Goal: Task Accomplishment & Management: Manage account settings

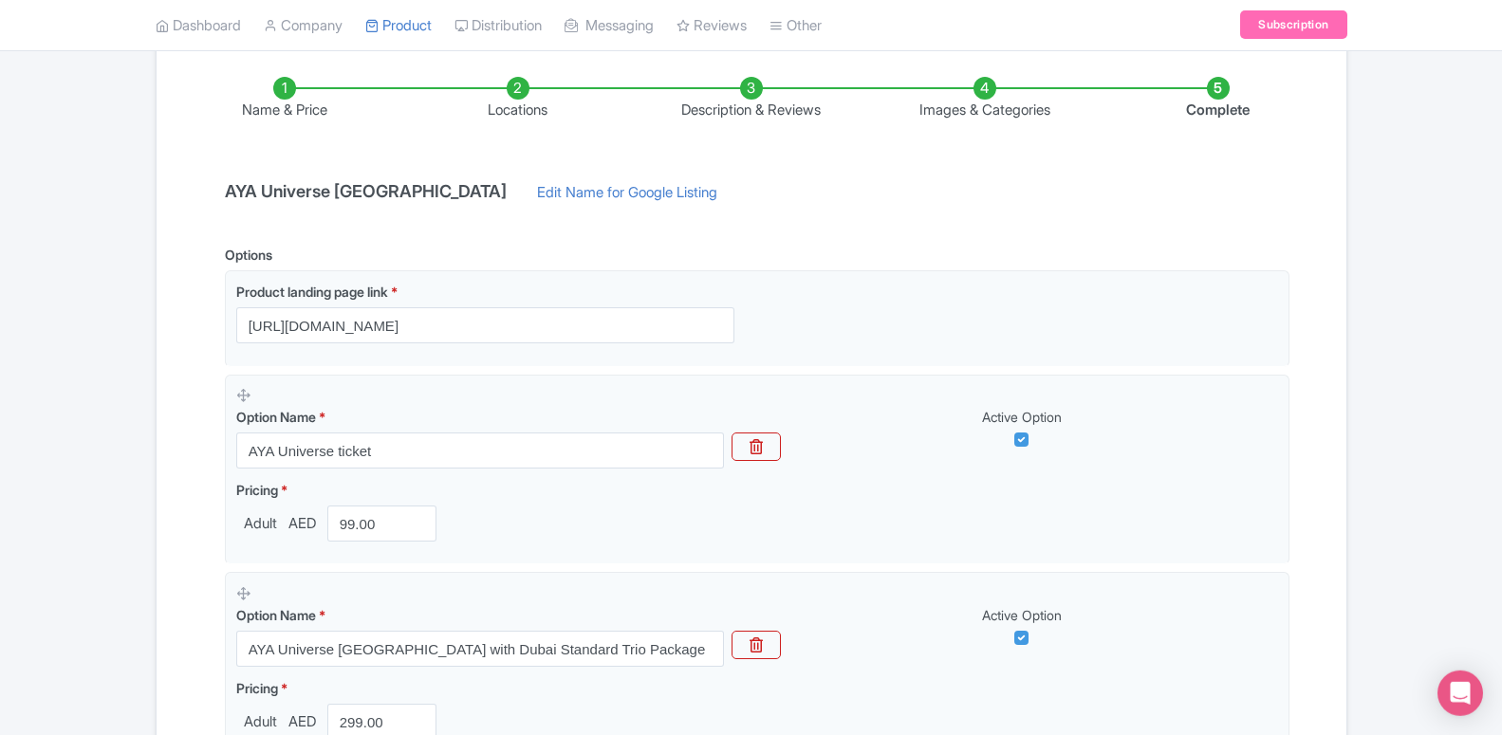
scroll to position [290, 0]
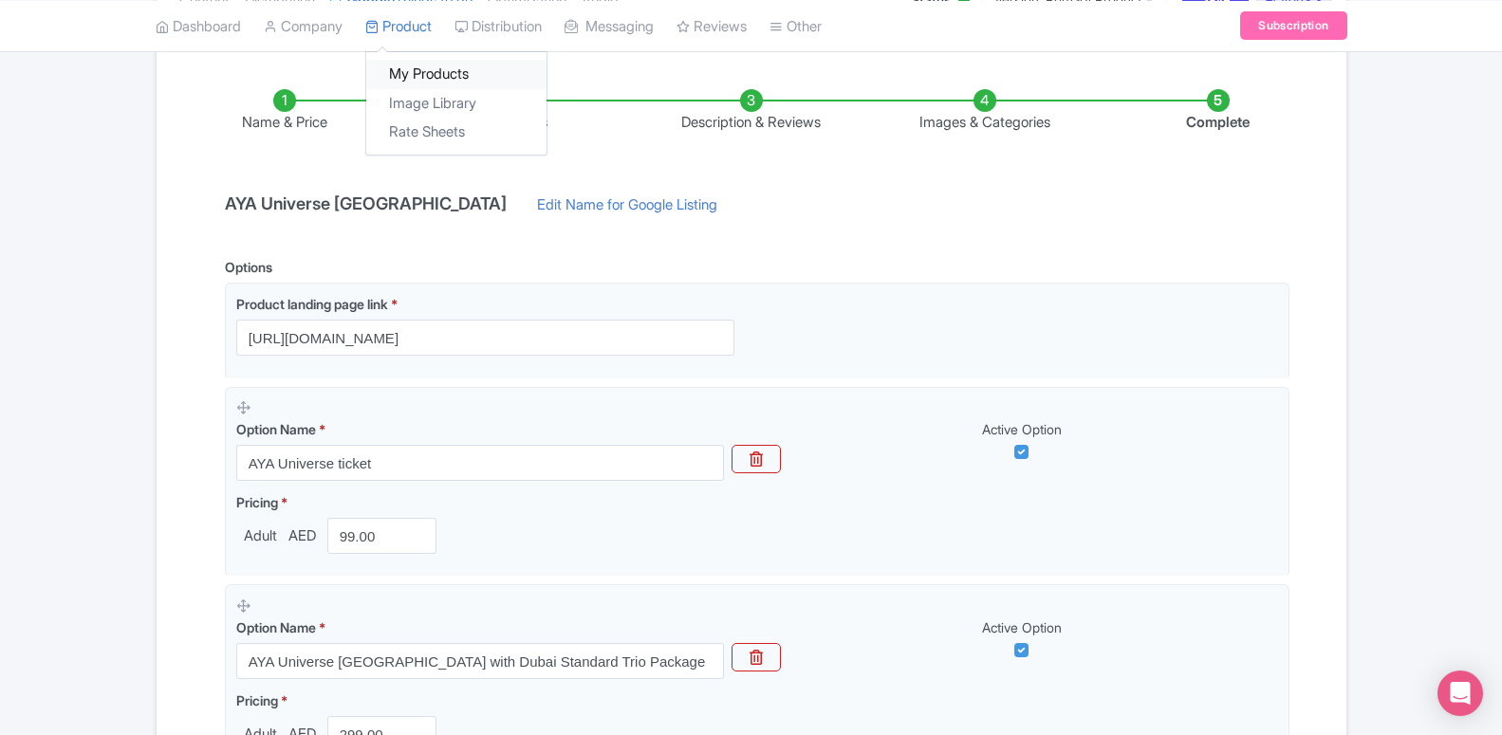
click at [417, 86] on link "My Products" at bounding box center [456, 74] width 180 height 29
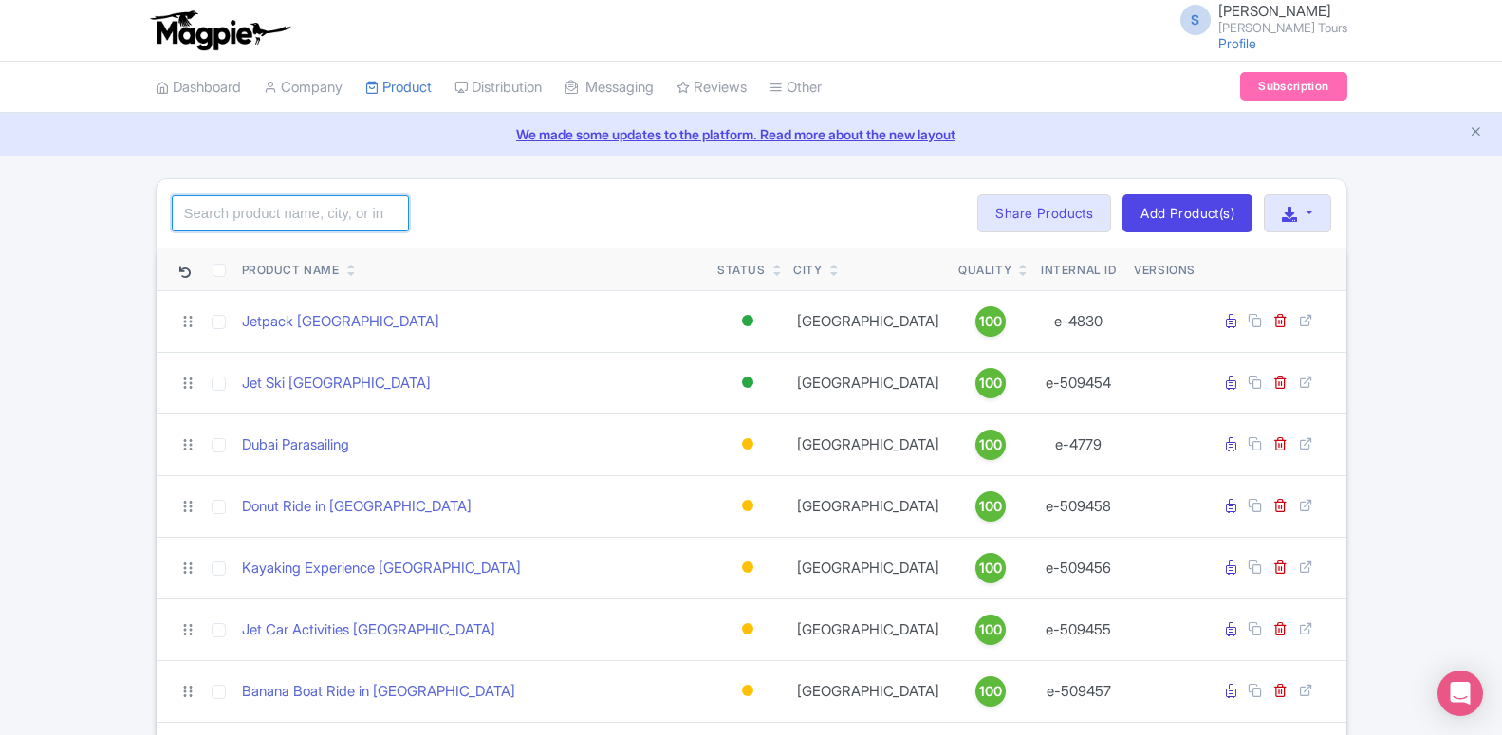
click at [321, 203] on input "search" at bounding box center [290, 213] width 237 height 36
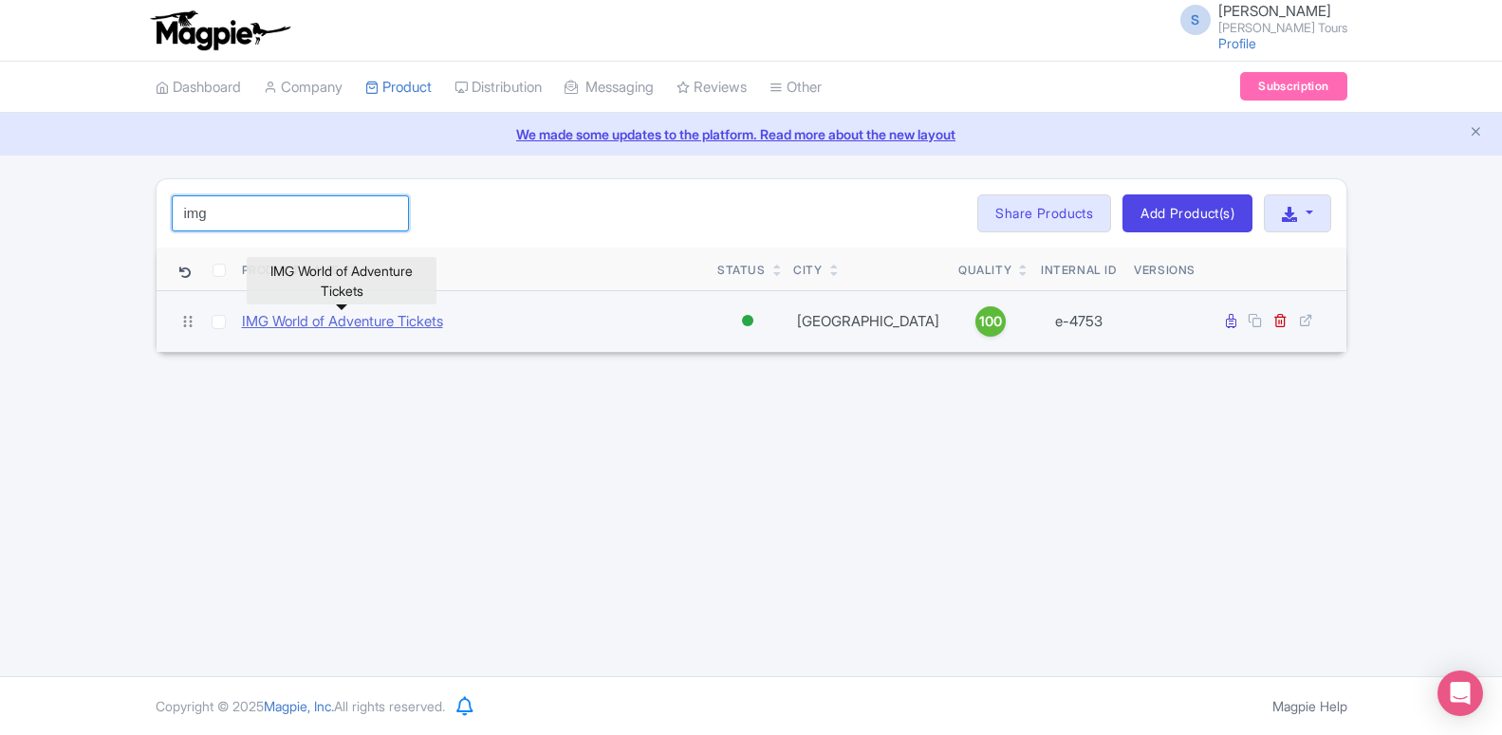
type input "img"
click at [355, 322] on link "IMG World of Adventure Tickets" at bounding box center [342, 322] width 201 height 22
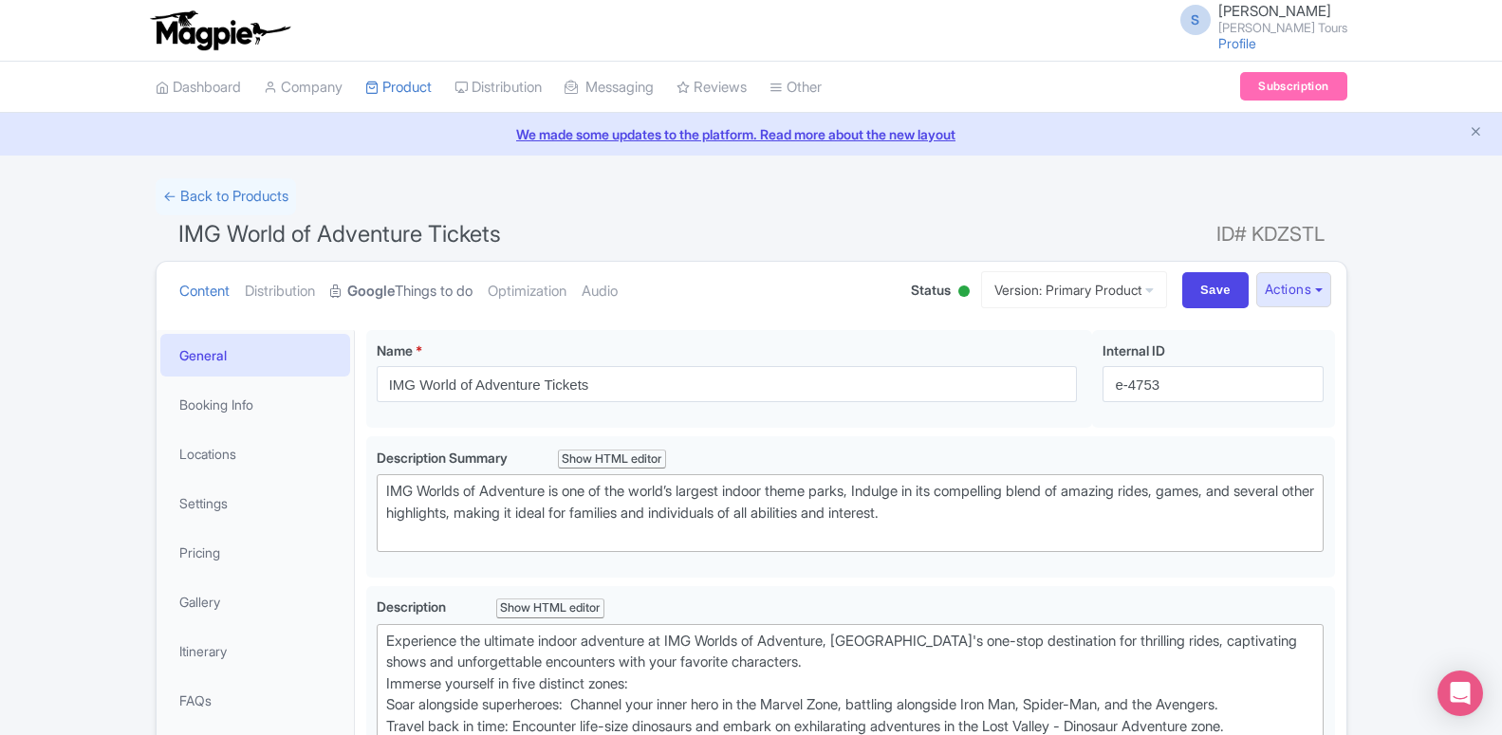
click at [417, 294] on link "Google Things to do" at bounding box center [401, 292] width 142 height 60
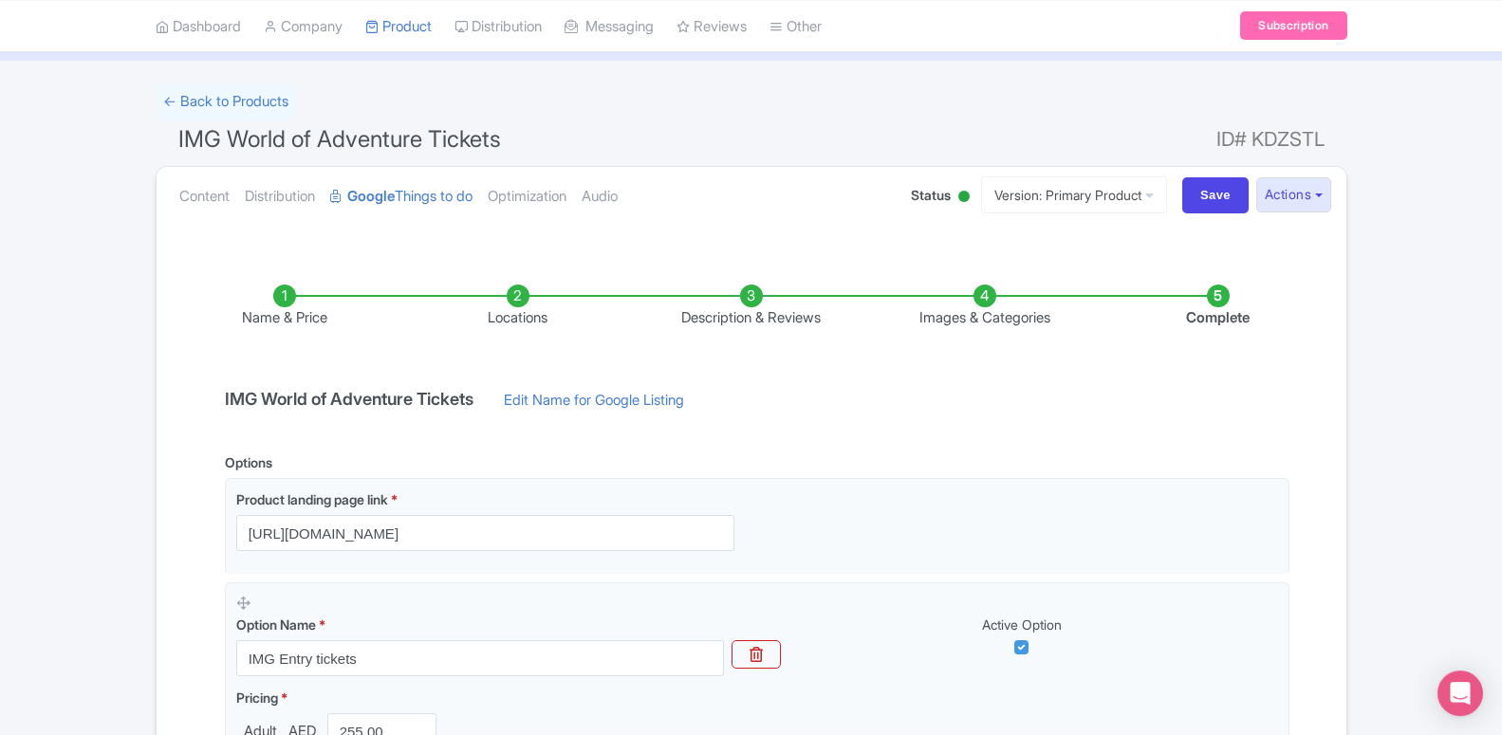
scroll to position [97, 0]
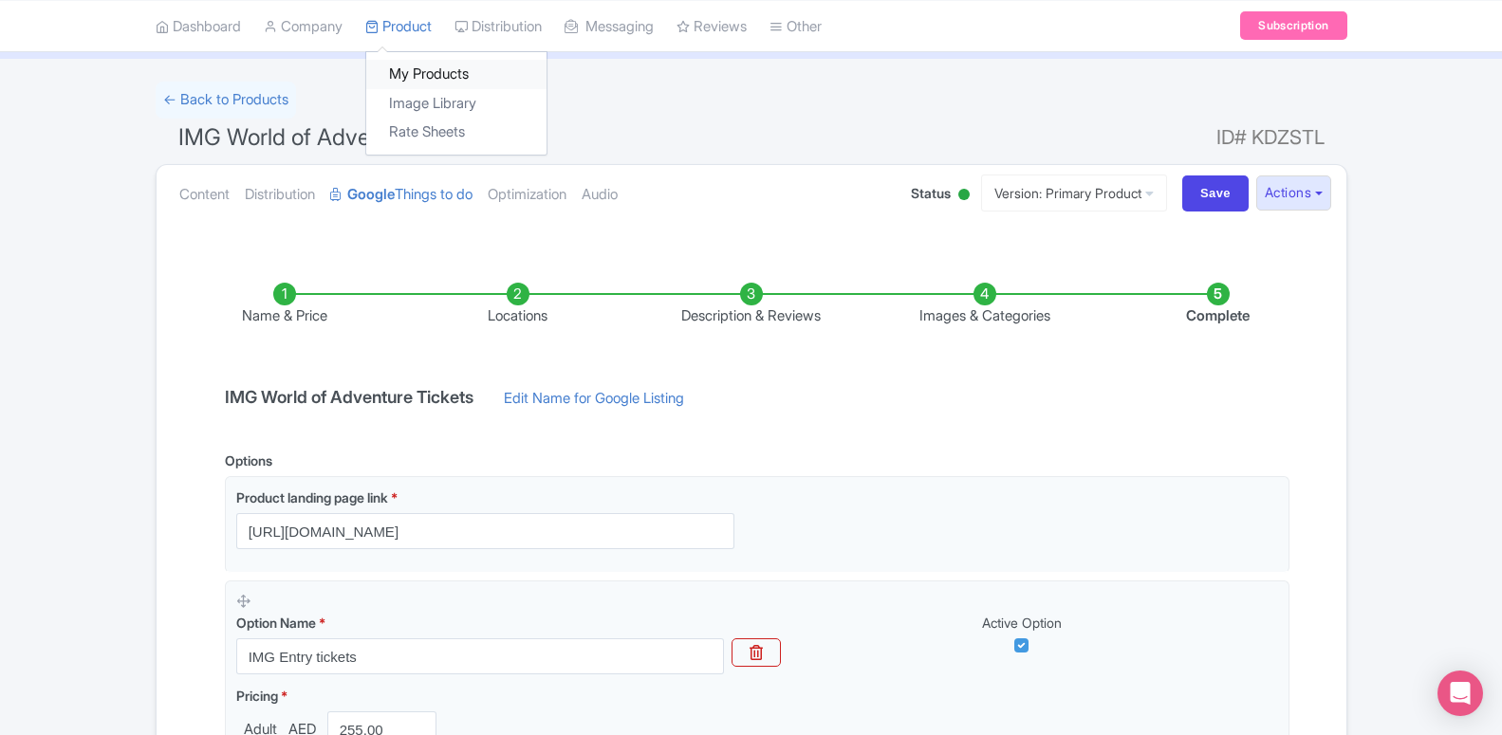
click at [408, 78] on link "My Products" at bounding box center [456, 74] width 180 height 29
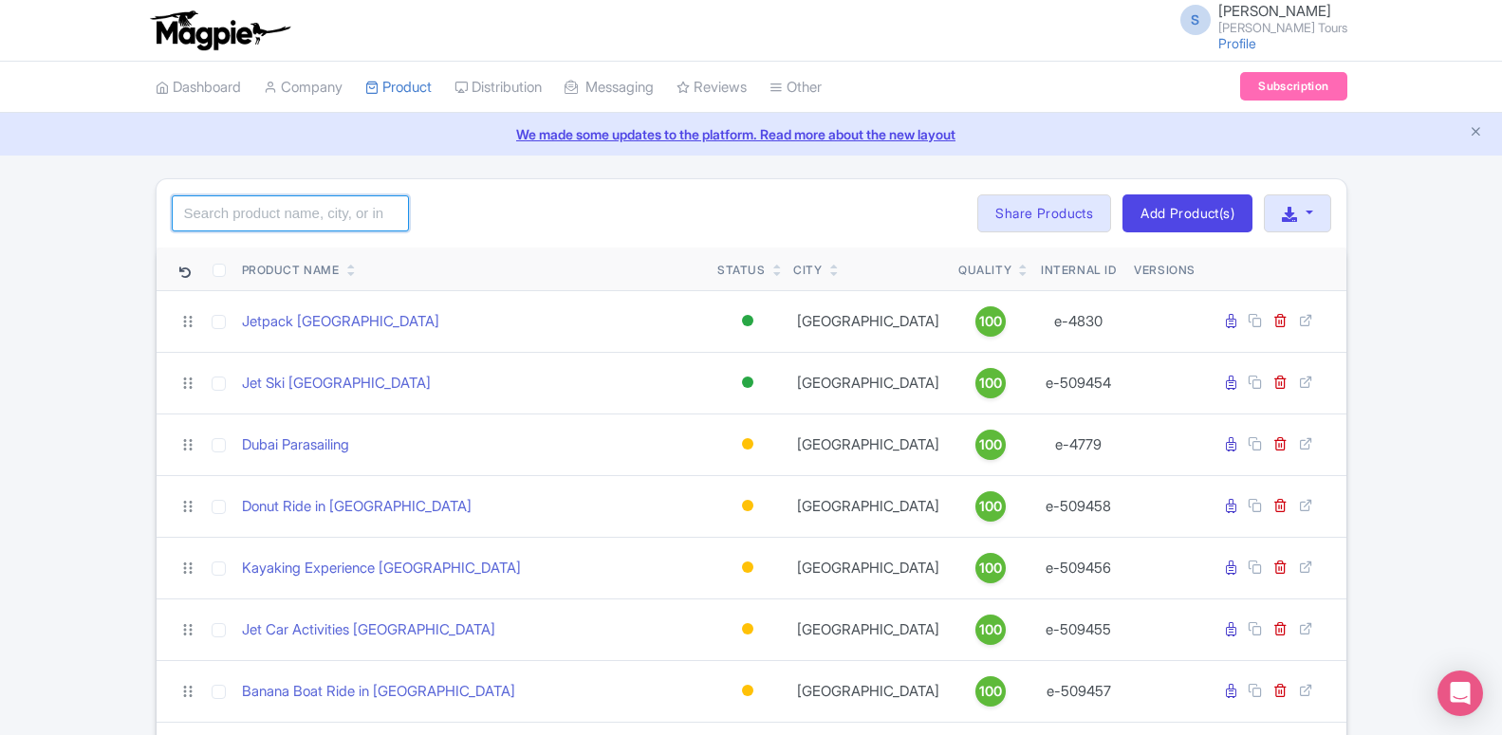
click at [305, 208] on input "search" at bounding box center [290, 213] width 237 height 36
click at [332, 227] on input "search" at bounding box center [290, 213] width 237 height 36
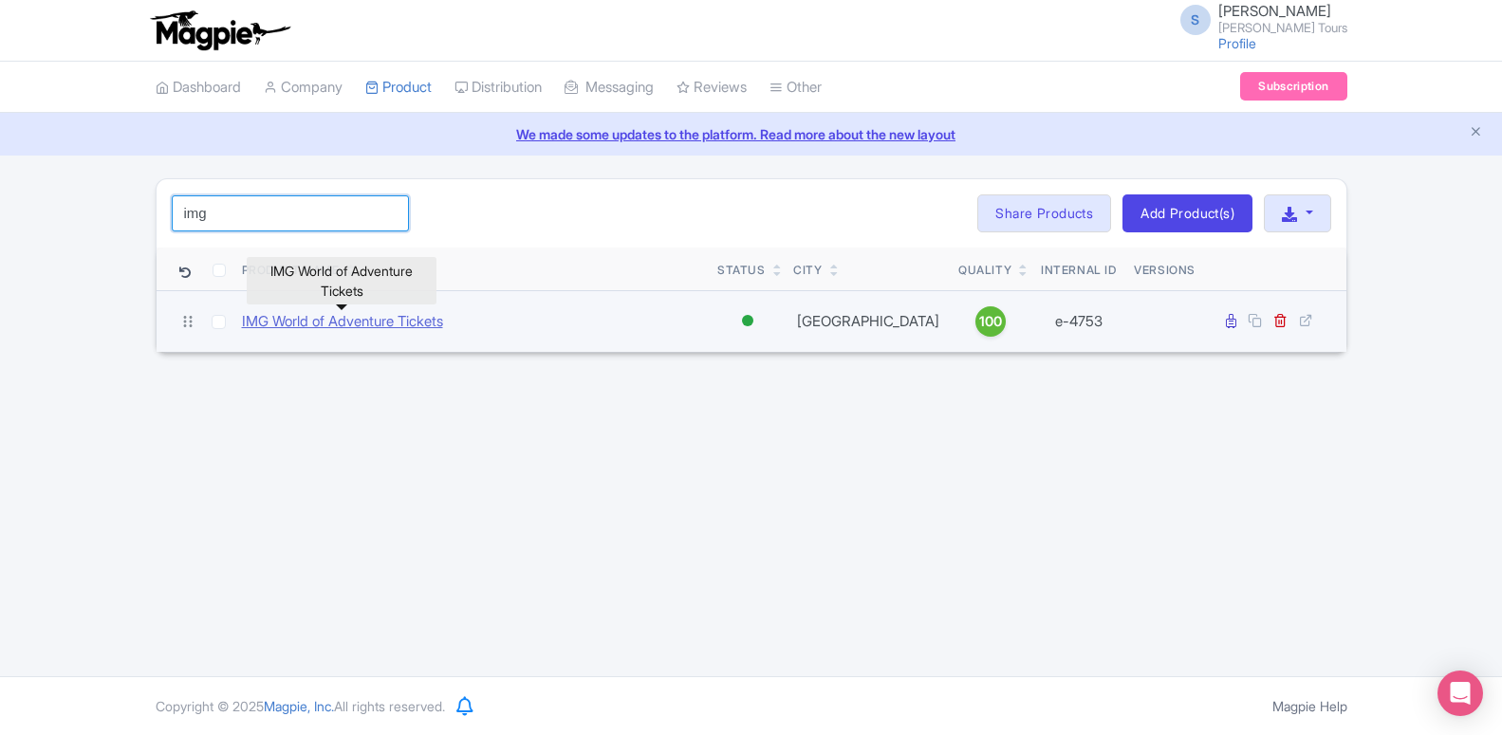
type input "img"
click at [397, 324] on link "IMG World of Adventure Tickets" at bounding box center [342, 322] width 201 height 22
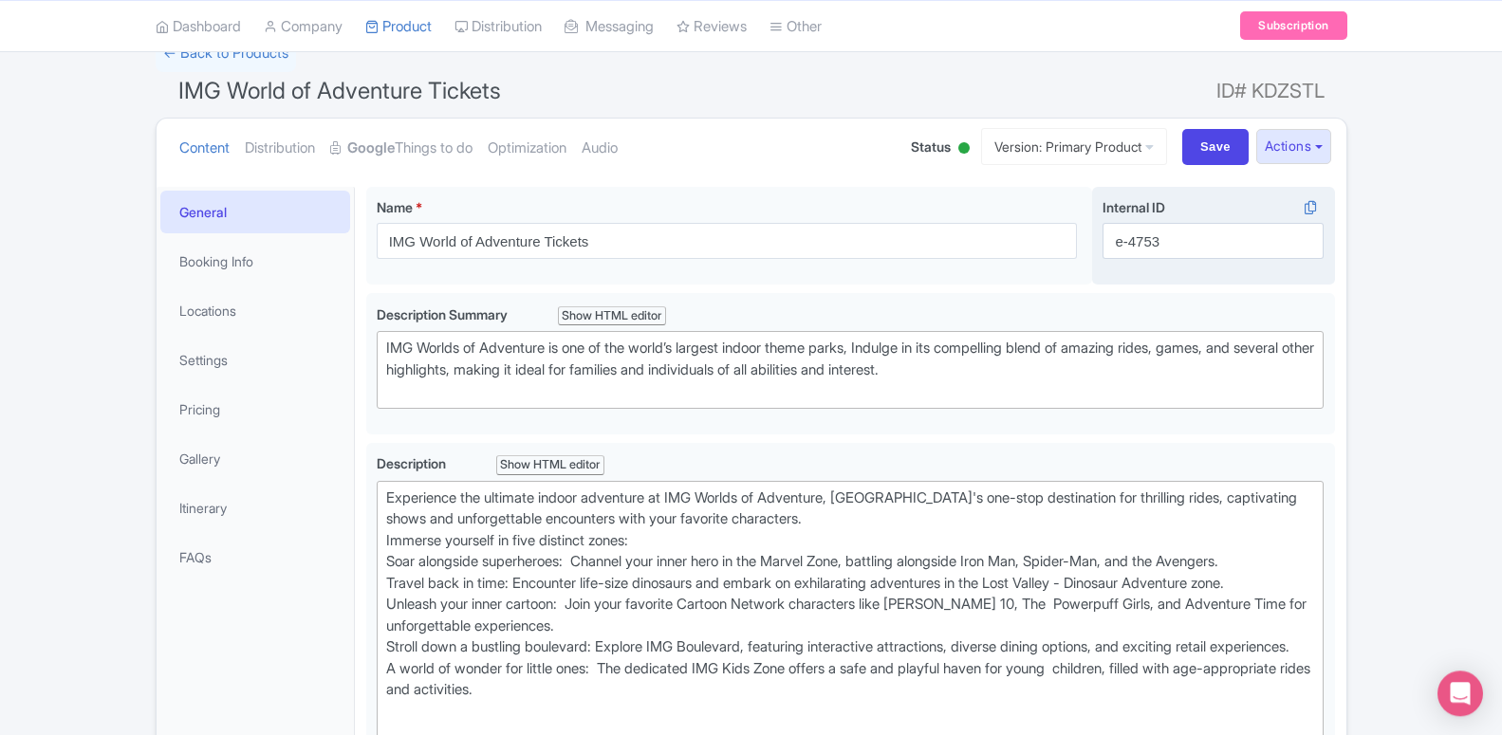
scroll to position [194, 0]
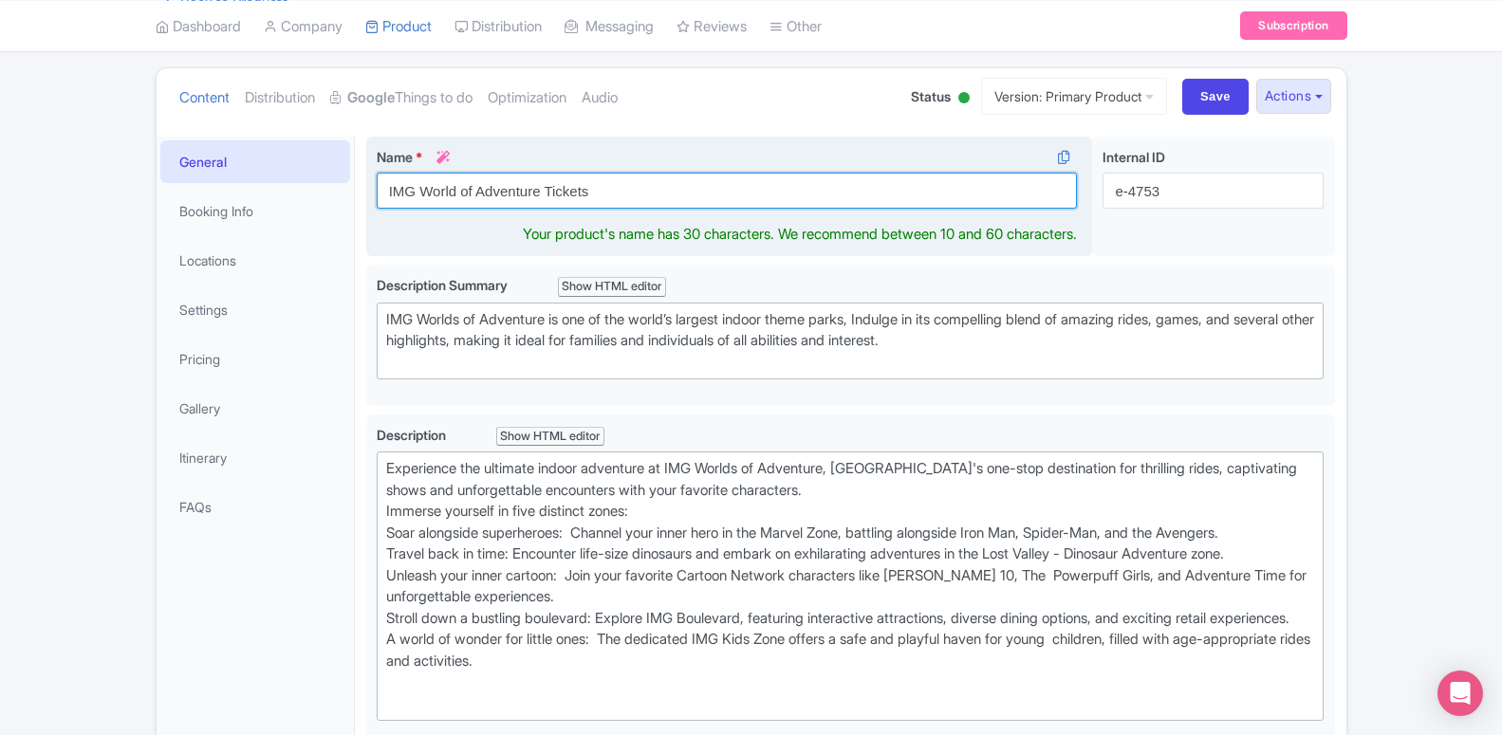
drag, startPoint x: 606, startPoint y: 195, endPoint x: 381, endPoint y: 194, distance: 224.8
click at [381, 194] on input "IMG World of Adventure Tickets" at bounding box center [727, 191] width 701 height 36
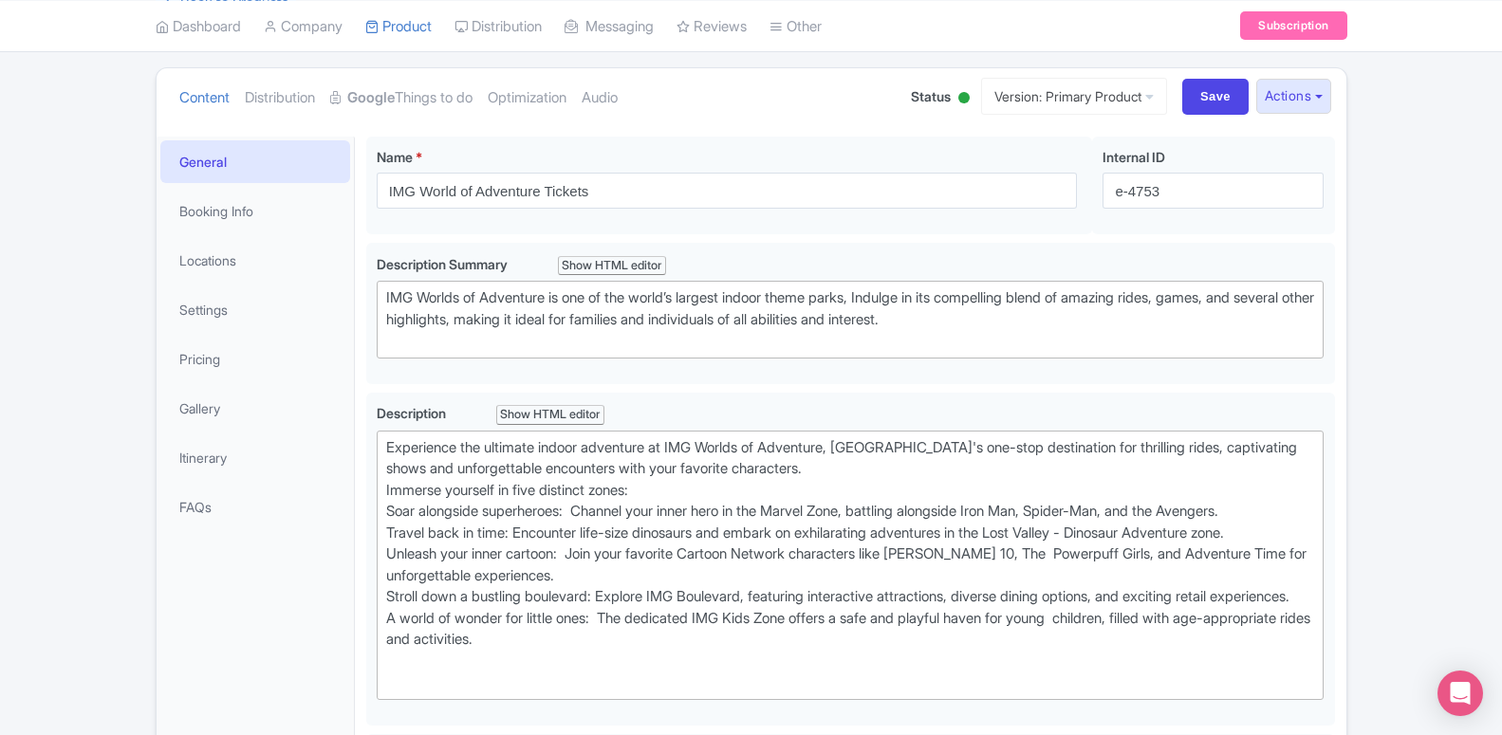
click at [660, 119] on ul "Content Distribution Google Things to do Optimization Audio" at bounding box center [527, 97] width 710 height 58
drag, startPoint x: 1169, startPoint y: 190, endPoint x: 1104, endPoint y: 194, distance: 64.6
click at [1104, 194] on input "e-4753" at bounding box center [1212, 191] width 221 height 36
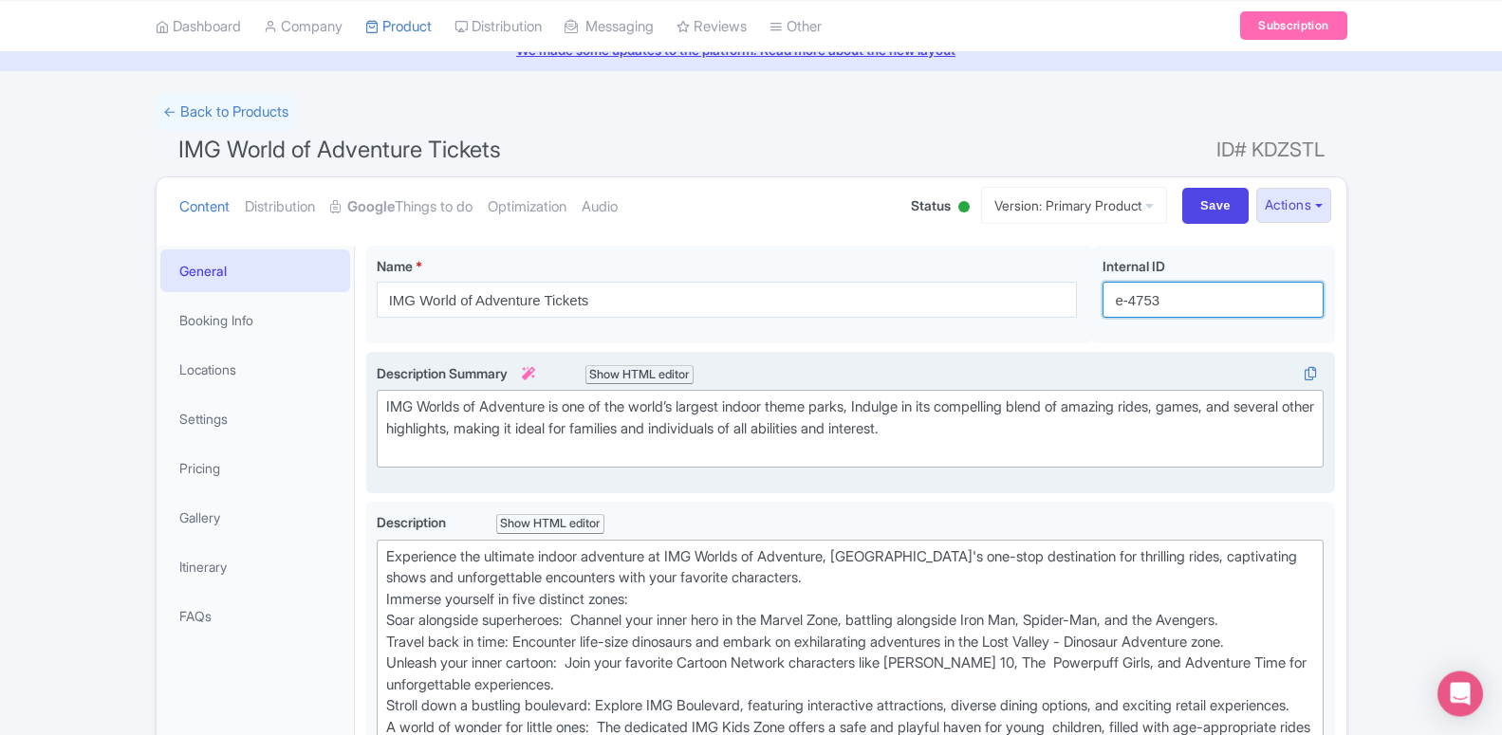
scroll to position [0, 0]
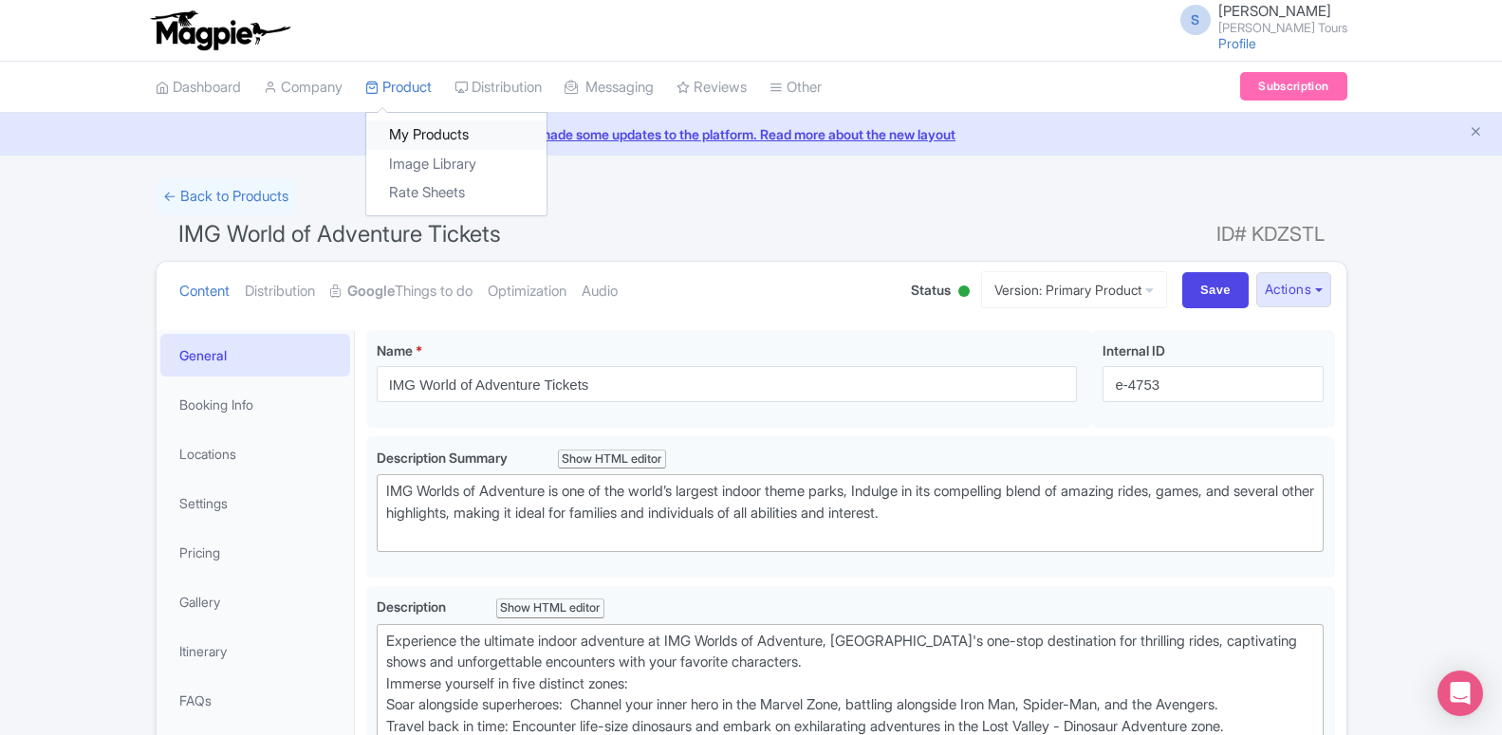
click at [420, 136] on link "My Products" at bounding box center [456, 134] width 180 height 29
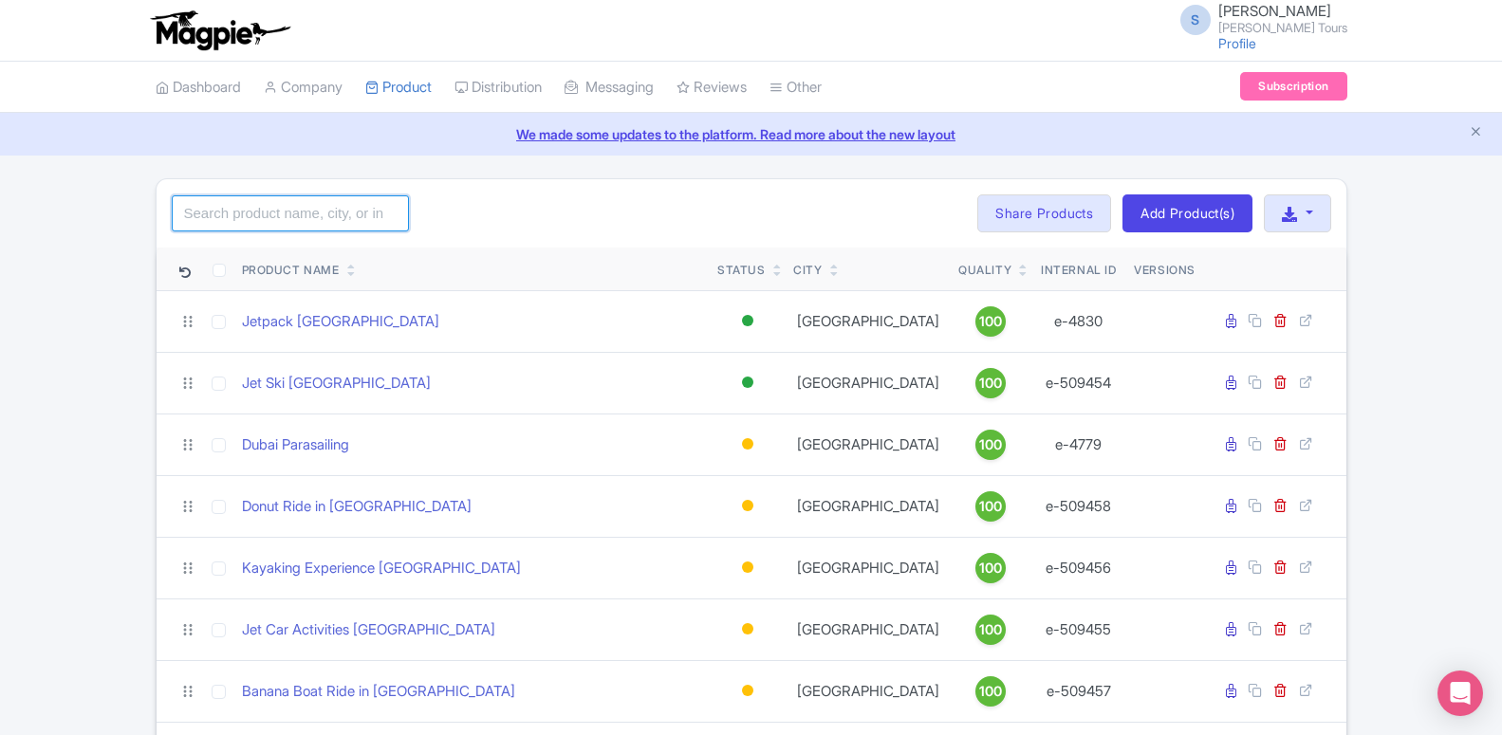
click at [323, 213] on input "search" at bounding box center [290, 213] width 237 height 36
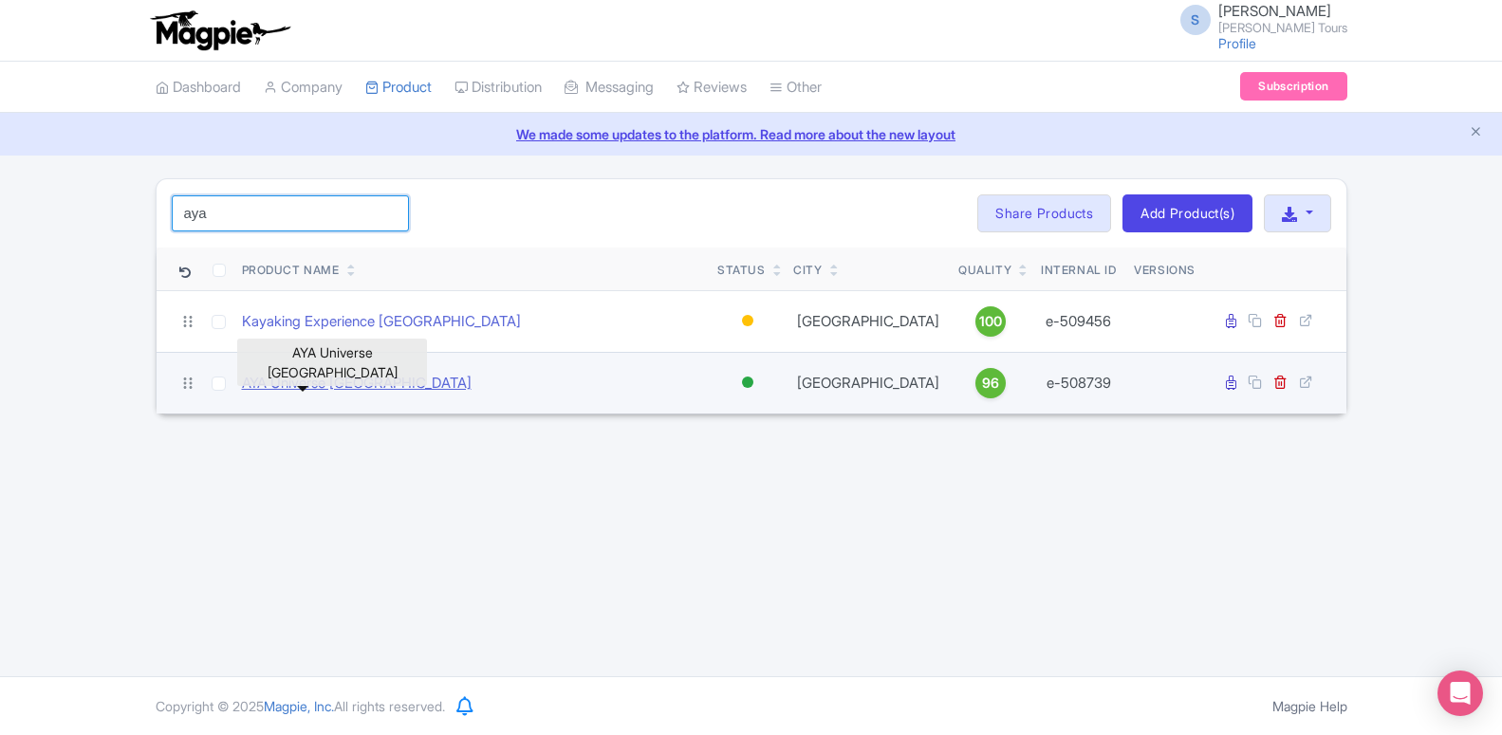
type input "aya"
click at [306, 386] on link "AYA Universe [GEOGRAPHIC_DATA]" at bounding box center [357, 384] width 230 height 22
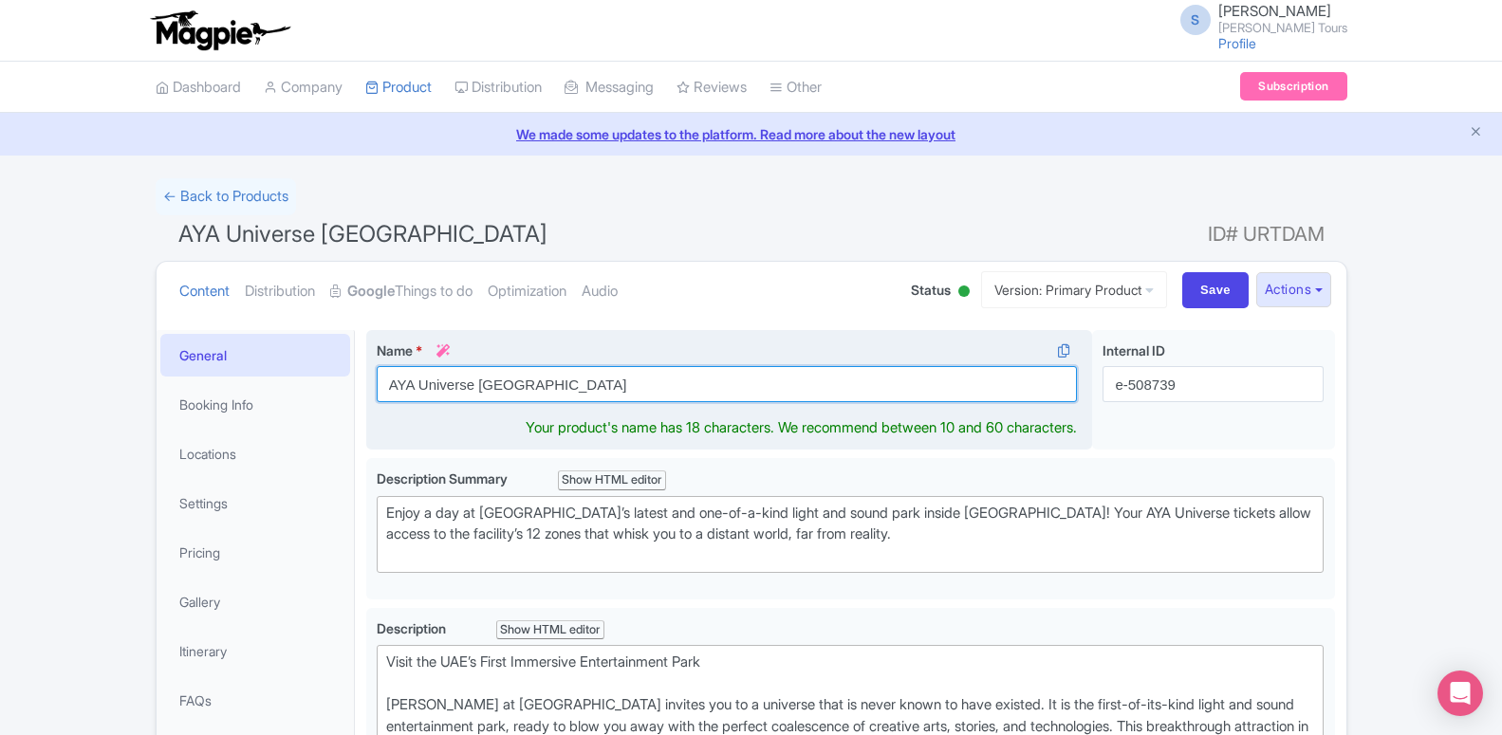
drag, startPoint x: 541, startPoint y: 380, endPoint x: 376, endPoint y: 379, distance: 165.1
click at [377, 379] on input "AYA Universe Dubai" at bounding box center [727, 384] width 701 height 36
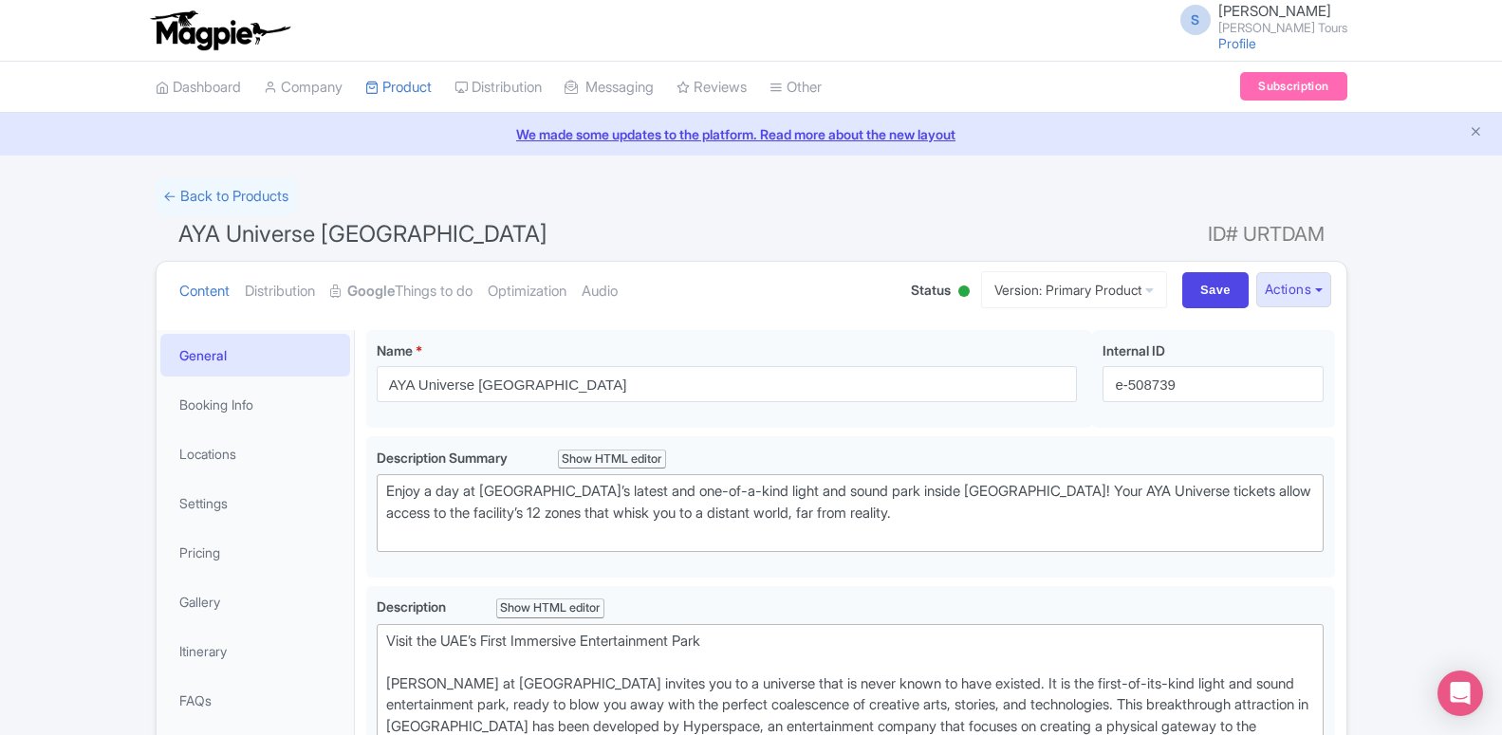
drag, startPoint x: 1202, startPoint y: 378, endPoint x: 1109, endPoint y: 385, distance: 93.3
click at [1109, 385] on input "e-508739" at bounding box center [1212, 384] width 221 height 36
click at [548, 236] on h1 "AYA Universe Dubai ID# URTDAM" at bounding box center [751, 238] width 1191 height 46
click at [425, 143] on link "My Products" at bounding box center [456, 134] width 180 height 29
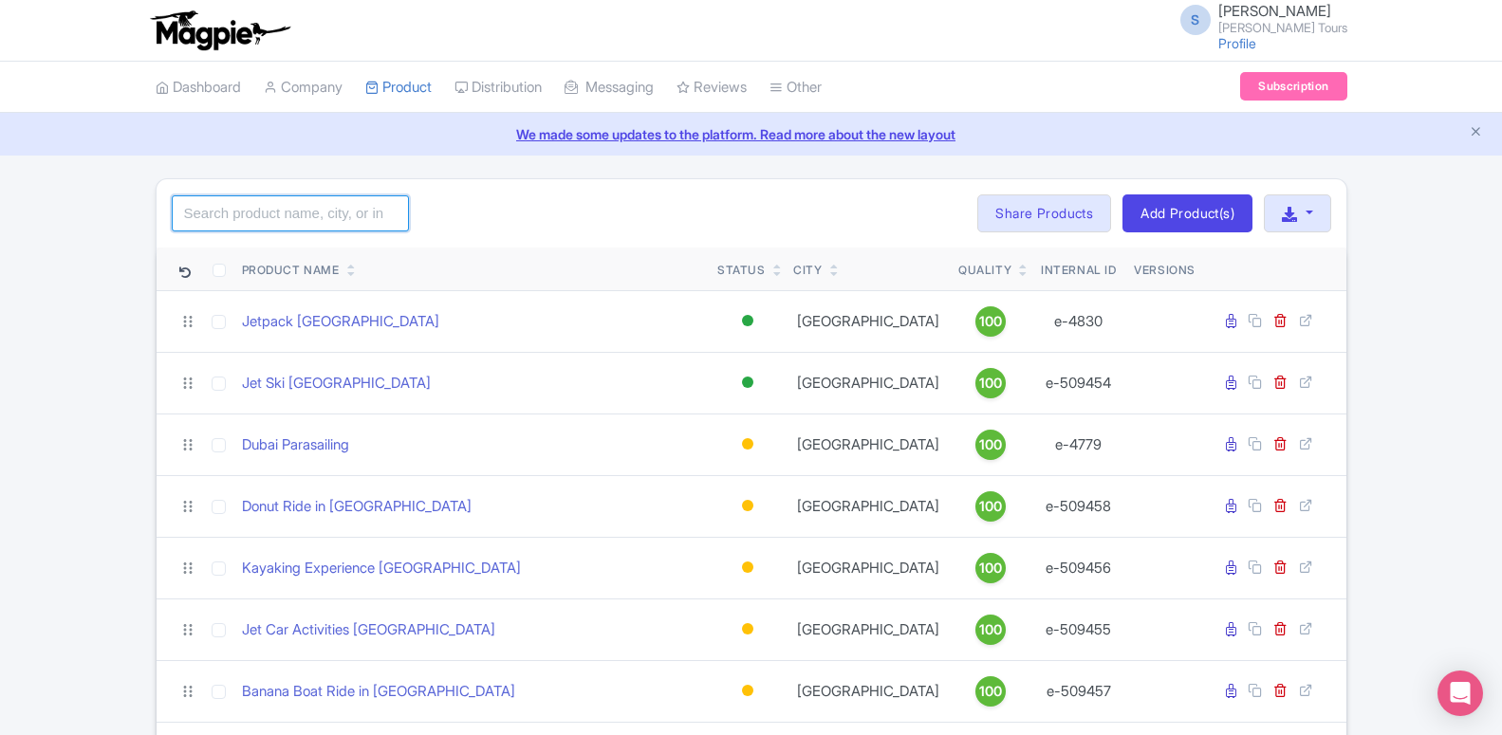
click at [352, 213] on input "search" at bounding box center [290, 213] width 237 height 36
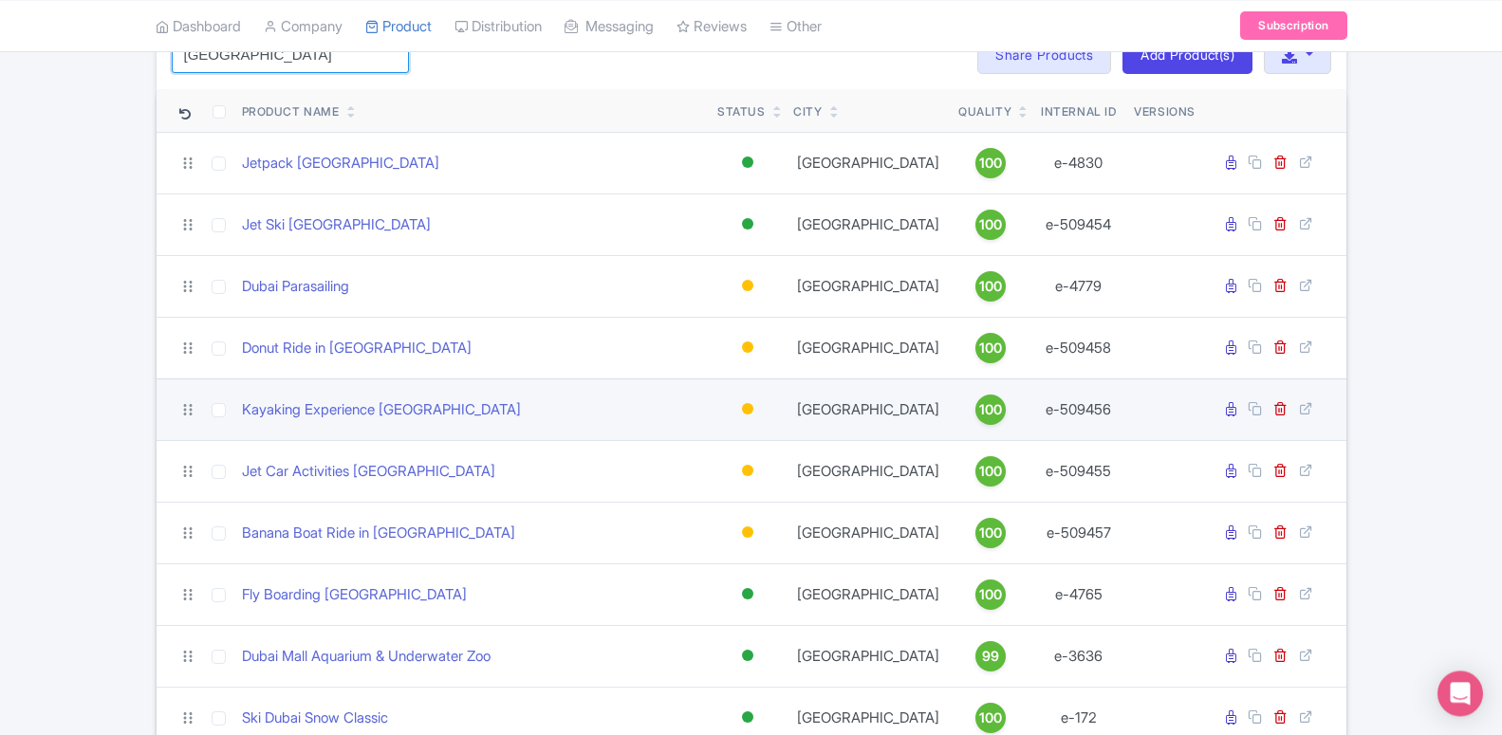
scroll to position [194, 0]
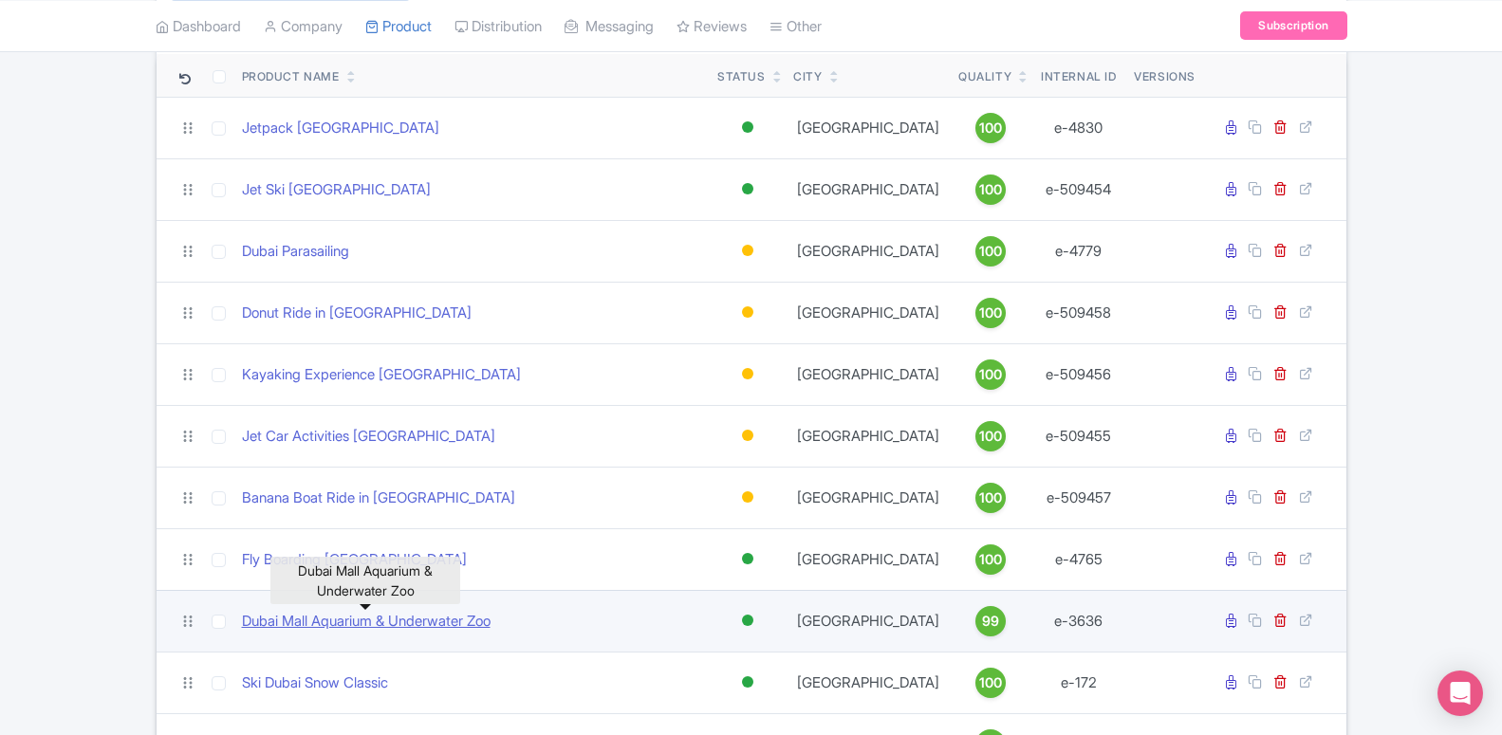
type input "[GEOGRAPHIC_DATA]"
click at [449, 618] on link "Dubai Mall Aquarium & Underwater Zoo" at bounding box center [366, 622] width 249 height 22
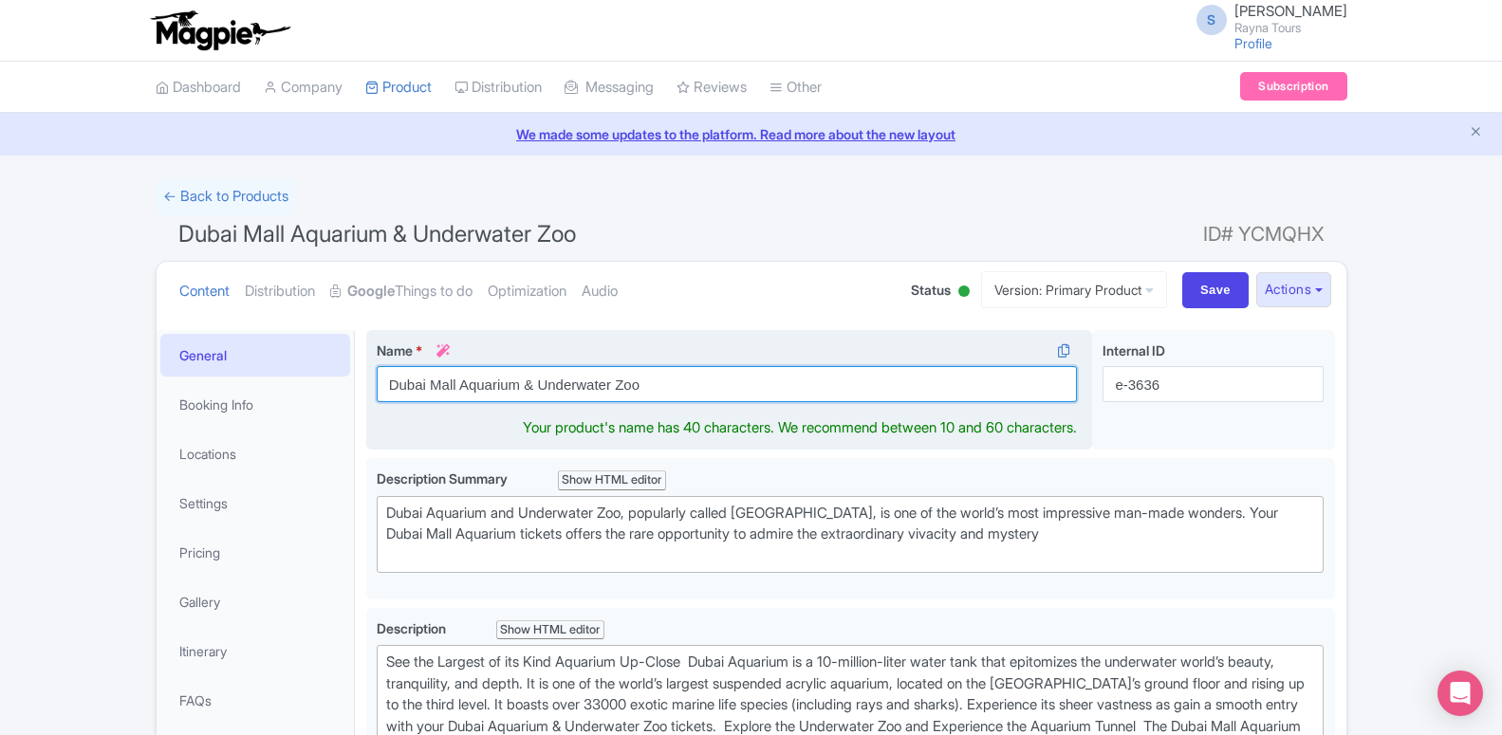
drag, startPoint x: 658, startPoint y: 378, endPoint x: 379, endPoint y: 390, distance: 279.2
click at [379, 390] on input "Dubai Mall Aquarium & Underwater Zoo" at bounding box center [727, 384] width 701 height 36
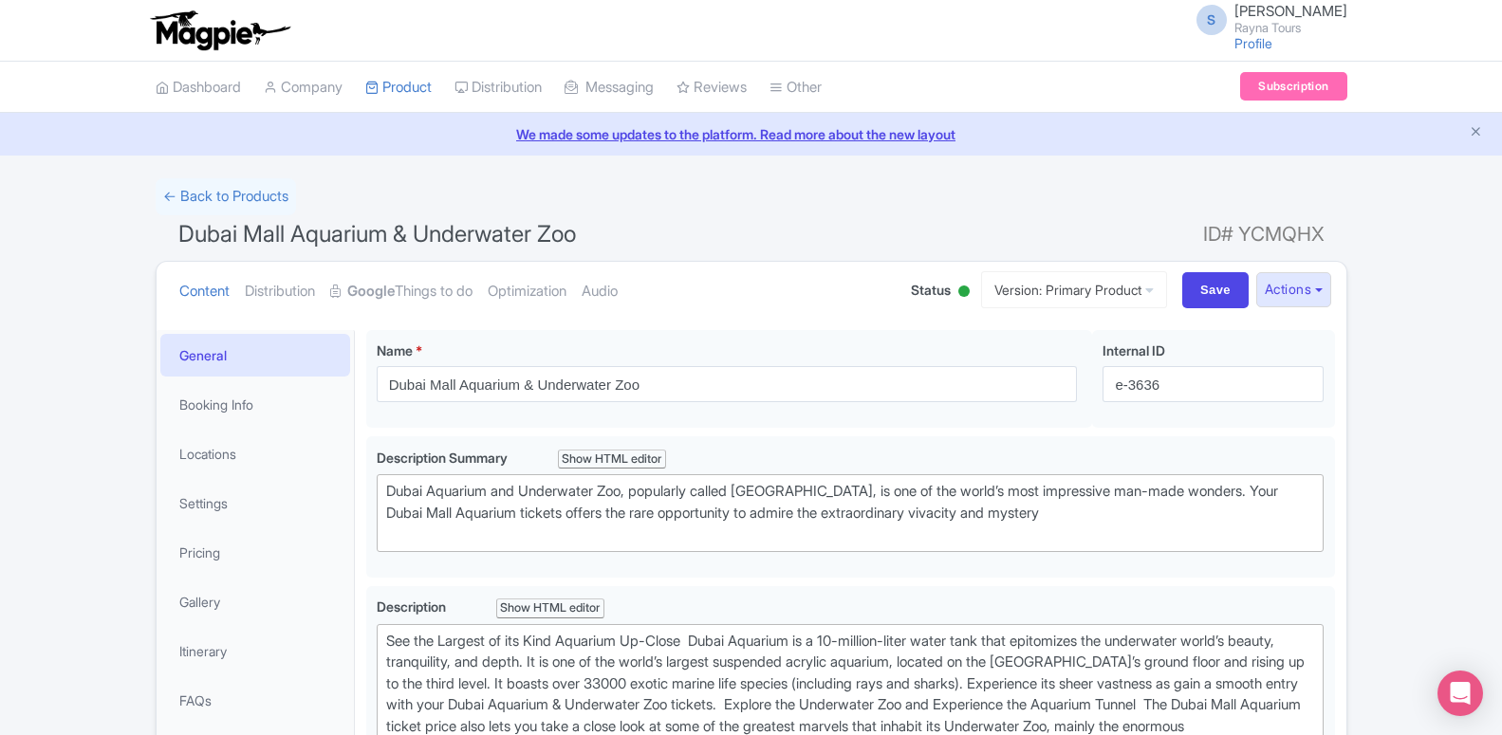
drag, startPoint x: 1158, startPoint y: 393, endPoint x: 1109, endPoint y: 397, distance: 49.6
click at [1109, 397] on input "e-3636" at bounding box center [1212, 384] width 221 height 36
click at [409, 142] on link "My Products" at bounding box center [456, 134] width 180 height 29
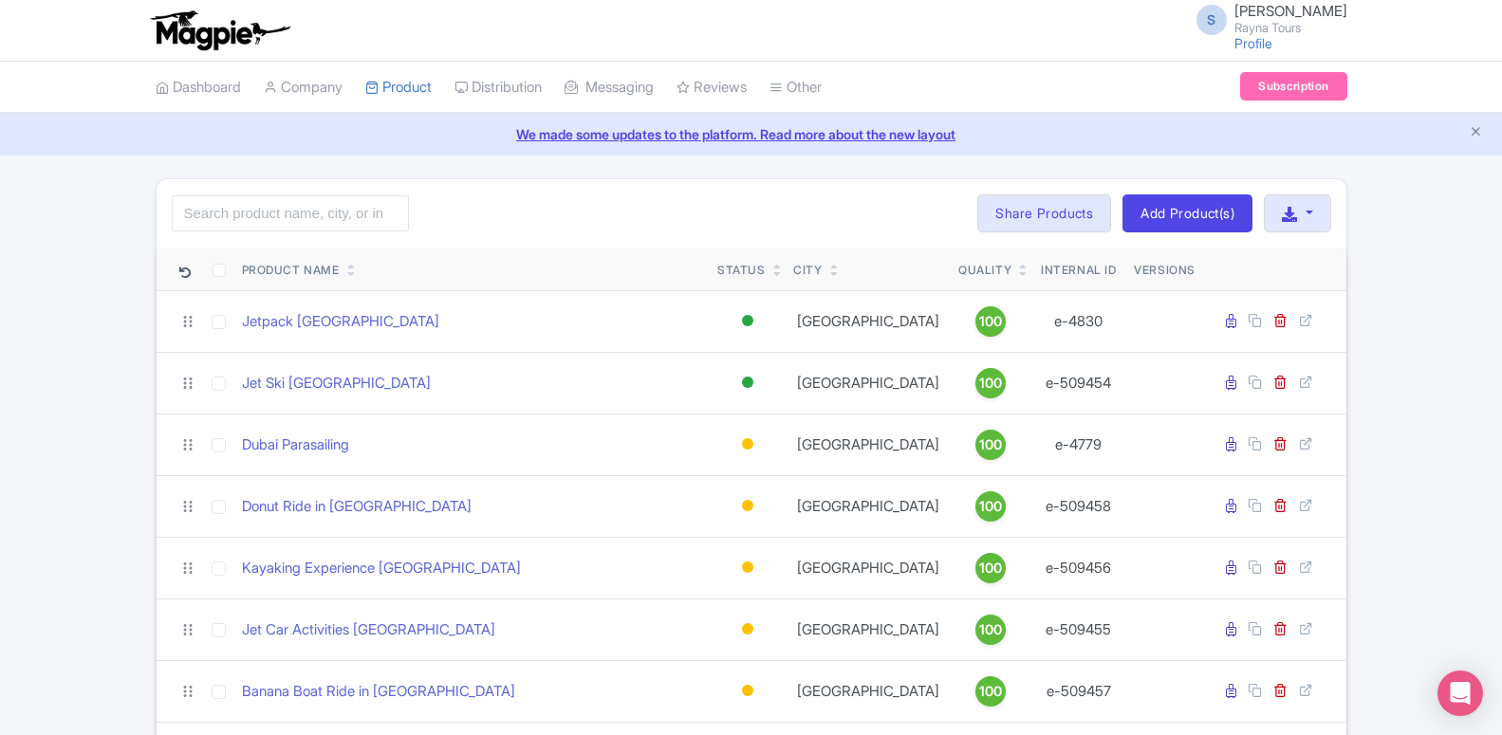
click at [347, 218] on input "search" at bounding box center [290, 213] width 237 height 36
click at [268, 211] on input "[PERSON_NAME]" at bounding box center [290, 213] width 237 height 36
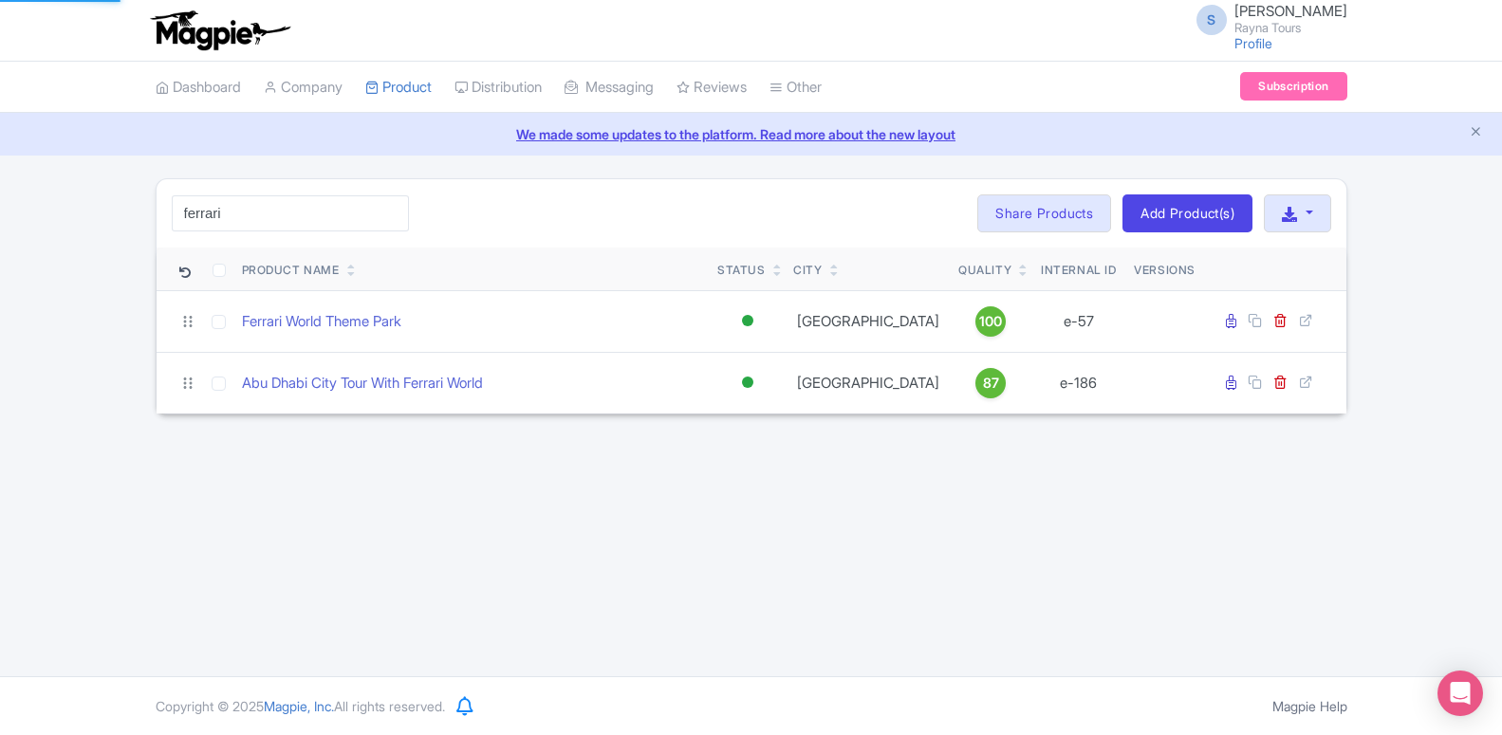
type input "ferrari"
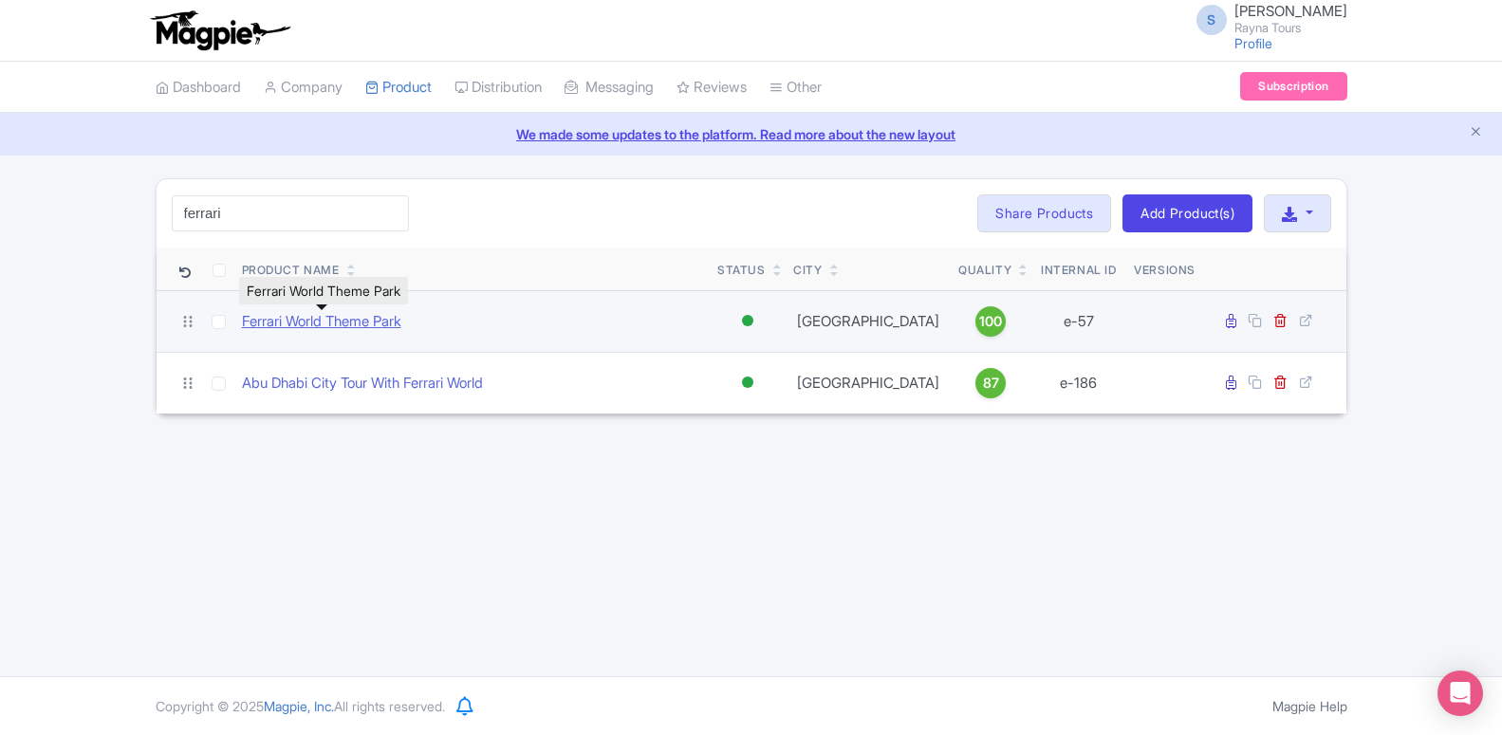
click at [320, 326] on link "Ferrari World Theme Park" at bounding box center [321, 322] width 159 height 22
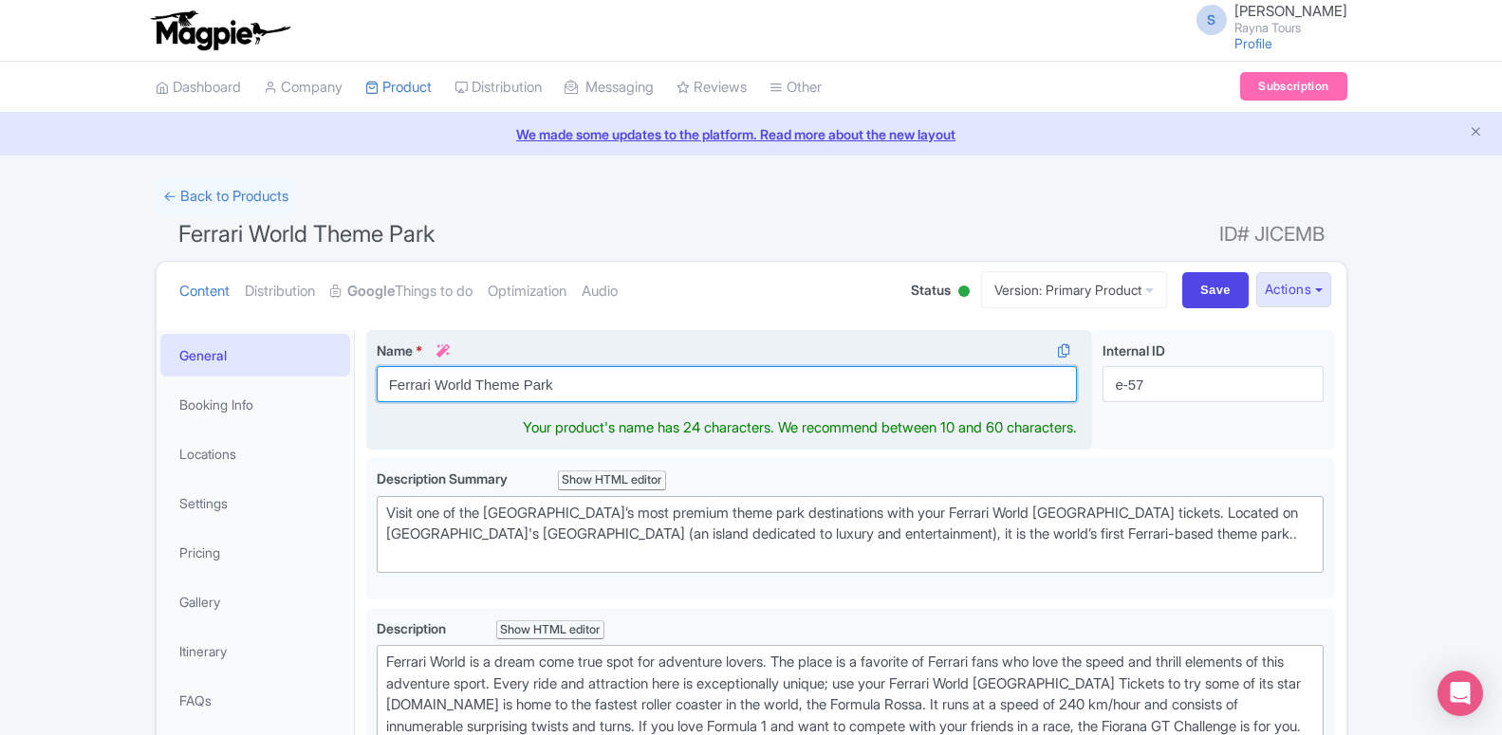
drag, startPoint x: 564, startPoint y: 386, endPoint x: 385, endPoint y: 378, distance: 179.4
click at [385, 378] on input "Ferrari World Theme Park" at bounding box center [727, 384] width 701 height 36
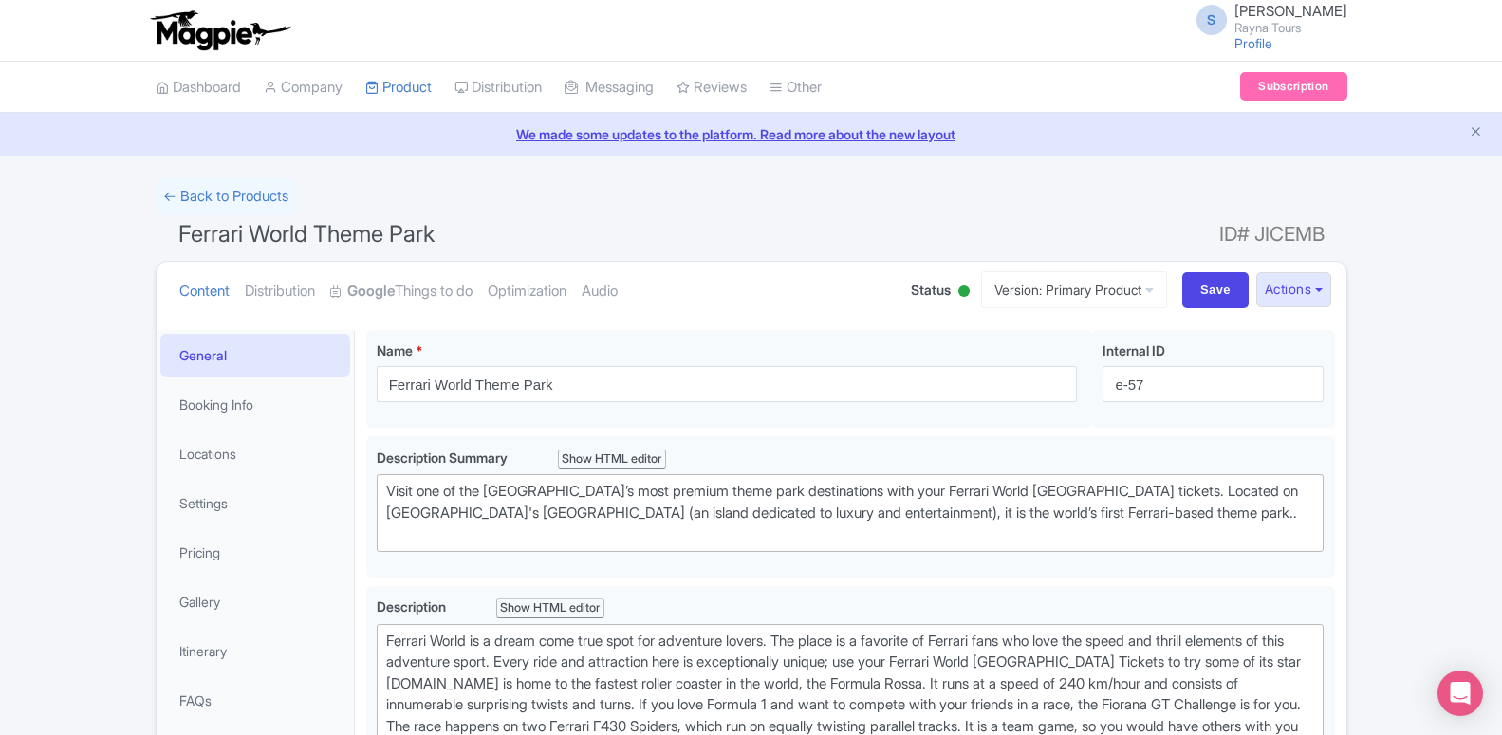
click at [577, 180] on div "← Back to Products" at bounding box center [751, 196] width 1191 height 37
drag, startPoint x: 1146, startPoint y: 389, endPoint x: 1093, endPoint y: 388, distance: 53.1
click at [1102, 388] on input "e-57" at bounding box center [1212, 384] width 221 height 36
click at [420, 135] on link "My Products" at bounding box center [456, 134] width 180 height 29
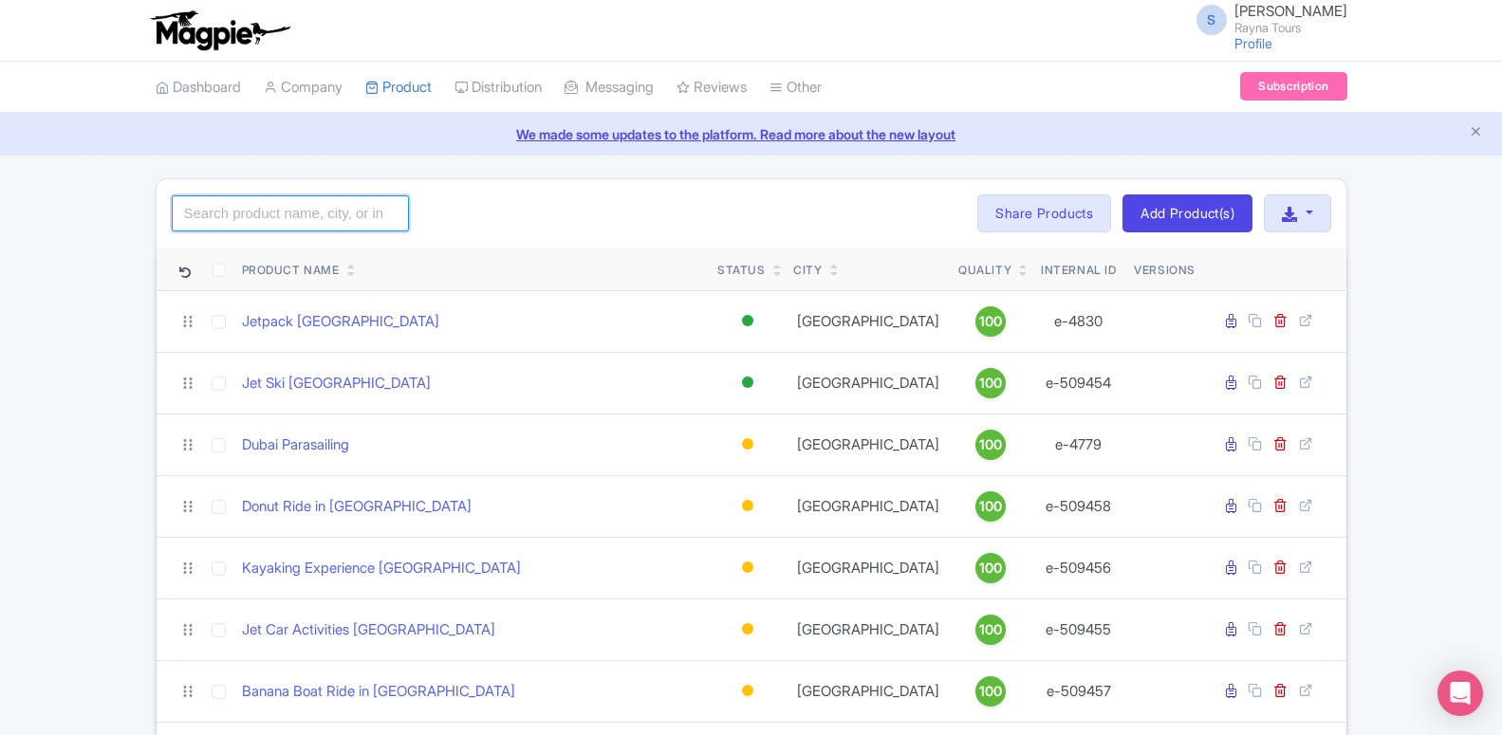
click at [326, 221] on input "search" at bounding box center [290, 213] width 237 height 36
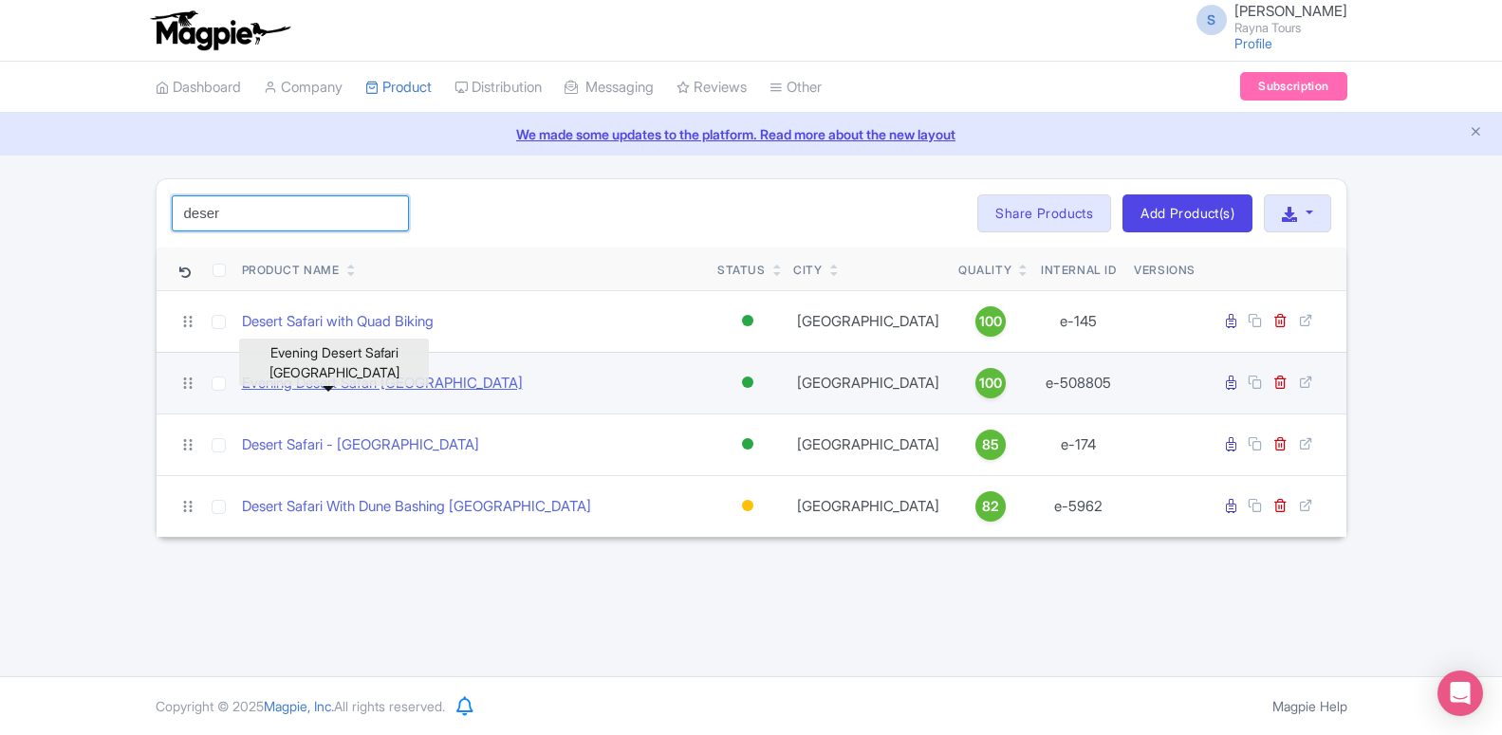
type input "deser"
click at [309, 392] on link "Evening Desert Safari [GEOGRAPHIC_DATA]" at bounding box center [382, 384] width 281 height 22
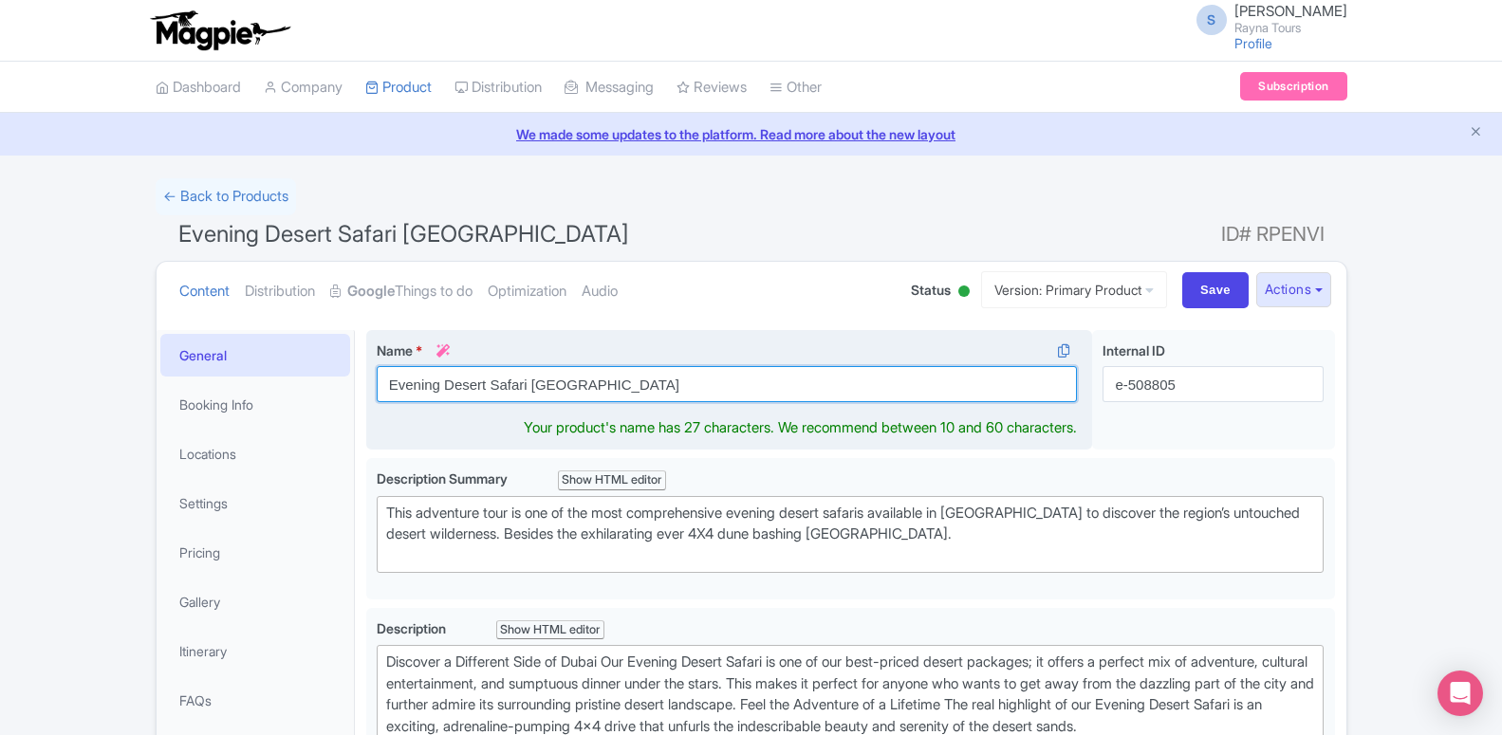
drag, startPoint x: 581, startPoint y: 384, endPoint x: 383, endPoint y: 381, distance: 197.3
click at [383, 381] on input "Evening Desert Safari Dubai" at bounding box center [727, 384] width 701 height 36
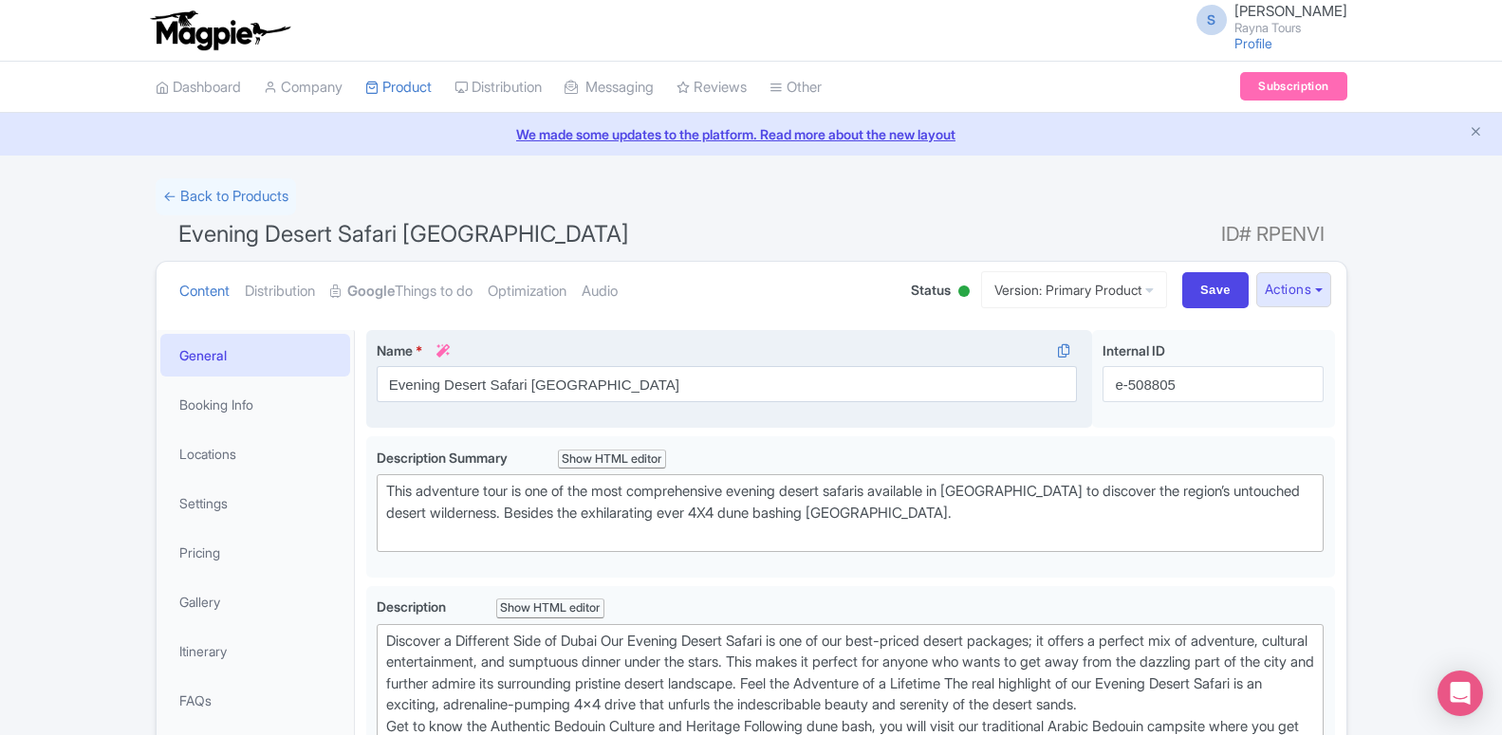
click at [588, 334] on div "Name * i Evening Desert Safari Dubai Your product's name has 27 characters. We …" at bounding box center [729, 379] width 727 height 99
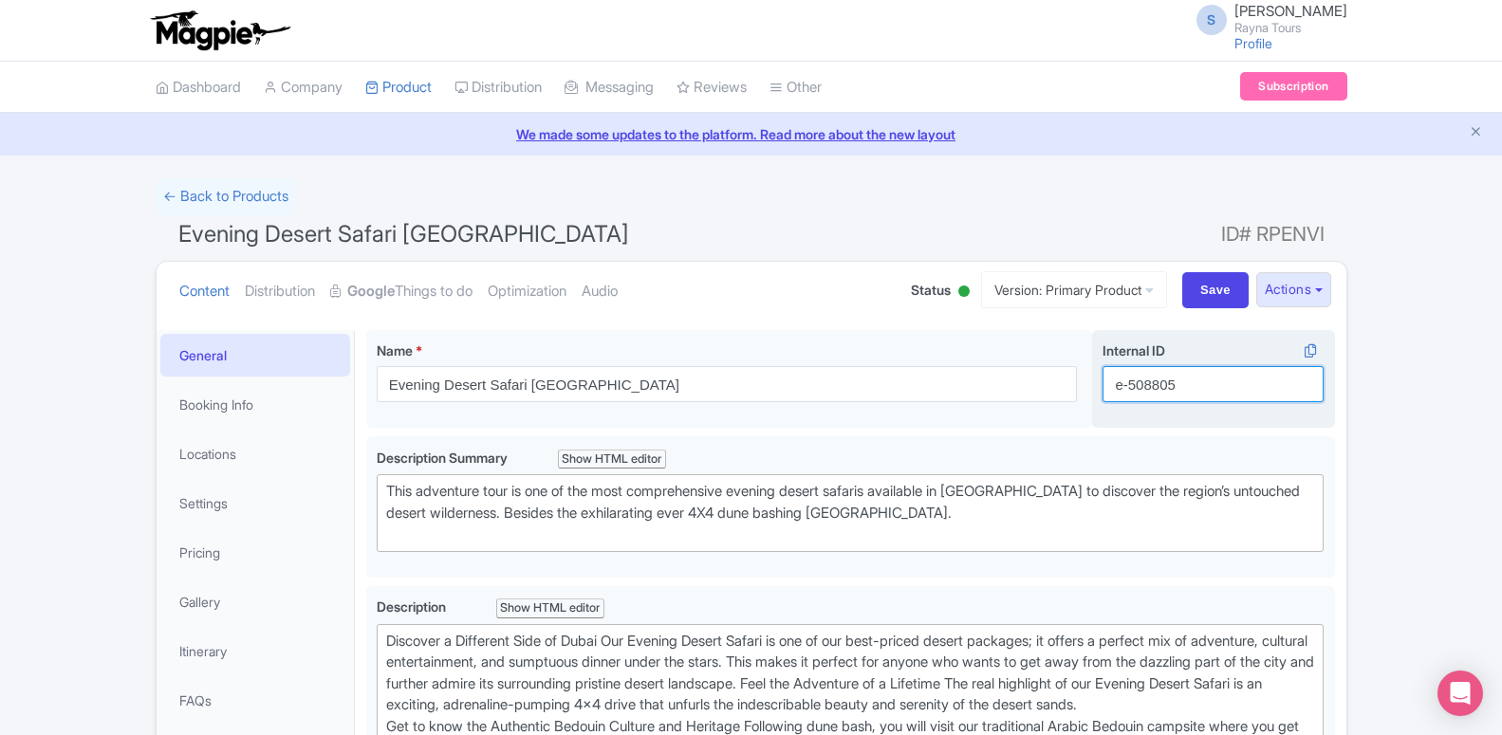
drag, startPoint x: 1173, startPoint y: 381, endPoint x: 1113, endPoint y: 386, distance: 60.9
click at [1113, 386] on input "e-508805" at bounding box center [1212, 384] width 221 height 36
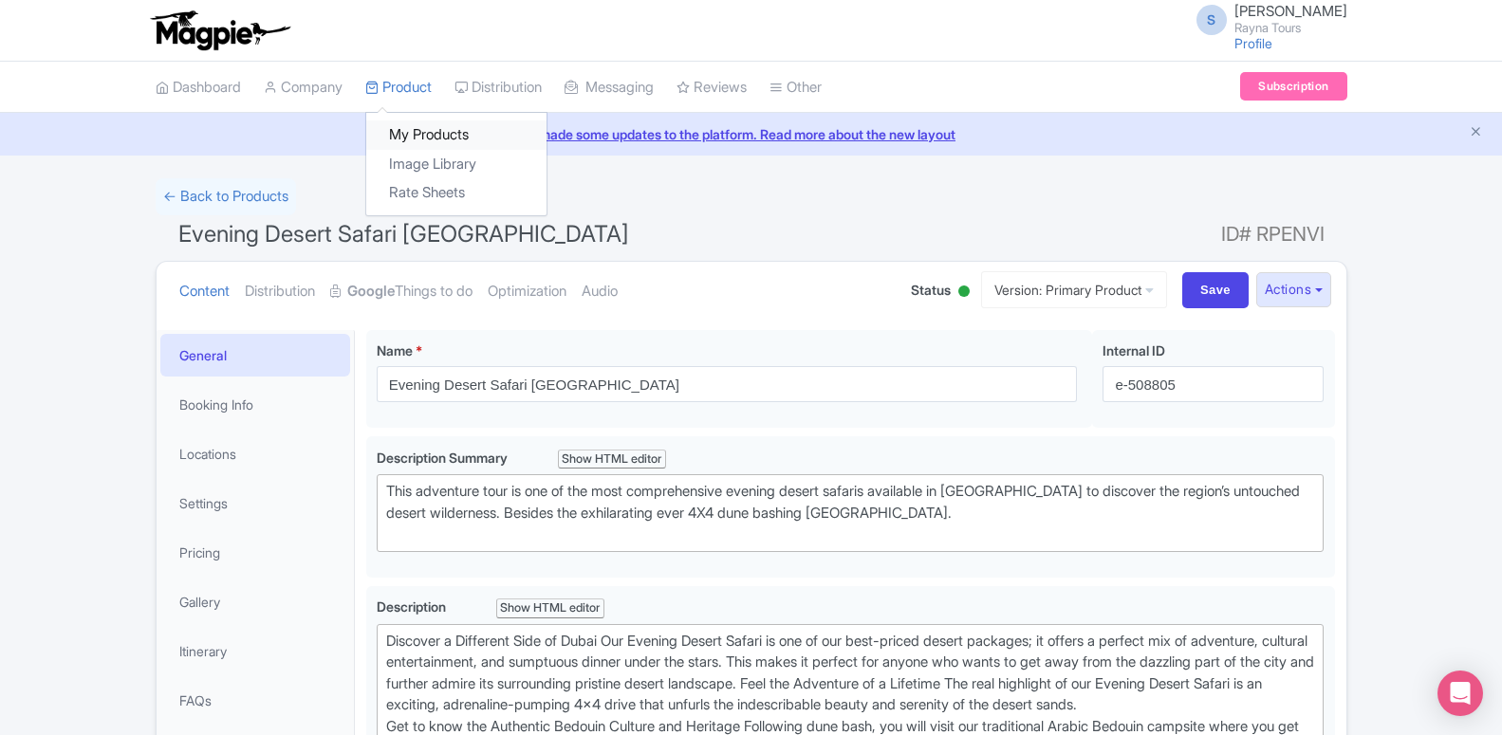
click at [405, 146] on link "My Products" at bounding box center [456, 134] width 180 height 29
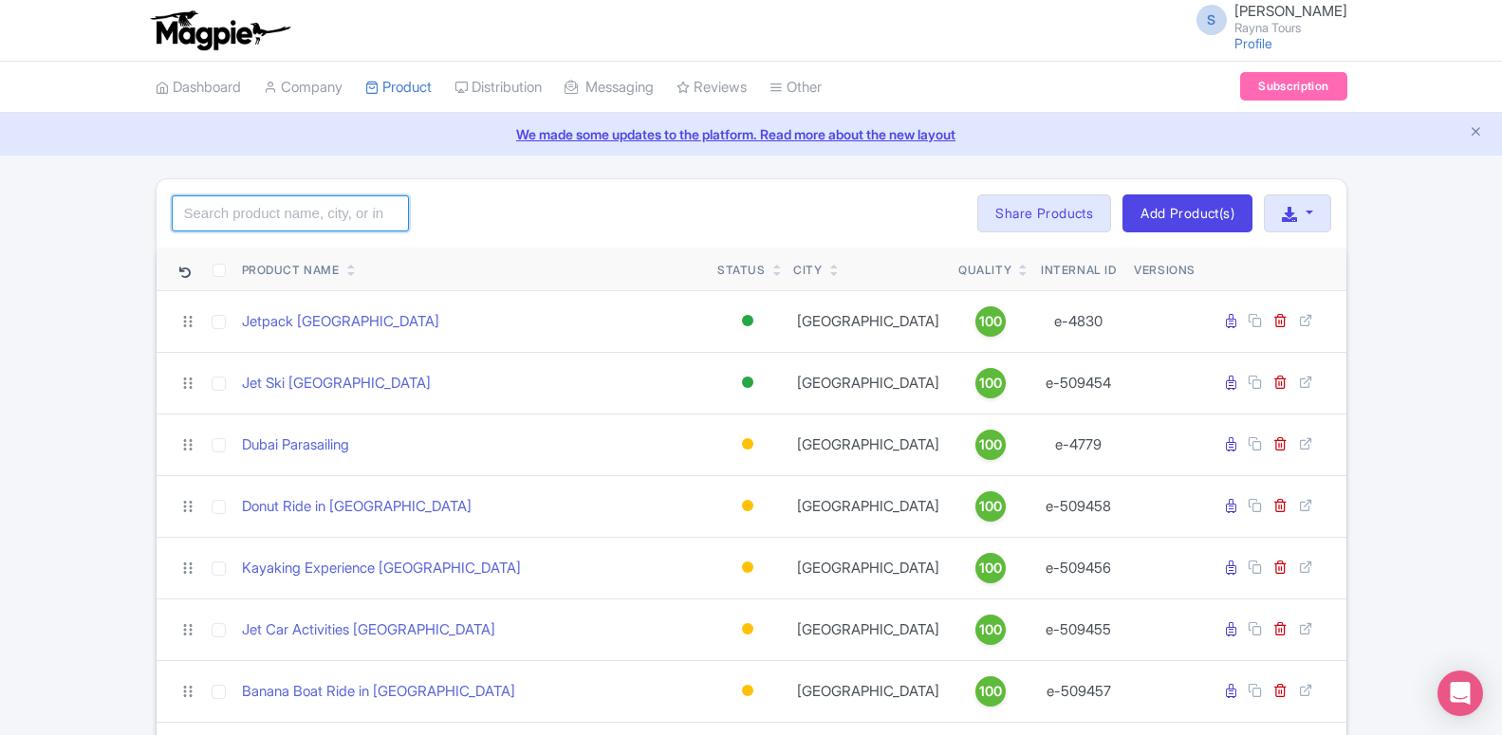
click at [323, 215] on input "search" at bounding box center [290, 213] width 237 height 36
type input "d"
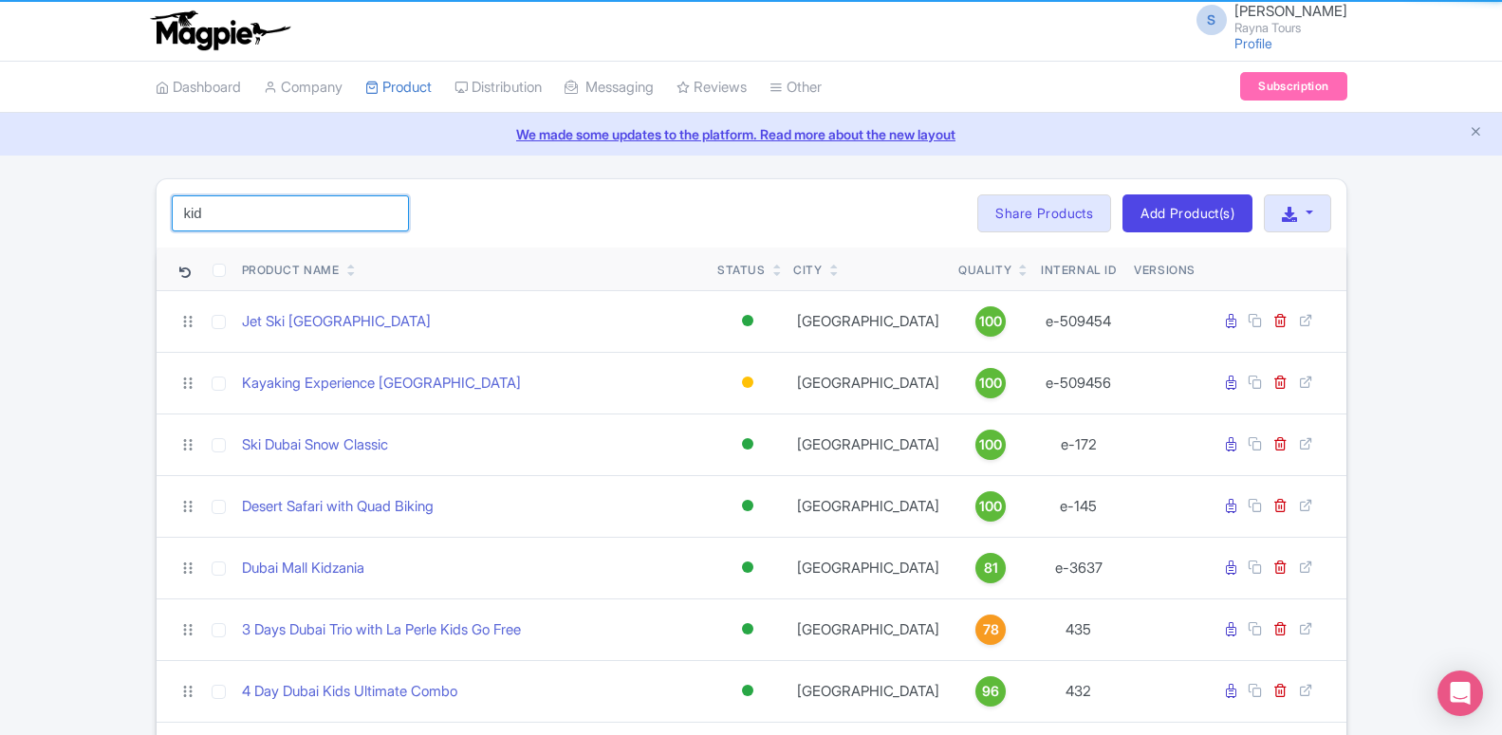
type input "4 Day Dubai Kids Ultimate Combo"
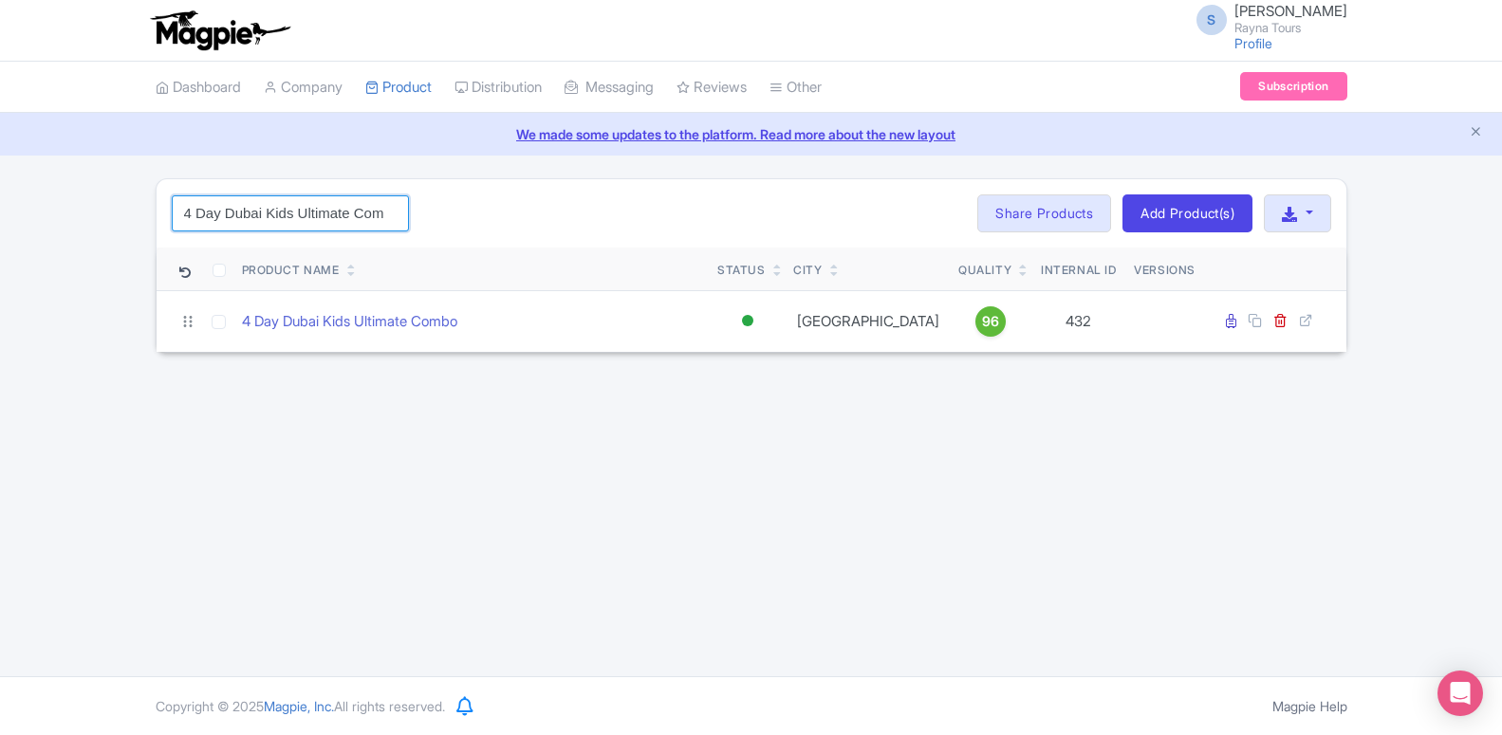
click at [315, 218] on input "4 Day Dubai Kids Ultimate Combo" at bounding box center [290, 213] width 237 height 36
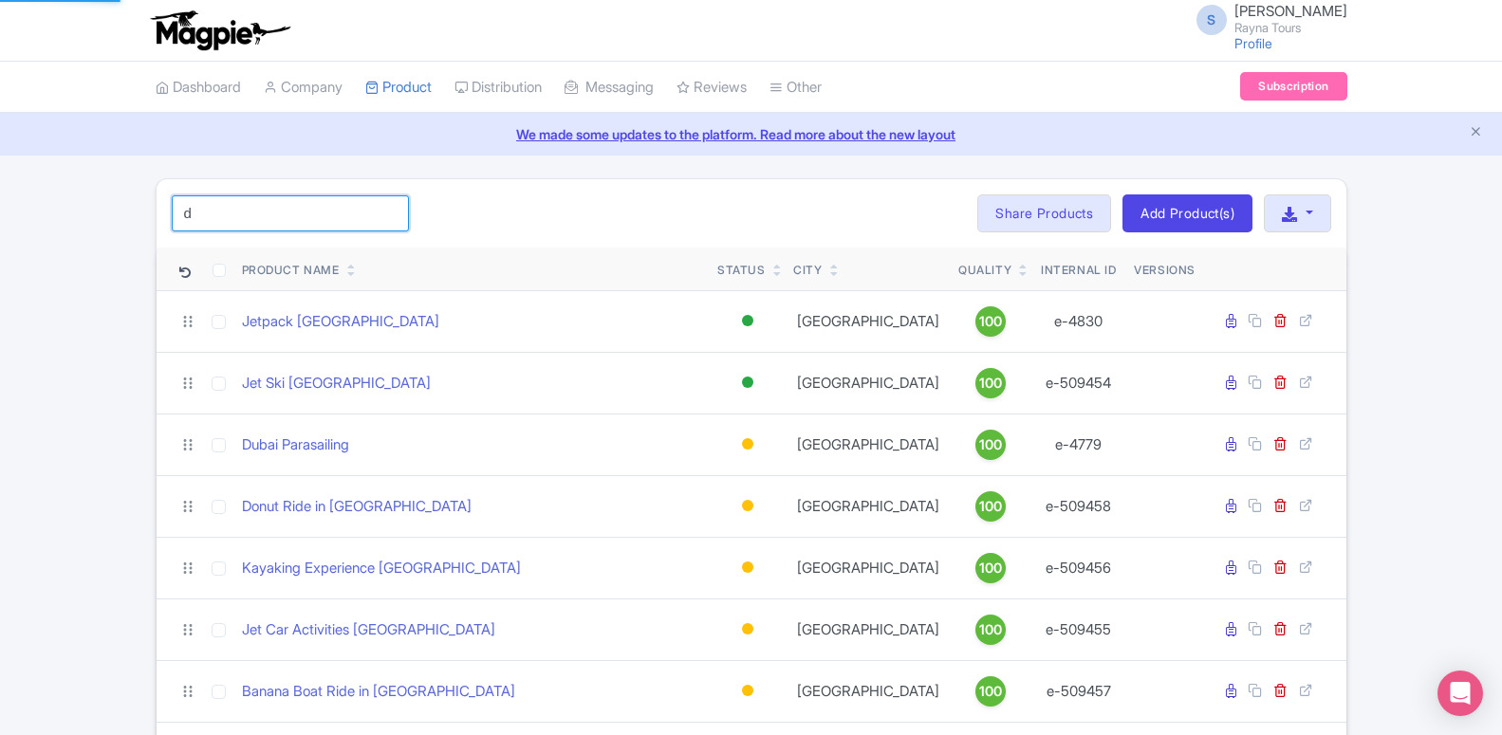
type input "d"
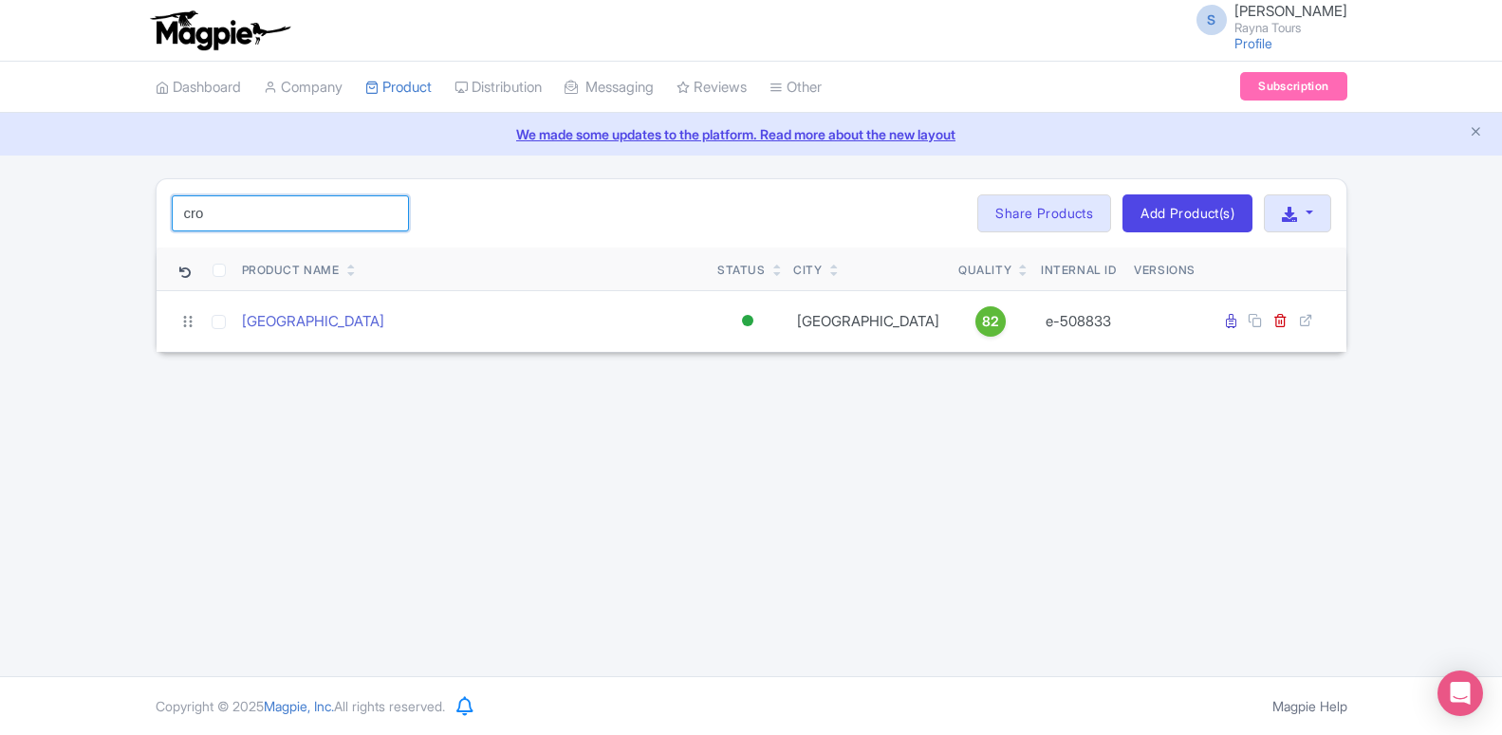
click at [360, 231] on input "cro" at bounding box center [290, 213] width 237 height 36
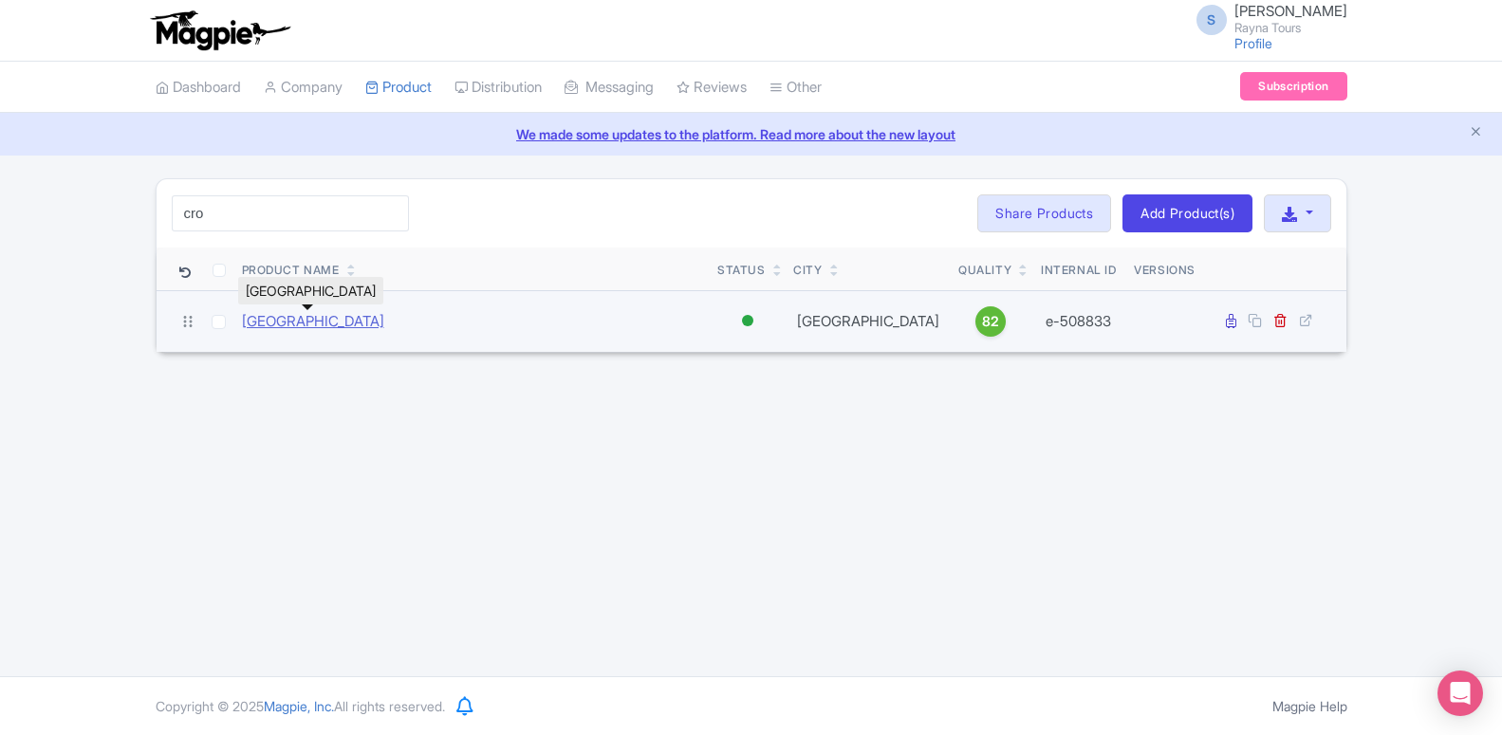
drag, startPoint x: 393, startPoint y: 321, endPoint x: 245, endPoint y: 323, distance: 148.0
copy link "Dubai Crocodile Park"
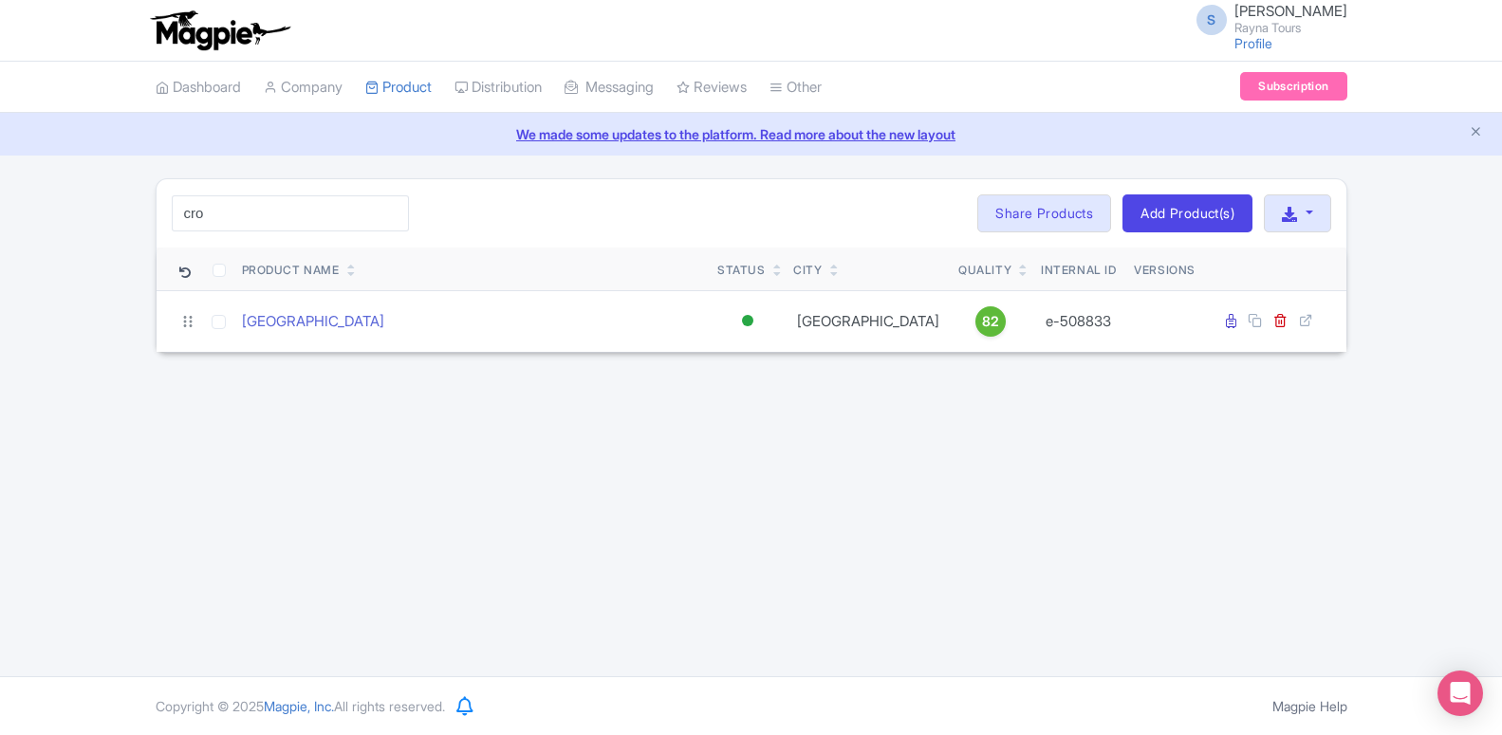
click at [563, 448] on div "S Somnath Bhise Rayna Tours Profile Users Settings Sign out Dashboard Company P…" at bounding box center [751, 338] width 1502 height 676
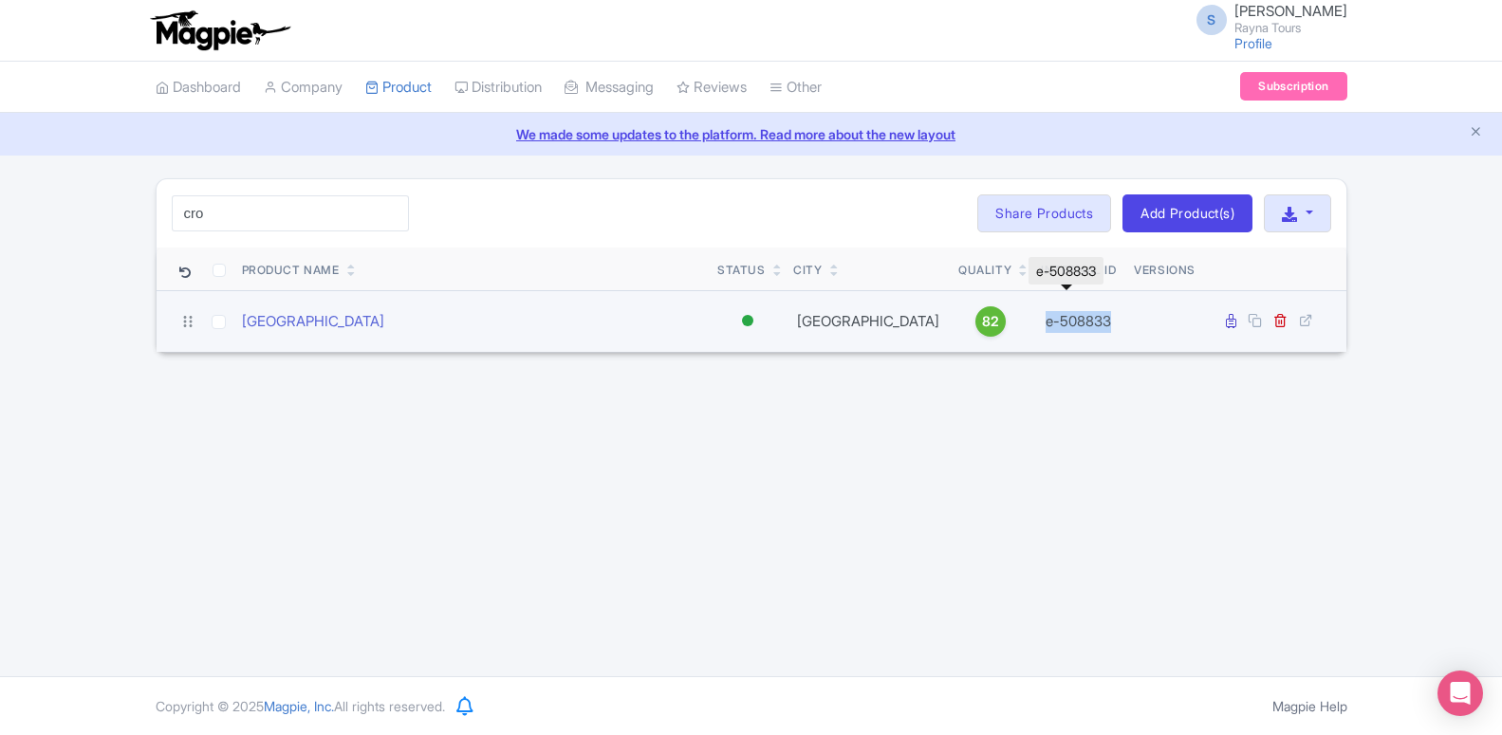
drag, startPoint x: 1128, startPoint y: 311, endPoint x: 1034, endPoint y: 319, distance: 94.2
click at [1034, 319] on tr "Dubai Crocodile Park Active Inactive Building Archived Dubai 82 e-508833" at bounding box center [752, 321] width 1190 height 62
copy tr "e-508833"
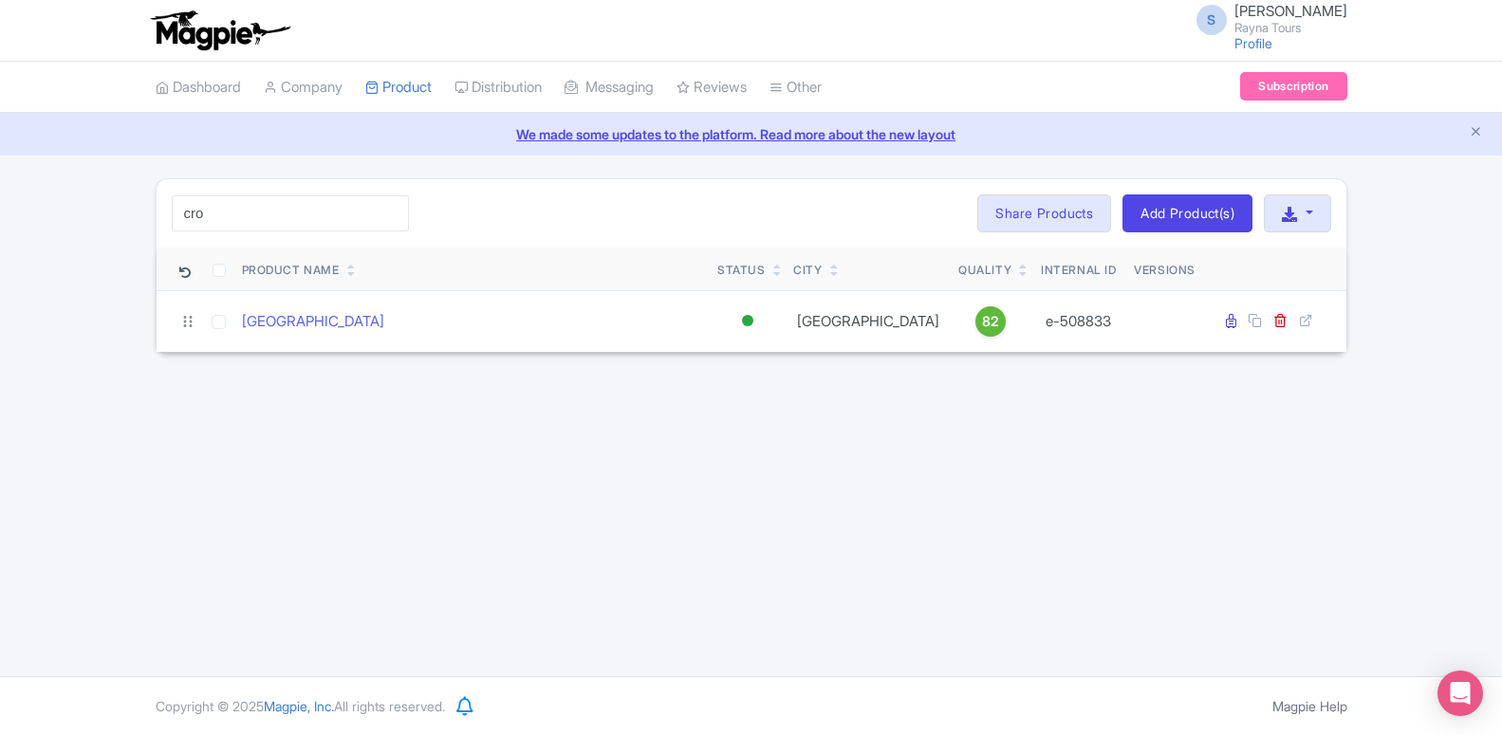
click at [470, 443] on div "S Somnath Bhise Rayna Tours Profile Users Settings Sign out Dashboard Company P…" at bounding box center [751, 338] width 1502 height 676
click at [315, 214] on input "cro" at bounding box center [290, 213] width 237 height 36
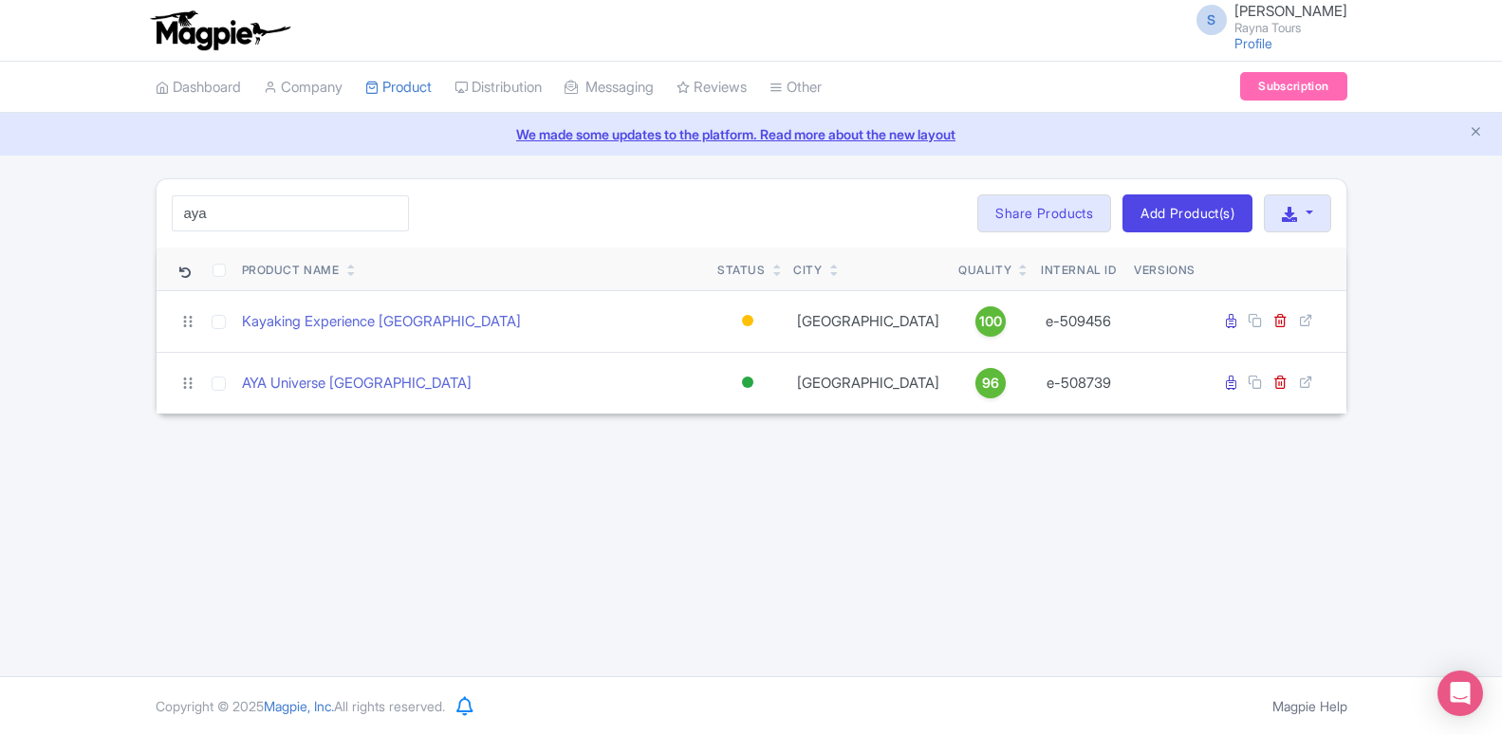
click at [296, 455] on div "S Somnath Bhise Rayna Tours Profile Users Settings Sign out Dashboard Company P…" at bounding box center [751, 338] width 1502 height 676
click at [299, 220] on input "aya" at bounding box center [290, 213] width 237 height 36
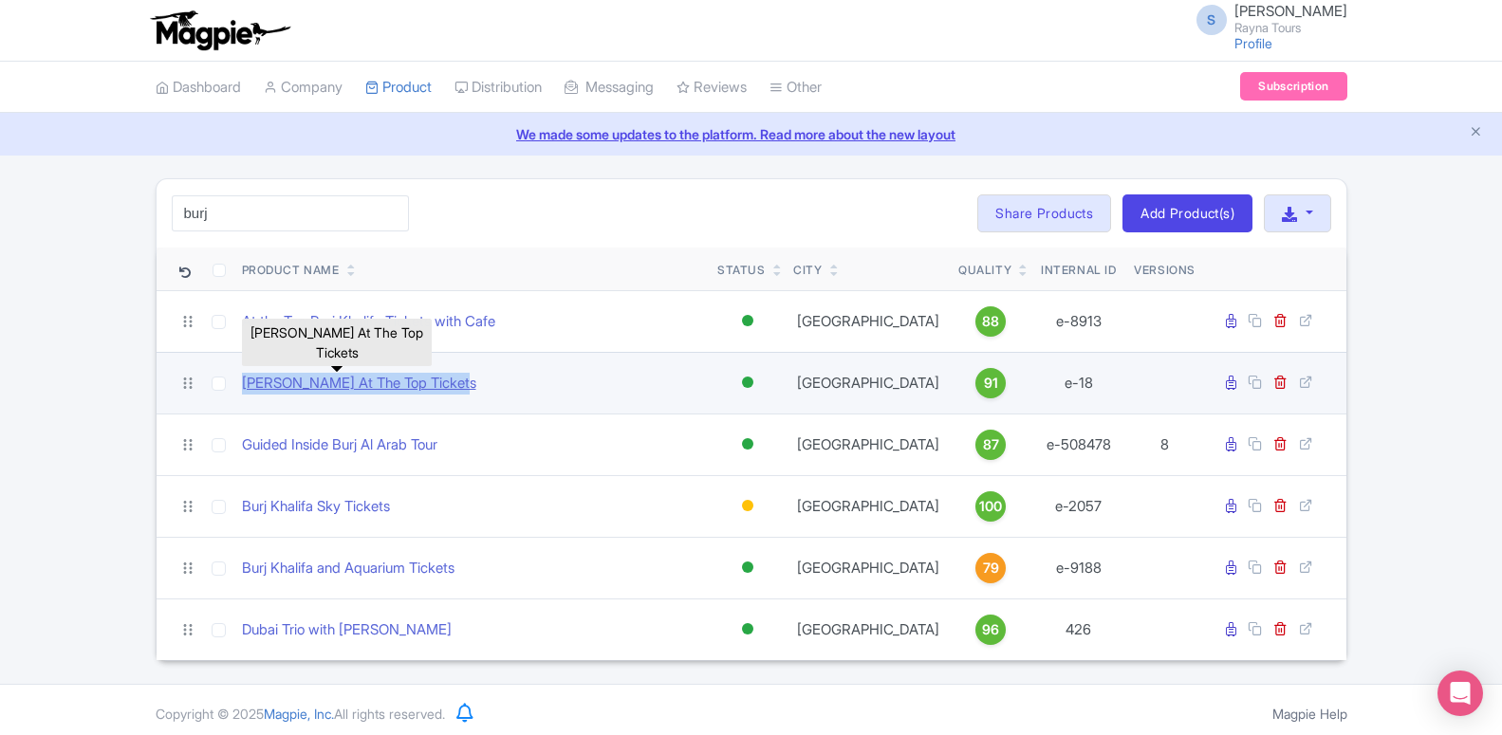
drag, startPoint x: 491, startPoint y: 388, endPoint x: 243, endPoint y: 381, distance: 248.6
copy link "Burj Khalifa At The Top Tickets"
drag, startPoint x: 1102, startPoint y: 388, endPoint x: 1045, endPoint y: 384, distance: 57.0
click at [1045, 384] on td "e-18" at bounding box center [1079, 383] width 96 height 62
copy td "e-18"
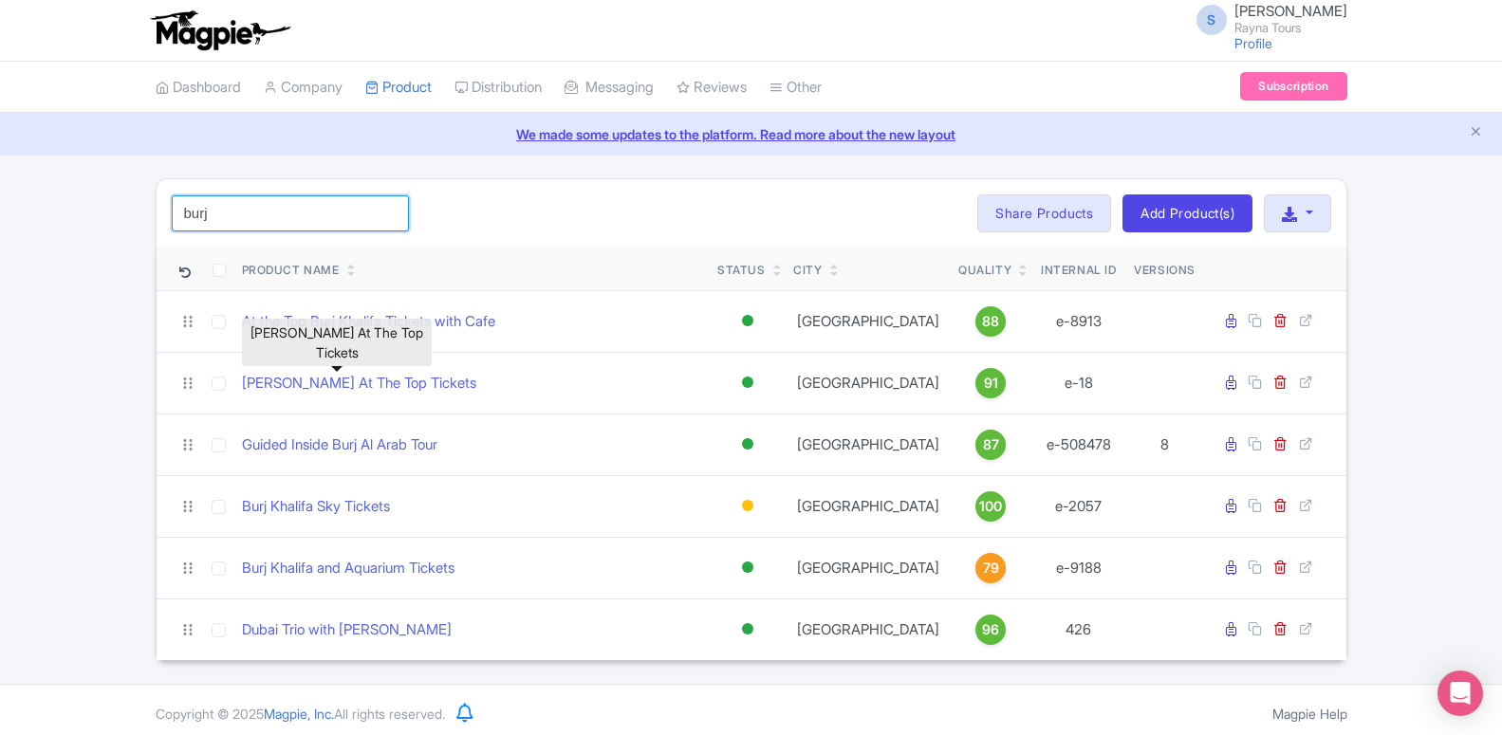
click at [224, 223] on input "burj" at bounding box center [290, 213] width 237 height 36
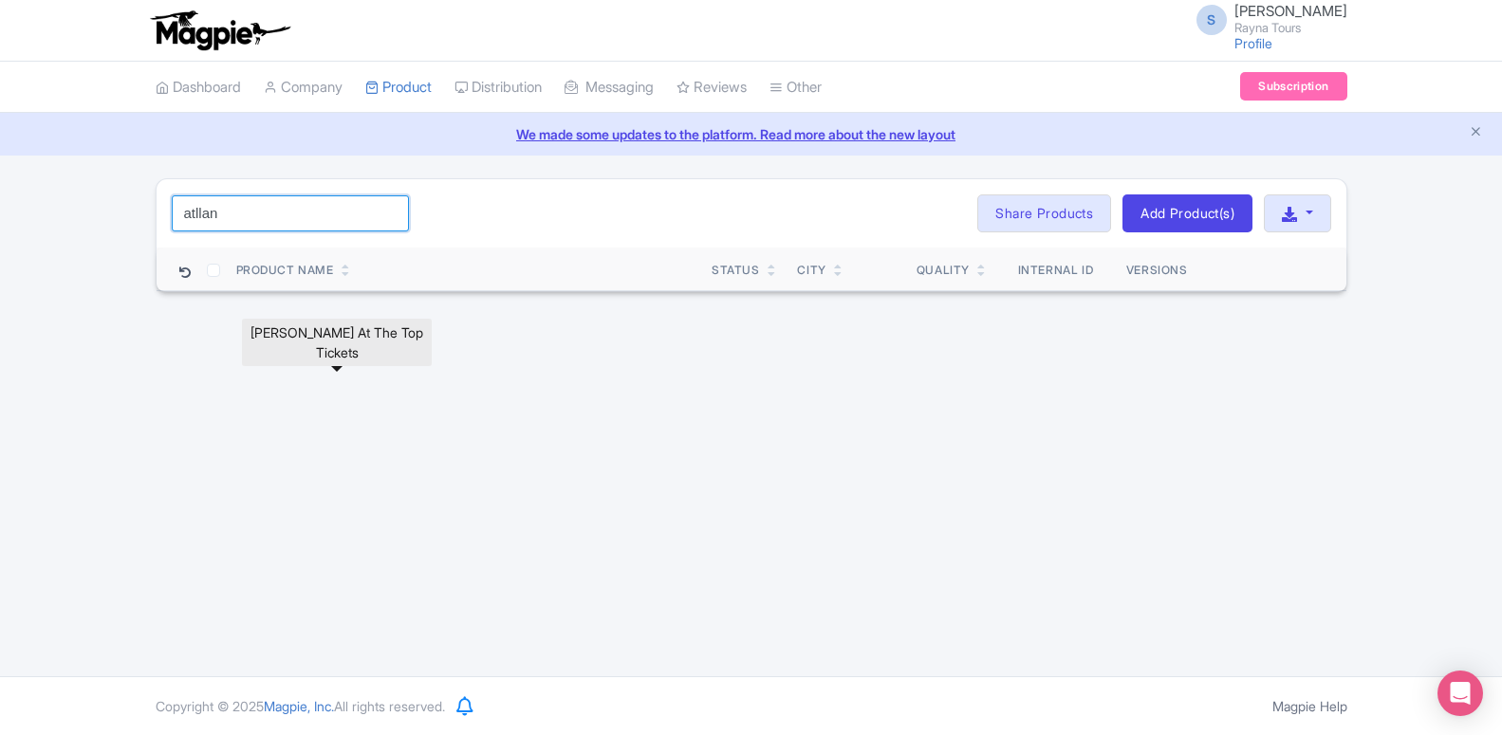
click at [206, 212] on input "atllan" at bounding box center [290, 213] width 237 height 36
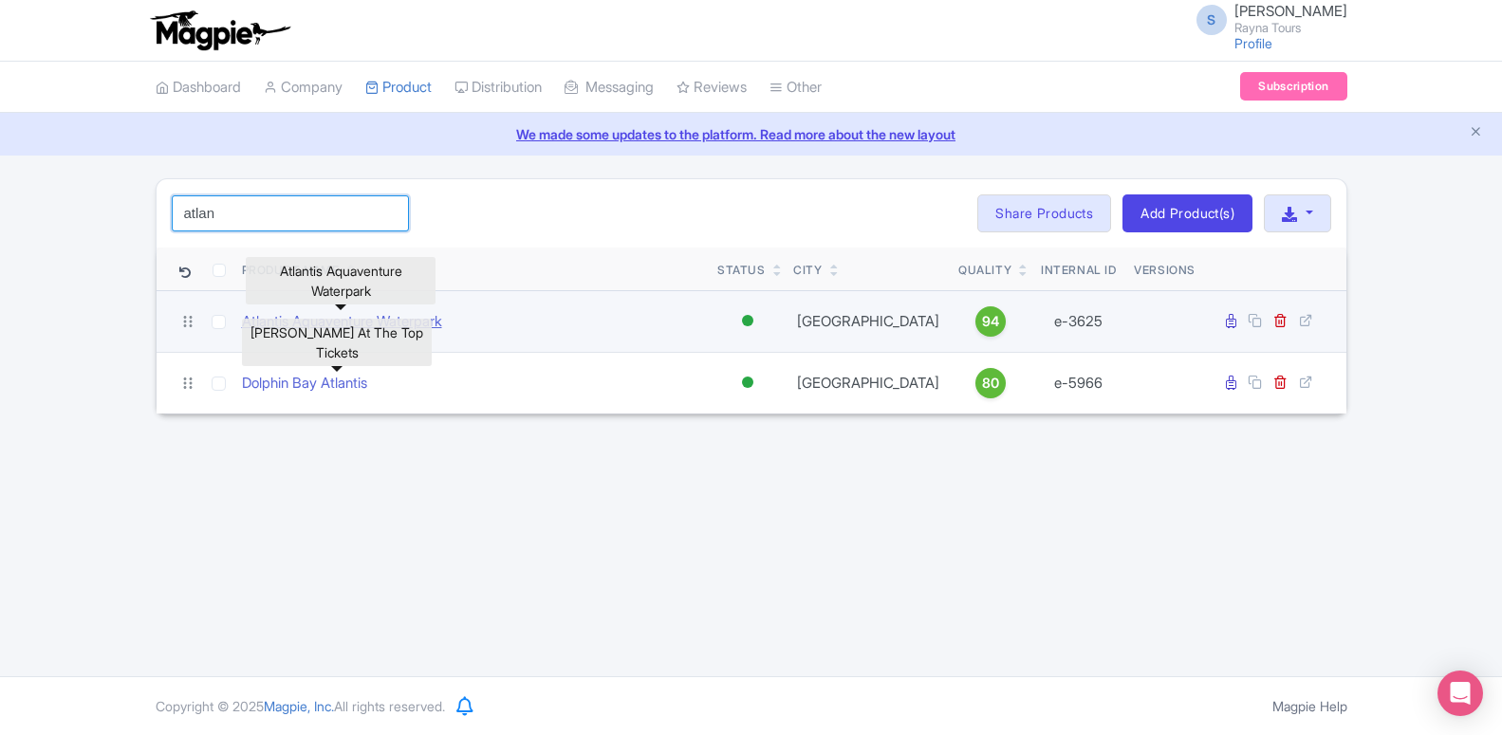
type input "atlan"
click at [434, 321] on link "Atlantis Aquaventure Waterpark" at bounding box center [342, 322] width 200 height 22
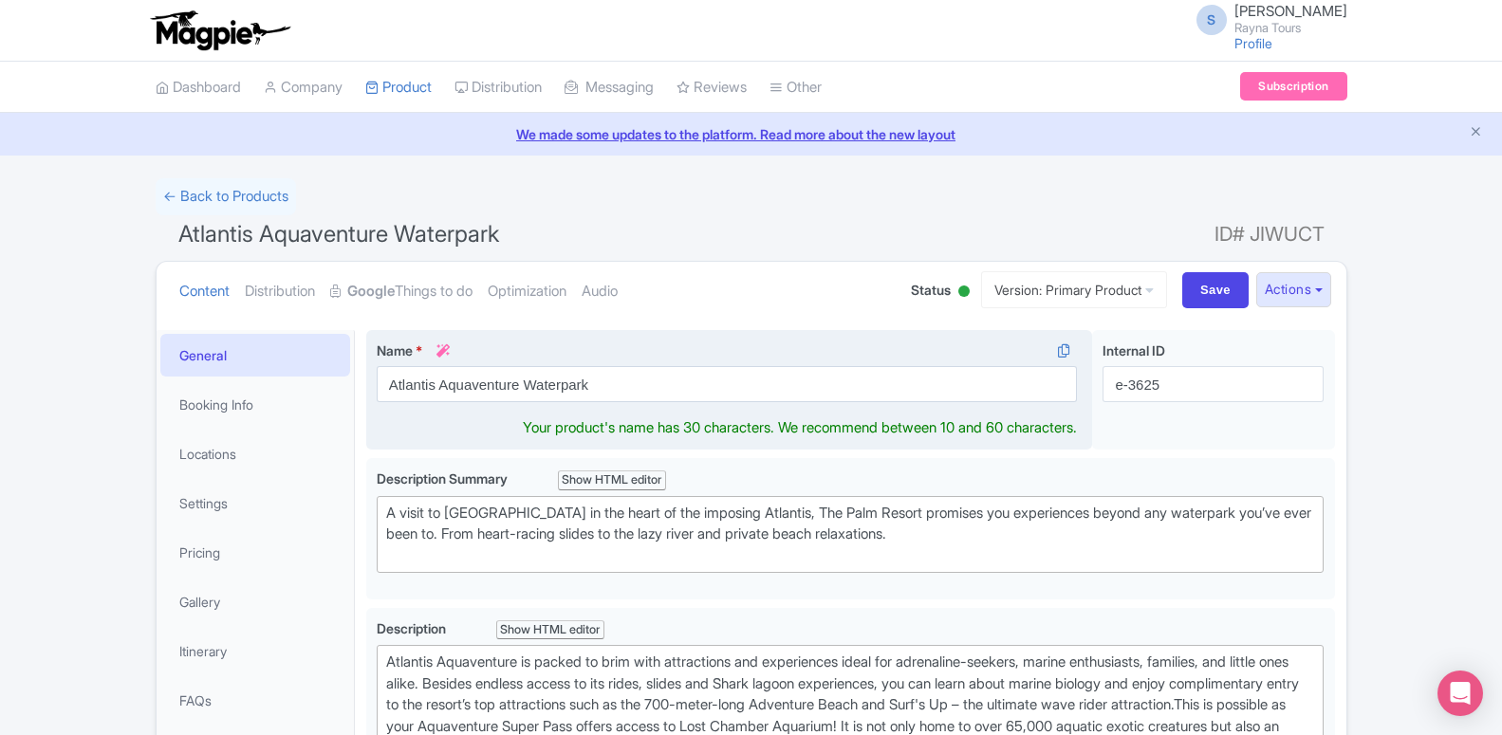
click at [377, 380] on input "Atlantis Aquaventure Waterpark" at bounding box center [727, 384] width 701 height 36
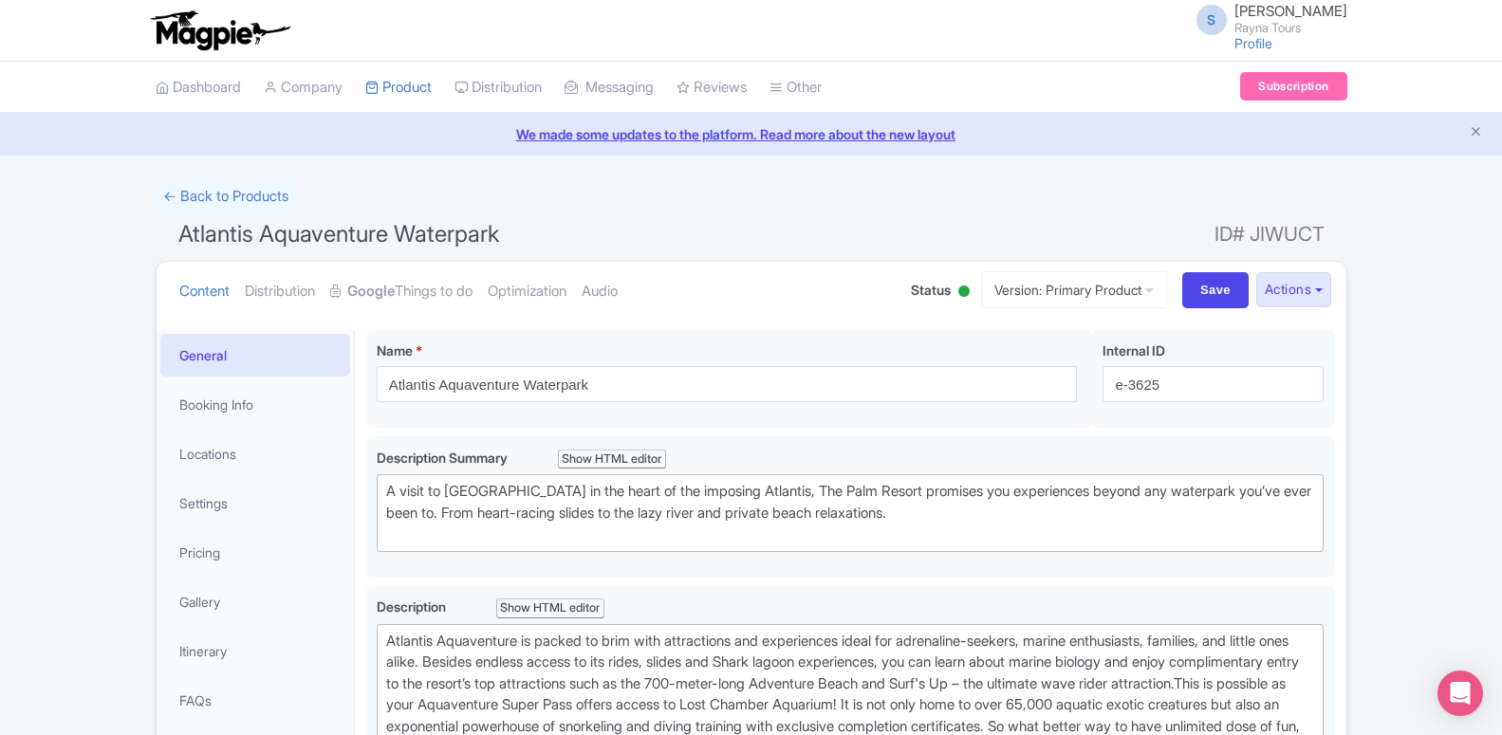
drag, startPoint x: 1180, startPoint y: 382, endPoint x: 1102, endPoint y: 394, distance: 78.6
click at [1102, 394] on input "e-3625" at bounding box center [1212, 384] width 221 height 36
click at [424, 138] on link "My Products" at bounding box center [456, 134] width 180 height 29
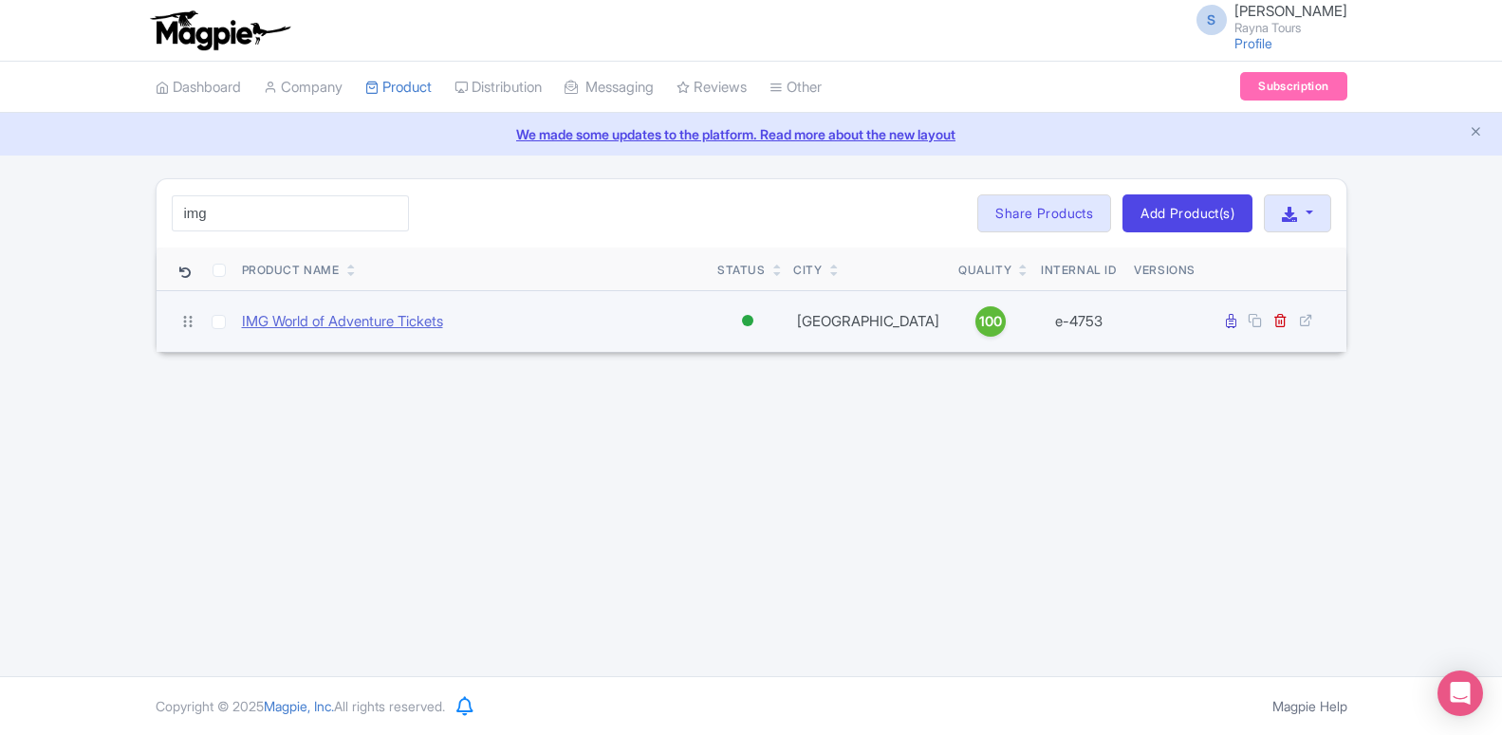
type input "img"
click at [391, 320] on link "IMG World of Adventure Tickets" at bounding box center [342, 322] width 201 height 22
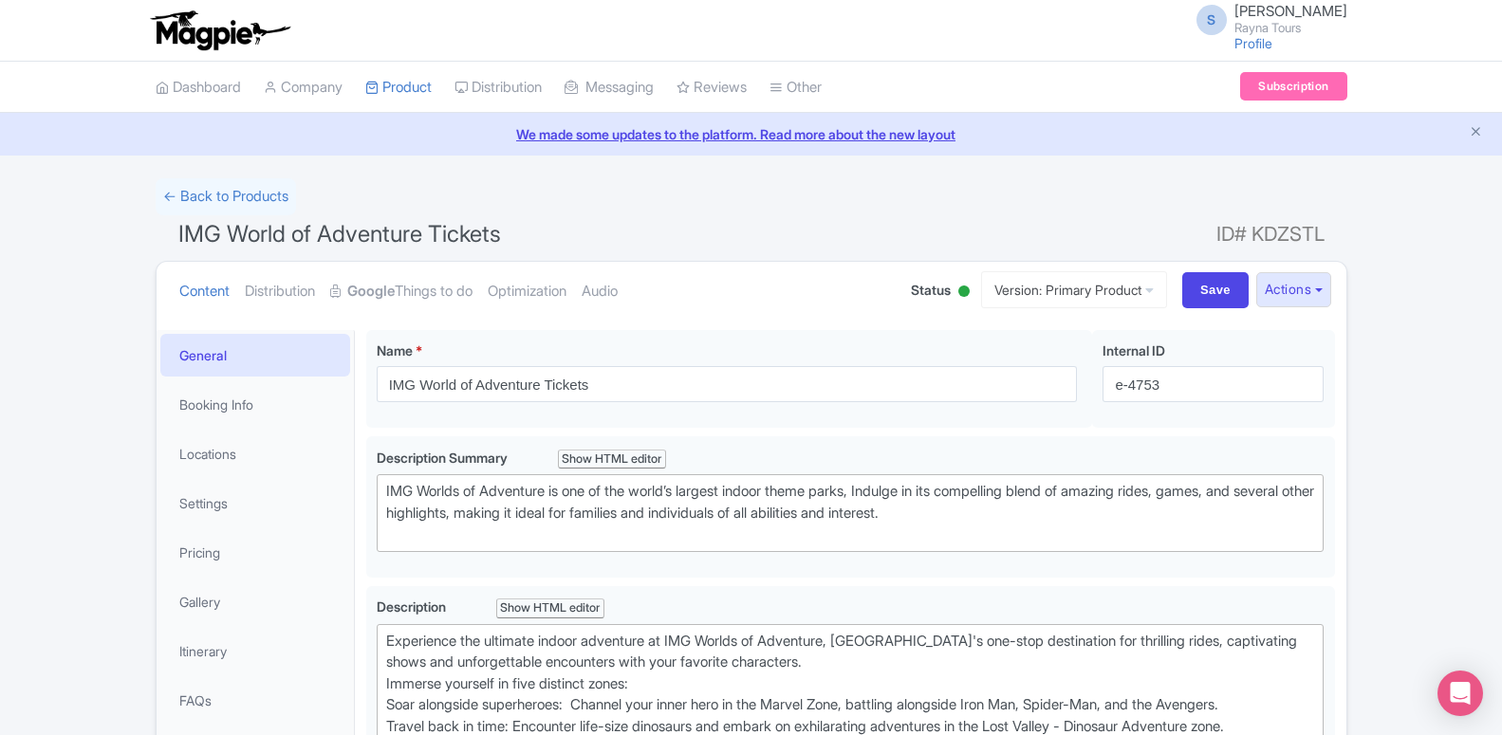
drag, startPoint x: 1328, startPoint y: 241, endPoint x: 1328, endPoint y: 226, distance: 15.2
click at [1328, 226] on h1 "IMG World of Adventure Tickets ID# KDZSTL" at bounding box center [751, 238] width 1191 height 46
drag, startPoint x: 1214, startPoint y: 234, endPoint x: 1335, endPoint y: 233, distance: 120.5
click at [1335, 233] on h1 "IMG World of Adventure Tickets ID# KDZSTL" at bounding box center [751, 238] width 1191 height 46
click at [1315, 236] on span "ID# KDZSTL" at bounding box center [1270, 234] width 108 height 38
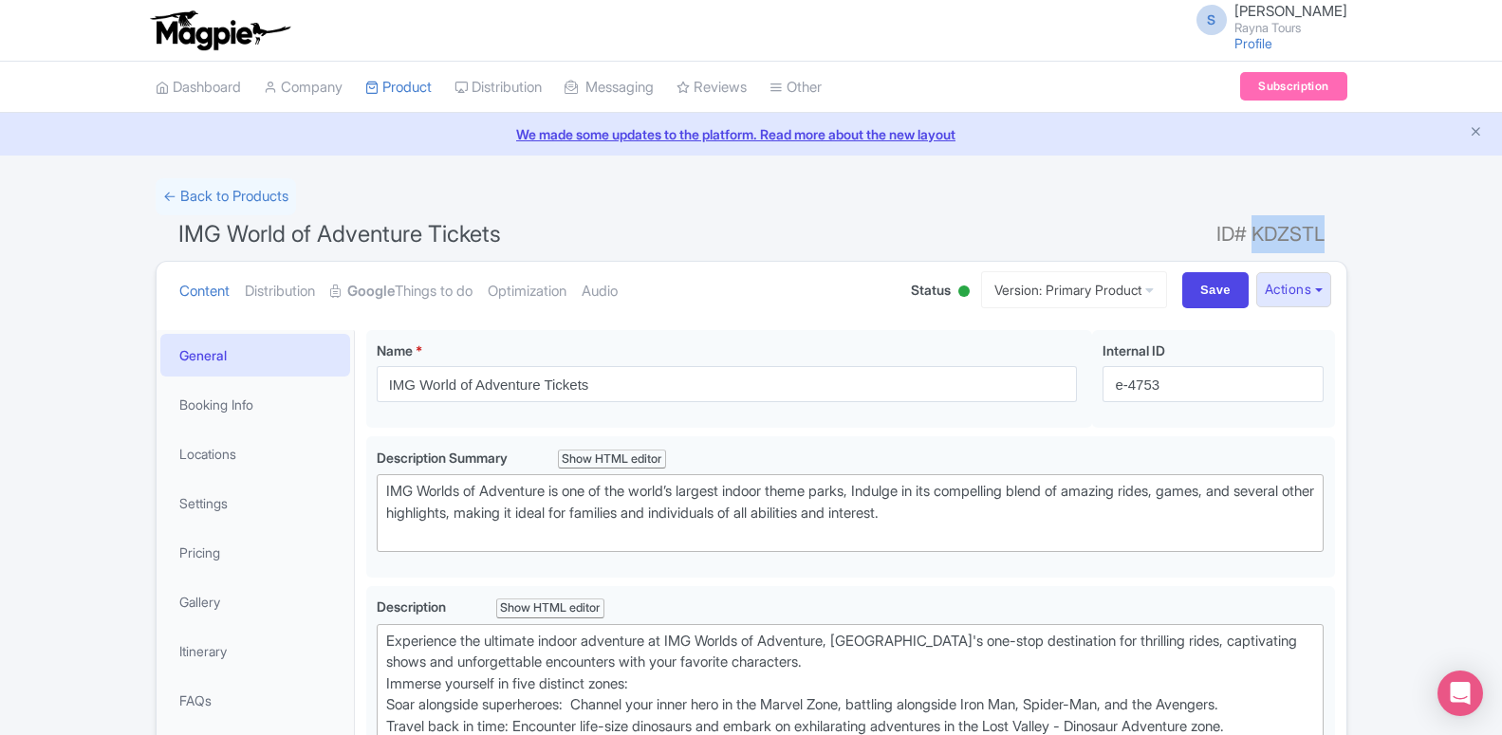
click at [1315, 236] on span "ID# KDZSTL" at bounding box center [1270, 234] width 108 height 38
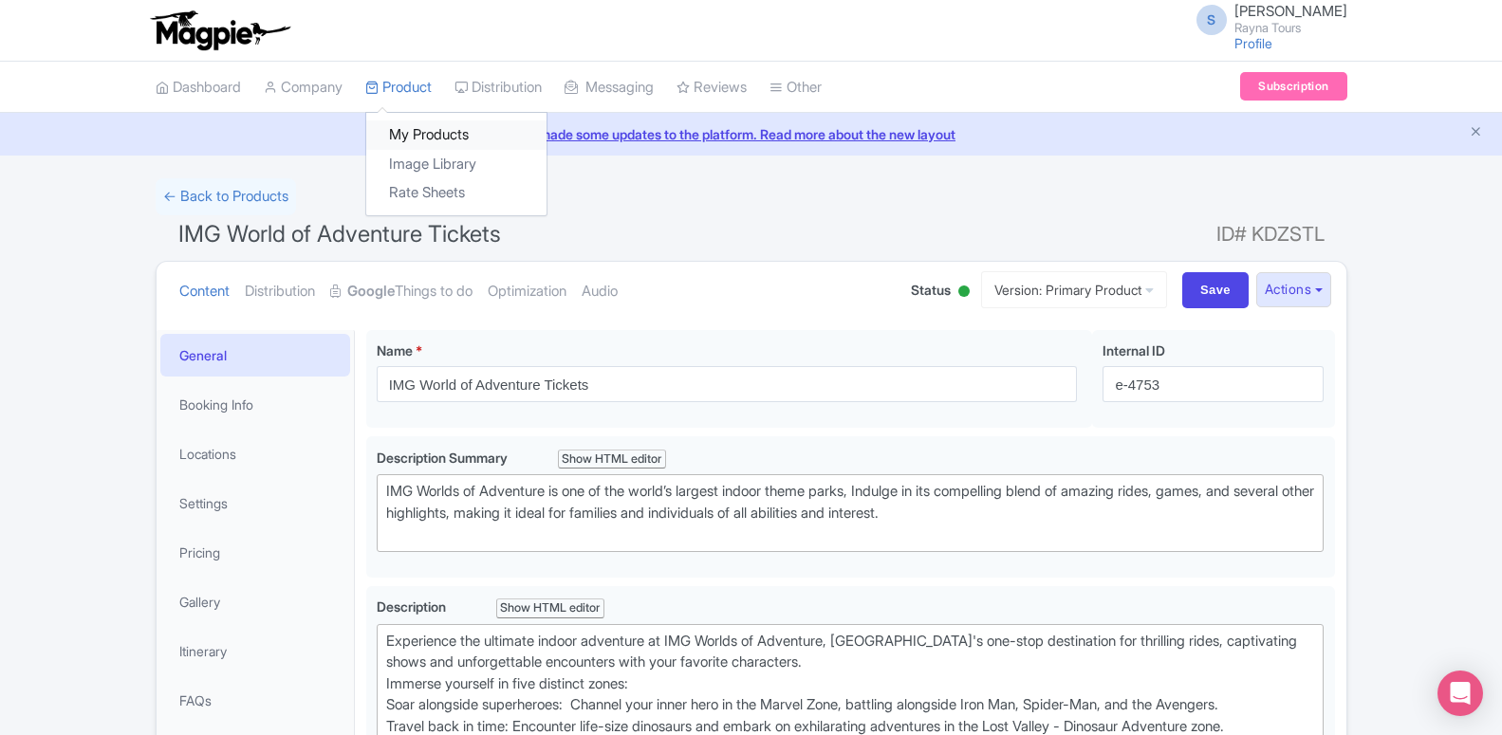
click at [420, 135] on link "My Products" at bounding box center [456, 134] width 180 height 29
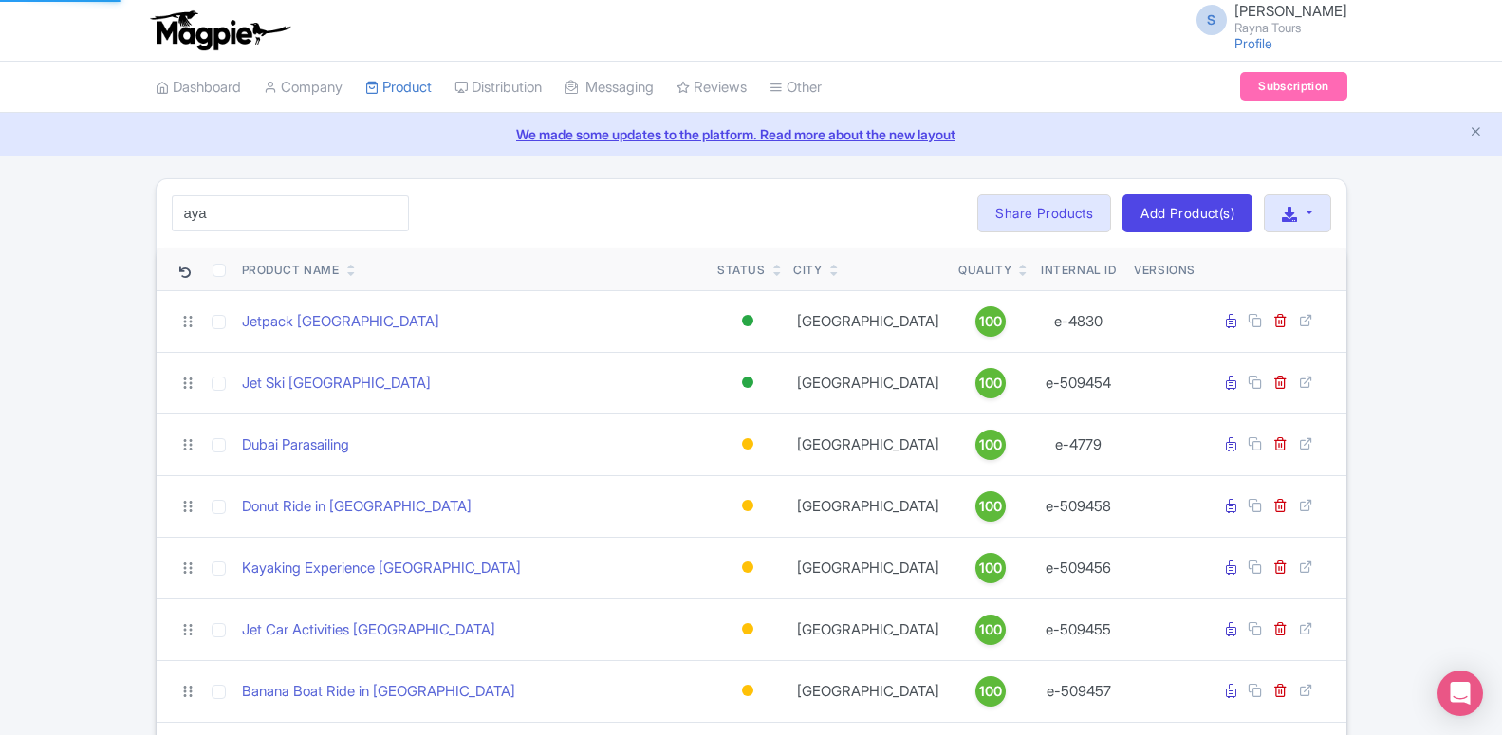
type input "aya"
click button "Search" at bounding box center [0, 0] width 0 height 0
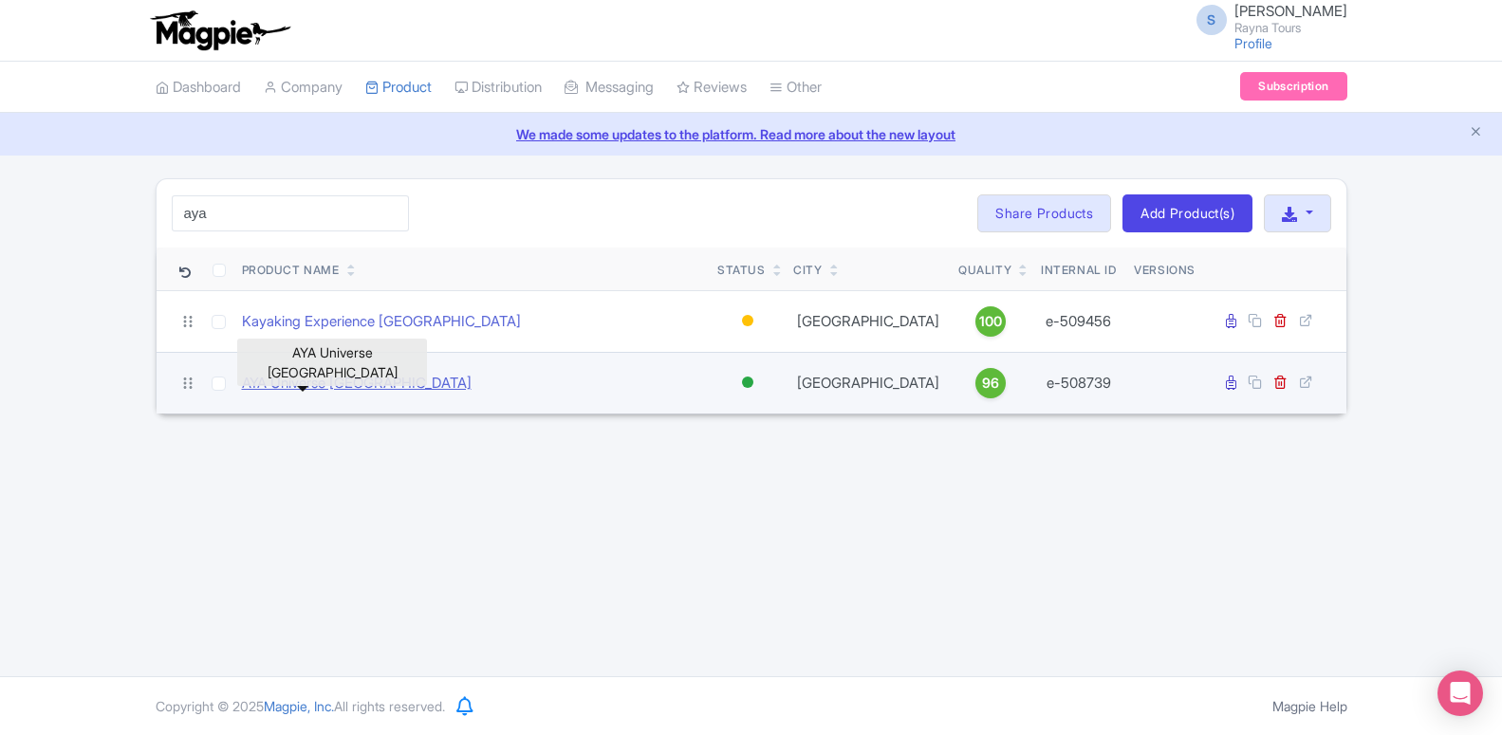
click at [325, 382] on link "AYA Universe [GEOGRAPHIC_DATA]" at bounding box center [357, 384] width 230 height 22
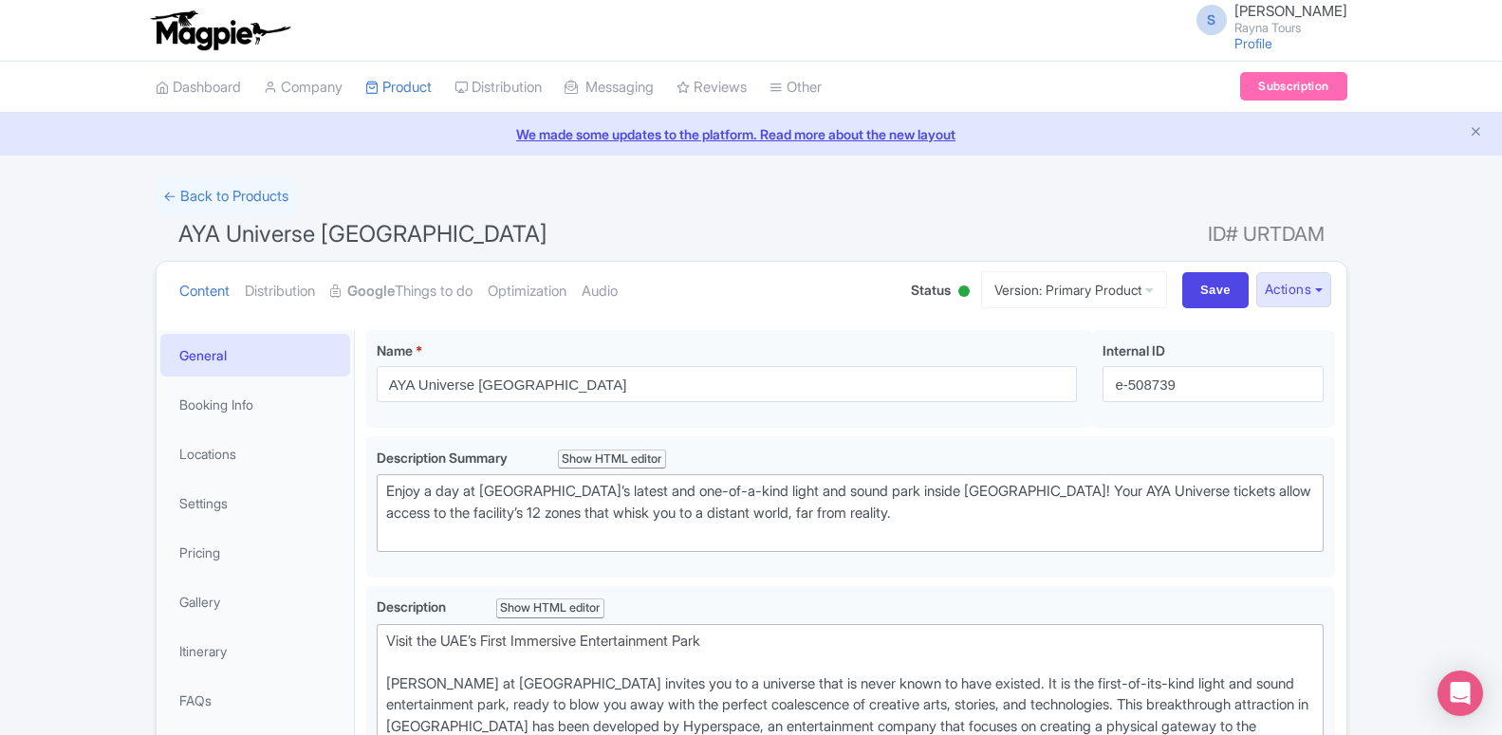
type trix-editor "<lor>Ipsum dol SIT’a Conse Adipiscin Elitseddoeius Temp<in><ut>LAB et DOLO Magn…"
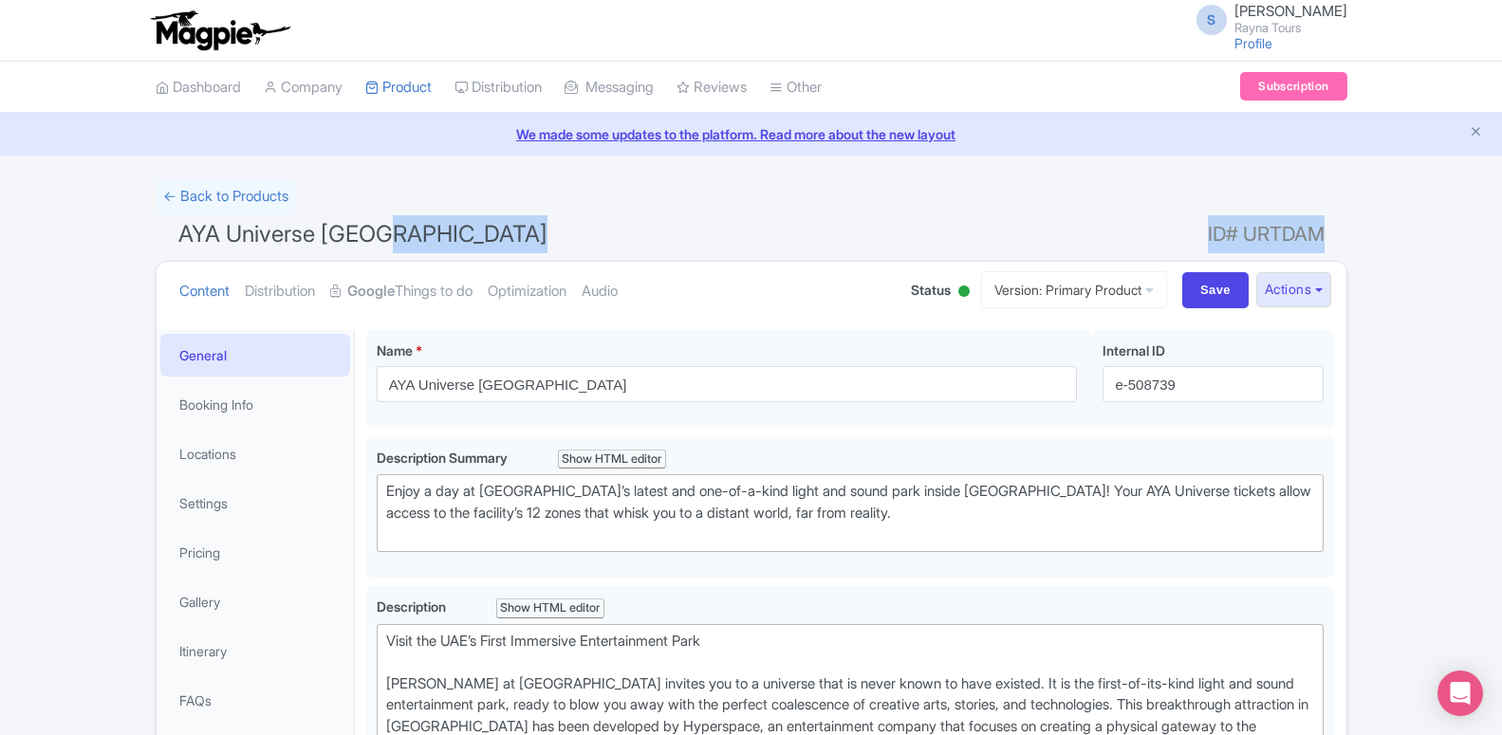
drag, startPoint x: 1203, startPoint y: 229, endPoint x: 1321, endPoint y: 232, distance: 118.6
click at [1321, 232] on h1 "AYA Universe Dubai ID# URTDAM" at bounding box center [751, 238] width 1191 height 46
copy h1 "ID# URTDAM"
click at [408, 138] on link "My Products" at bounding box center [456, 134] width 180 height 29
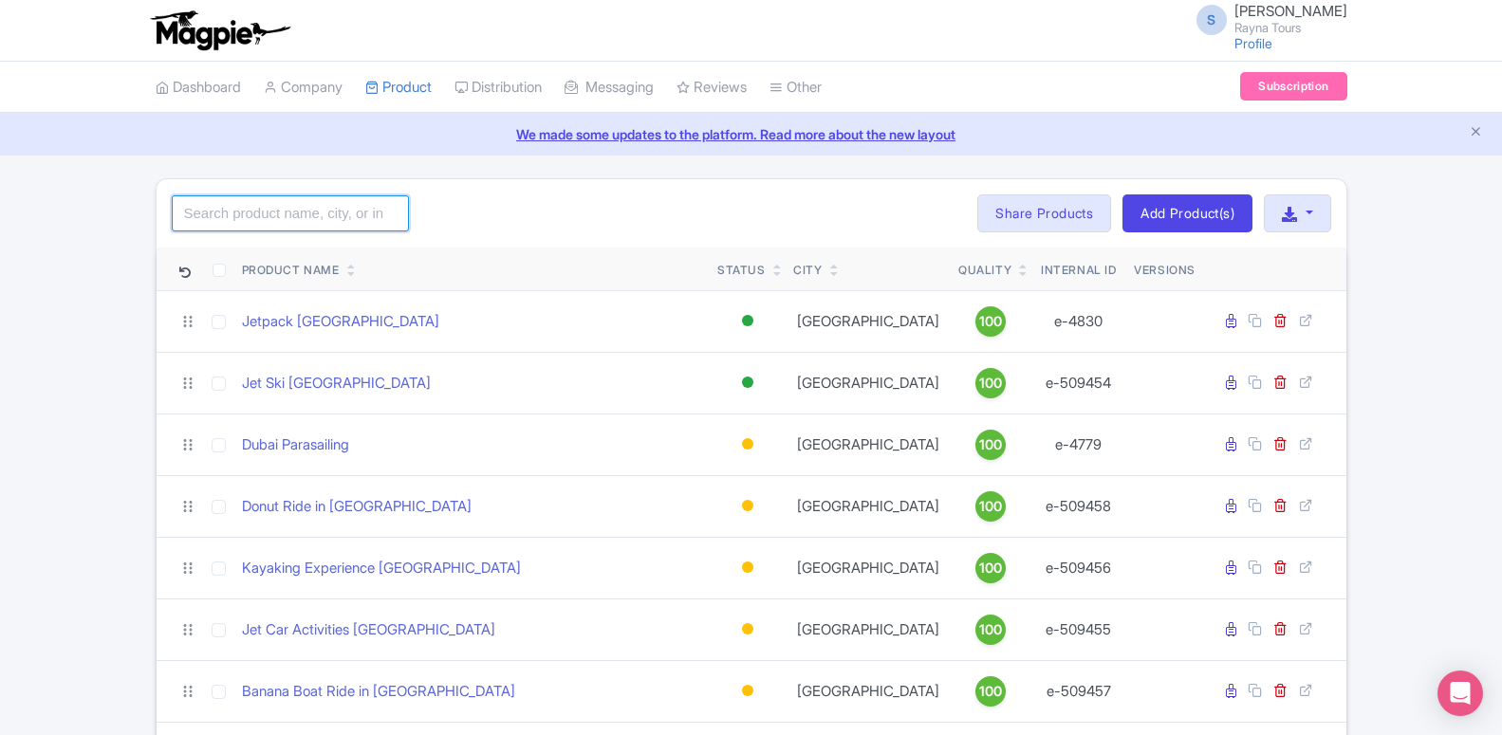
click at [326, 216] on input "search" at bounding box center [290, 213] width 237 height 36
click at [245, 212] on input "[GEOGRAPHIC_DATA]" at bounding box center [290, 213] width 237 height 36
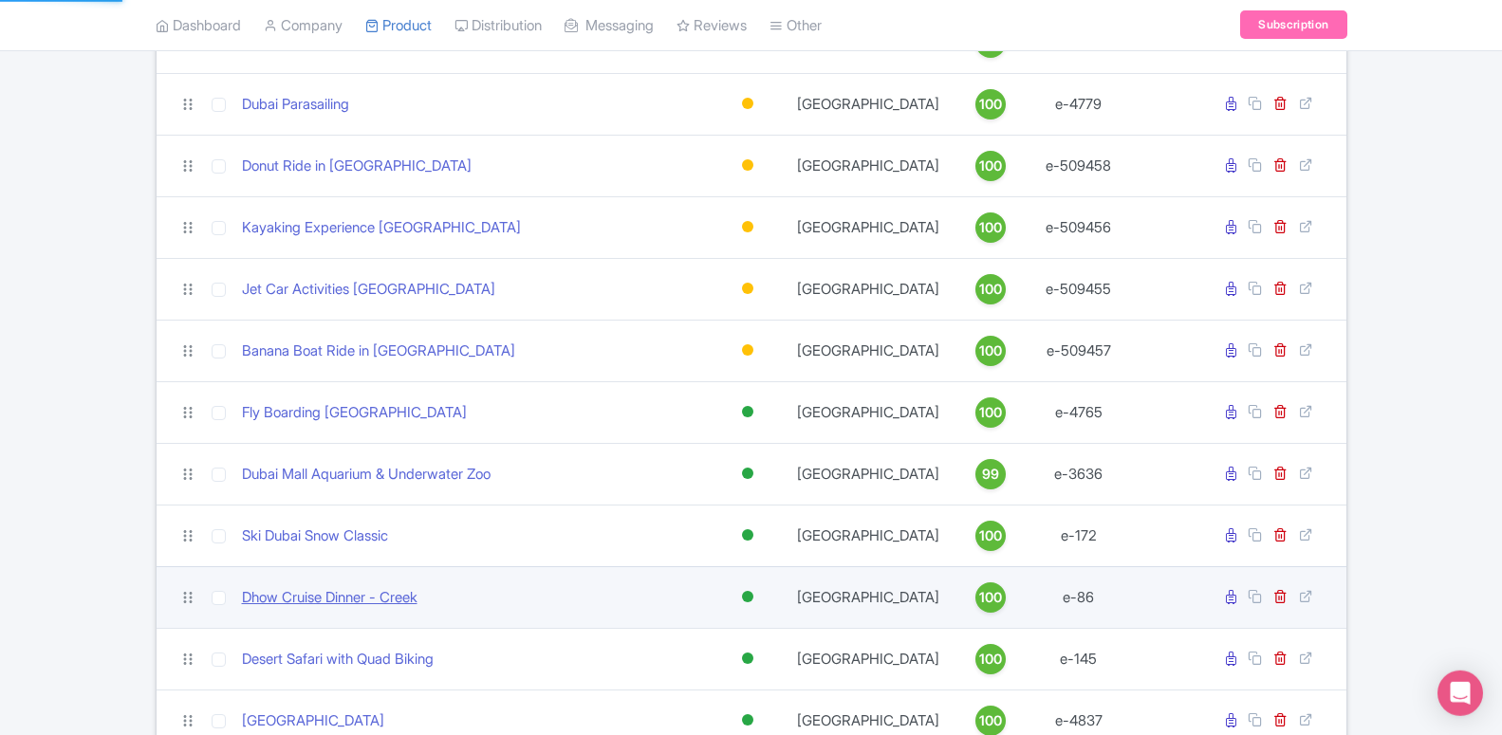
scroll to position [387, 0]
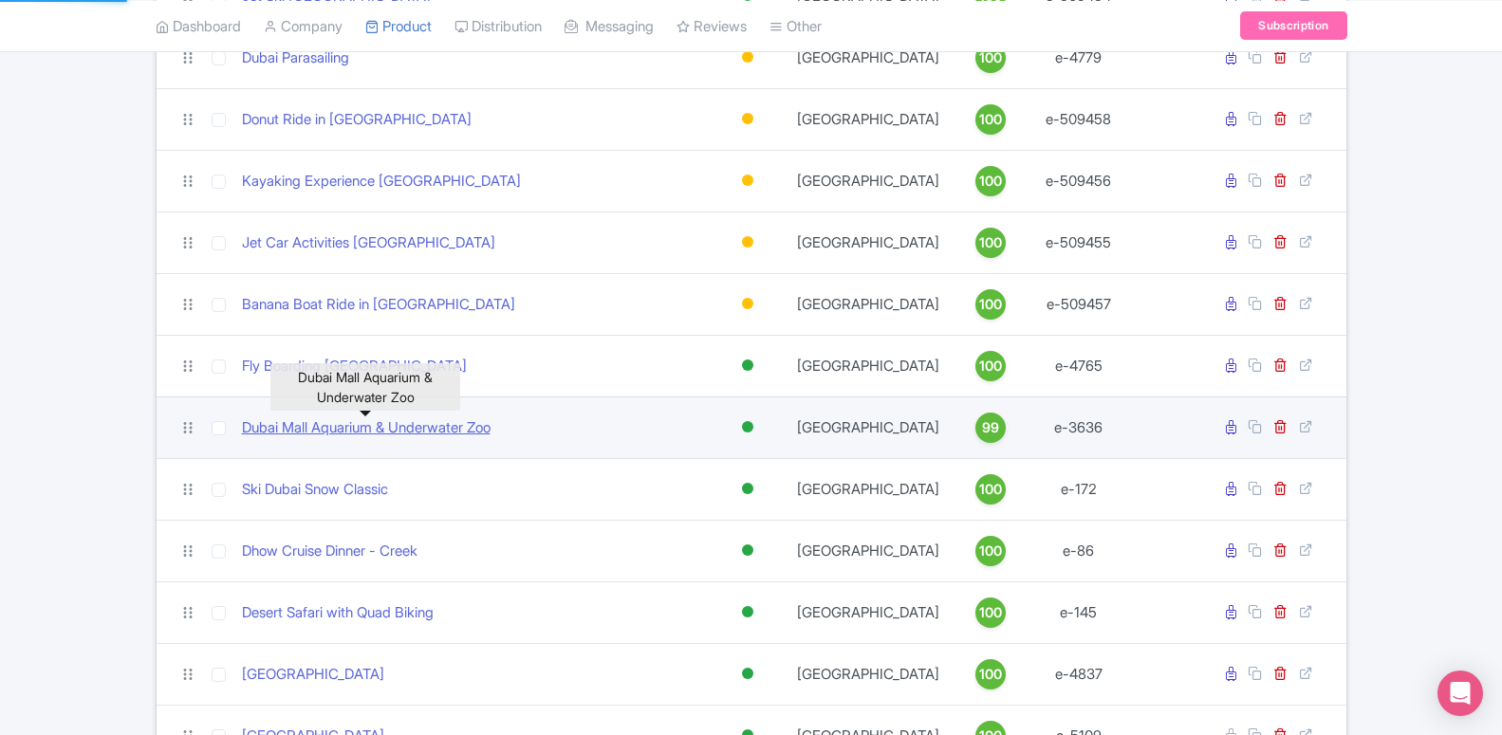
type input "[GEOGRAPHIC_DATA]"
click at [364, 432] on link "Dubai Mall Aquarium & Underwater Zoo" at bounding box center [366, 428] width 249 height 22
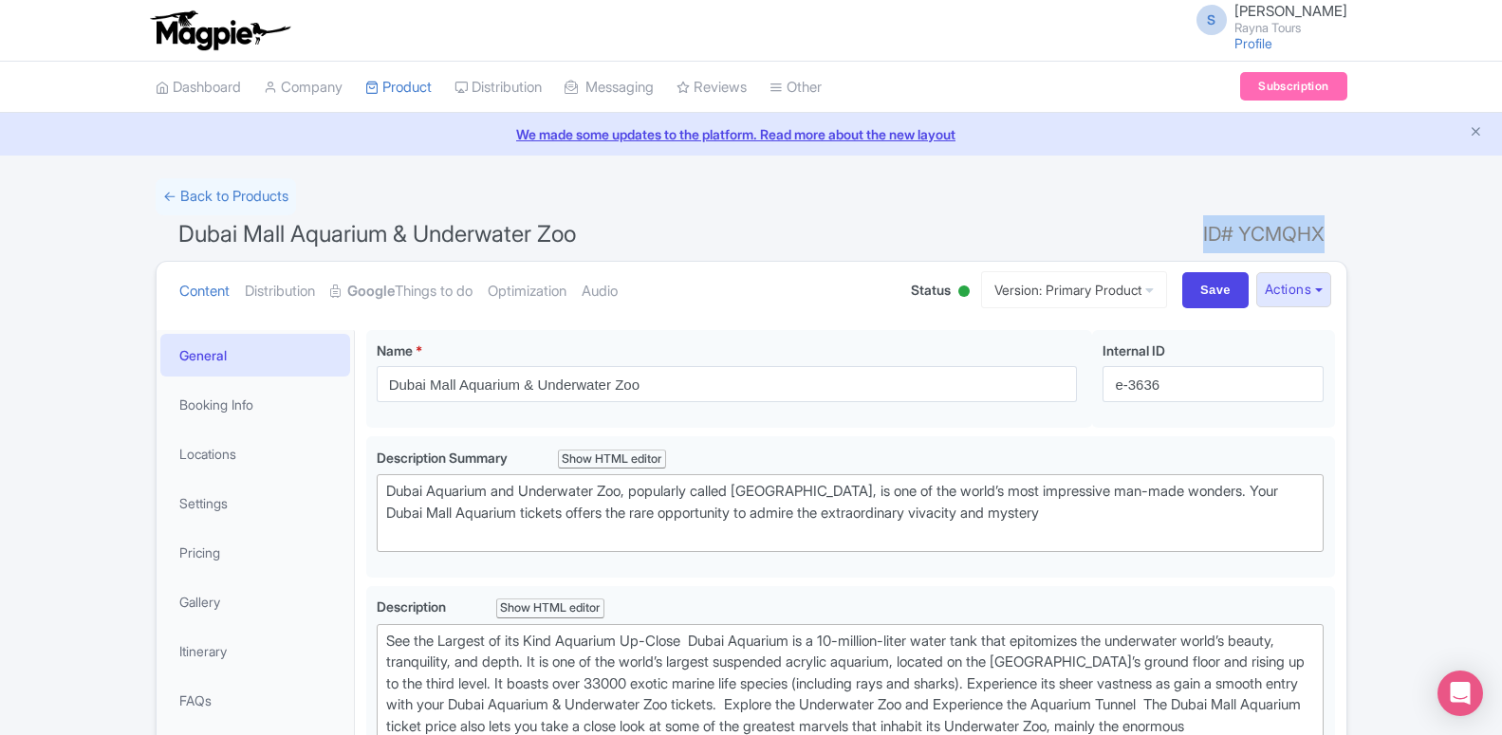
drag, startPoint x: 1189, startPoint y: 240, endPoint x: 1320, endPoint y: 234, distance: 132.0
click at [1320, 234] on h1 "Dubai Mall Aquarium & Underwater Zoo ID# YCMQHX" at bounding box center [751, 238] width 1191 height 46
copy h1 "ID# YCMQHX"
click at [401, 78] on link "Product" at bounding box center [398, 88] width 66 height 52
click at [418, 142] on link "My Products" at bounding box center [456, 134] width 180 height 29
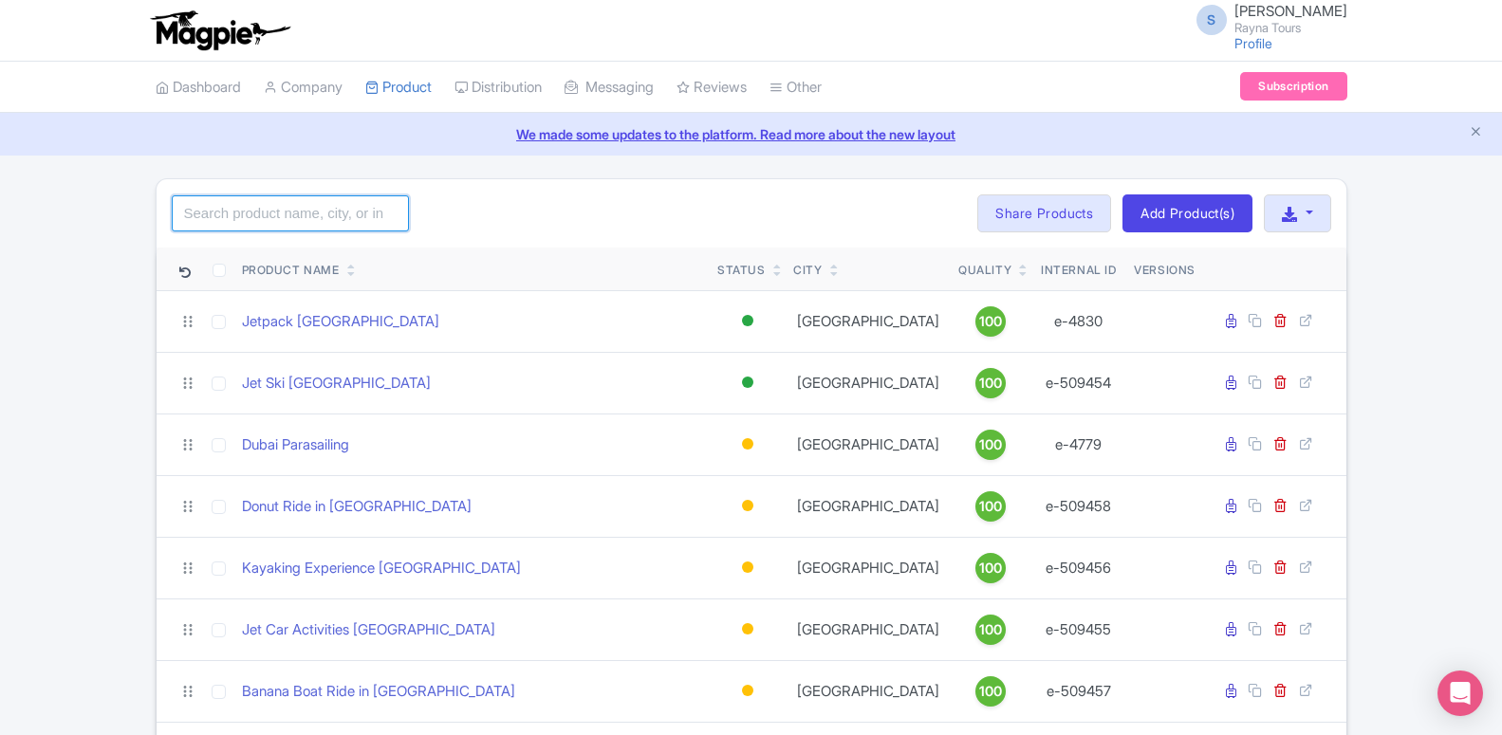
click at [284, 222] on input "search" at bounding box center [290, 213] width 237 height 36
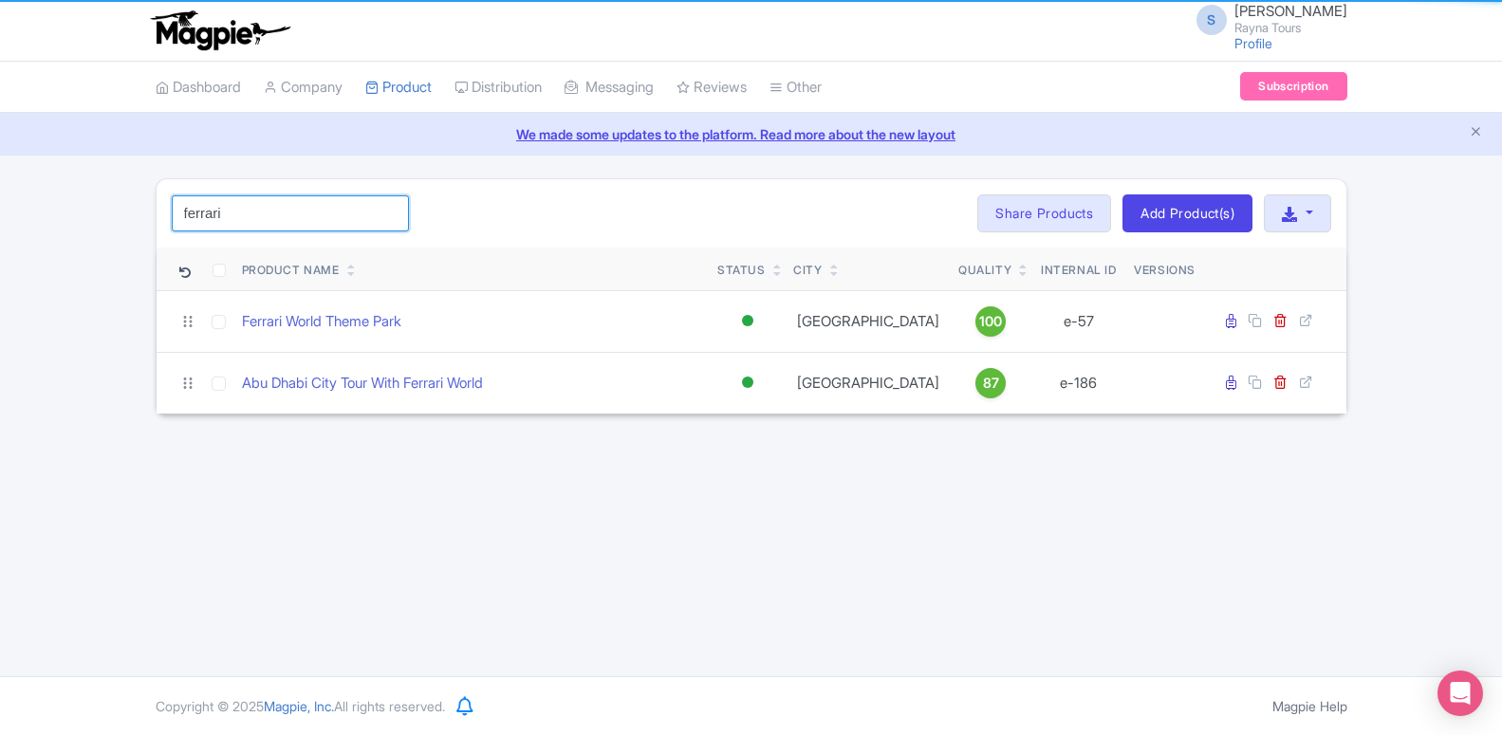
type input "ferrari"
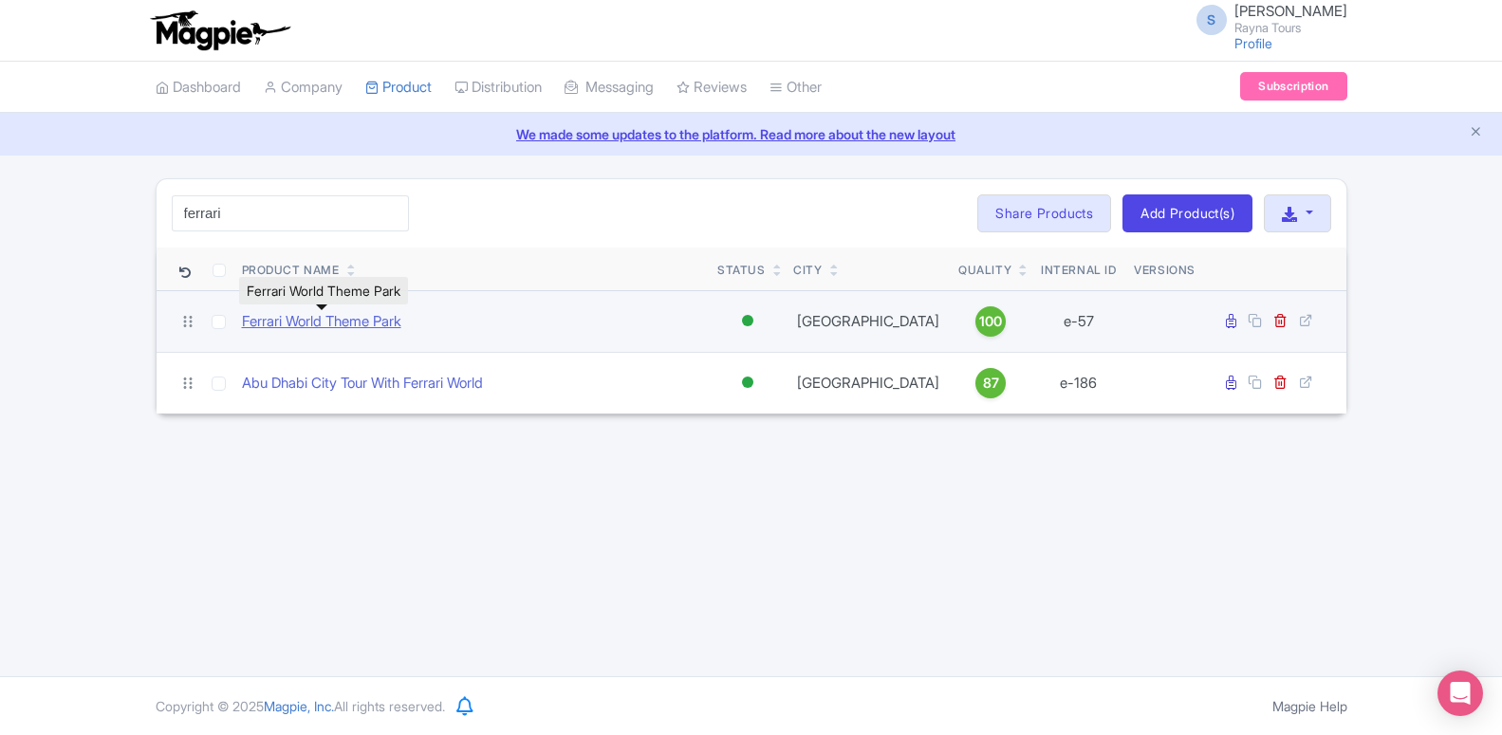
click at [295, 321] on link "Ferrari World Theme Park" at bounding box center [321, 322] width 159 height 22
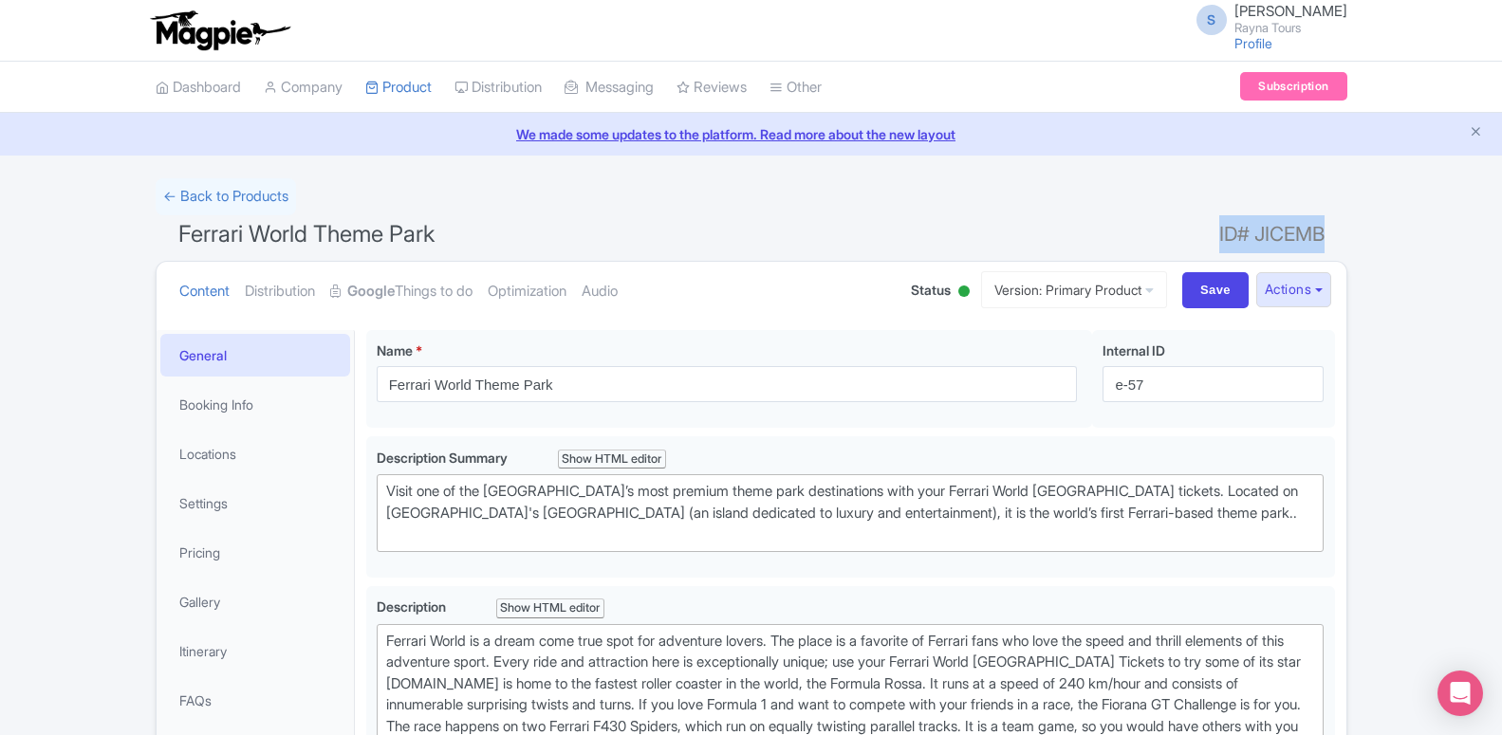
drag, startPoint x: 1288, startPoint y: 233, endPoint x: 1322, endPoint y: 231, distance: 34.2
click at [1322, 231] on span "ID# JICEMB" at bounding box center [1271, 234] width 105 height 38
click at [417, 134] on link "My Products" at bounding box center [456, 134] width 180 height 29
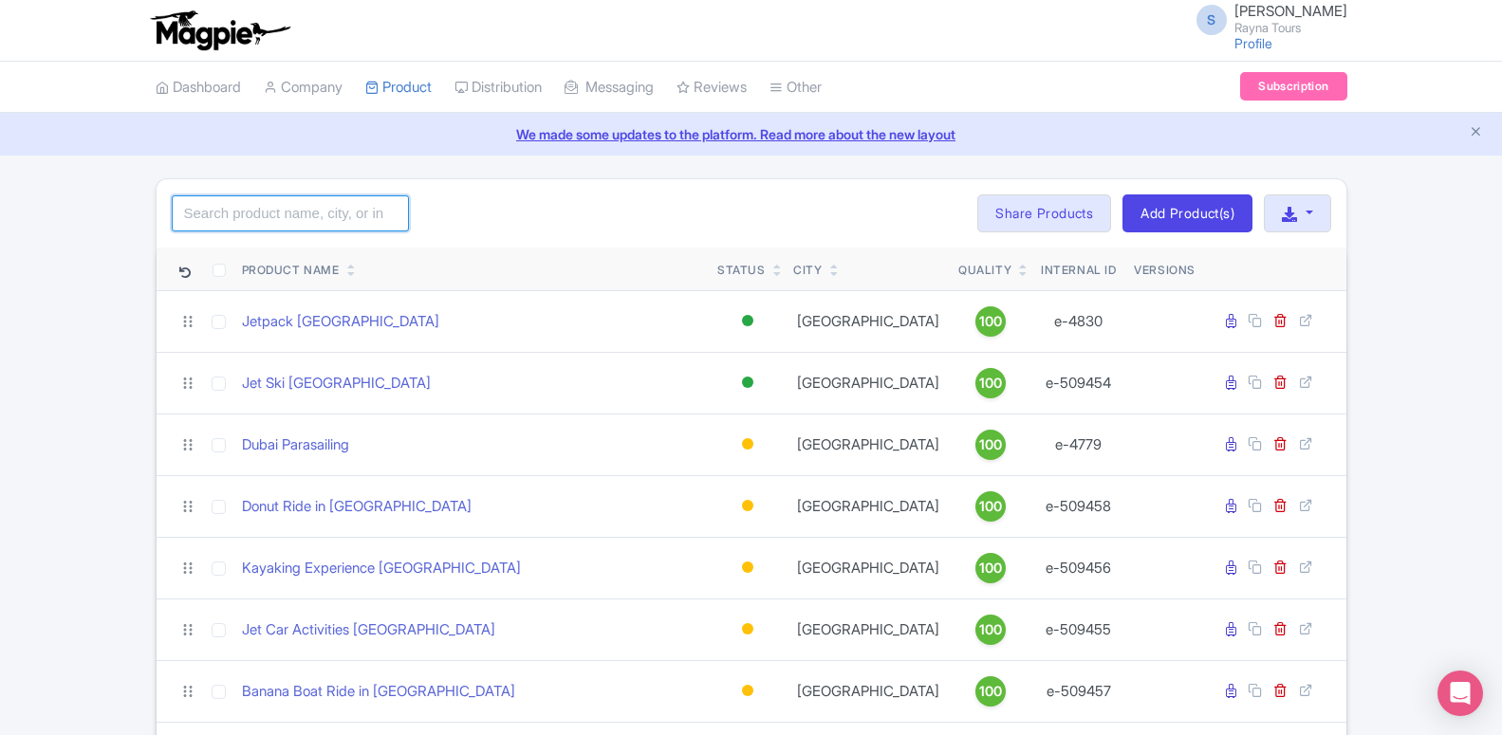
click at [304, 210] on input "search" at bounding box center [290, 213] width 237 height 36
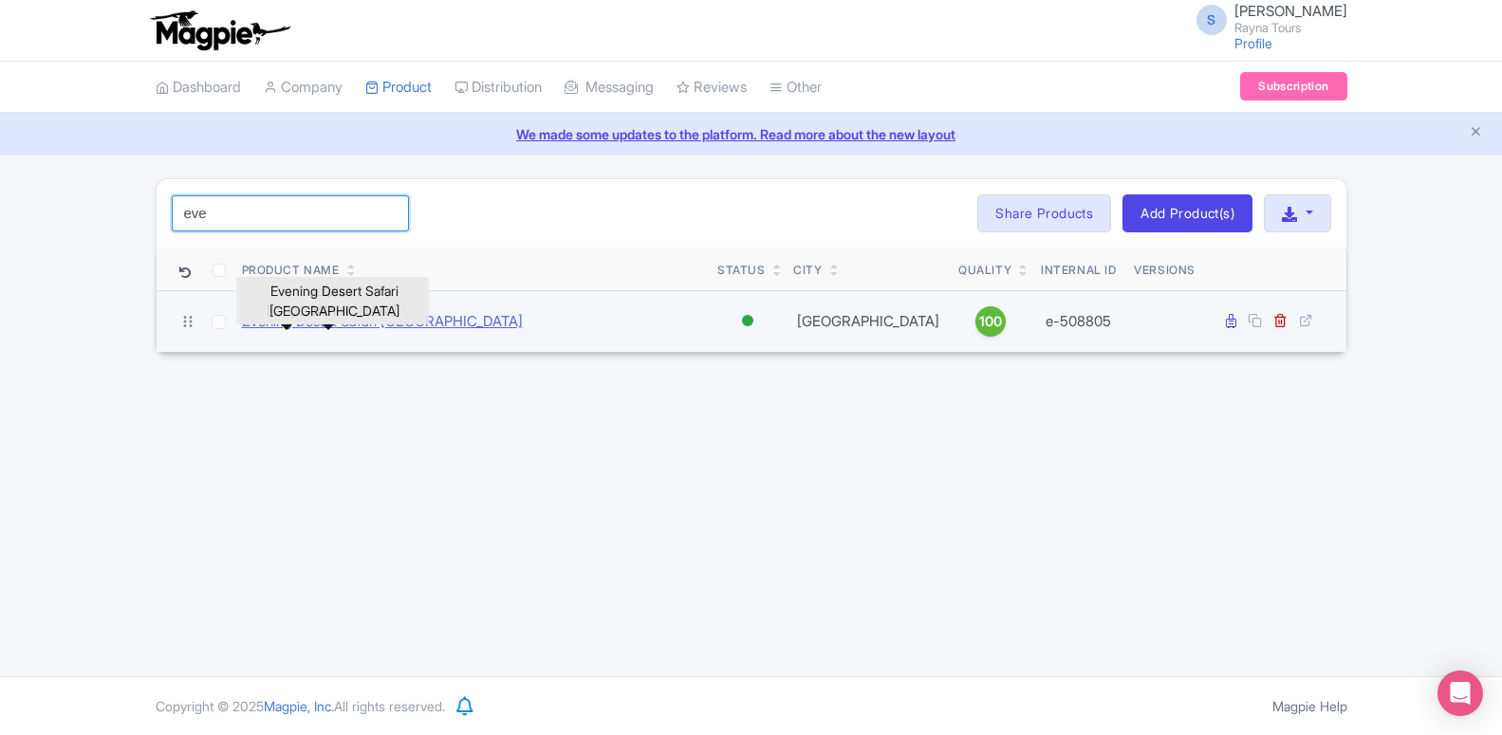
type input "eve"
click at [311, 320] on link "Evening Desert Safari Dubai" at bounding box center [382, 322] width 281 height 22
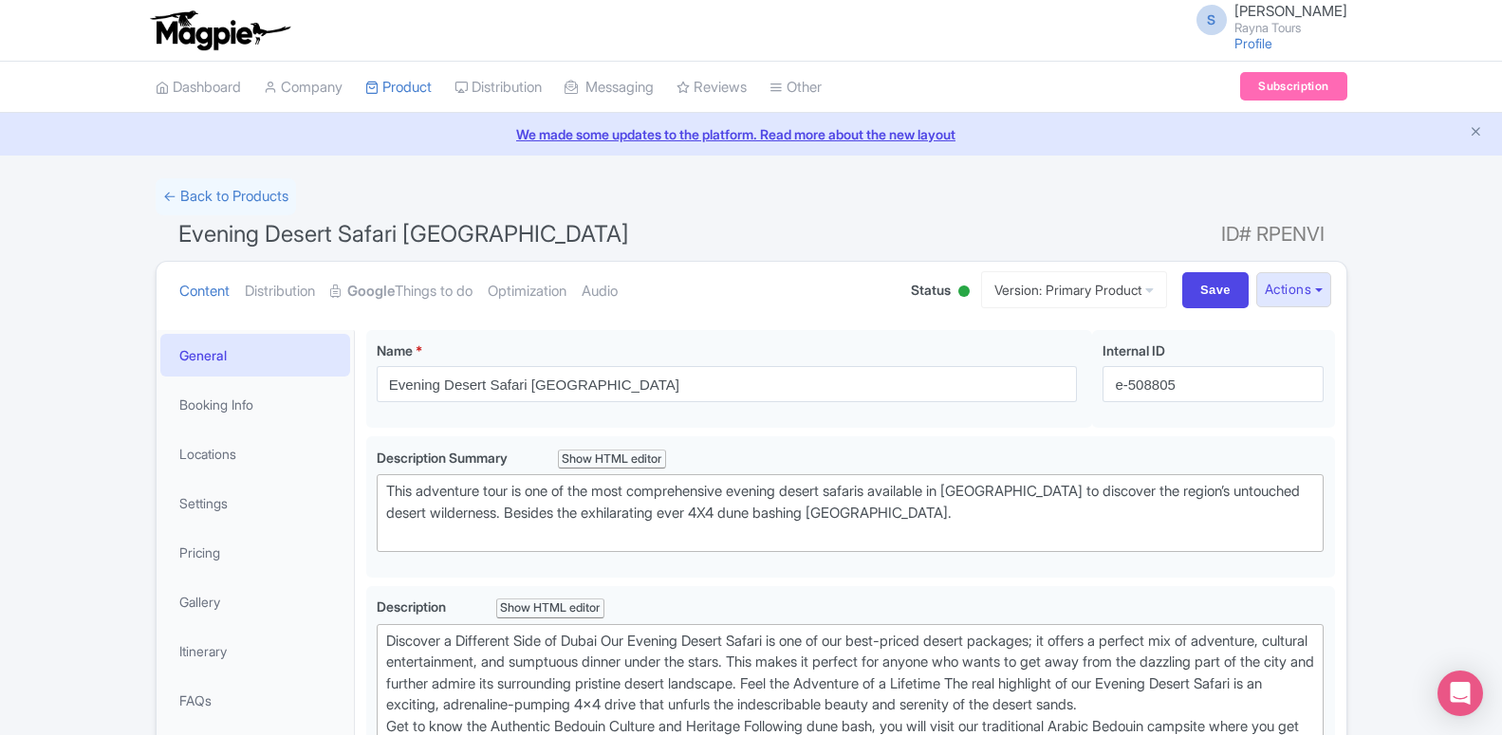
drag, startPoint x: 1209, startPoint y: 232, endPoint x: 1327, endPoint y: 230, distance: 117.7
click at [1327, 230] on h1 "Evening Desert Safari Dubai ID# RPENVI" at bounding box center [751, 238] width 1191 height 46
drag, startPoint x: 1332, startPoint y: 247, endPoint x: 1331, endPoint y: 233, distance: 13.3
click at [1332, 245] on h1 "Evening Desert Safari Dubai ID# RPENVI" at bounding box center [751, 238] width 1191 height 46
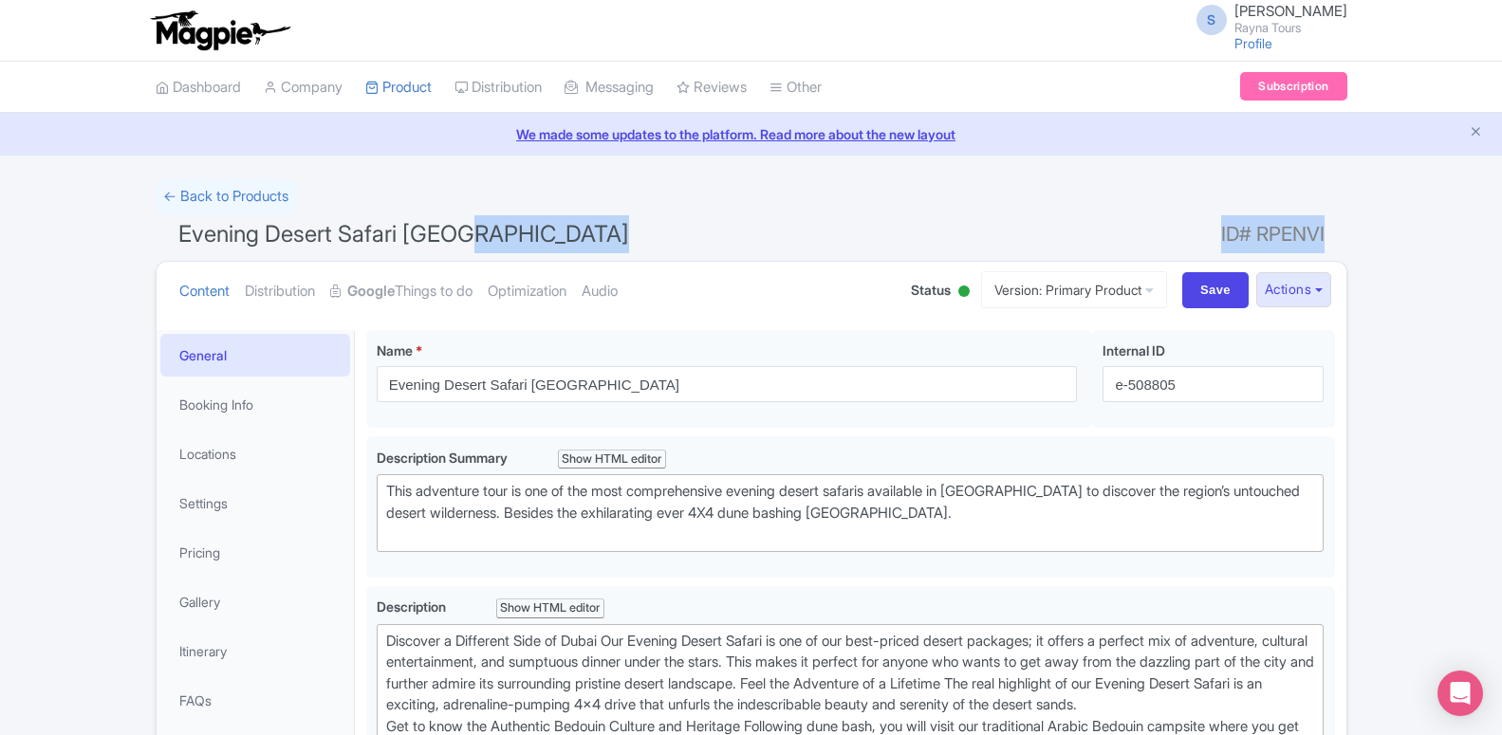
drag, startPoint x: 1331, startPoint y: 231, endPoint x: 1322, endPoint y: 225, distance: 10.8
click at [1322, 225] on h1 "Evening Desert Safari Dubai ID# RPENVI" at bounding box center [751, 238] width 1191 height 46
copy h1 "ID# RPENVI"
click at [404, 137] on link "My Products" at bounding box center [456, 134] width 180 height 29
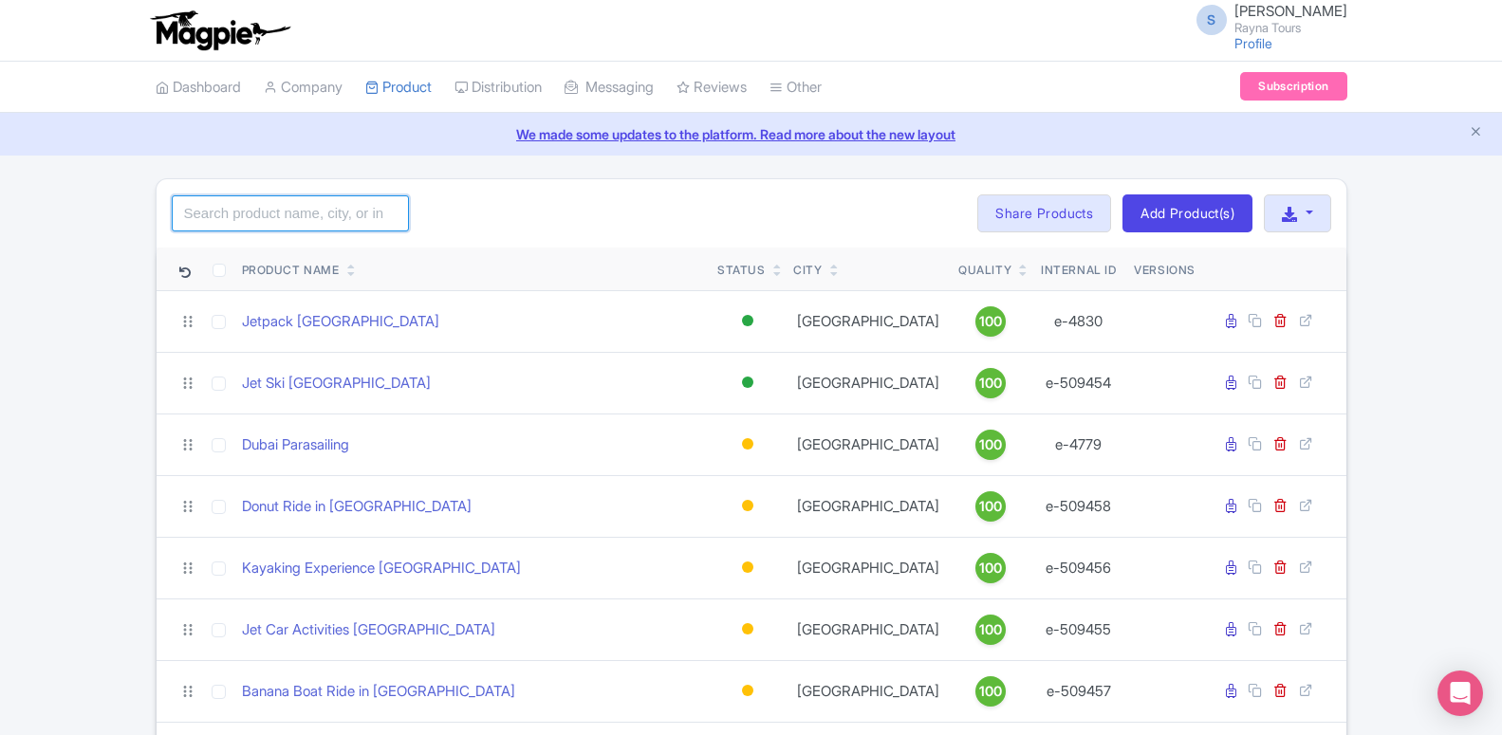
click at [337, 200] on input "search" at bounding box center [290, 213] width 237 height 36
click at [338, 213] on input "search" at bounding box center [290, 213] width 237 height 36
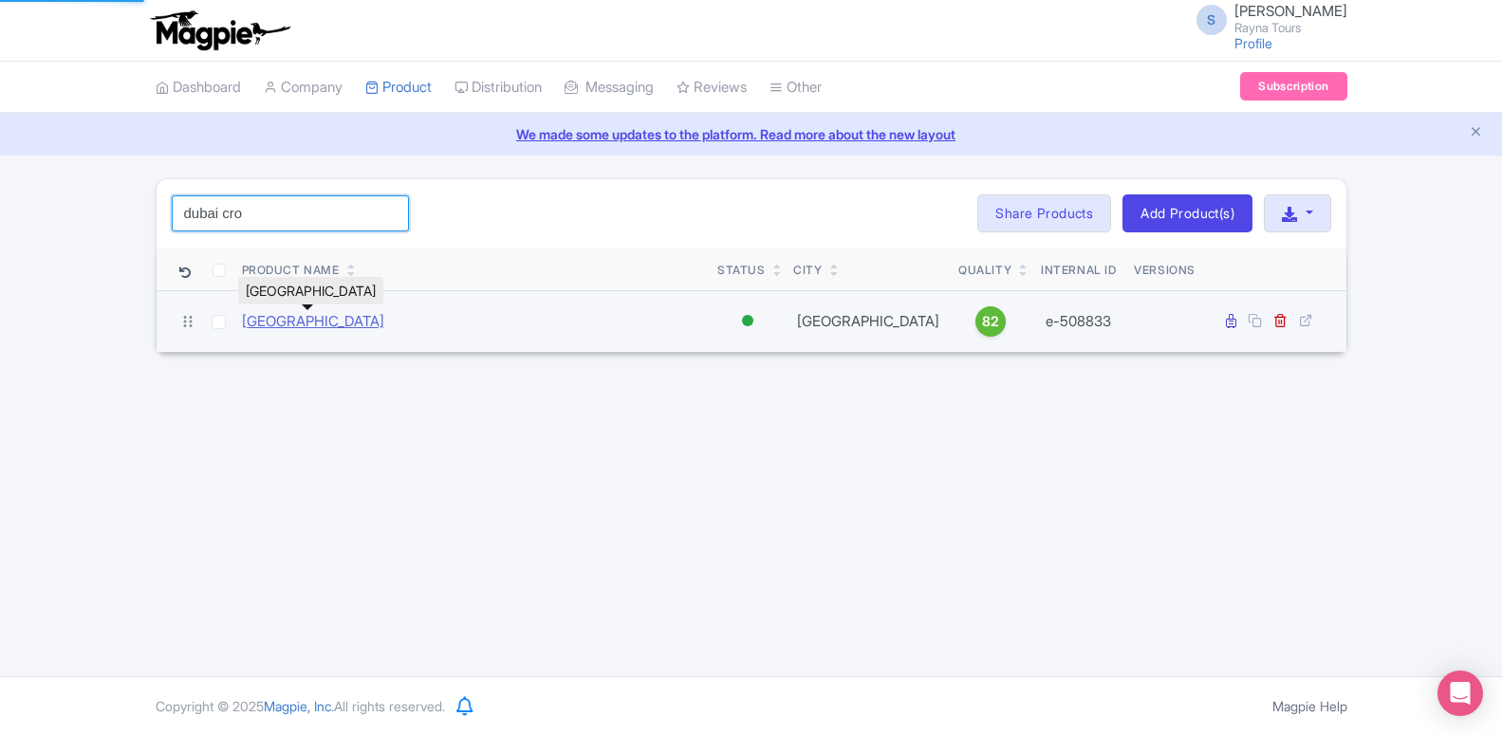
type input "dubai cro"
click at [296, 317] on link "[GEOGRAPHIC_DATA]" at bounding box center [313, 322] width 142 height 22
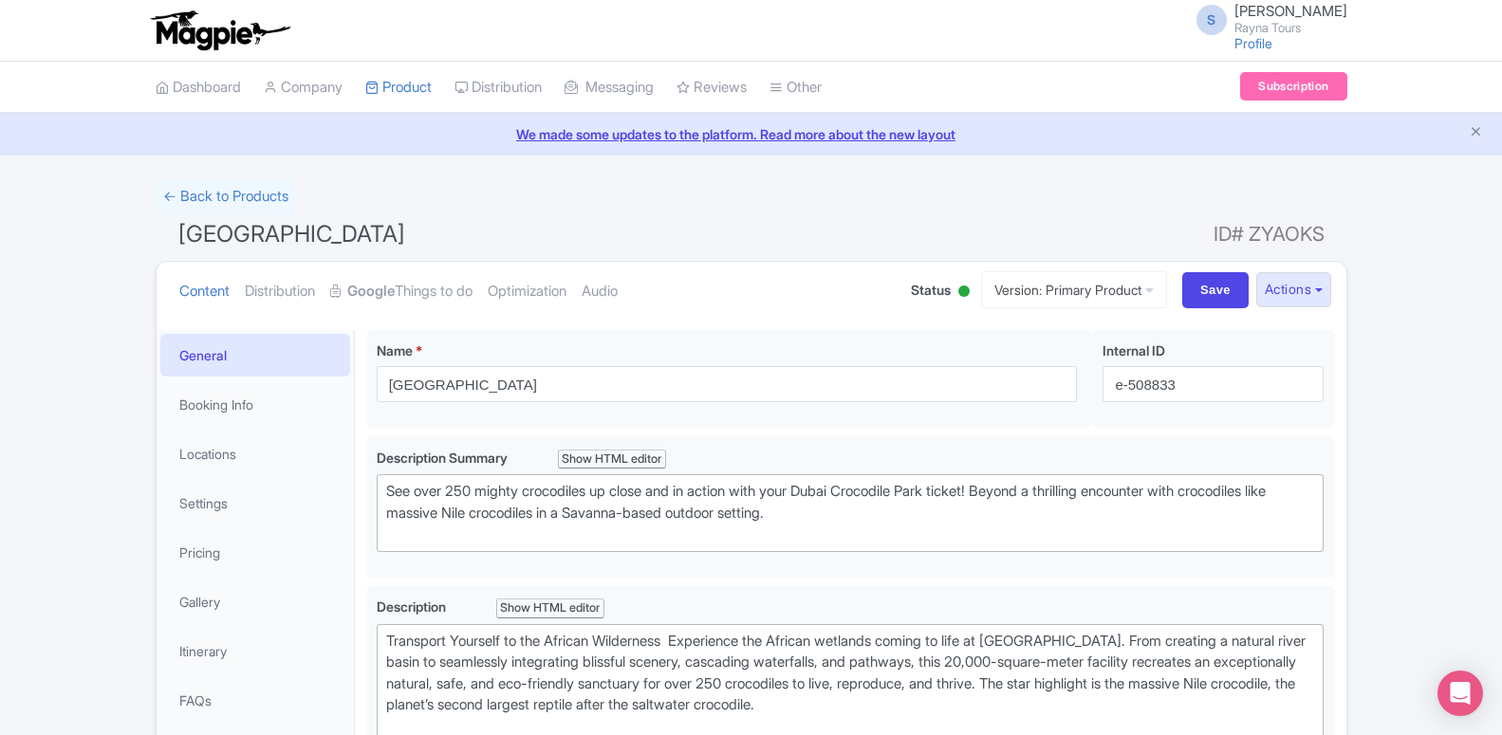
drag, startPoint x: 1204, startPoint y: 235, endPoint x: 1324, endPoint y: 235, distance: 120.5
click at [1324, 235] on h1 "[GEOGRAPHIC_DATA] ID# ZYAOKS" at bounding box center [751, 238] width 1191 height 46
click at [1244, 231] on span "ID# ZYAOKS" at bounding box center [1268, 234] width 111 height 38
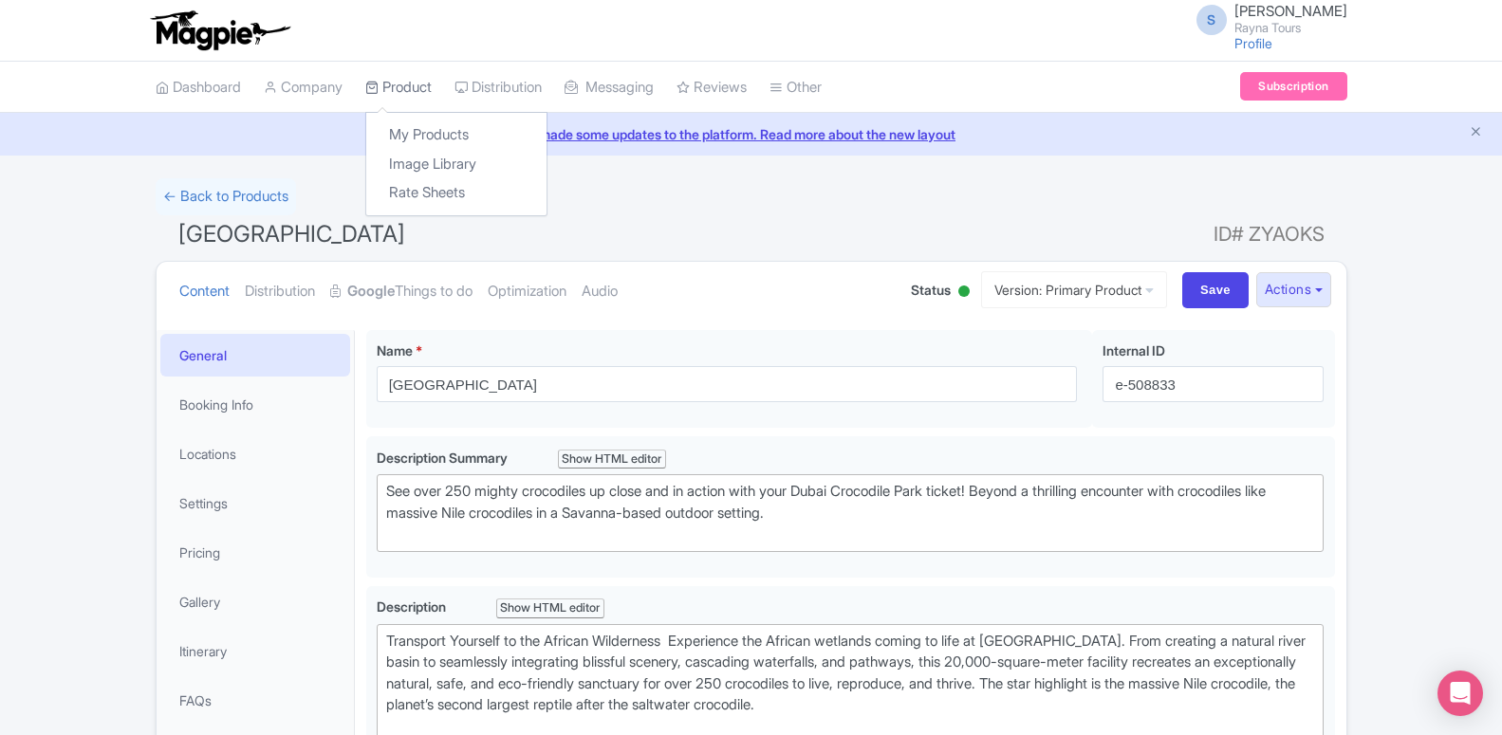
click at [390, 79] on link "Product" at bounding box center [398, 88] width 66 height 52
click at [398, 135] on link "My Products" at bounding box center [456, 134] width 180 height 29
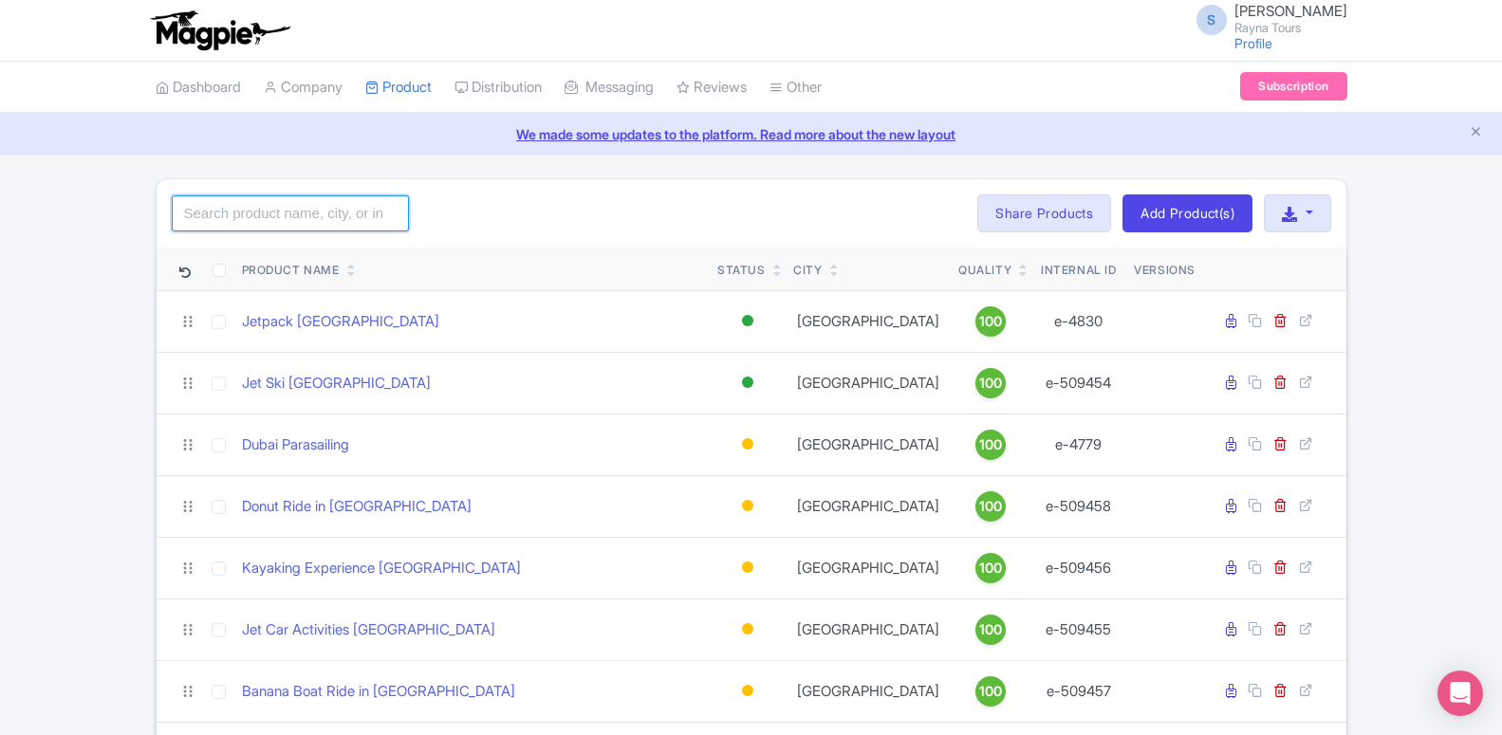
click at [320, 221] on input "search" at bounding box center [290, 213] width 237 height 36
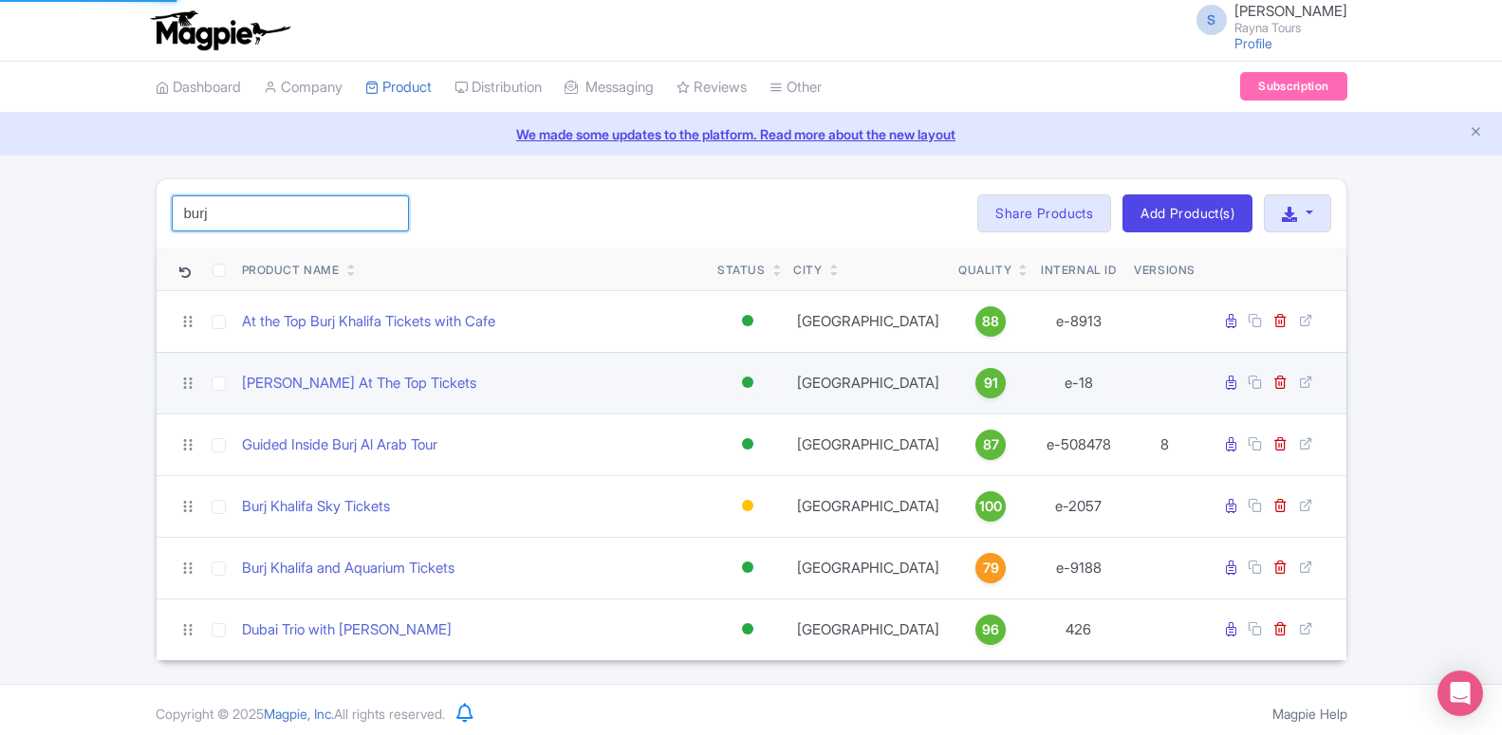
type input "burj"
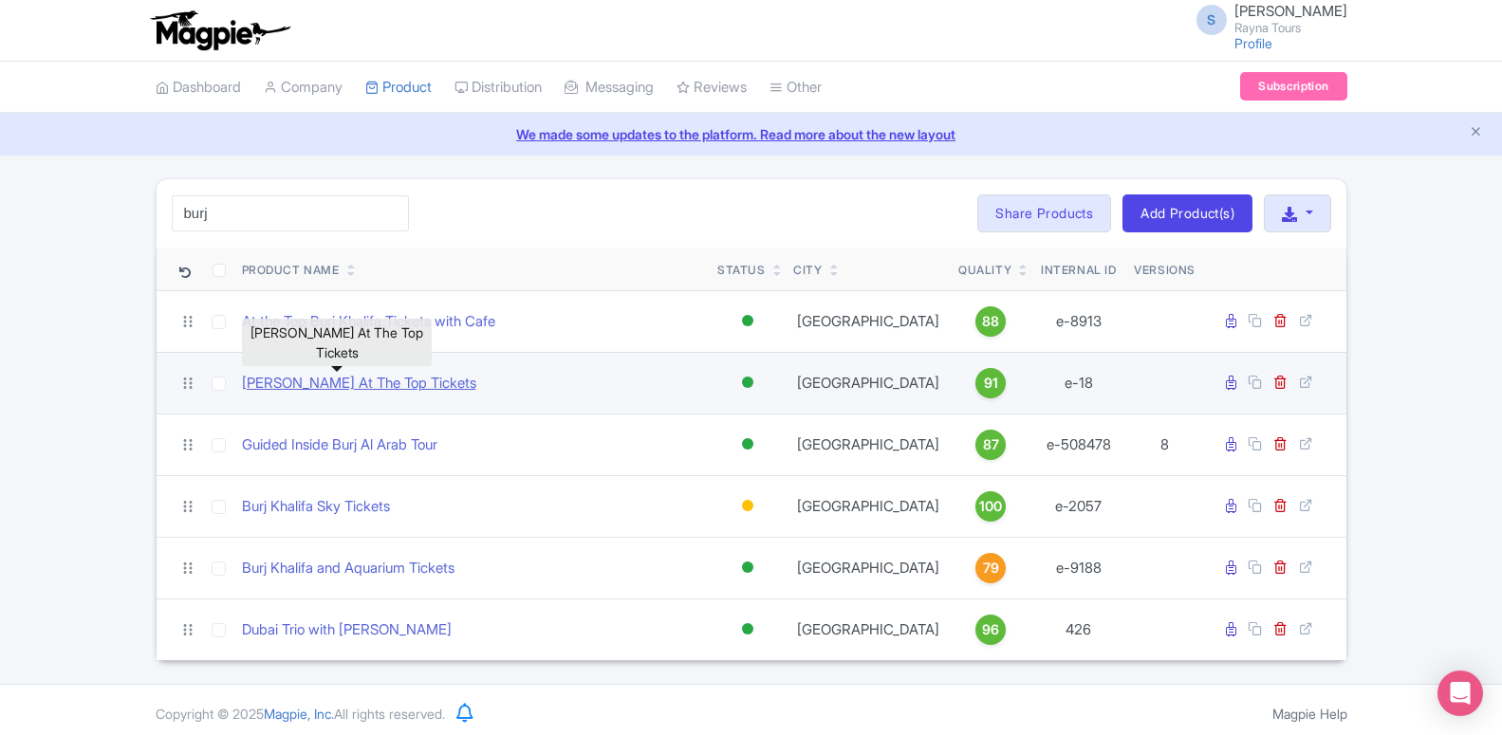
click at [359, 385] on link "[PERSON_NAME] At The Top Tickets" at bounding box center [359, 384] width 234 height 22
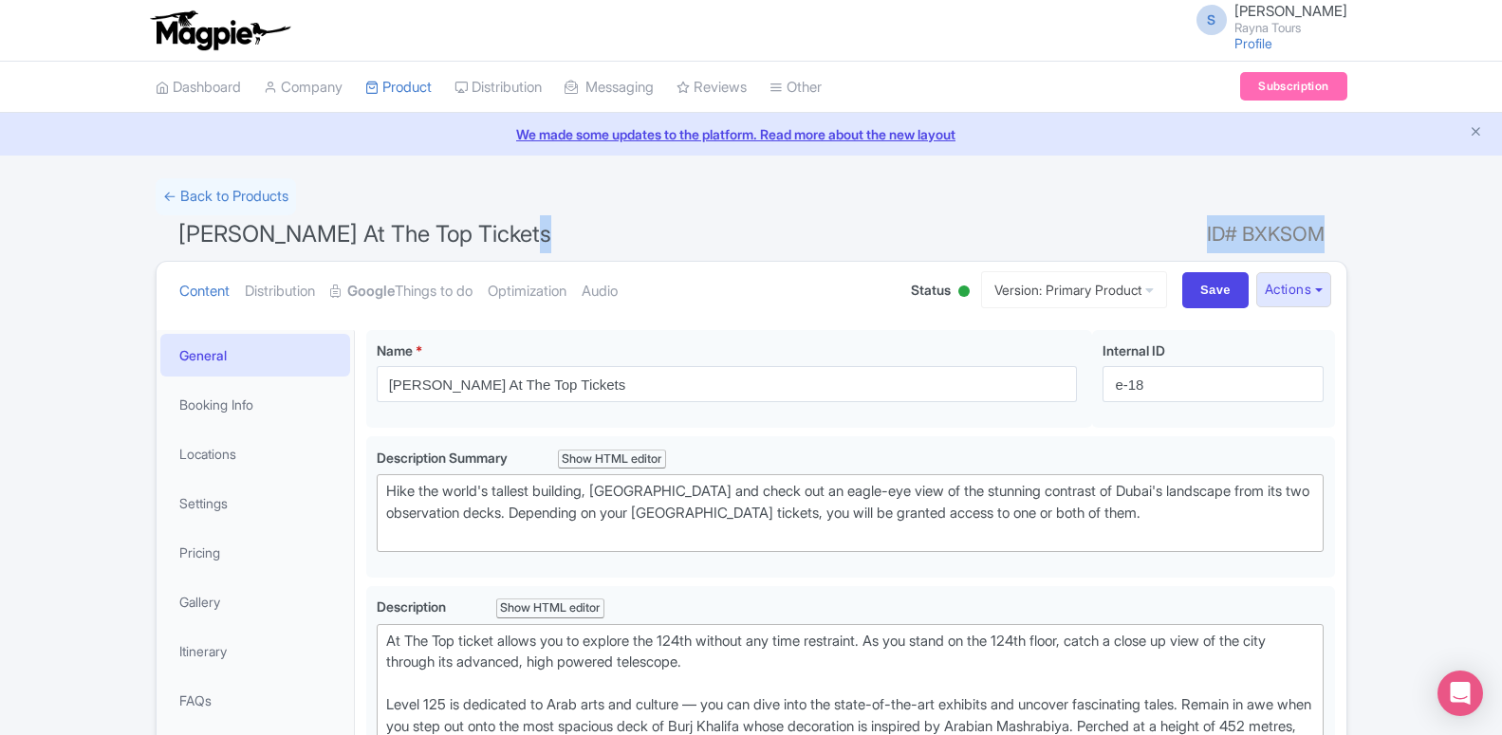
drag, startPoint x: 1196, startPoint y: 234, endPoint x: 1320, endPoint y: 231, distance: 124.3
click at [1320, 231] on h1 "[PERSON_NAME] At The Top Tickets ID# BXKSOM" at bounding box center [751, 238] width 1191 height 46
copy h1 "ID# BXKSOM"
click at [417, 138] on link "My Products" at bounding box center [456, 134] width 180 height 29
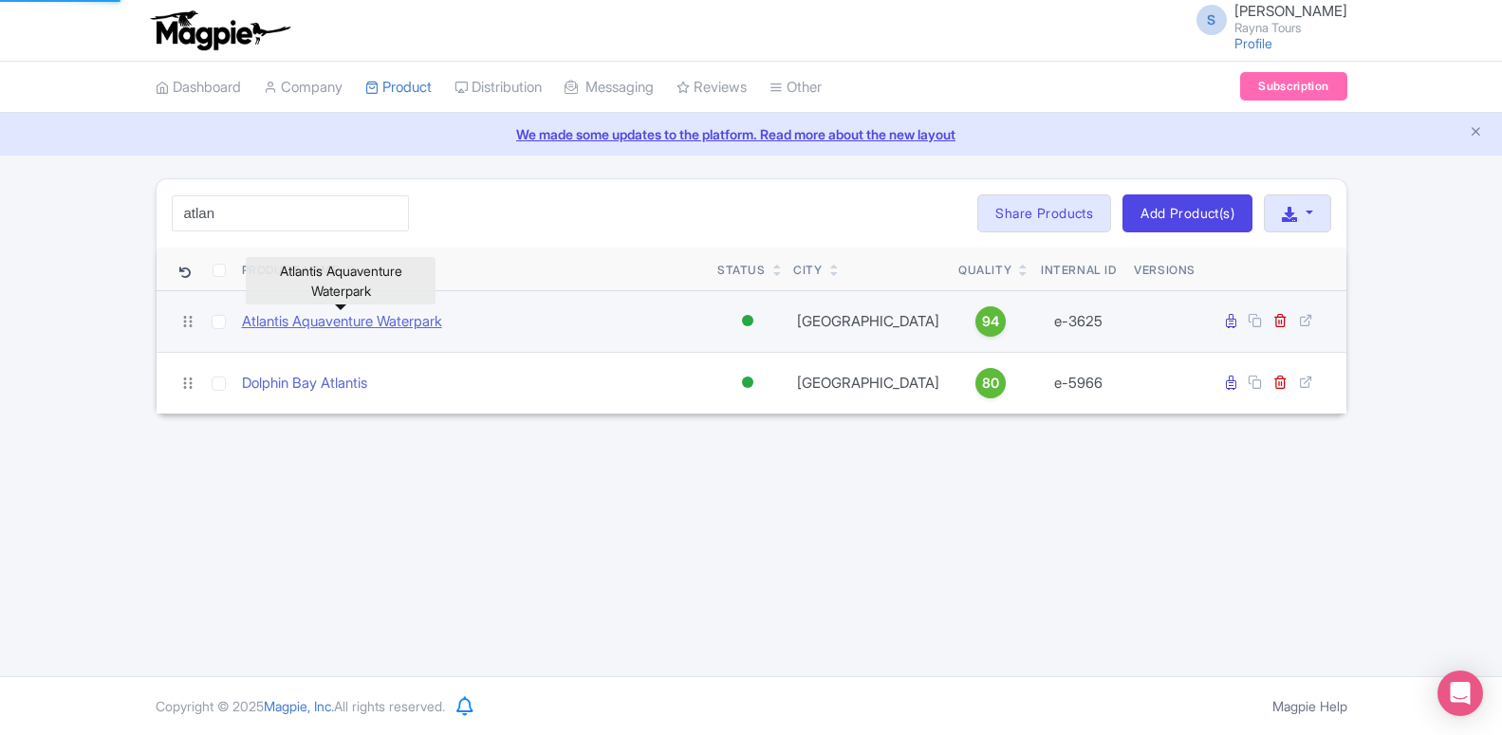
type input "atlan"
click at [338, 318] on link "Atlantis Aquaventure Waterpark" at bounding box center [342, 322] width 200 height 22
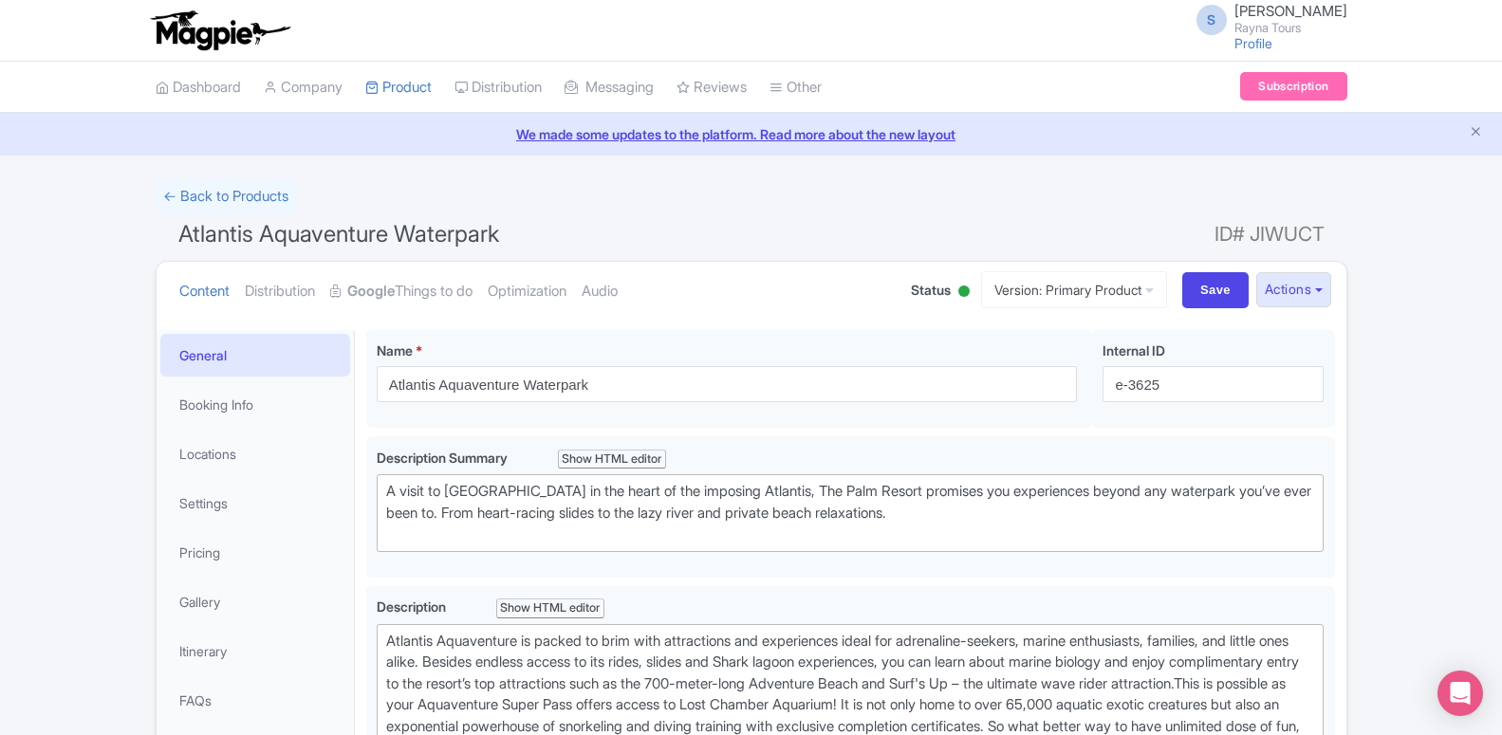
drag, startPoint x: 1208, startPoint y: 233, endPoint x: 1327, endPoint y: 231, distance: 119.5
click at [1327, 231] on h1 "Atlantis Aquaventure Waterpark ID# JIWUCT" at bounding box center [751, 238] width 1191 height 46
drag, startPoint x: 1327, startPoint y: 231, endPoint x: 1238, endPoint y: 240, distance: 89.6
click at [1238, 240] on h1 "Atlantis Aquaventure Waterpark ID# JIWUCT" at bounding box center [751, 238] width 1191 height 46
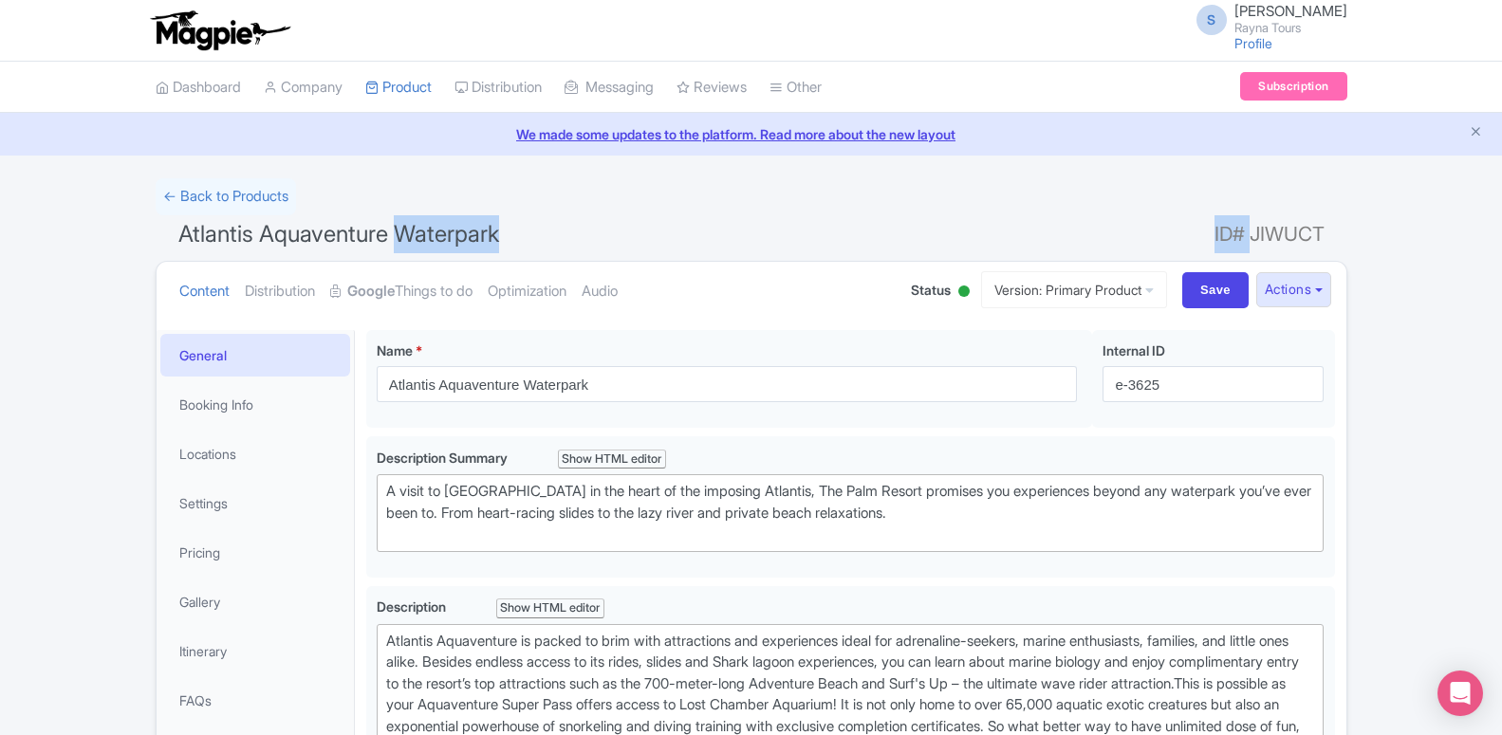
click at [1187, 245] on h1 "Atlantis Aquaventure Waterpark ID# JIWUCT" at bounding box center [751, 238] width 1191 height 46
drag, startPoint x: 1198, startPoint y: 231, endPoint x: 1322, endPoint y: 238, distance: 124.5
click at [1322, 238] on h1 "Atlantis Aquaventure Waterpark ID# JIWUCT" at bounding box center [751, 238] width 1191 height 46
copy h1 "ID# JIWUCT"
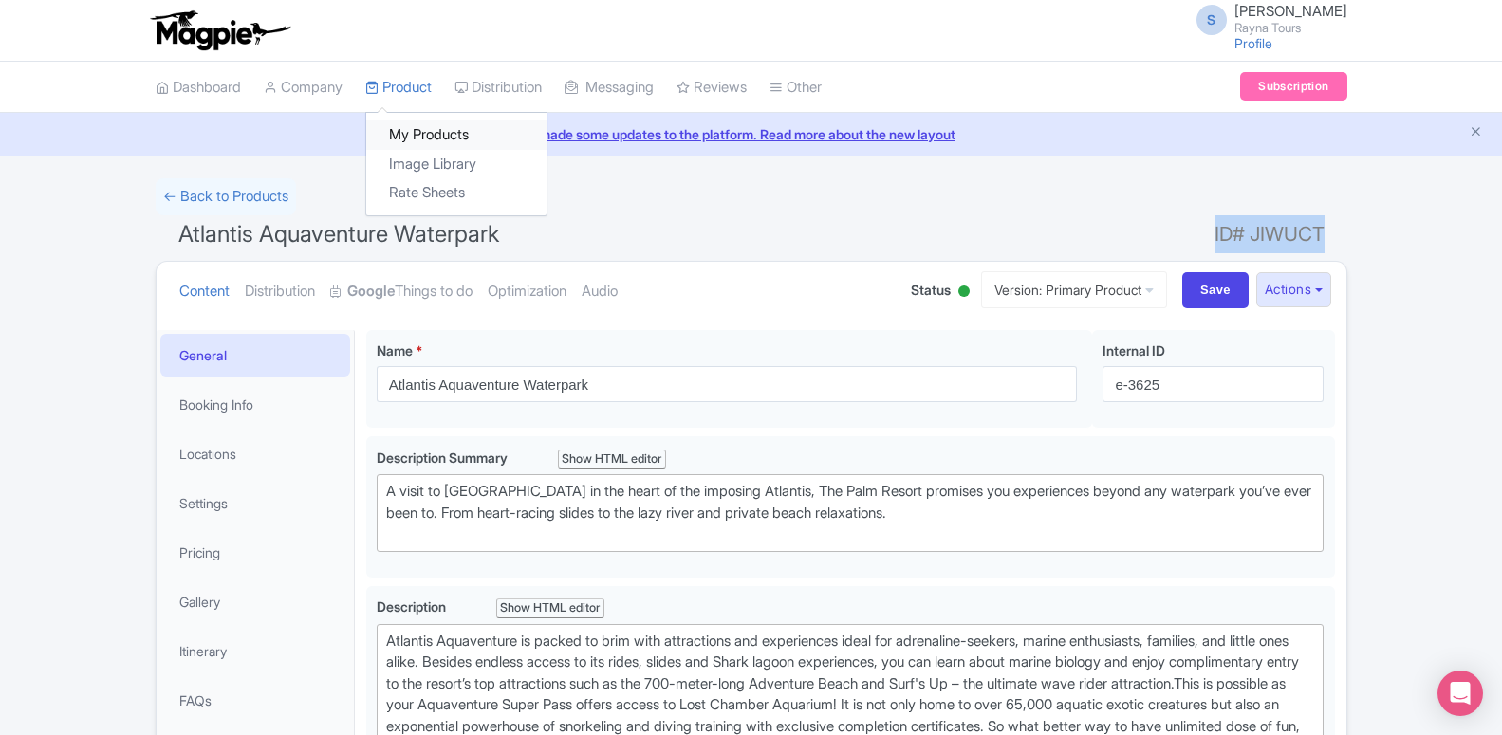
click at [407, 127] on link "My Products" at bounding box center [456, 134] width 180 height 29
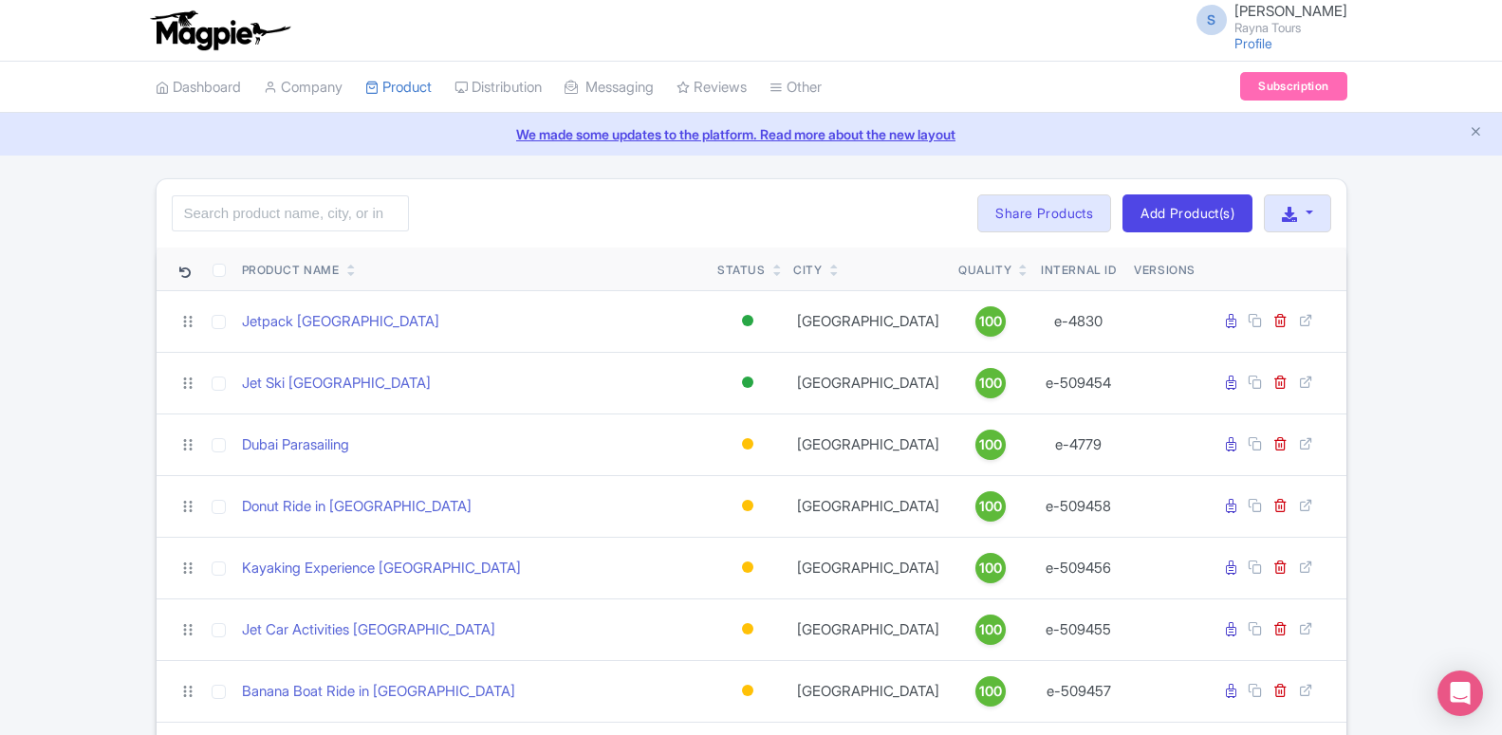
click at [293, 217] on input "search" at bounding box center [290, 213] width 237 height 36
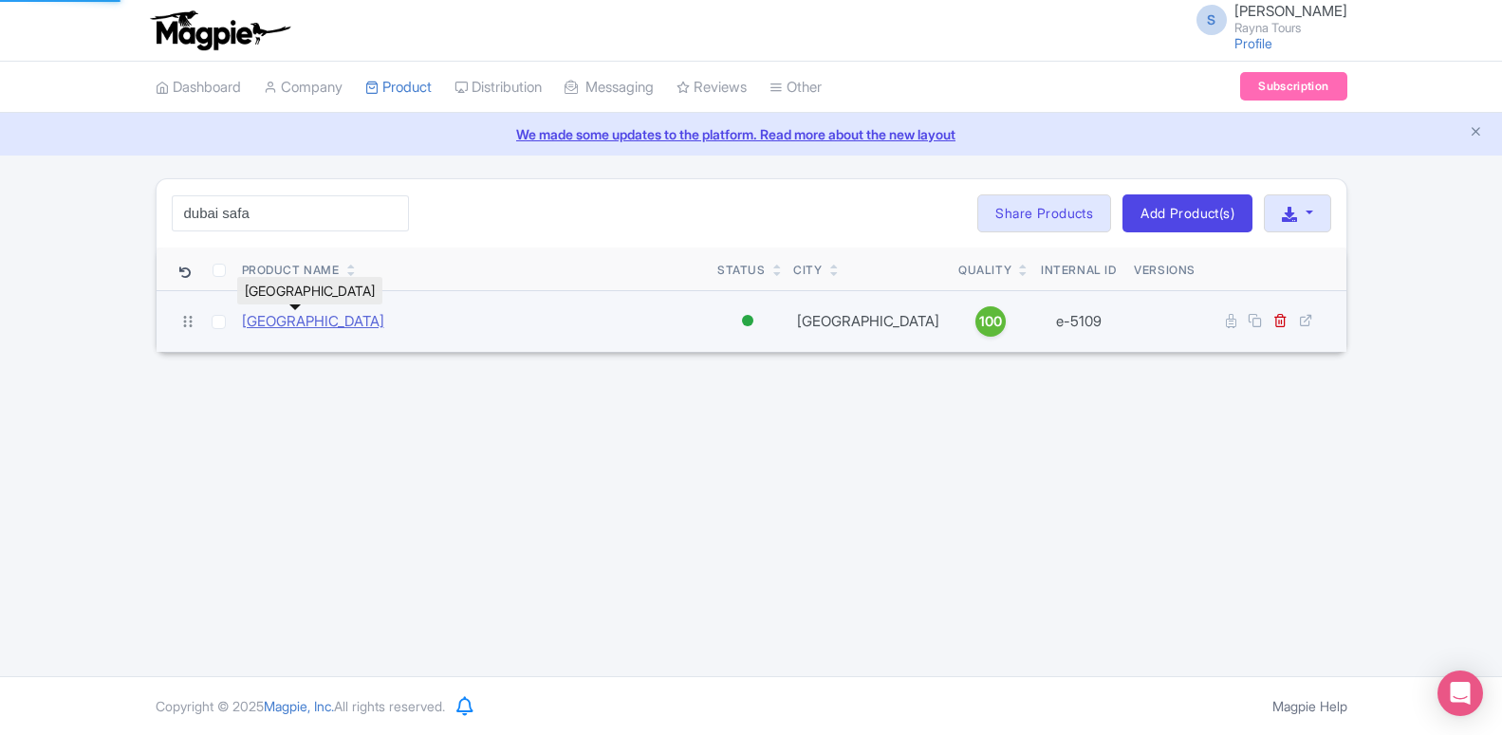
type input "dubai safa"
click at [293, 328] on link "[GEOGRAPHIC_DATA]" at bounding box center [313, 322] width 142 height 22
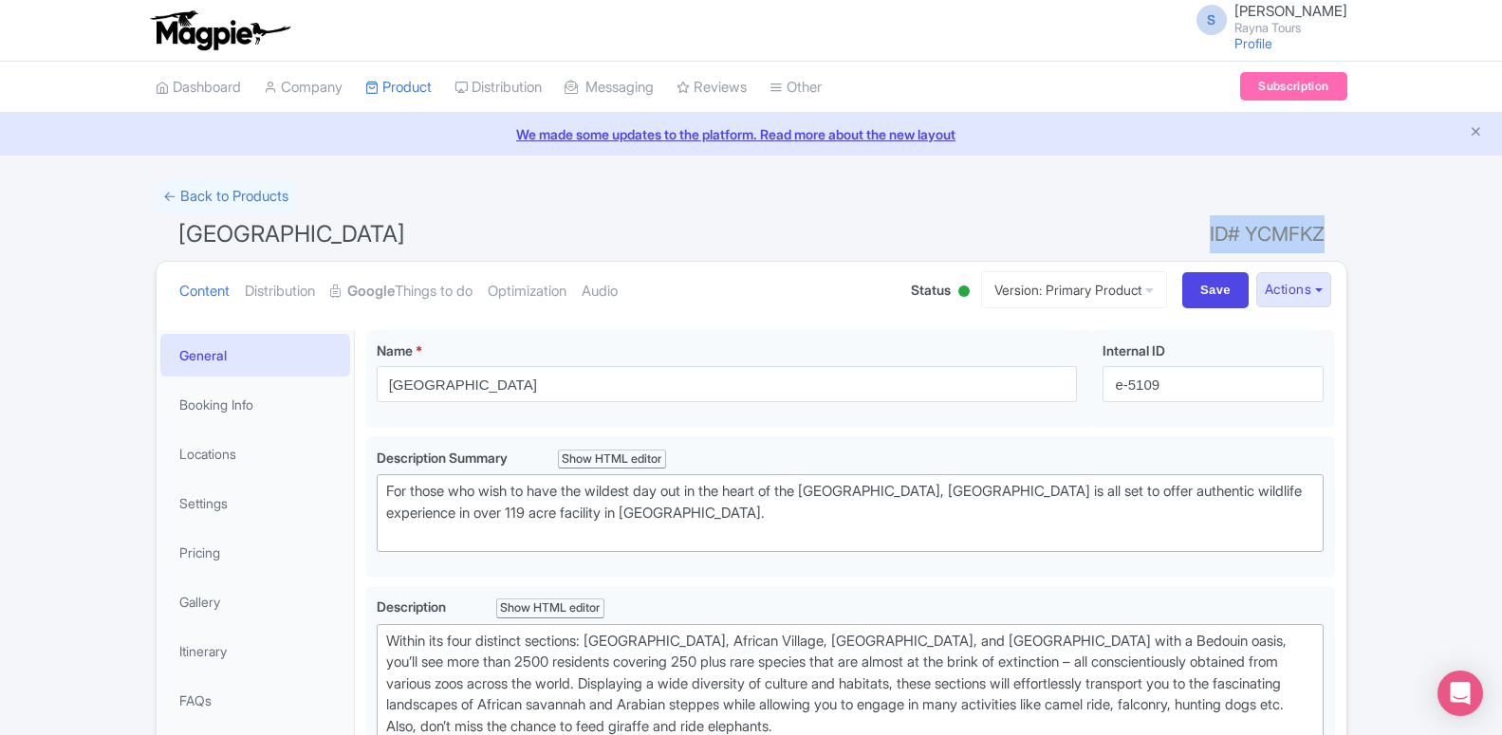
drag, startPoint x: 1196, startPoint y: 240, endPoint x: 1319, endPoint y: 234, distance: 122.5
click at [1319, 234] on h1 "Dubai Safari Park ID# YCMFKZ" at bounding box center [751, 238] width 1191 height 46
copy h1 "ID# YCMFKZ"
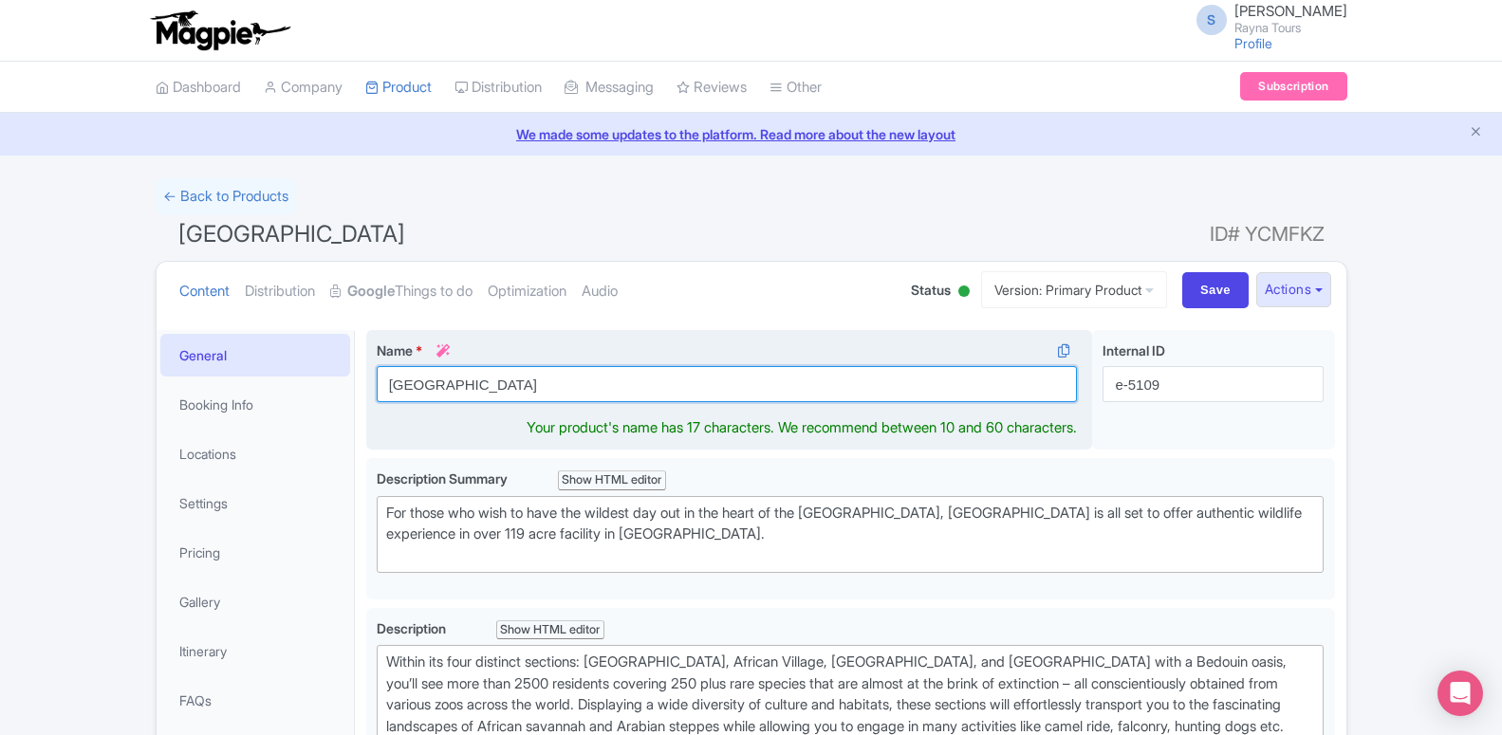
drag, startPoint x: 528, startPoint y: 385, endPoint x: 364, endPoint y: 397, distance: 164.6
click at [377, 397] on input "Dubai Safari Park" at bounding box center [727, 384] width 701 height 36
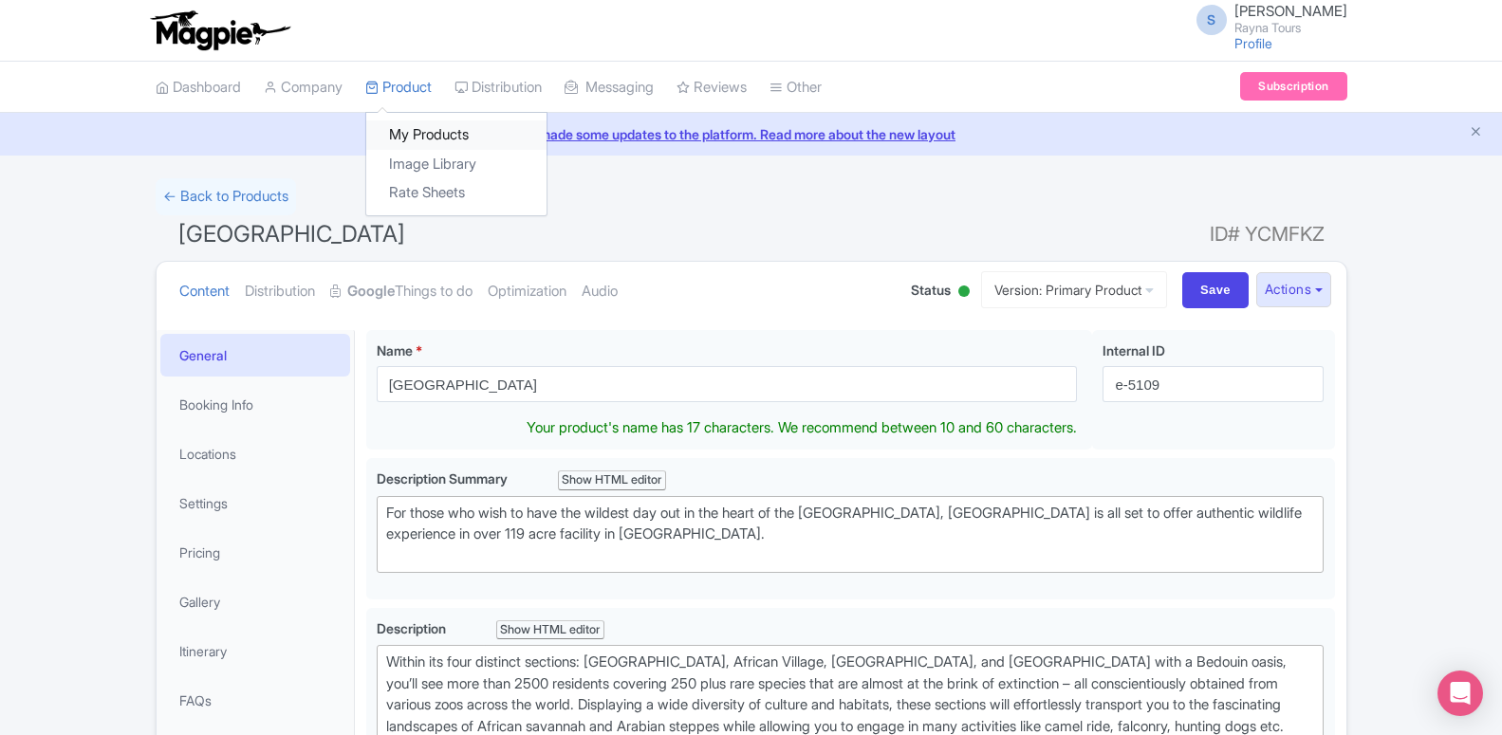
click at [410, 137] on link "My Products" at bounding box center [456, 134] width 180 height 29
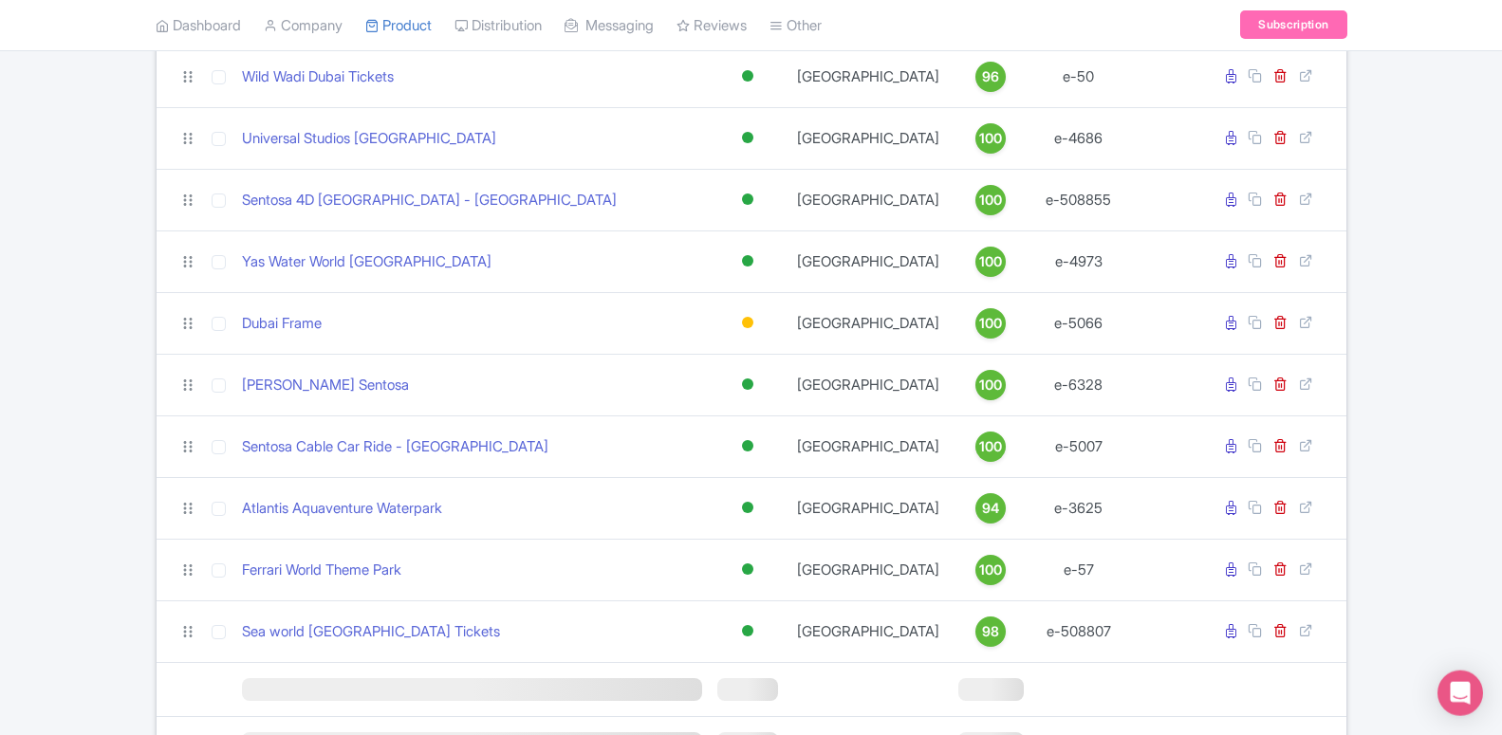
scroll to position [1451, 0]
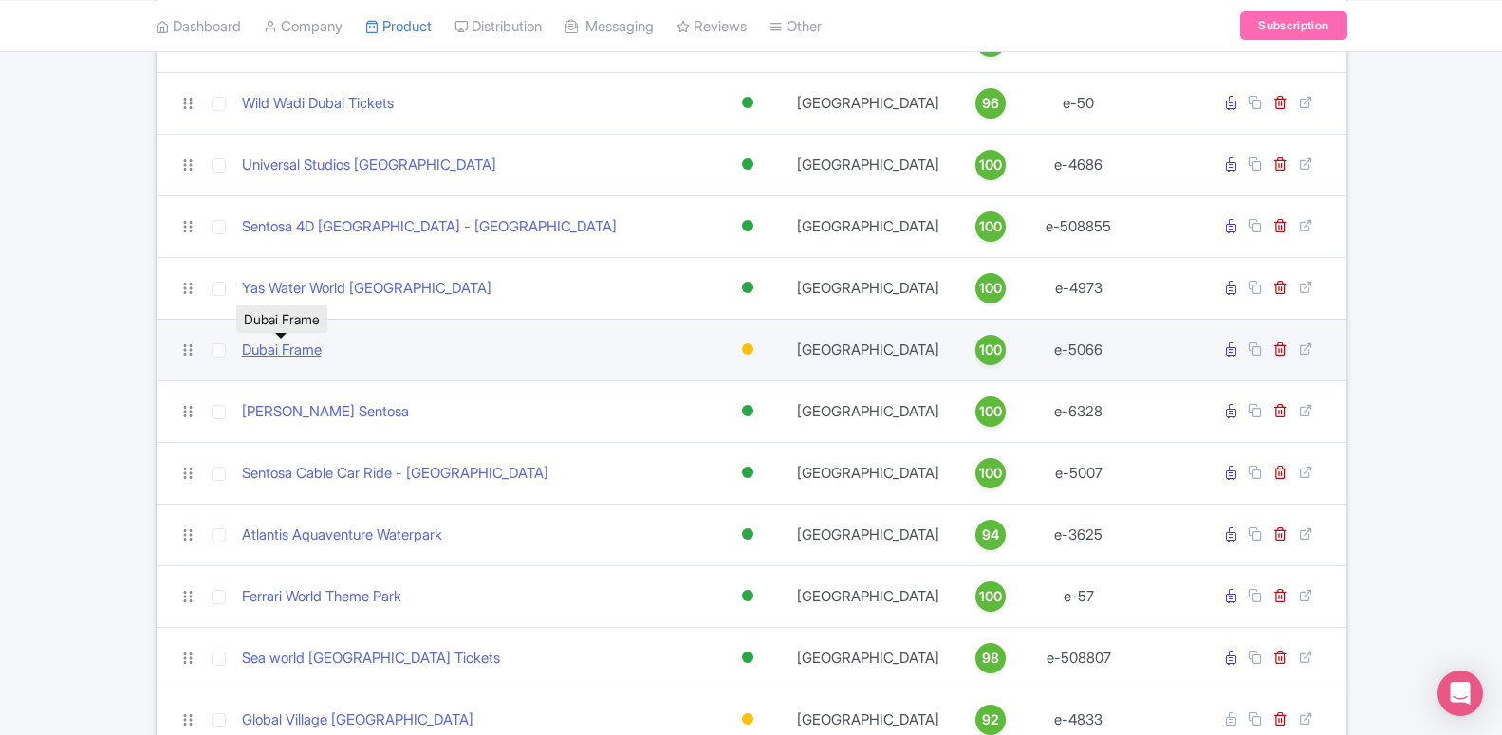
click at [277, 347] on link "Dubai Frame" at bounding box center [282, 351] width 80 height 22
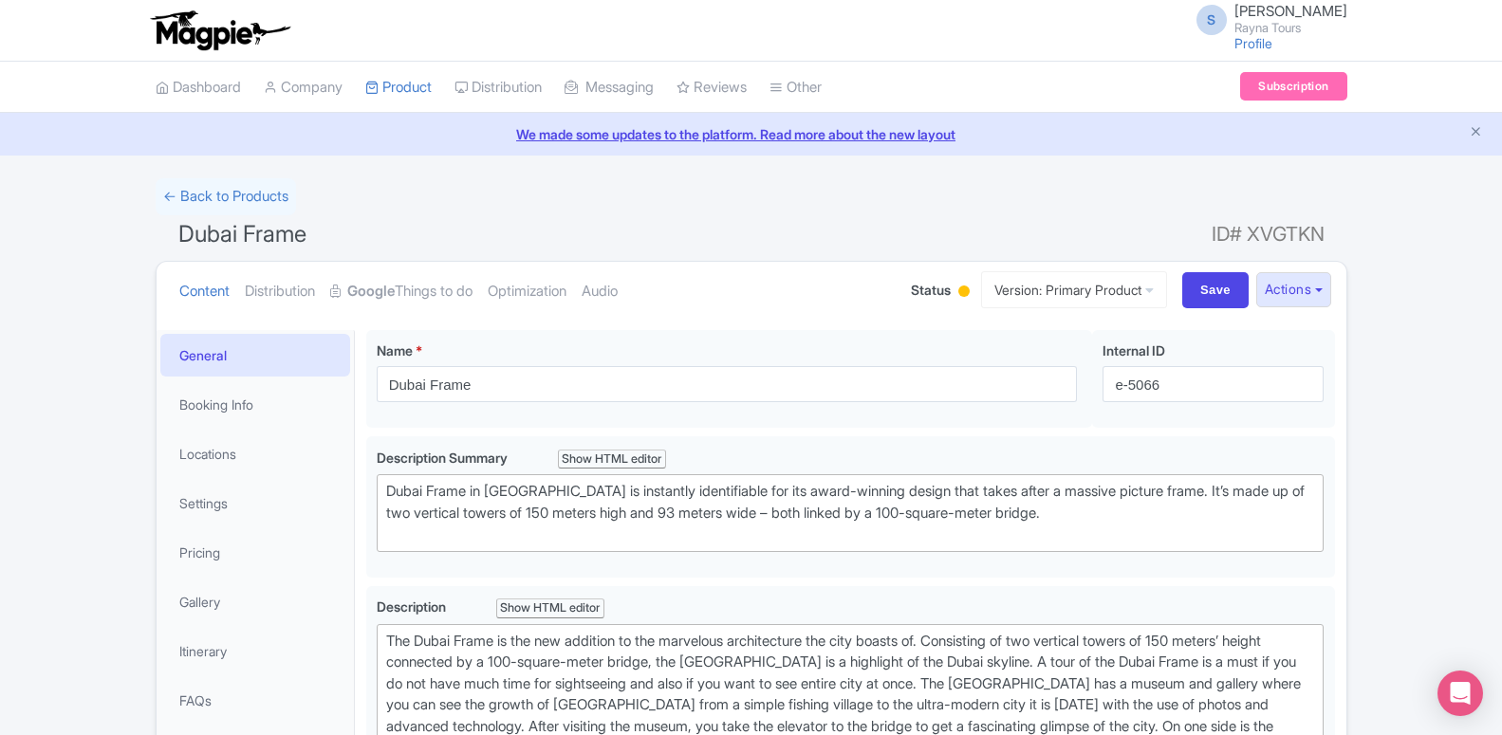
type trix-editor "<div>The Dubai Frame is the new addition to the marvelous architecture the city…"
click at [422, 129] on link "My Products" at bounding box center [456, 134] width 180 height 29
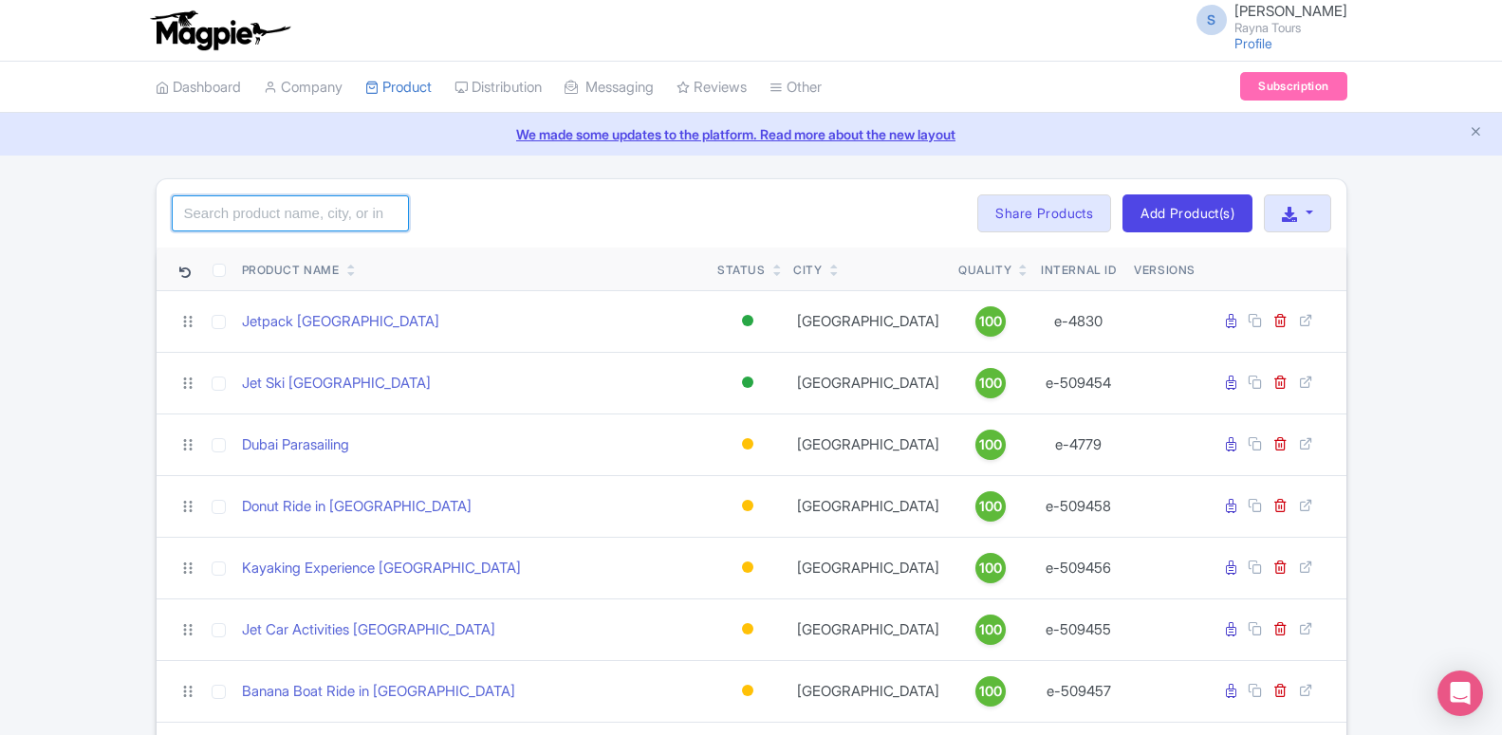
click at [333, 203] on input "search" at bounding box center [290, 213] width 237 height 36
click at [333, 204] on input "search" at bounding box center [290, 213] width 237 height 36
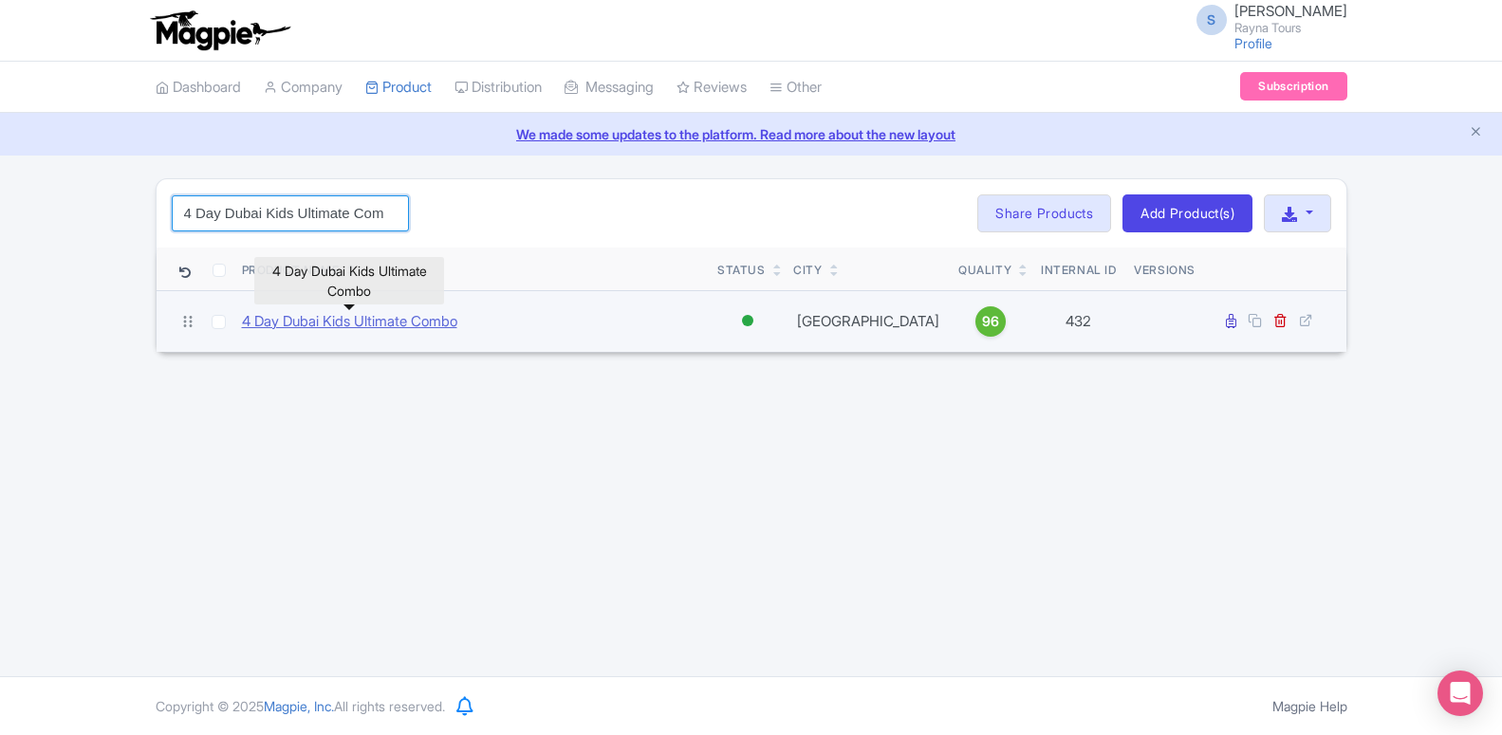
type input "4 Day Dubai Kids Ultimate Combo"
click at [402, 331] on link "4 Day Dubai Kids Ultimate Combo" at bounding box center [349, 322] width 215 height 22
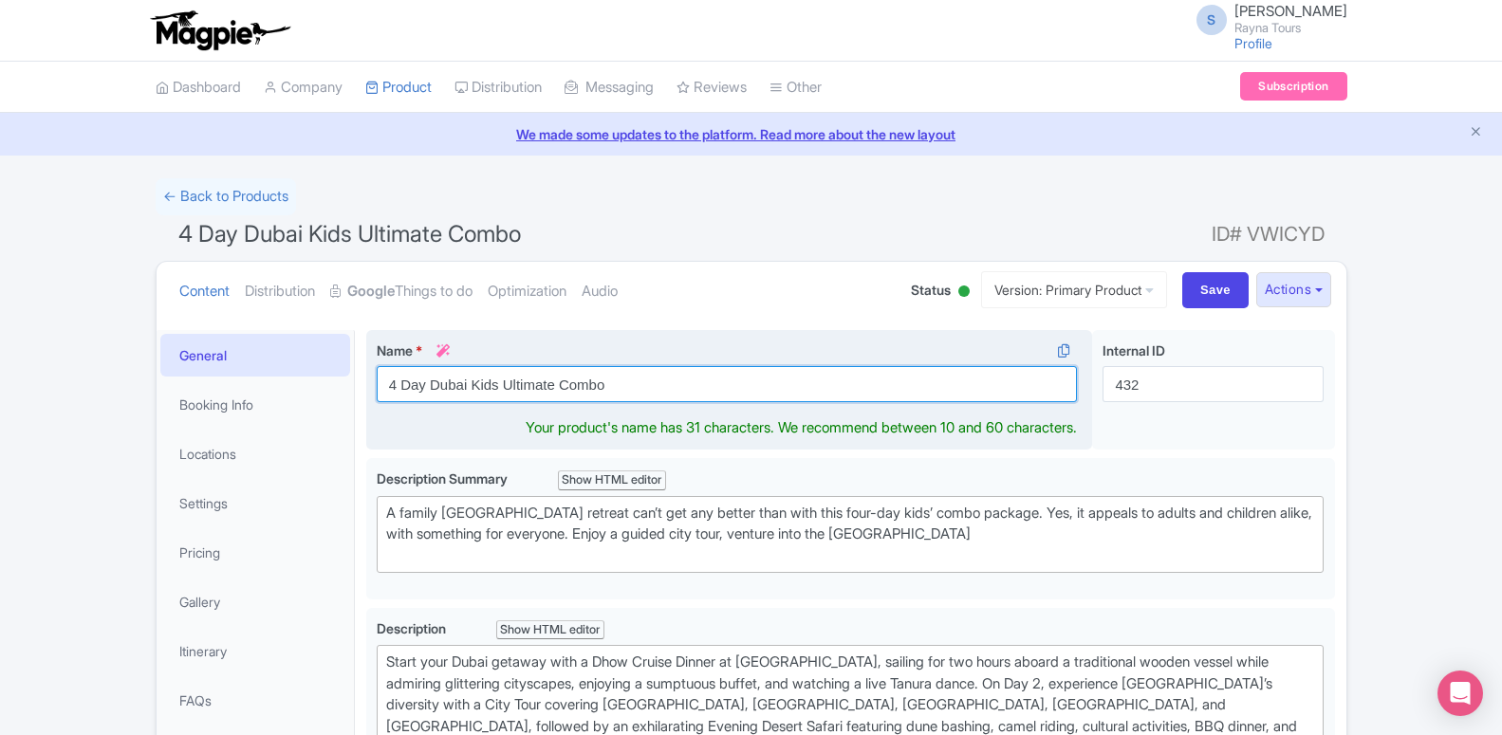
drag, startPoint x: 619, startPoint y: 392, endPoint x: 383, endPoint y: 383, distance: 236.4
click at [383, 383] on input "4 Day Dubai Kids Ultimate Combo" at bounding box center [727, 384] width 701 height 36
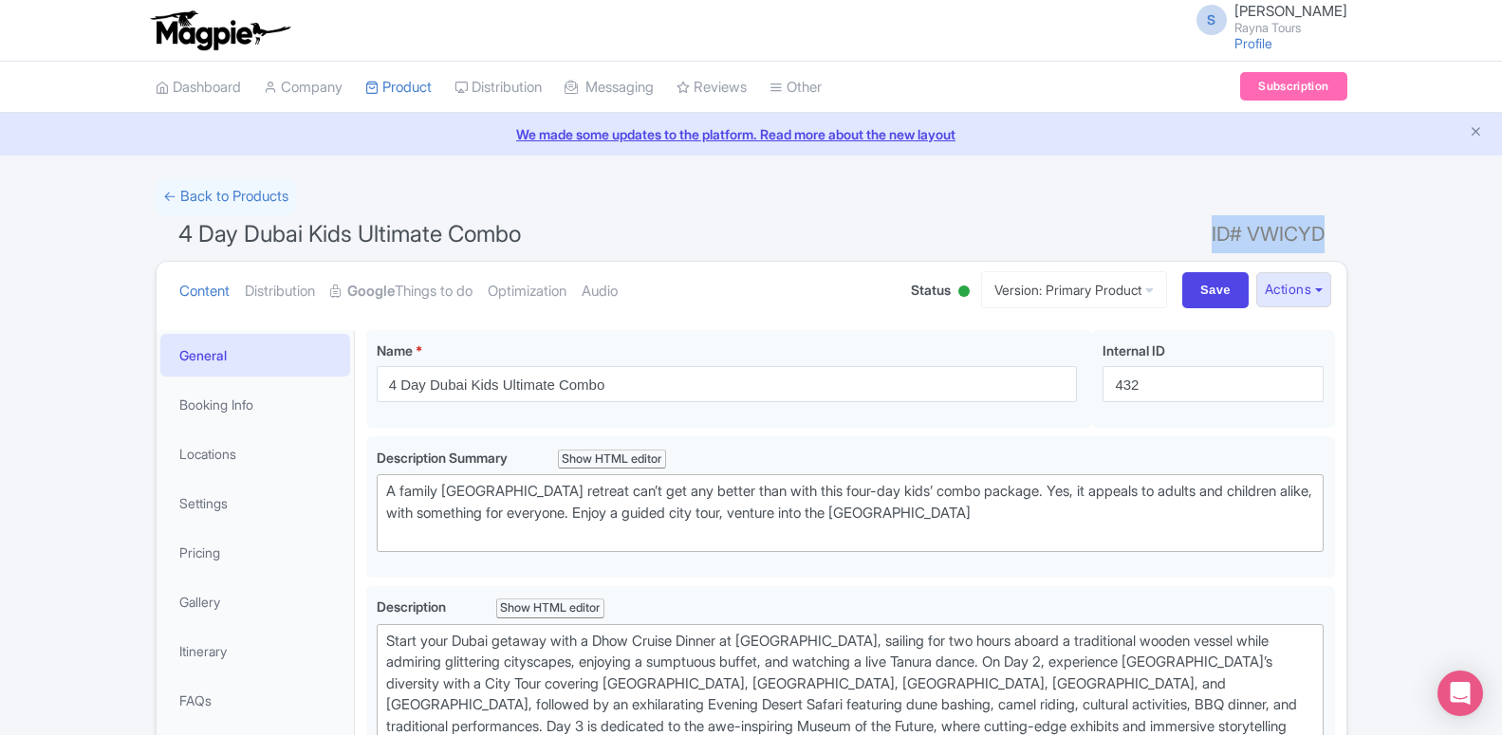
drag, startPoint x: 1208, startPoint y: 234, endPoint x: 1323, endPoint y: 233, distance: 115.7
click at [1323, 233] on h1 "4 Day Dubai Kids Ultimate Combo ID# VWICYD" at bounding box center [751, 238] width 1191 height 46
copy h1 "ID# VWICYD"
click at [404, 142] on link "My Products" at bounding box center [456, 134] width 180 height 29
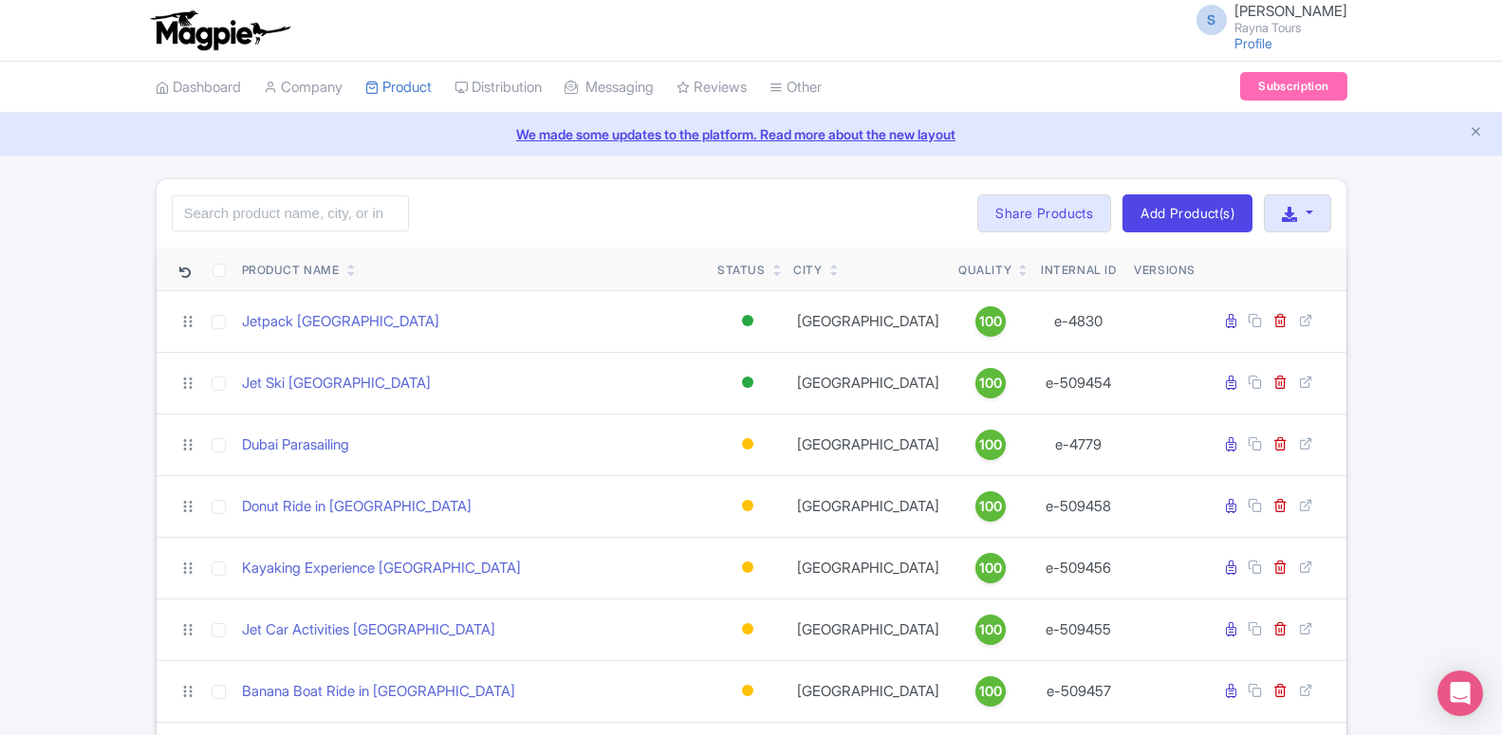
click at [379, 194] on div "Search Bulk Actions [GEOGRAPHIC_DATA] Add to Collection Share Products Add to C…" at bounding box center [752, 213] width 1190 height 68
click at [374, 194] on div "Search Bulk Actions [GEOGRAPHIC_DATA] Add to Collection Share Products Add to C…" at bounding box center [752, 213] width 1190 height 68
click at [365, 214] on input "search" at bounding box center [290, 213] width 237 height 36
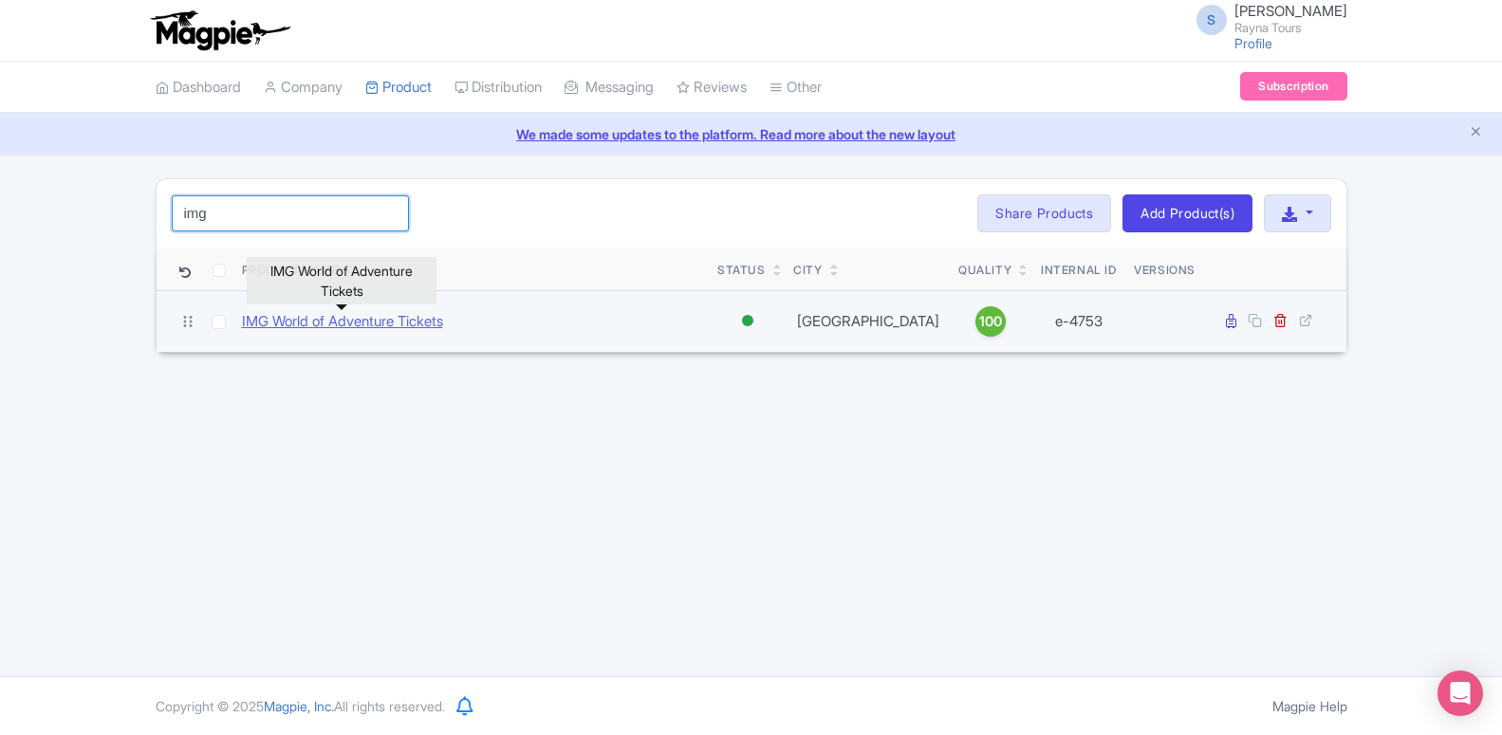
type input "img"
click at [387, 318] on link "IMG World of Adventure Tickets" at bounding box center [342, 322] width 201 height 22
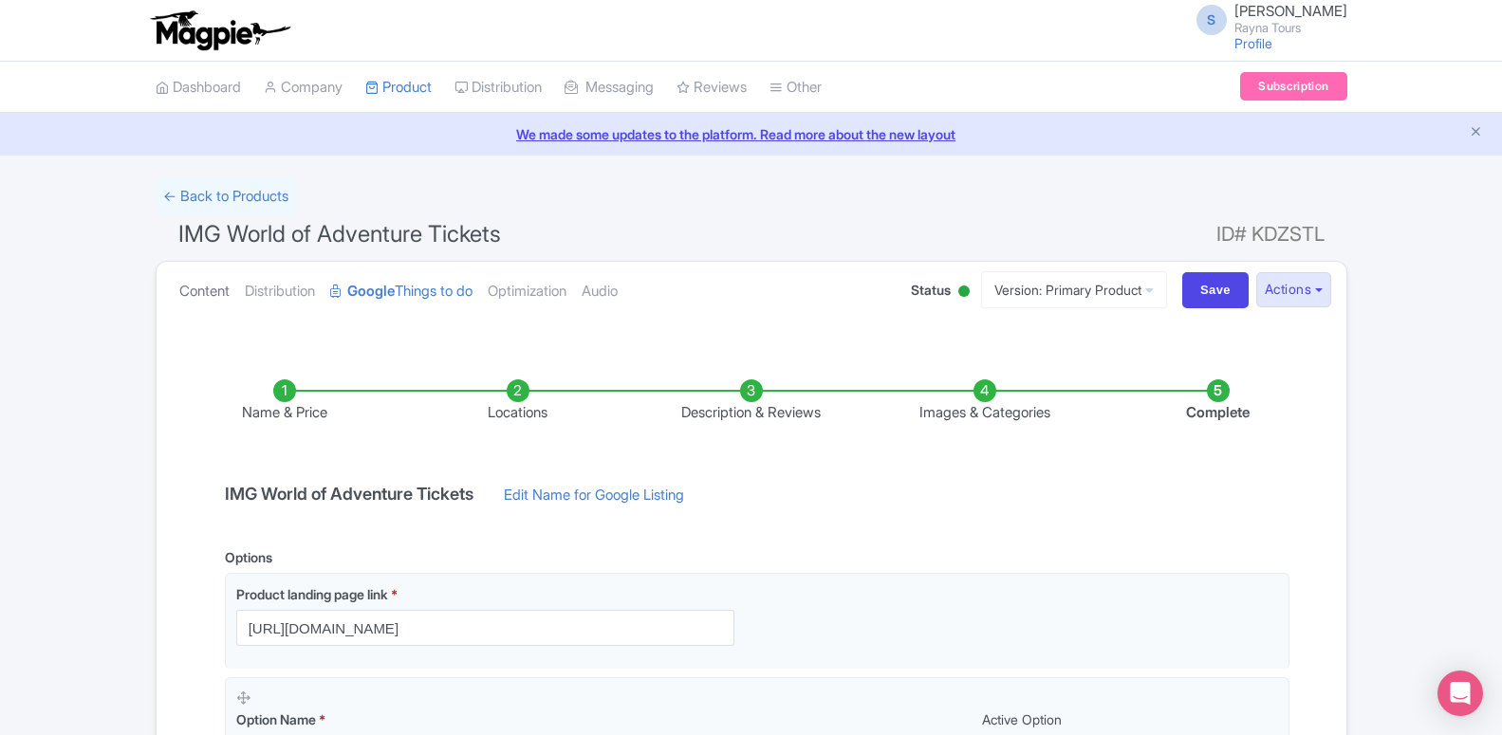
click at [201, 291] on link "Content" at bounding box center [204, 292] width 50 height 60
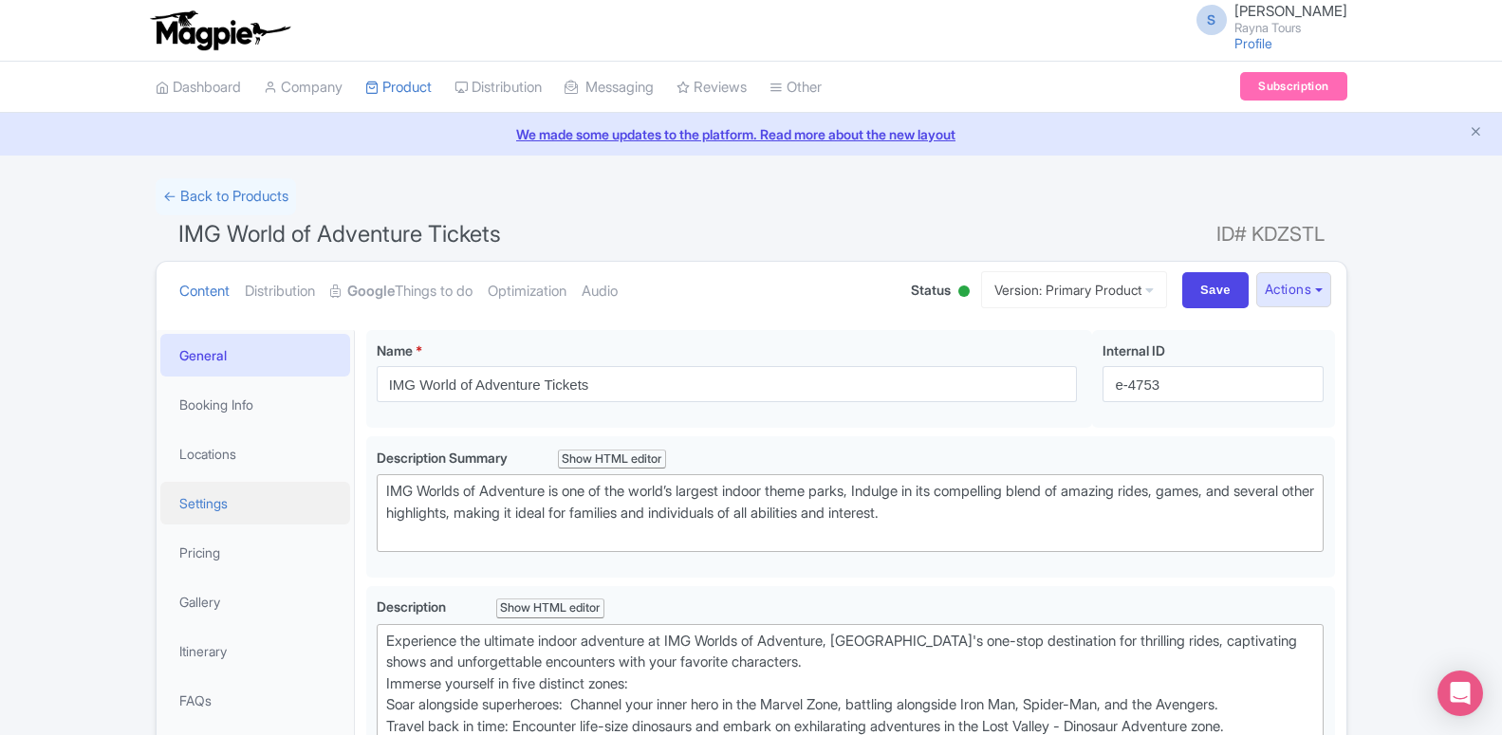
scroll to position [290, 0]
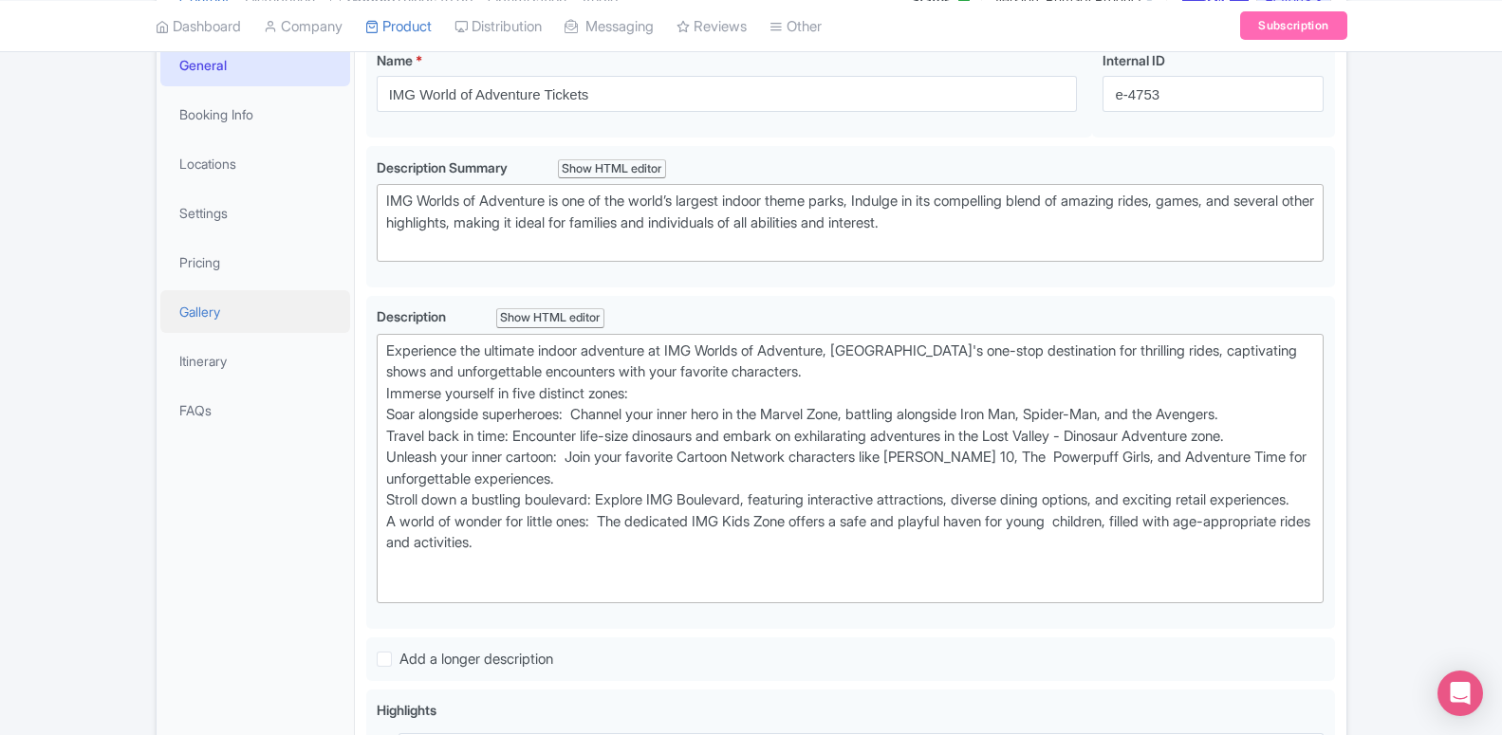
click at [206, 317] on link "Gallery" at bounding box center [255, 311] width 190 height 43
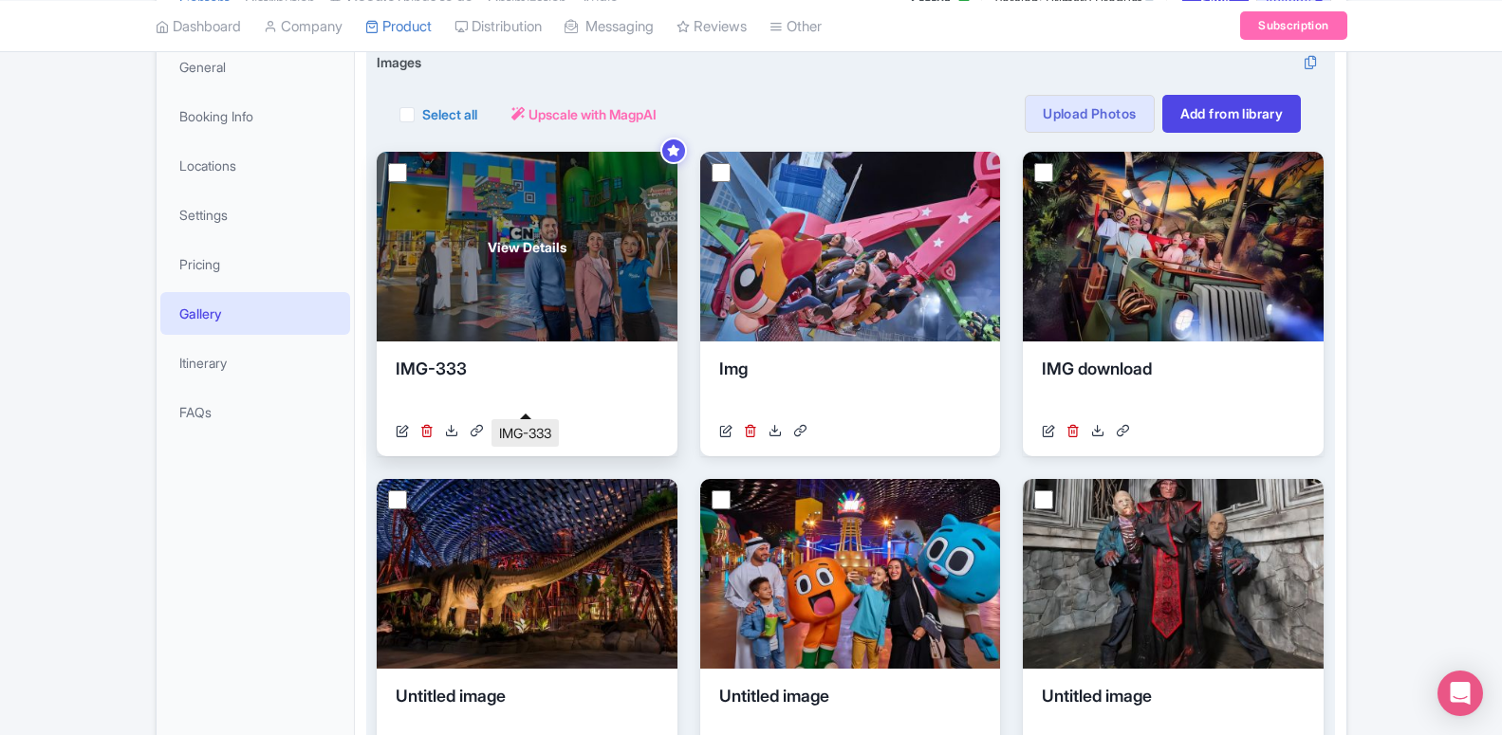
scroll to position [192, 0]
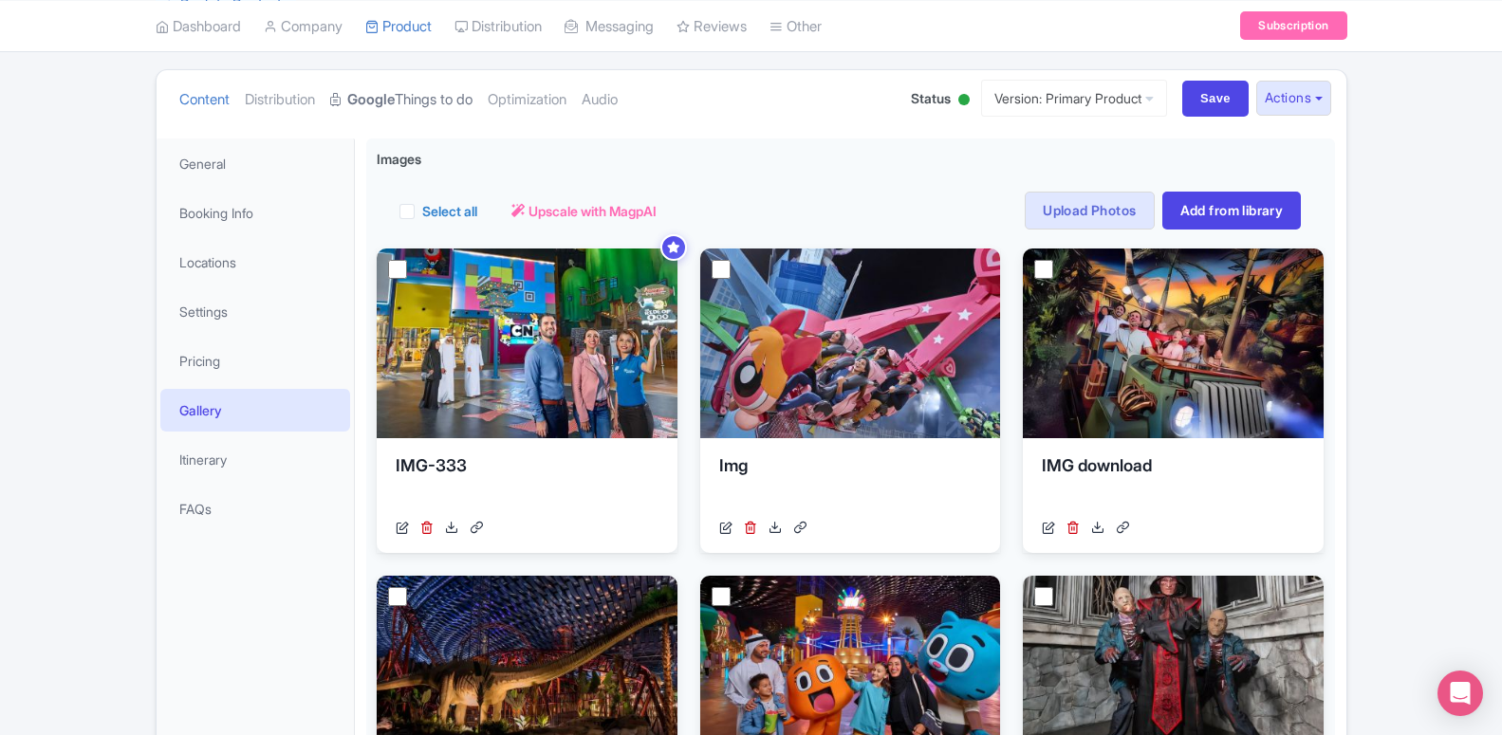
drag, startPoint x: 427, startPoint y: 91, endPoint x: 439, endPoint y: 129, distance: 39.9
click at [428, 91] on link "Google Things to do" at bounding box center [401, 100] width 142 height 60
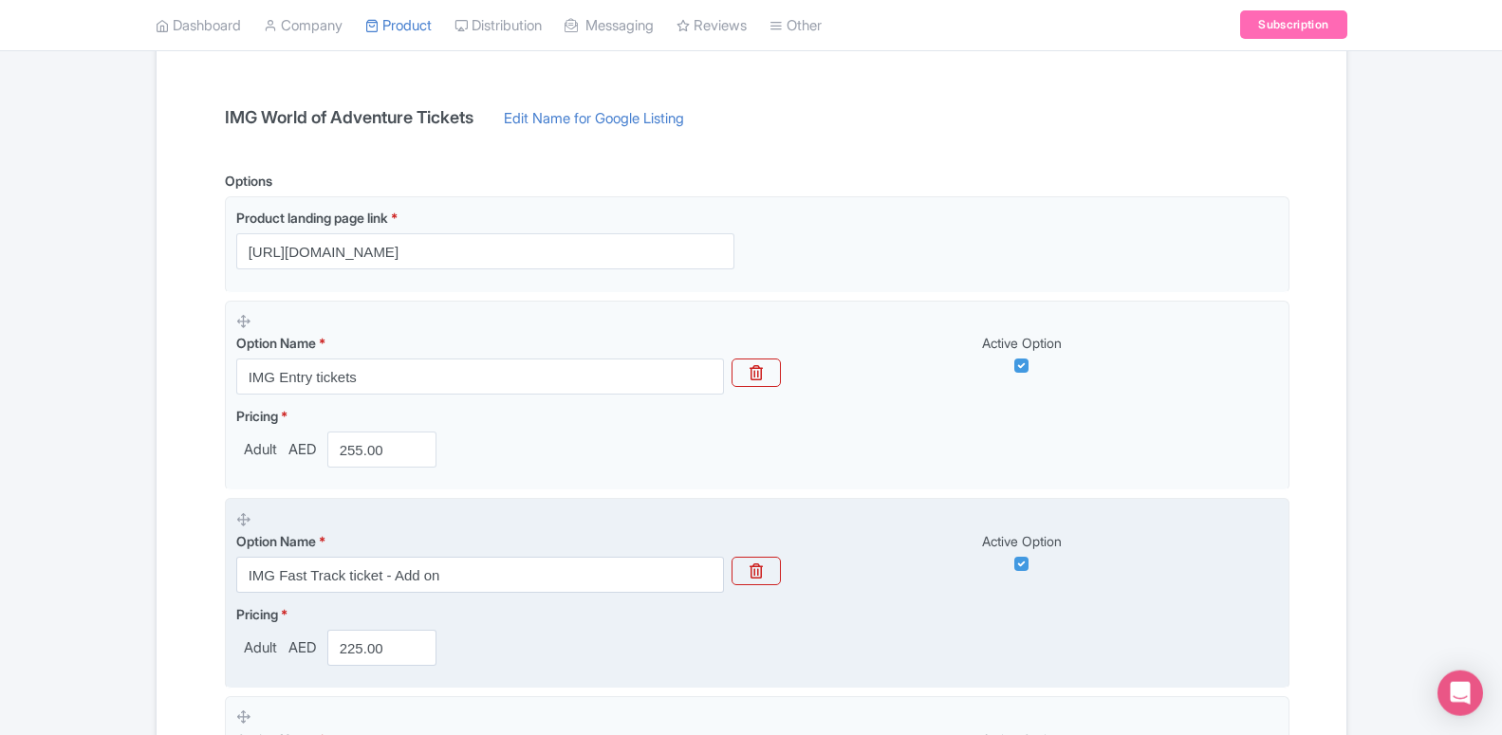
scroll to position [482, 0]
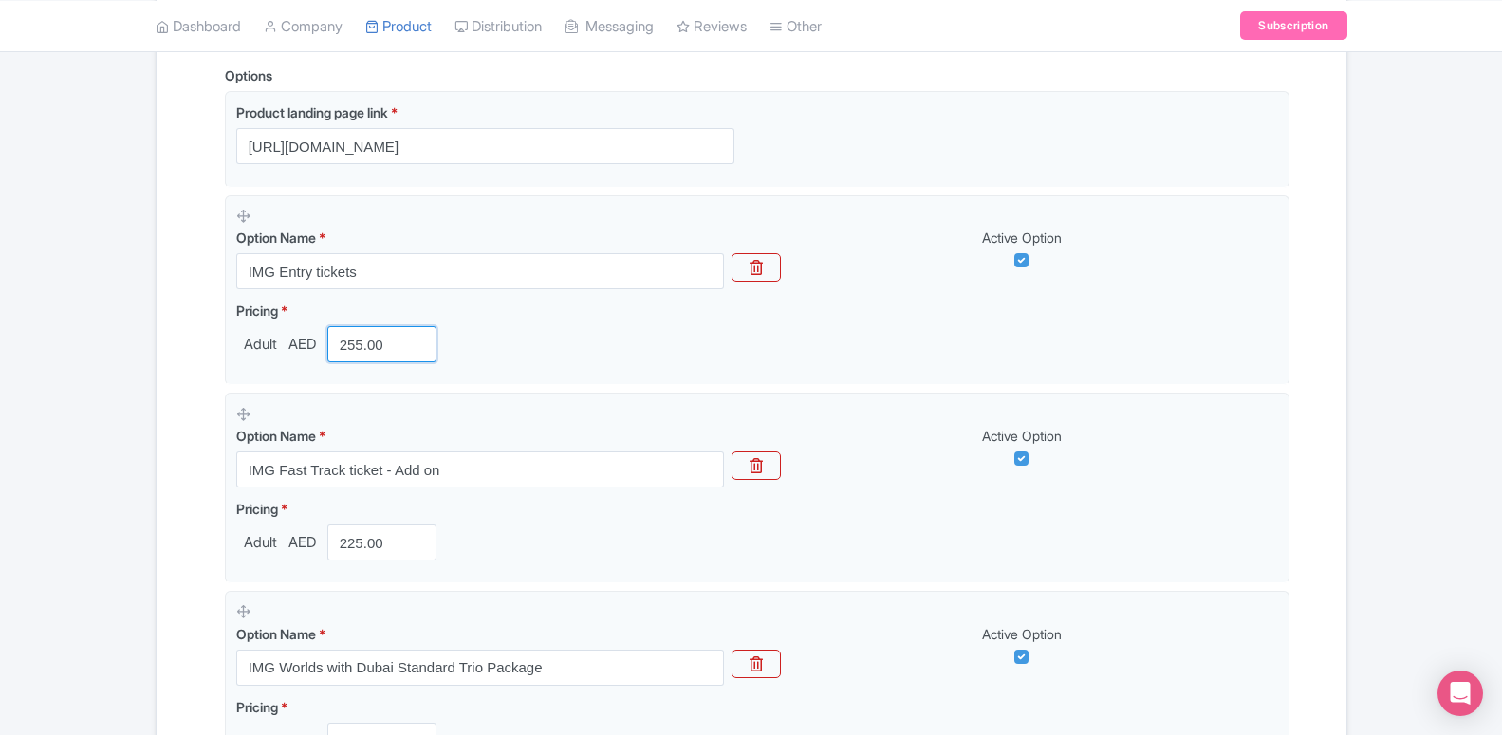
click at [354, 347] on input "255.00" at bounding box center [382, 344] width 110 height 36
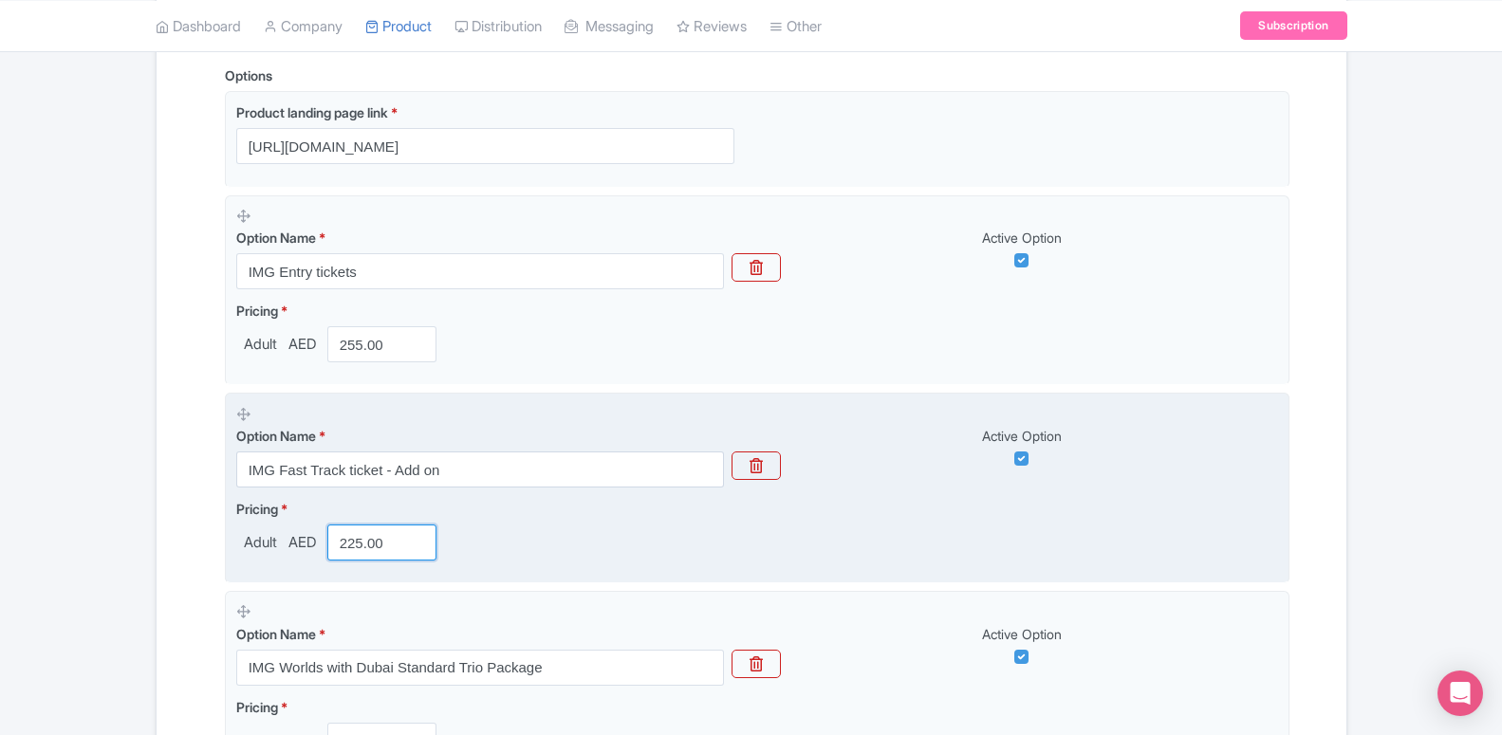
click at [376, 542] on input "225.00" at bounding box center [382, 543] width 110 height 36
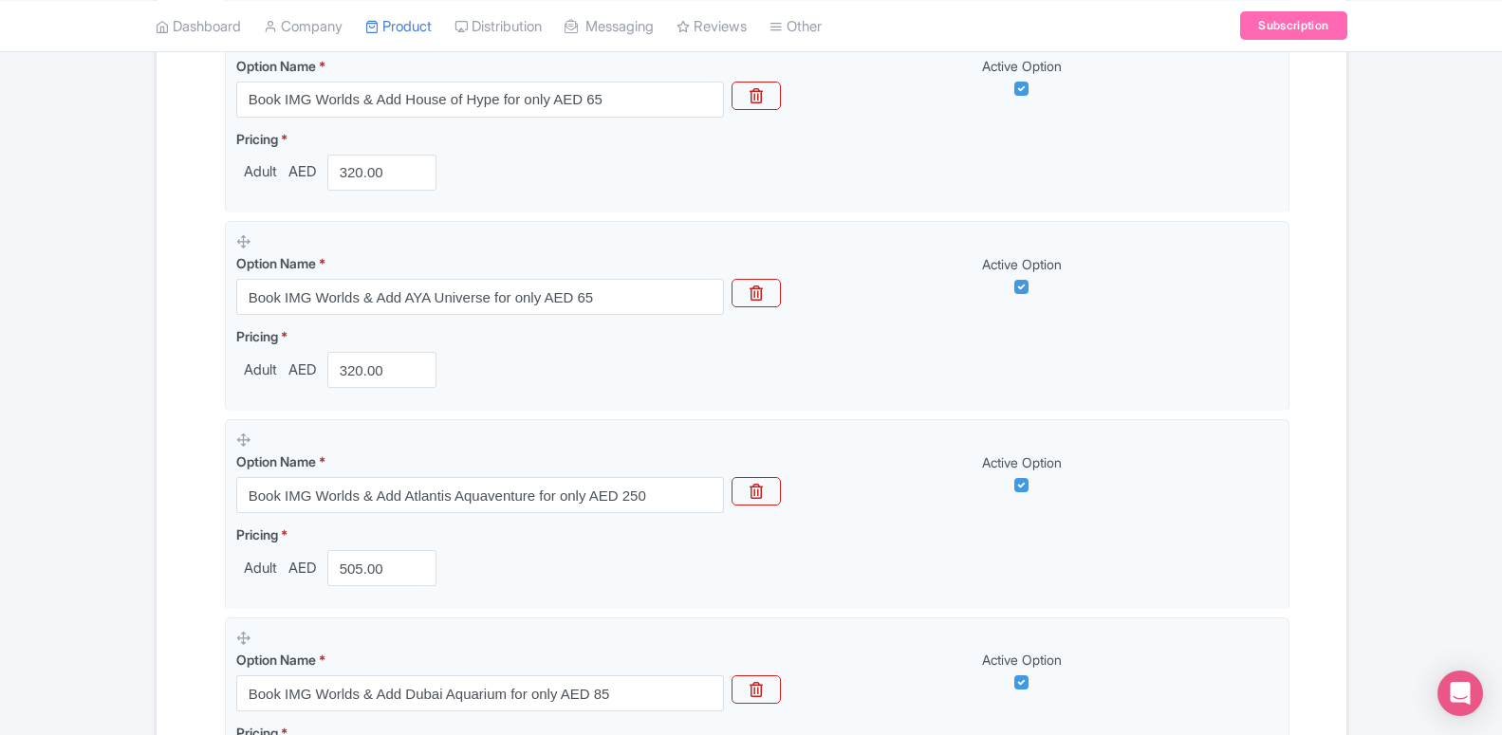
scroll to position [2032, 0]
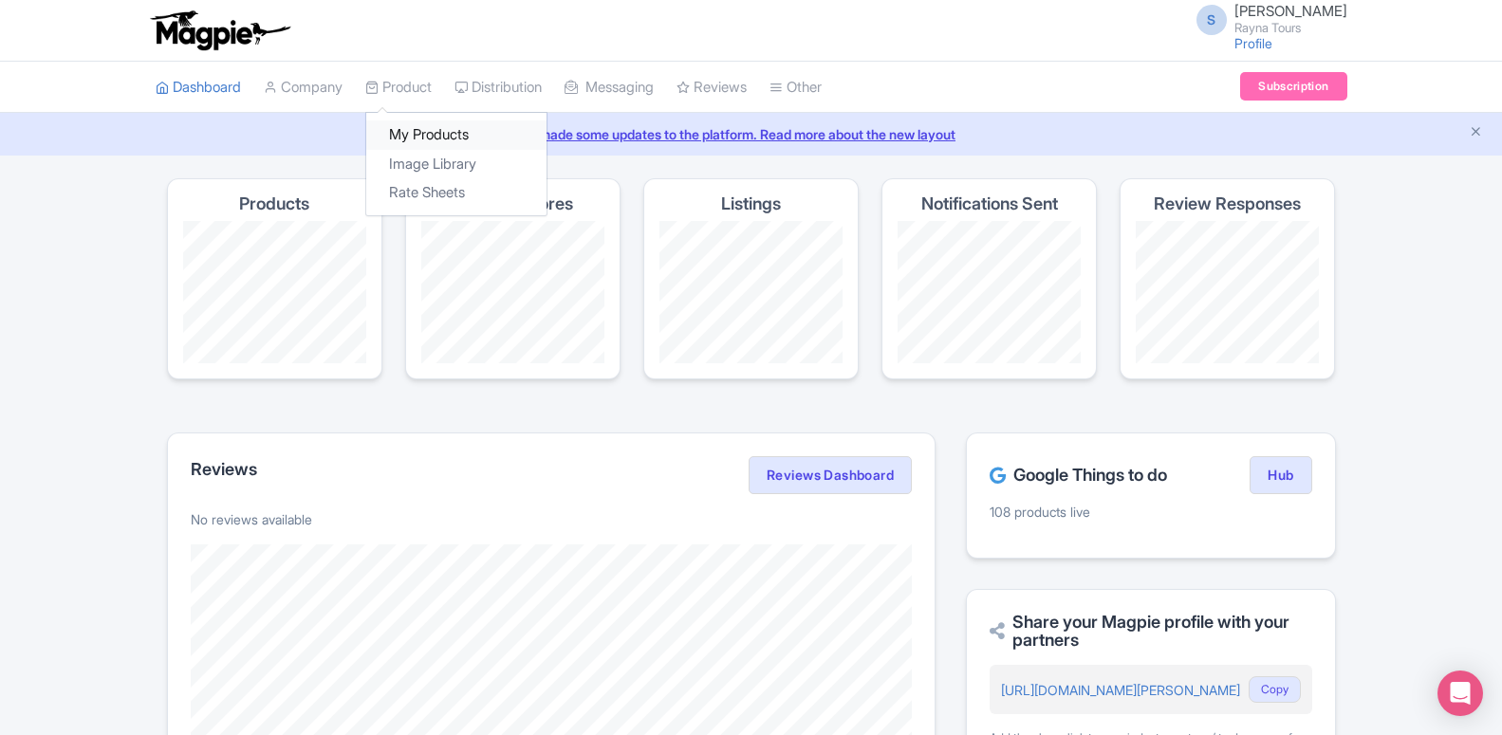
click at [411, 139] on link "My Products" at bounding box center [456, 134] width 180 height 29
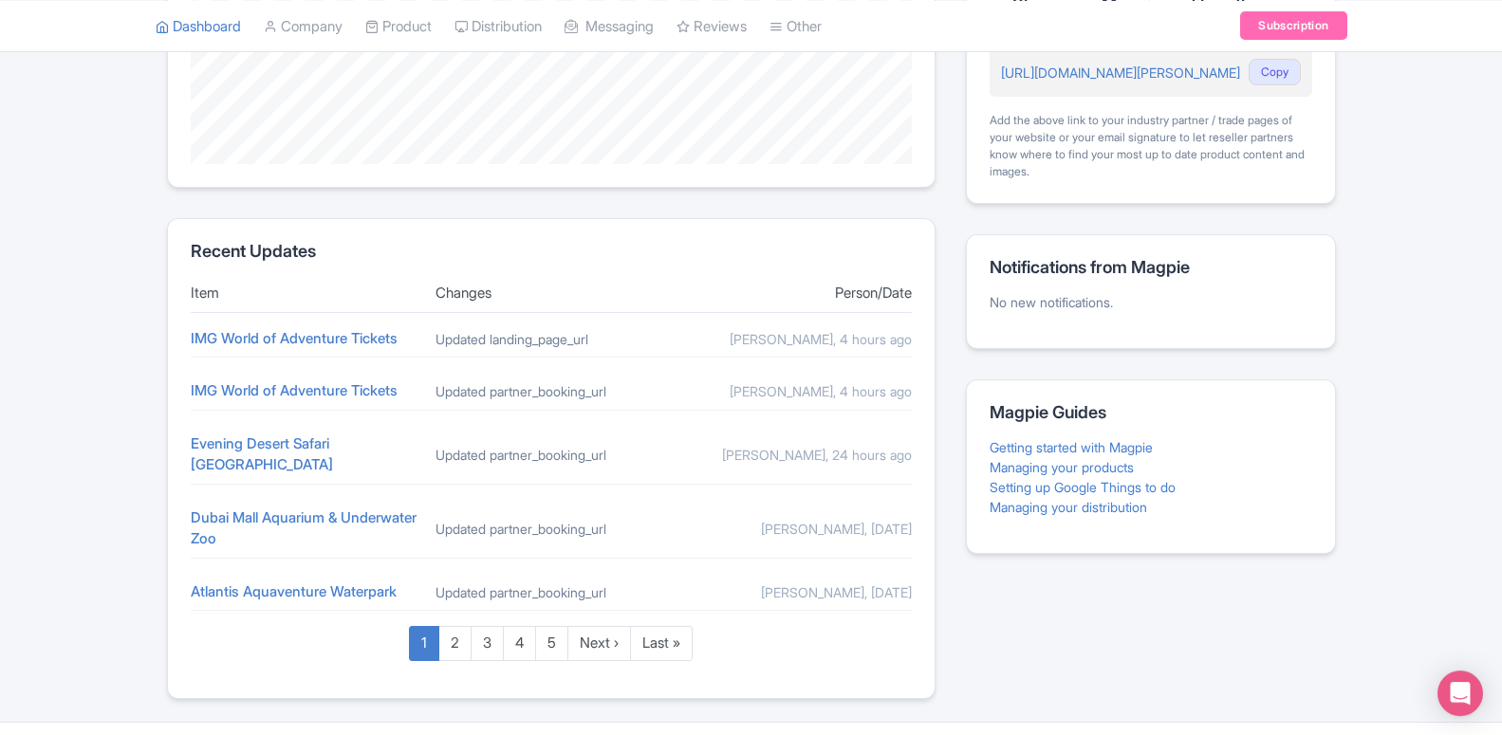
scroll to position [642, 0]
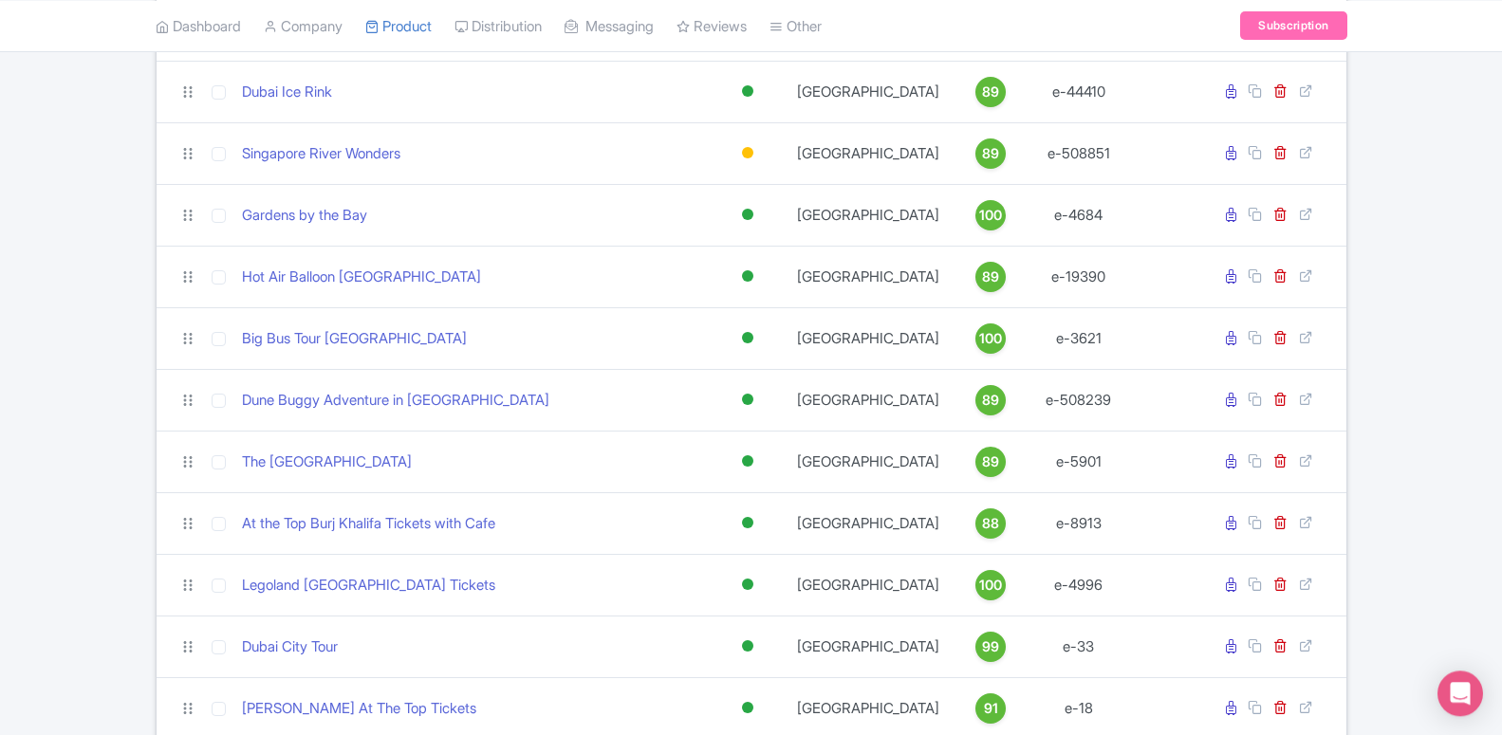
scroll to position [2230, 0]
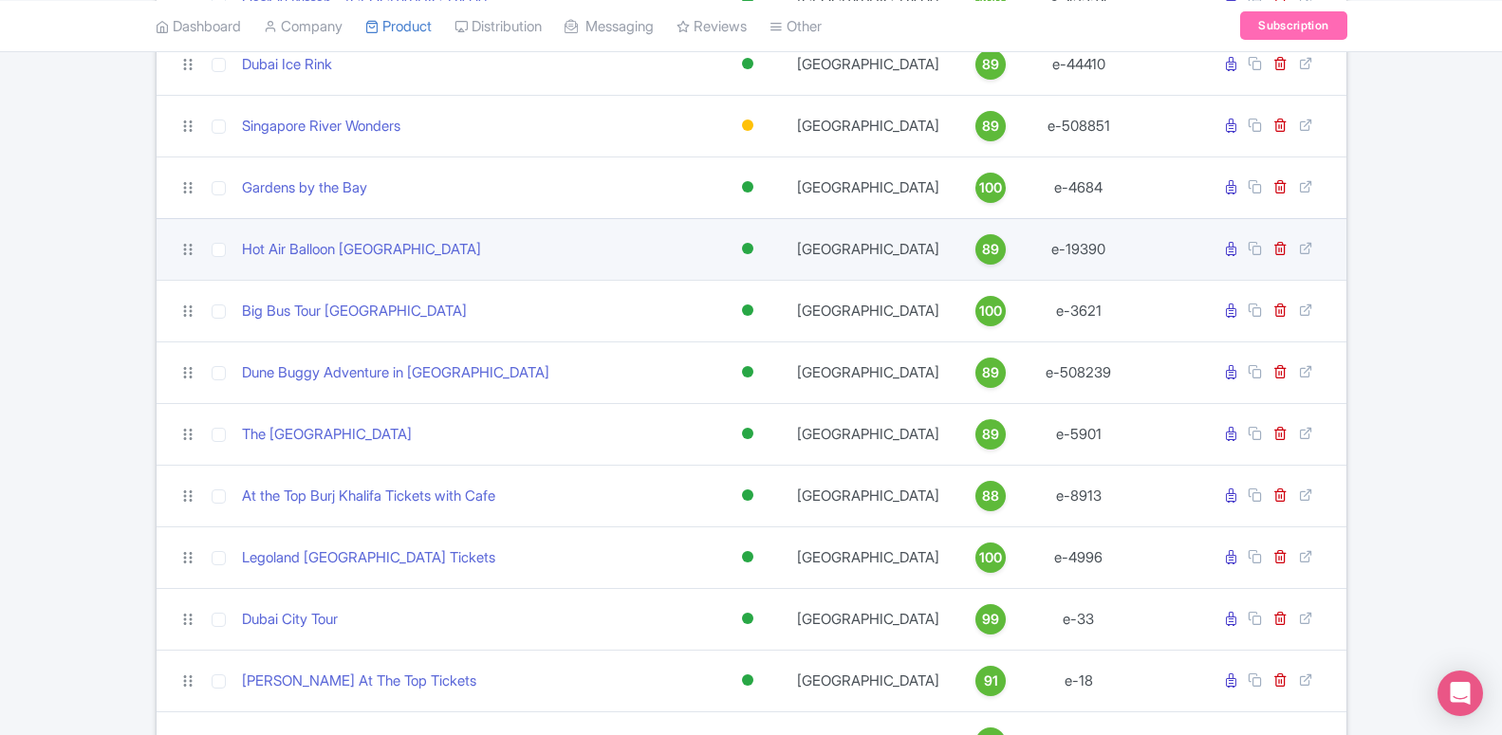
click at [382, 251] on div "Hot Air Balloon [GEOGRAPHIC_DATA]" at bounding box center [472, 250] width 461 height 22
click at [352, 250] on link "Hot Air Balloon [GEOGRAPHIC_DATA]" at bounding box center [361, 250] width 239 height 22
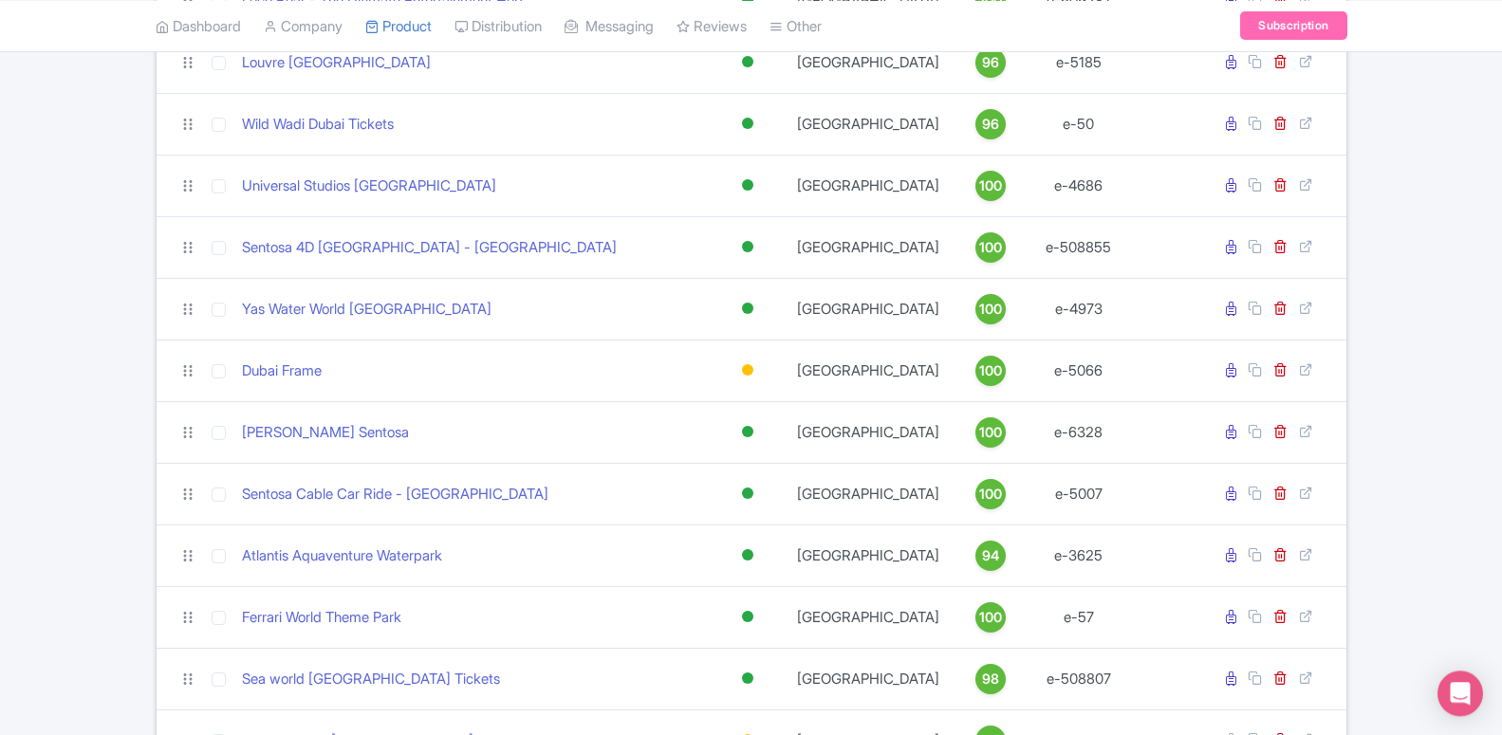
scroll to position [1359, 0]
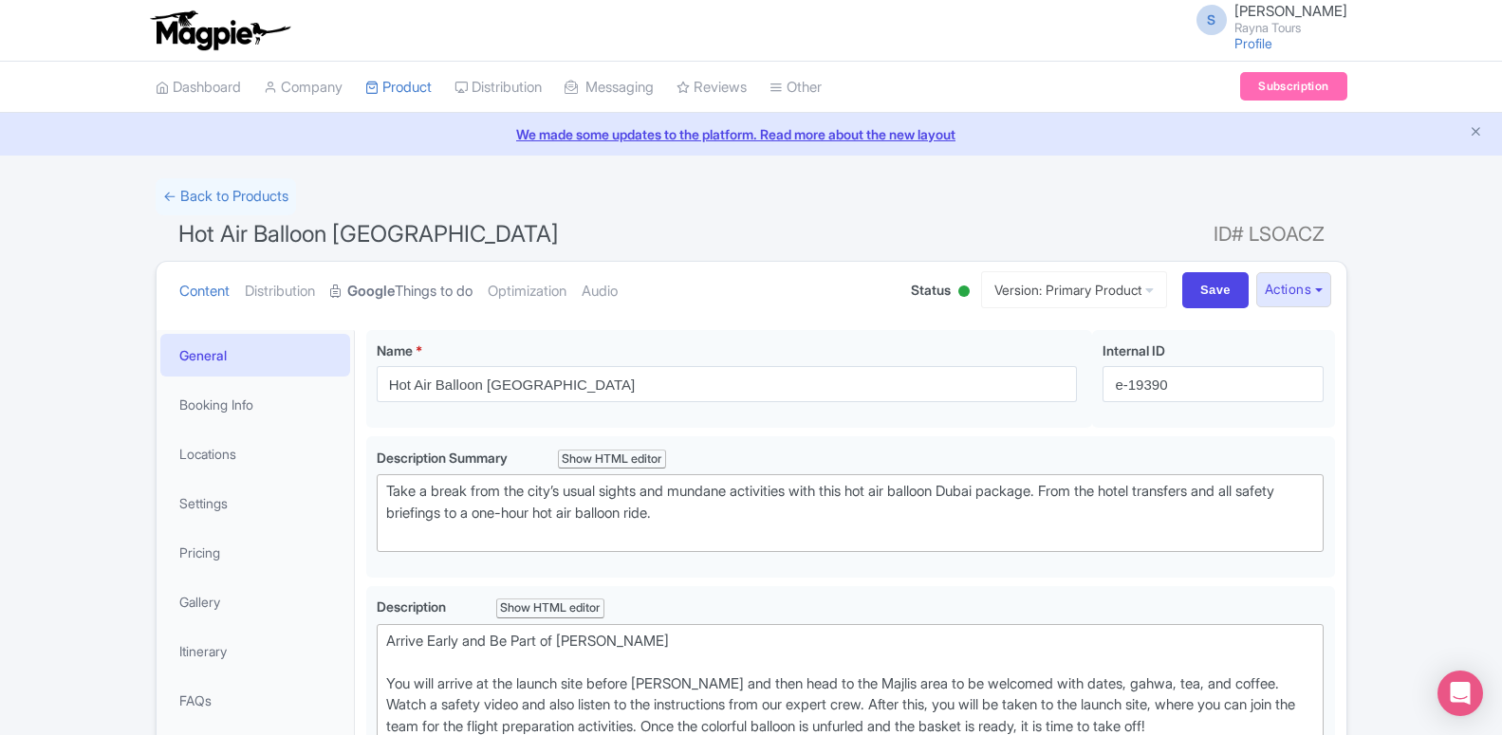
click at [405, 286] on link "Google Things to do" at bounding box center [401, 292] width 142 height 60
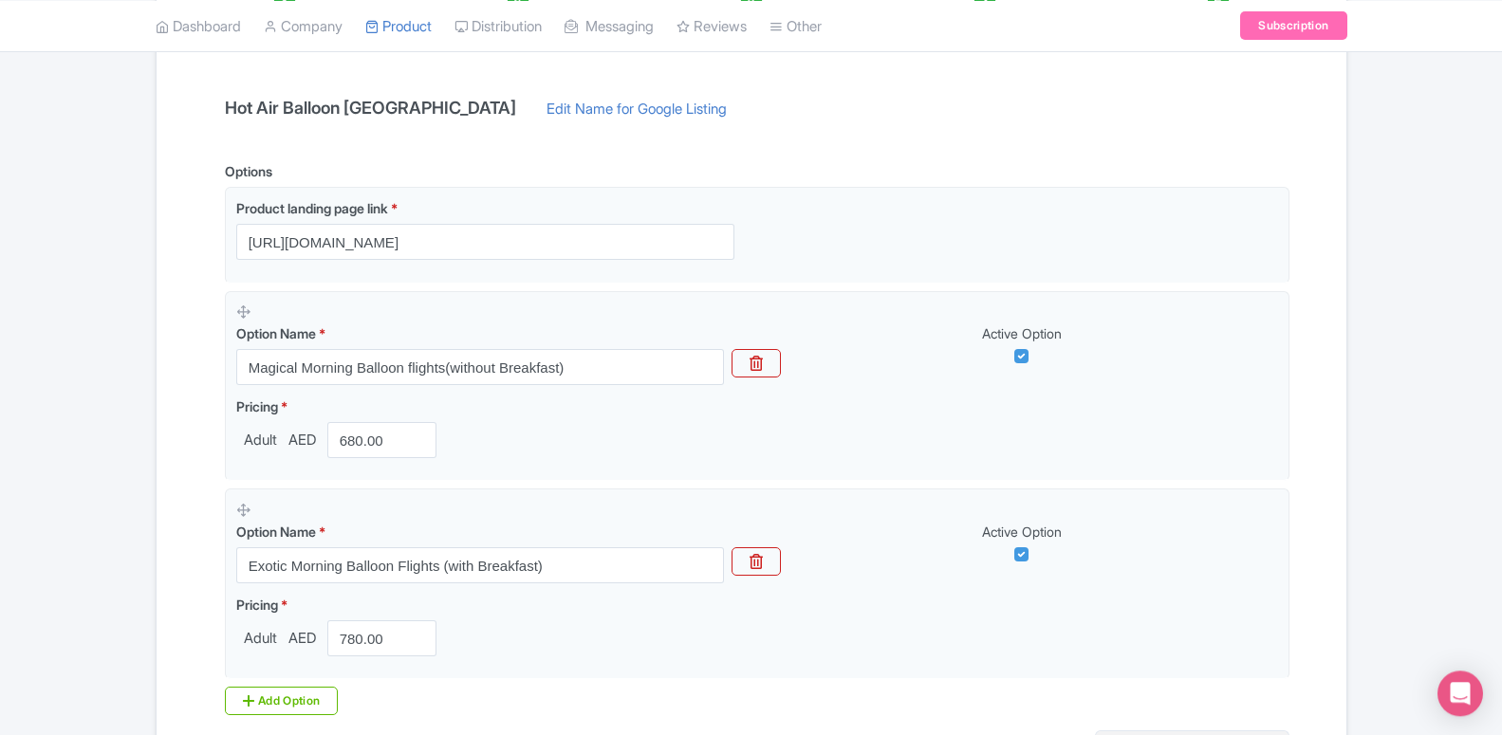
scroll to position [387, 0]
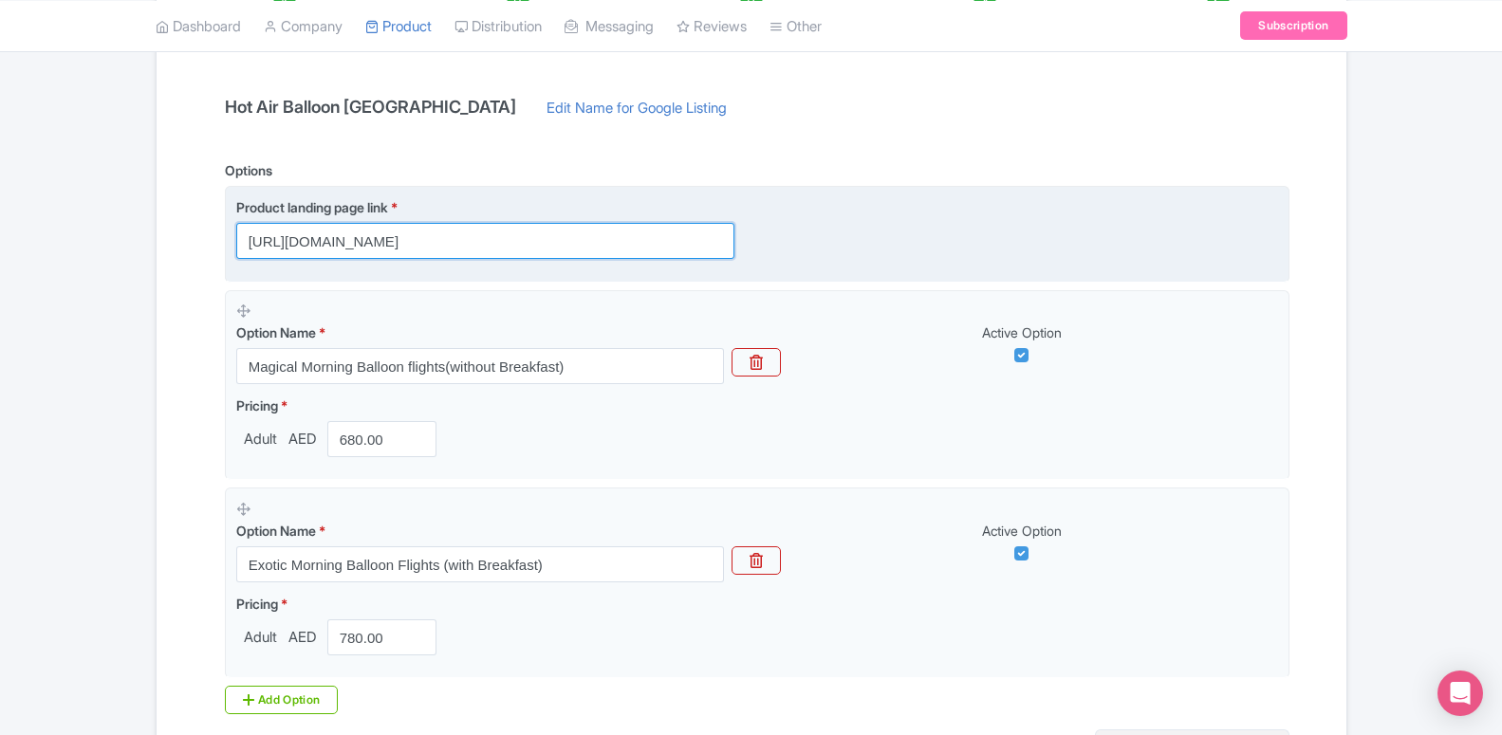
click at [470, 249] on input "[URL][DOMAIN_NAME]" at bounding box center [485, 241] width 498 height 36
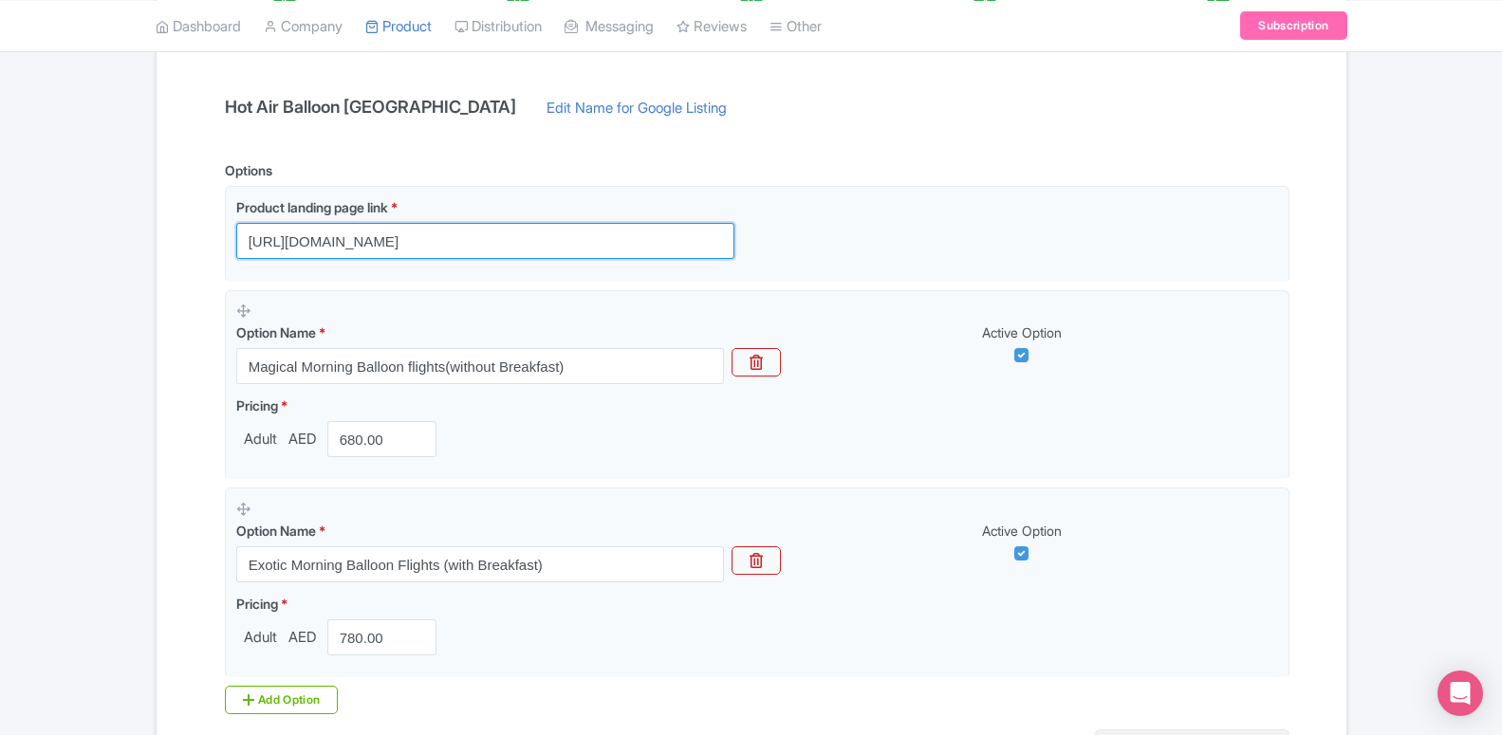
click at [470, 249] on input "[URL][DOMAIN_NAME]" at bounding box center [485, 241] width 498 height 36
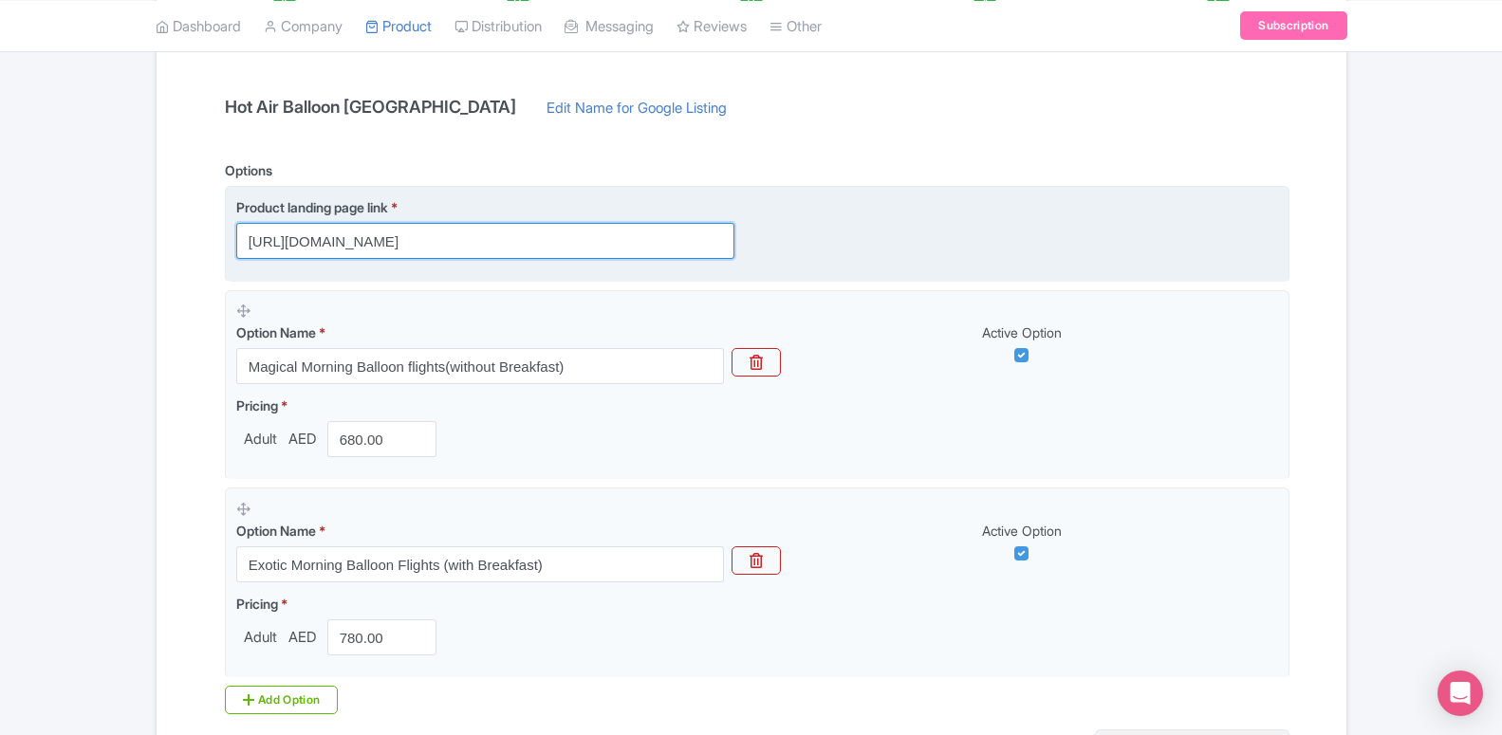
click at [399, 257] on input "[URL][DOMAIN_NAME]" at bounding box center [485, 241] width 498 height 36
paste input "[DOMAIN_NAME][URL]"
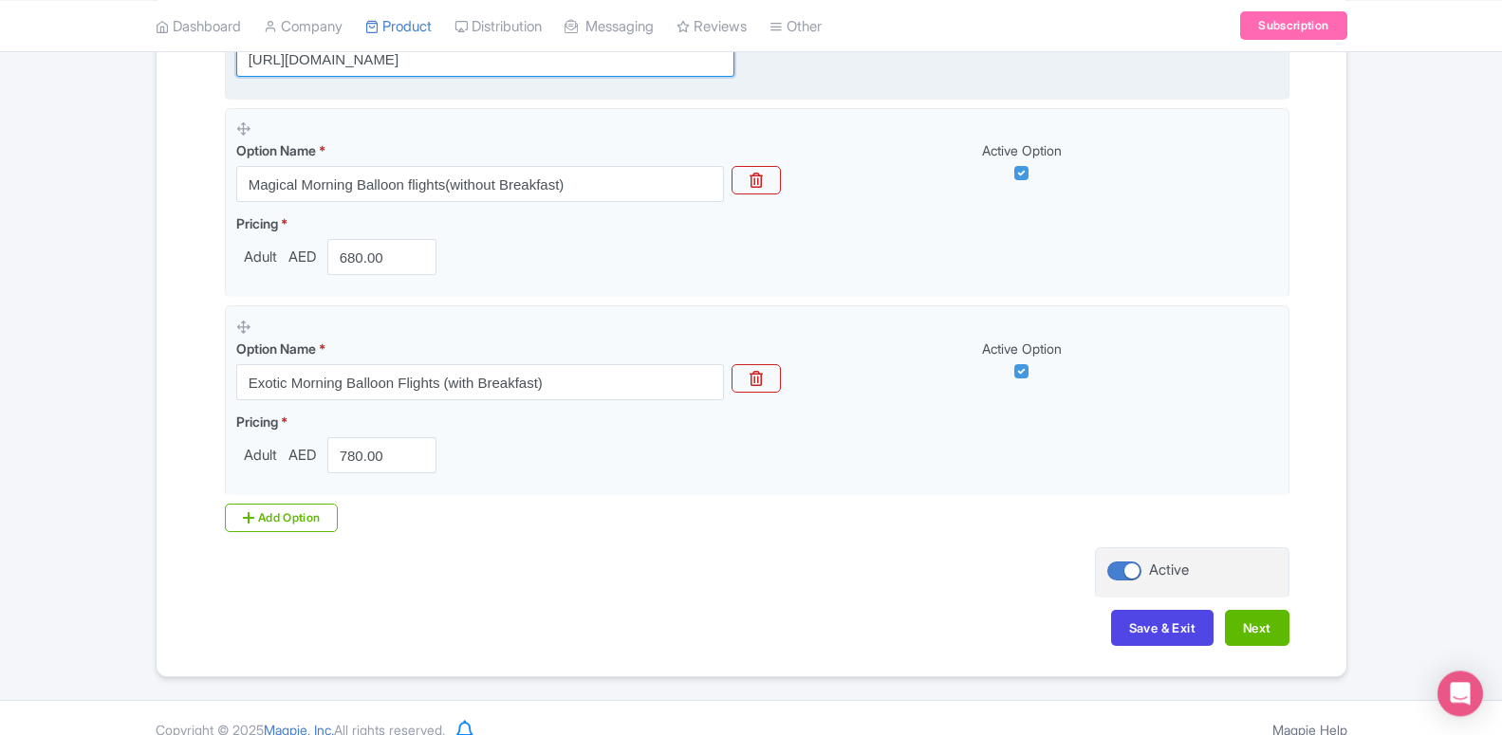
scroll to position [581, 0]
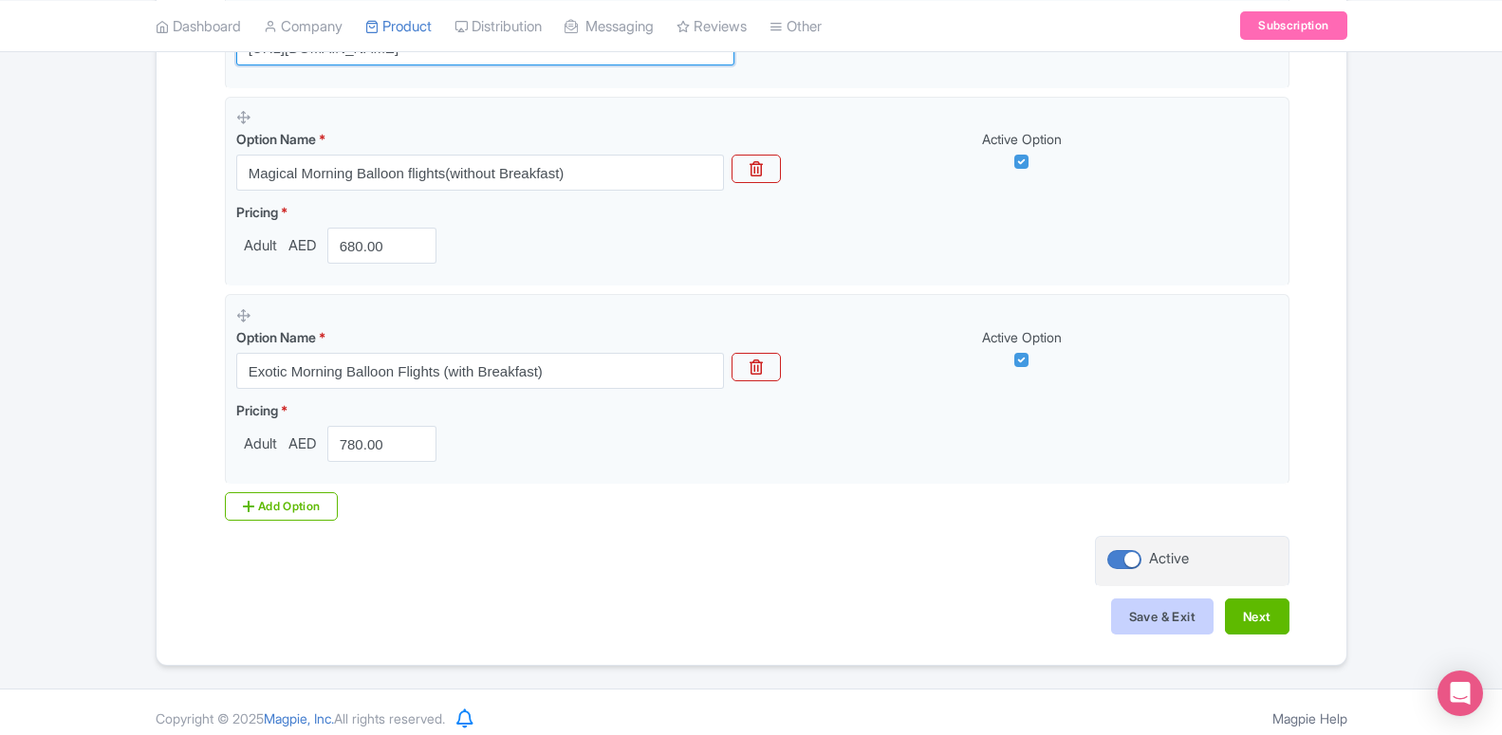
type input "[URL][DOMAIN_NAME]"
click at [1123, 628] on button "Save & Exit" at bounding box center [1162, 617] width 102 height 36
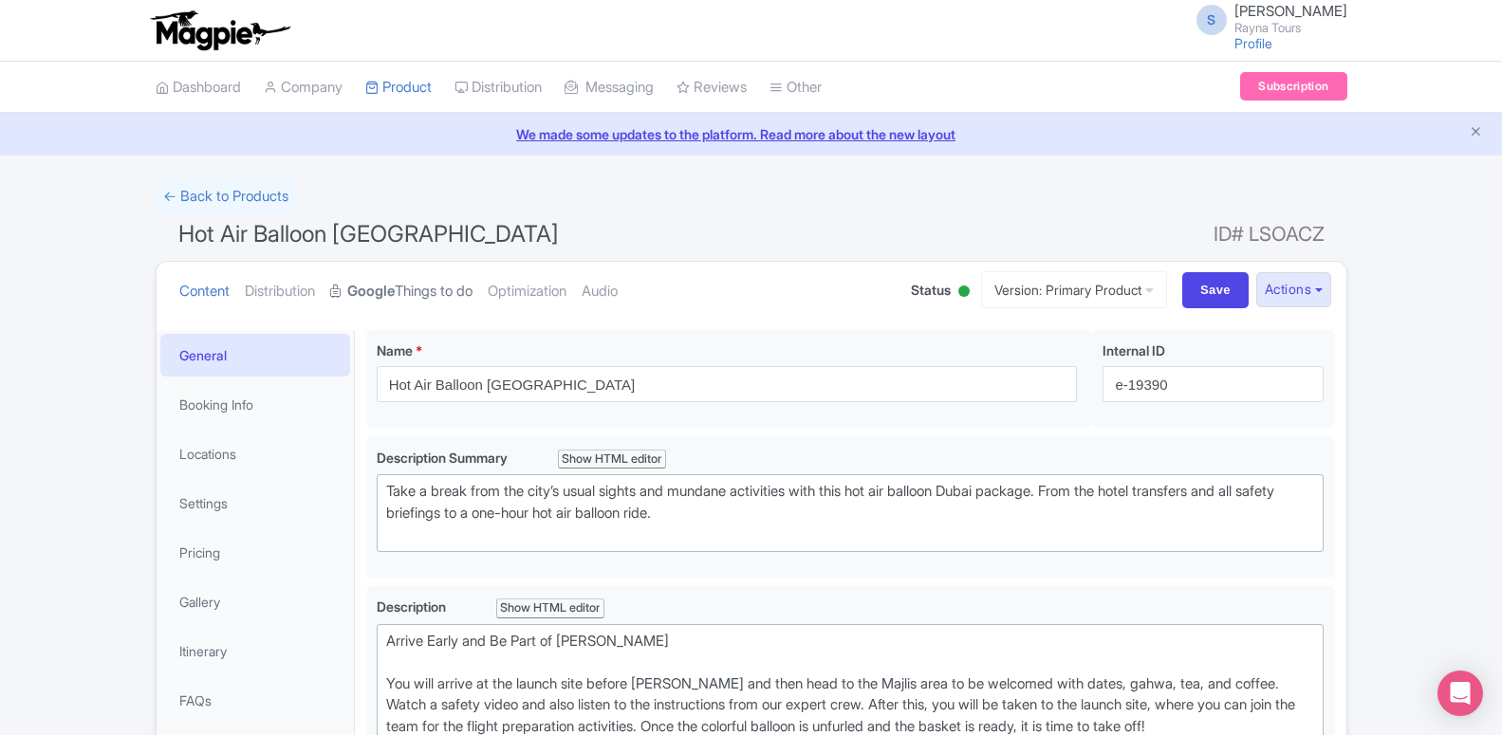
click at [427, 277] on link "Google Things to do" at bounding box center [401, 292] width 142 height 60
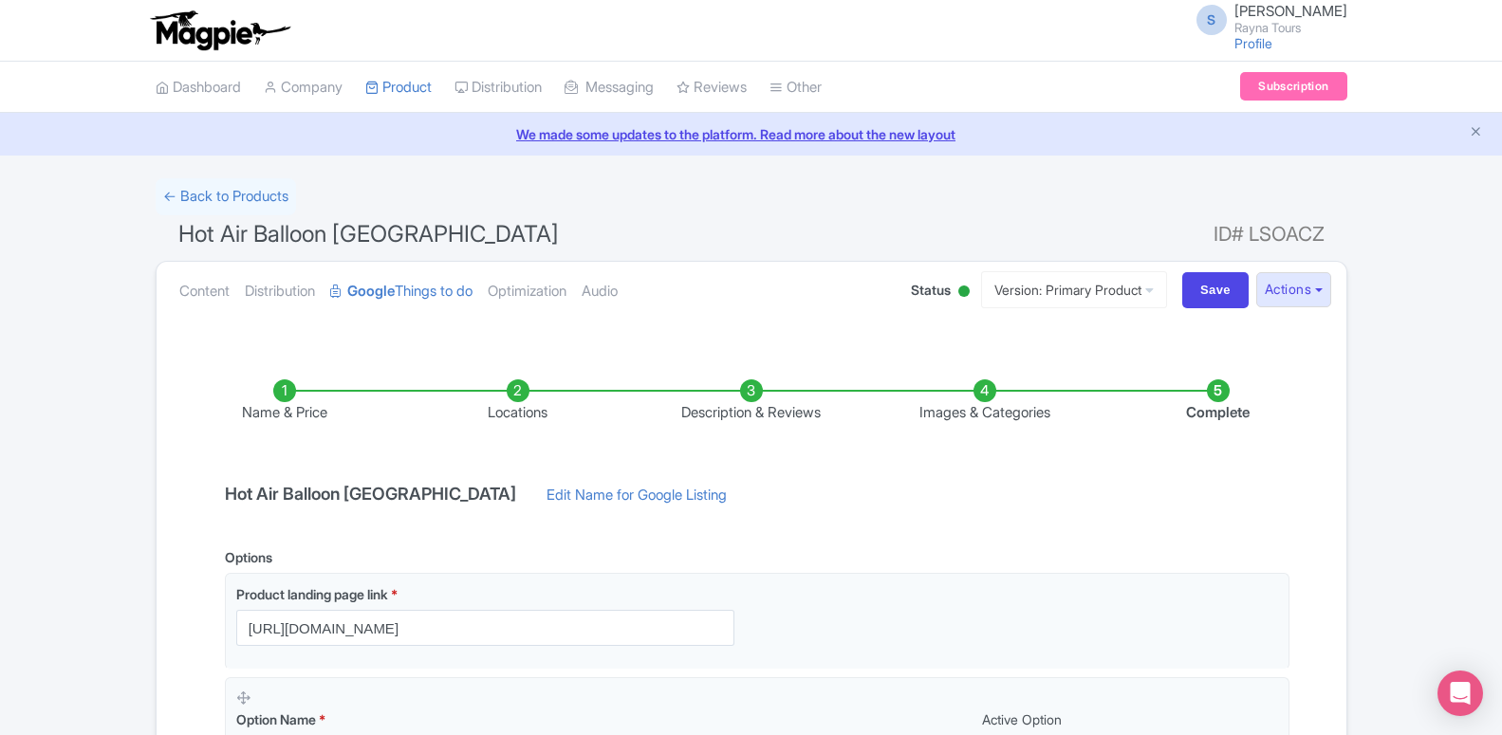
scroll to position [484, 0]
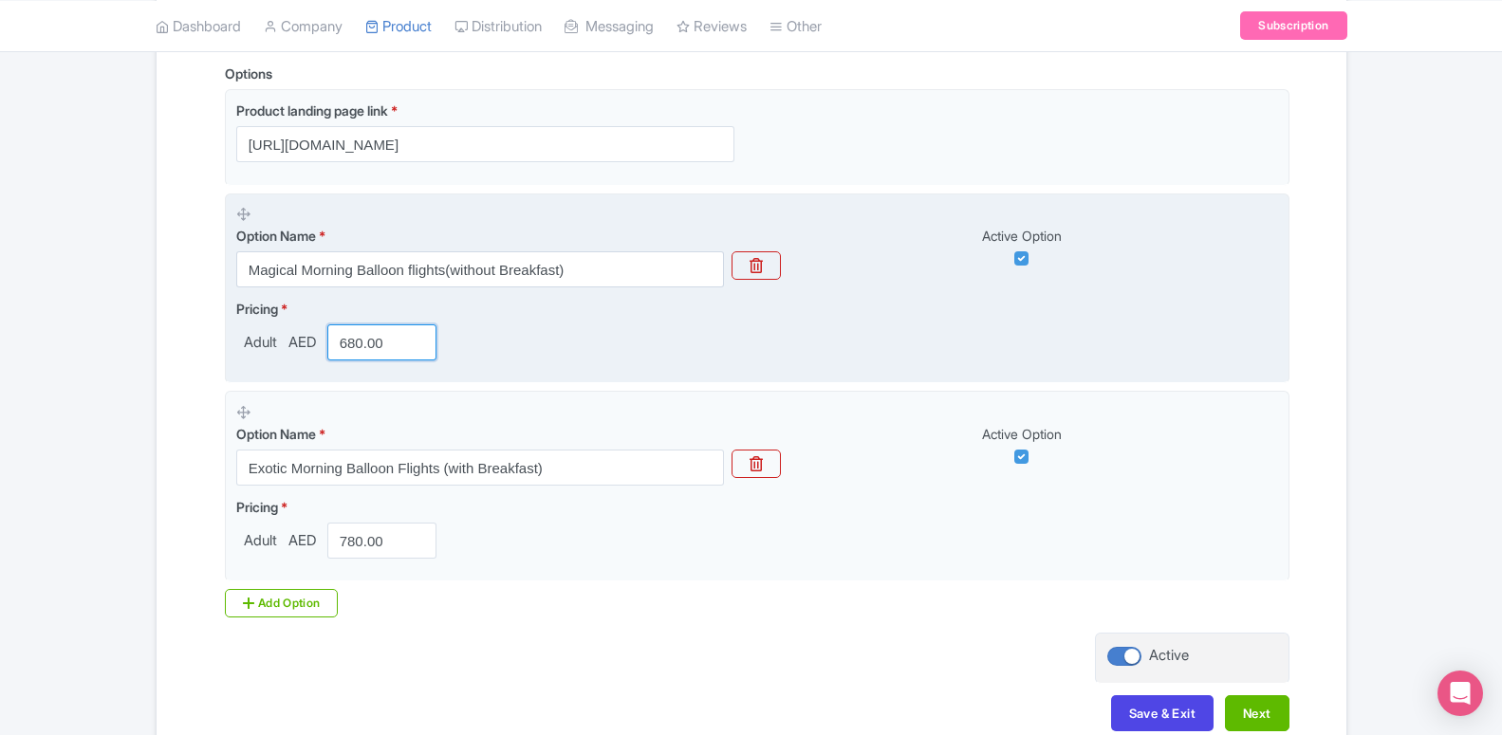
click at [338, 358] on input "680.00" at bounding box center [382, 342] width 110 height 36
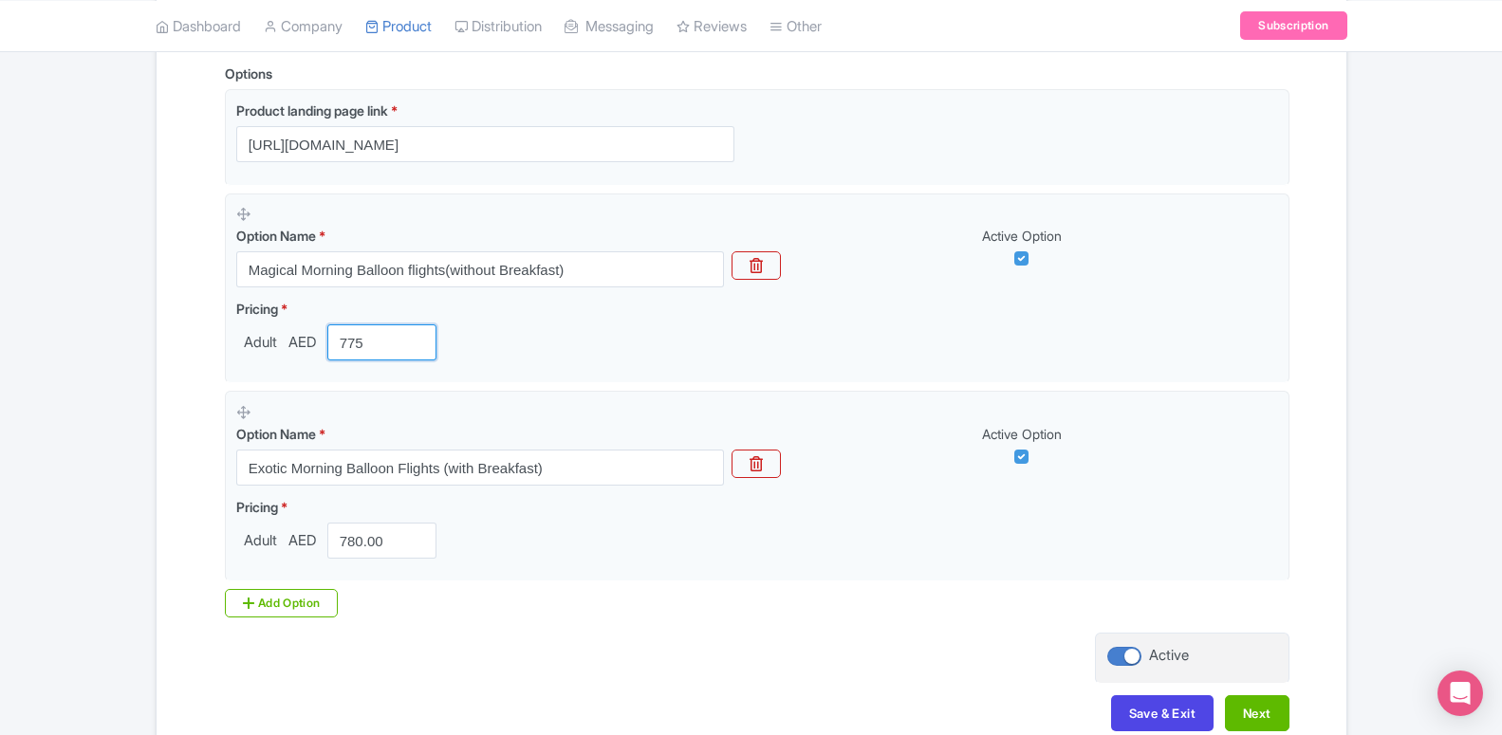
type input "775"
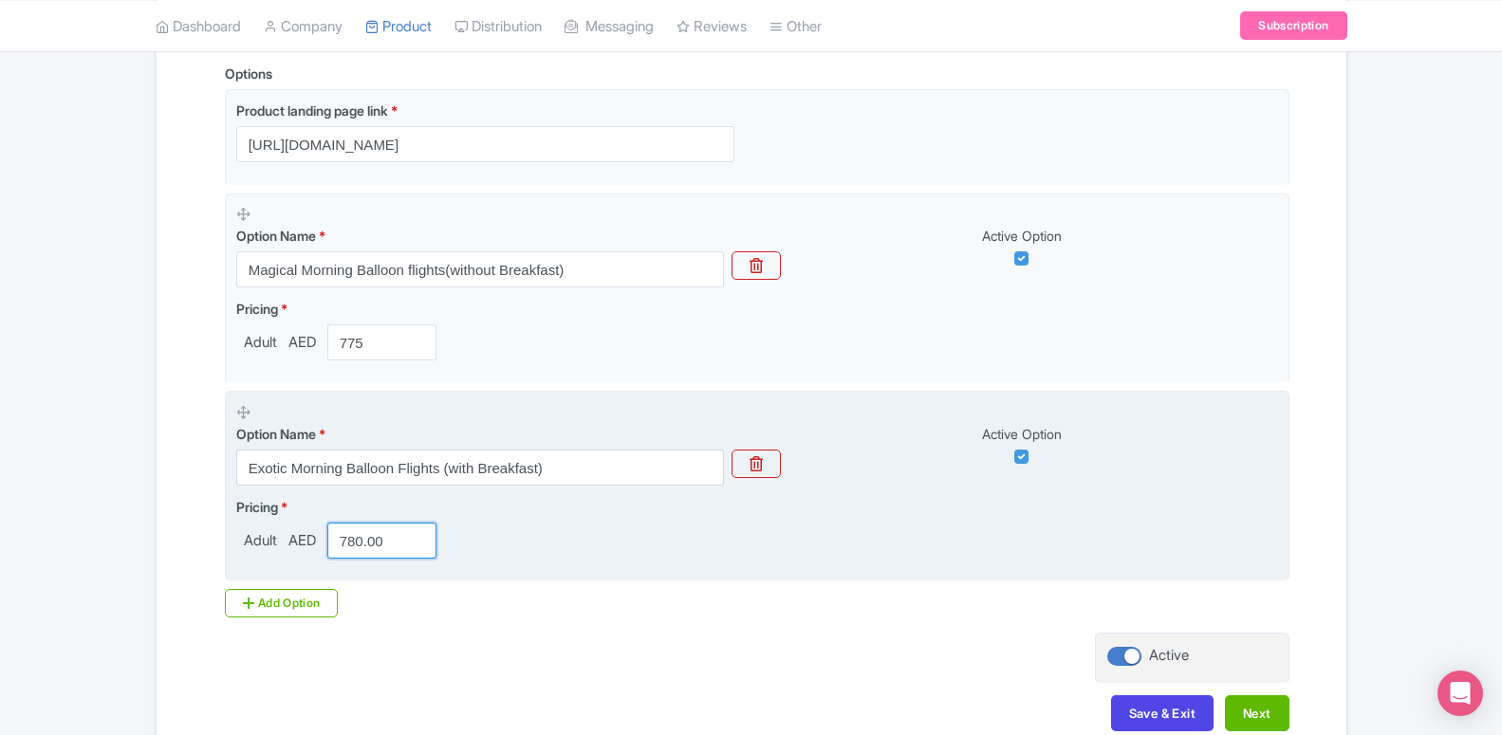
click at [359, 541] on input "780.00" at bounding box center [382, 541] width 110 height 36
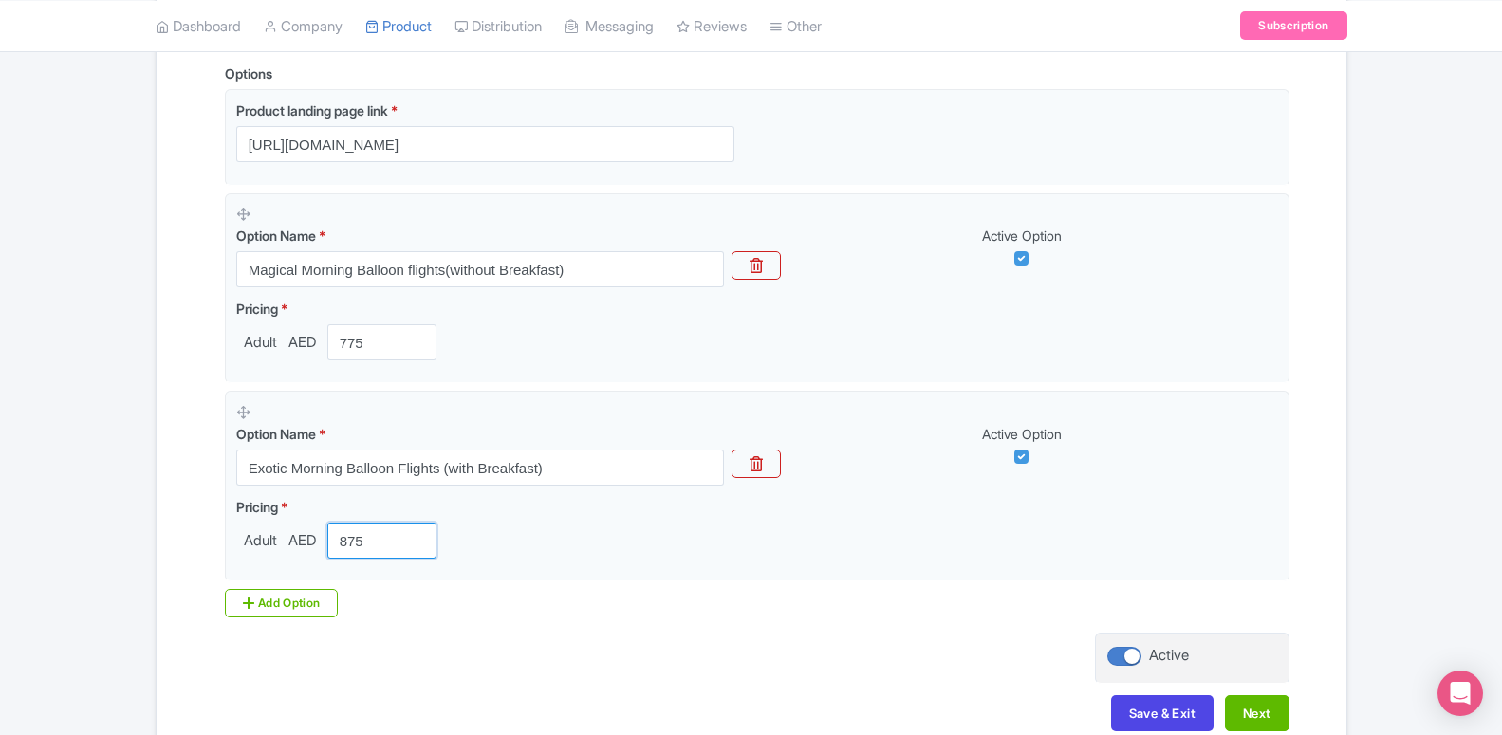
type input "875"
click at [1139, 717] on button "Save & Exit" at bounding box center [1162, 713] width 102 height 36
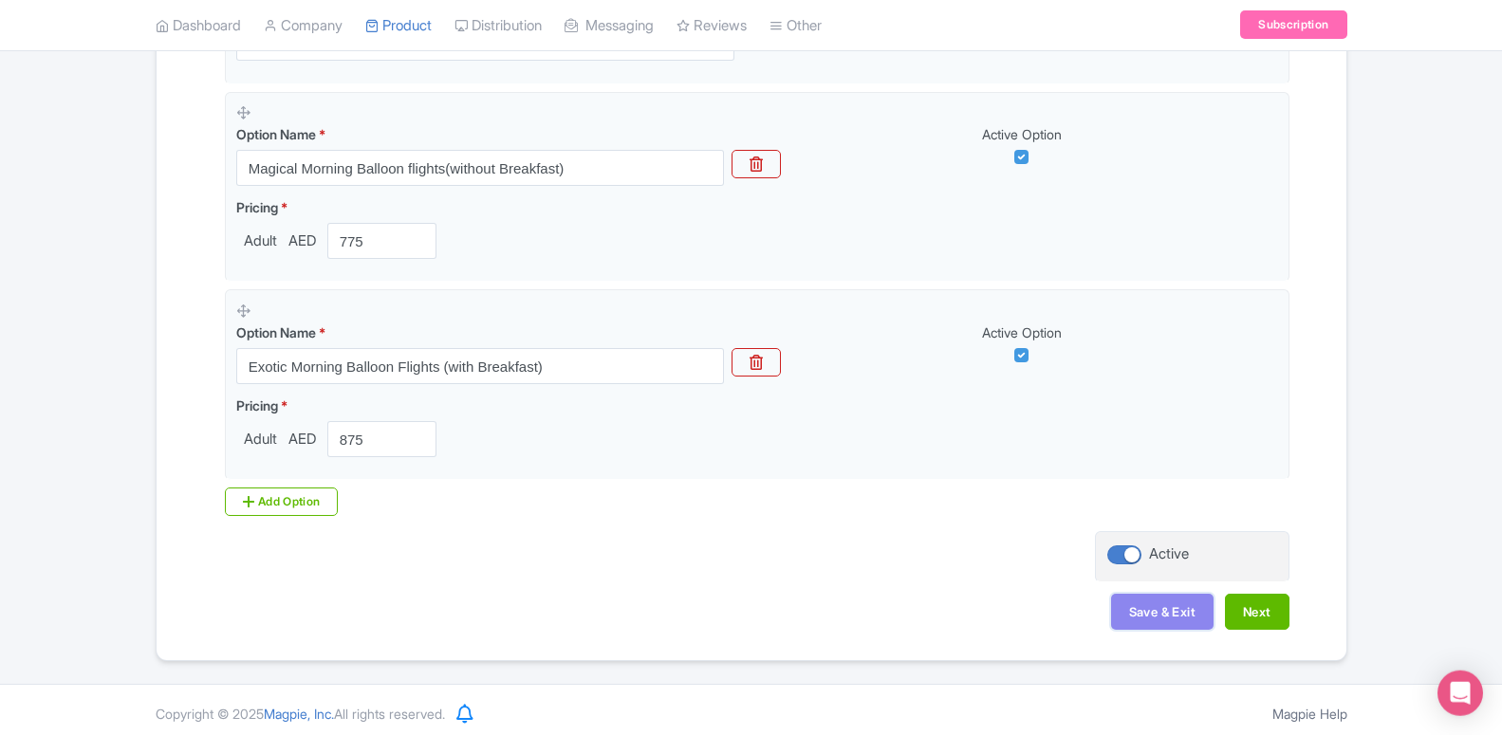
scroll to position [594, 0]
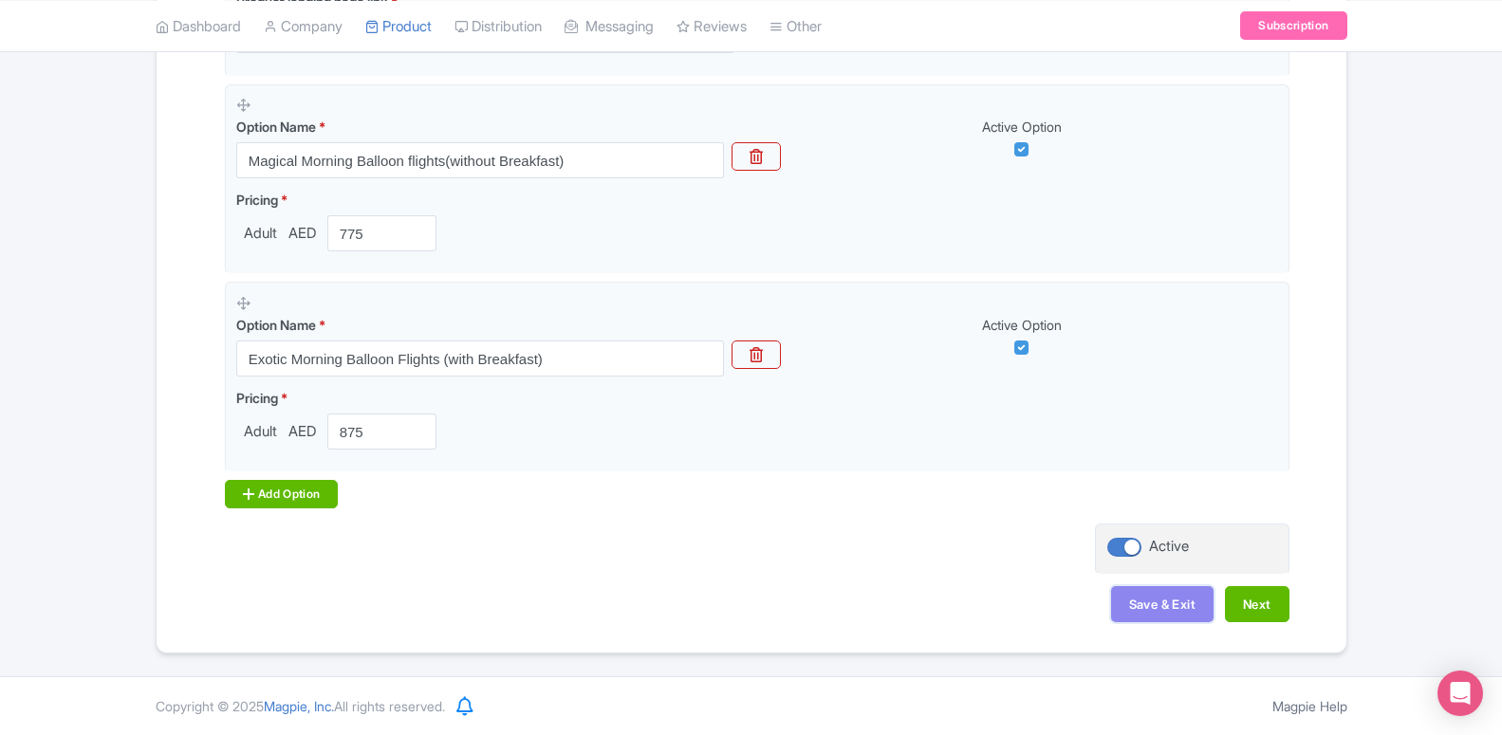
click at [271, 493] on div "Add Option" at bounding box center [282, 494] width 114 height 28
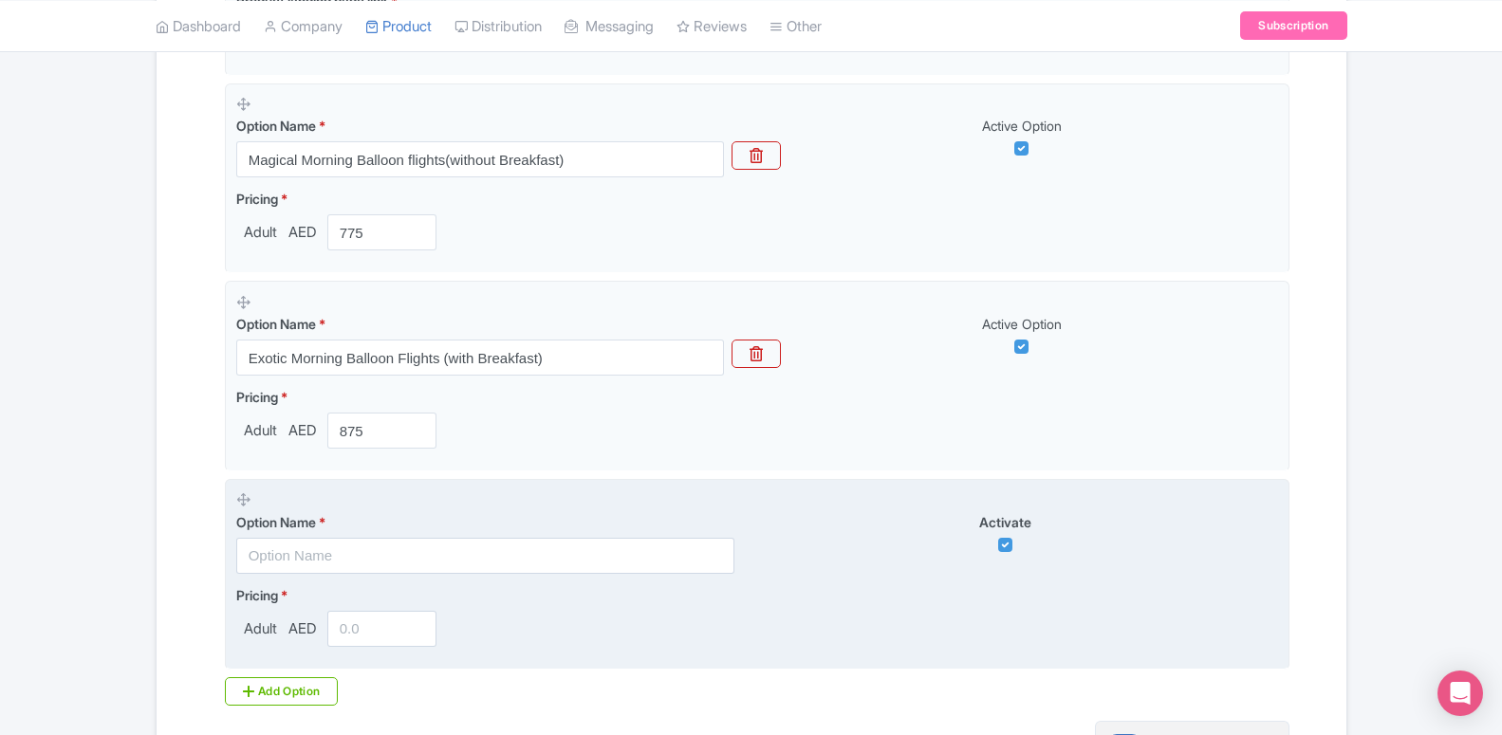
scroll to position [787, 0]
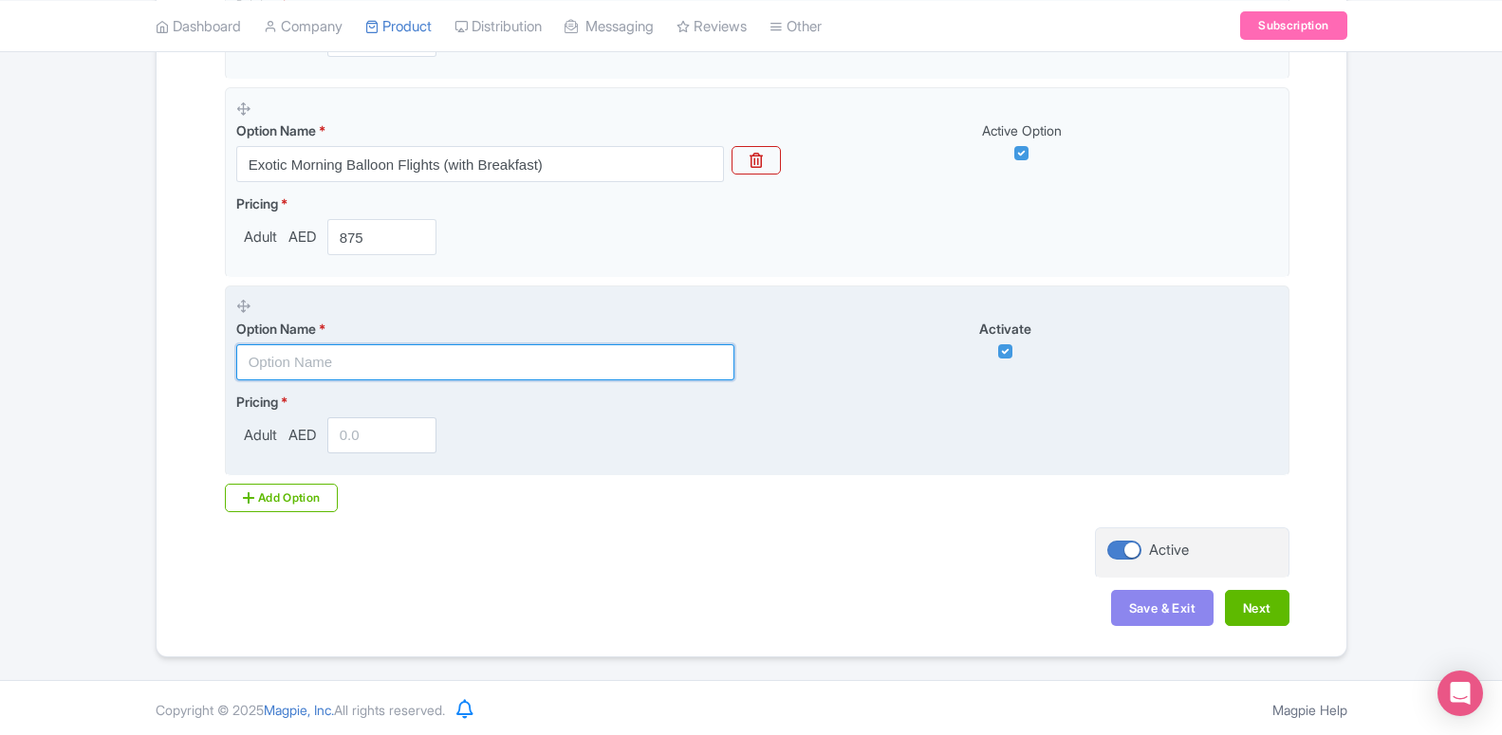
click at [418, 376] on input "text" at bounding box center [485, 362] width 498 height 36
paste input "Premium Adventure With Balloon Flights"
type input "Premium Adventure With Balloon Flights"
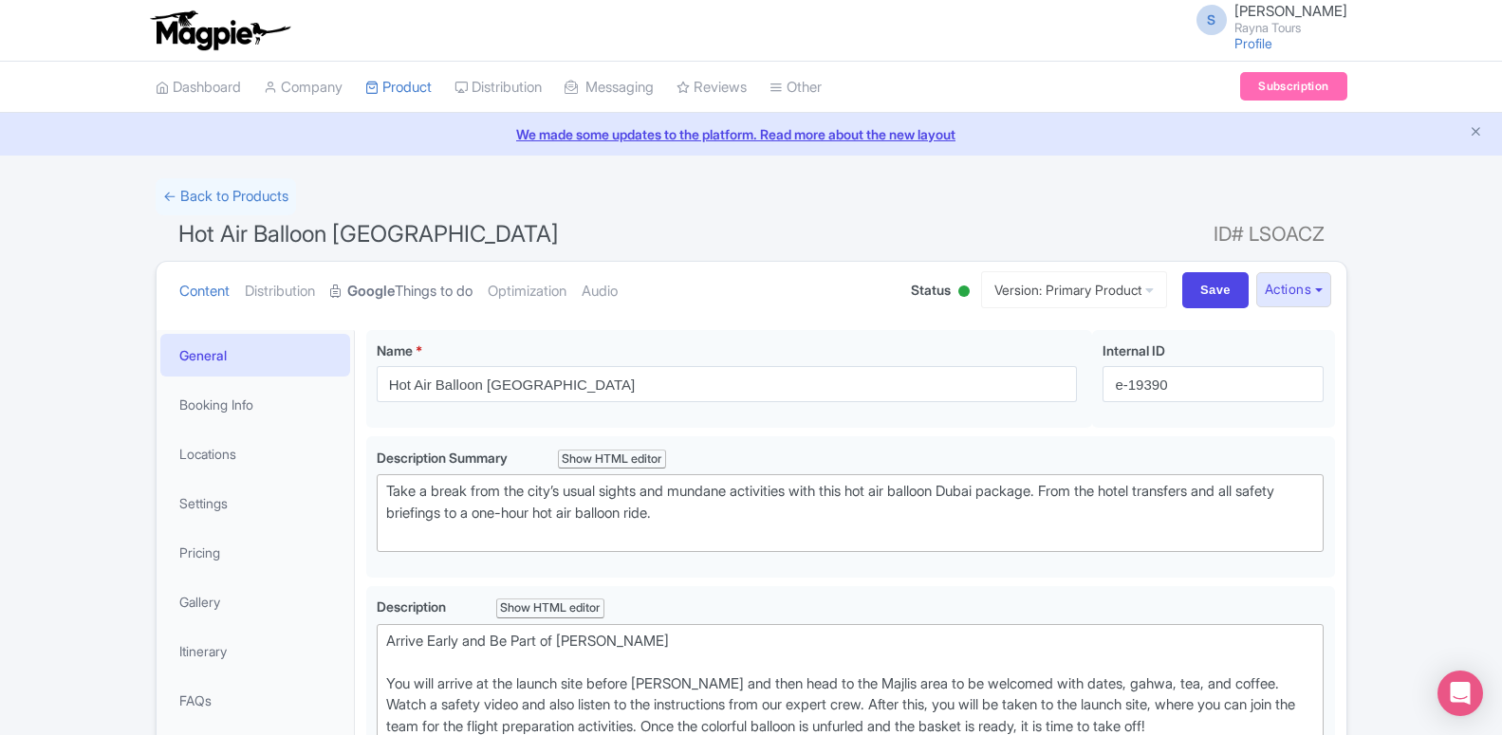
click at [364, 277] on link "Google Things to do" at bounding box center [401, 292] width 142 height 60
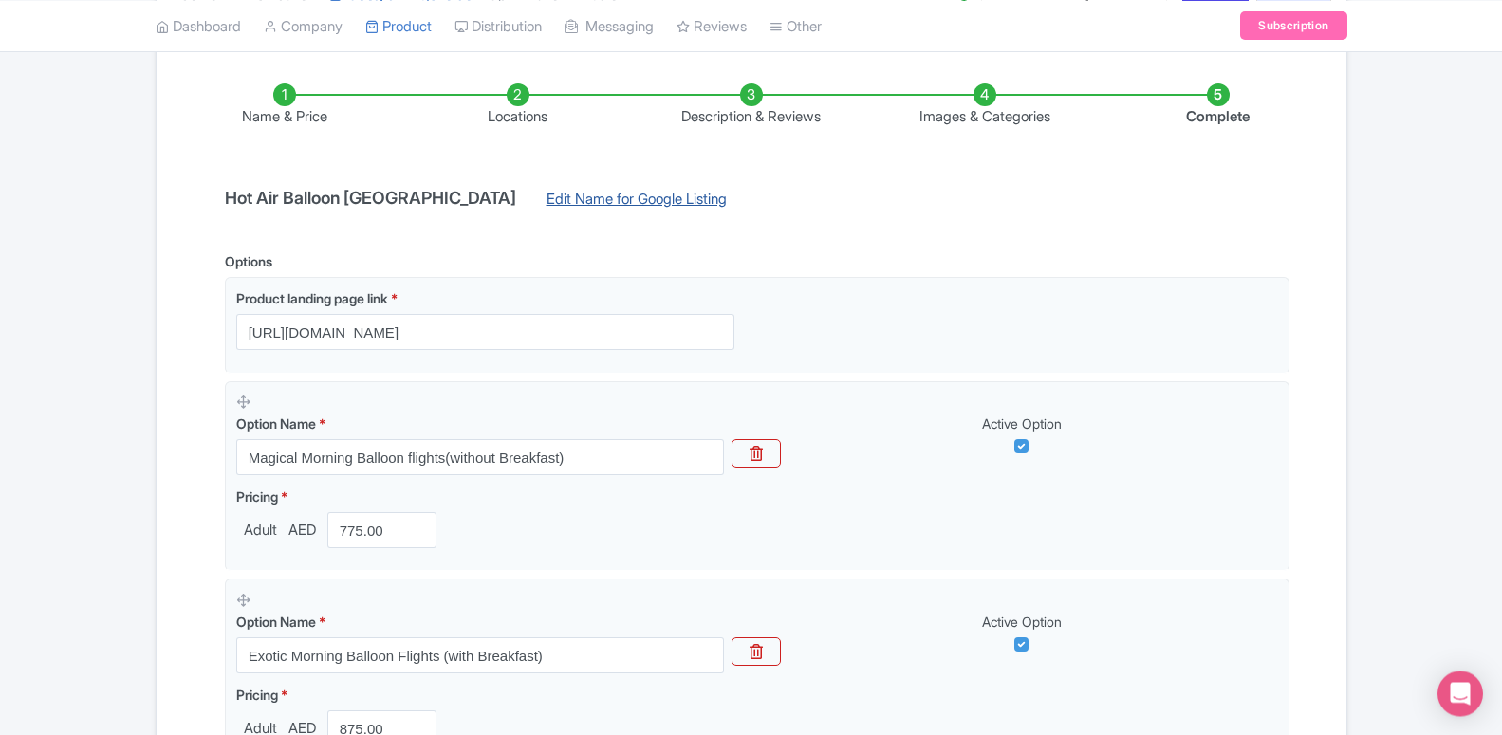
scroll to position [484, 0]
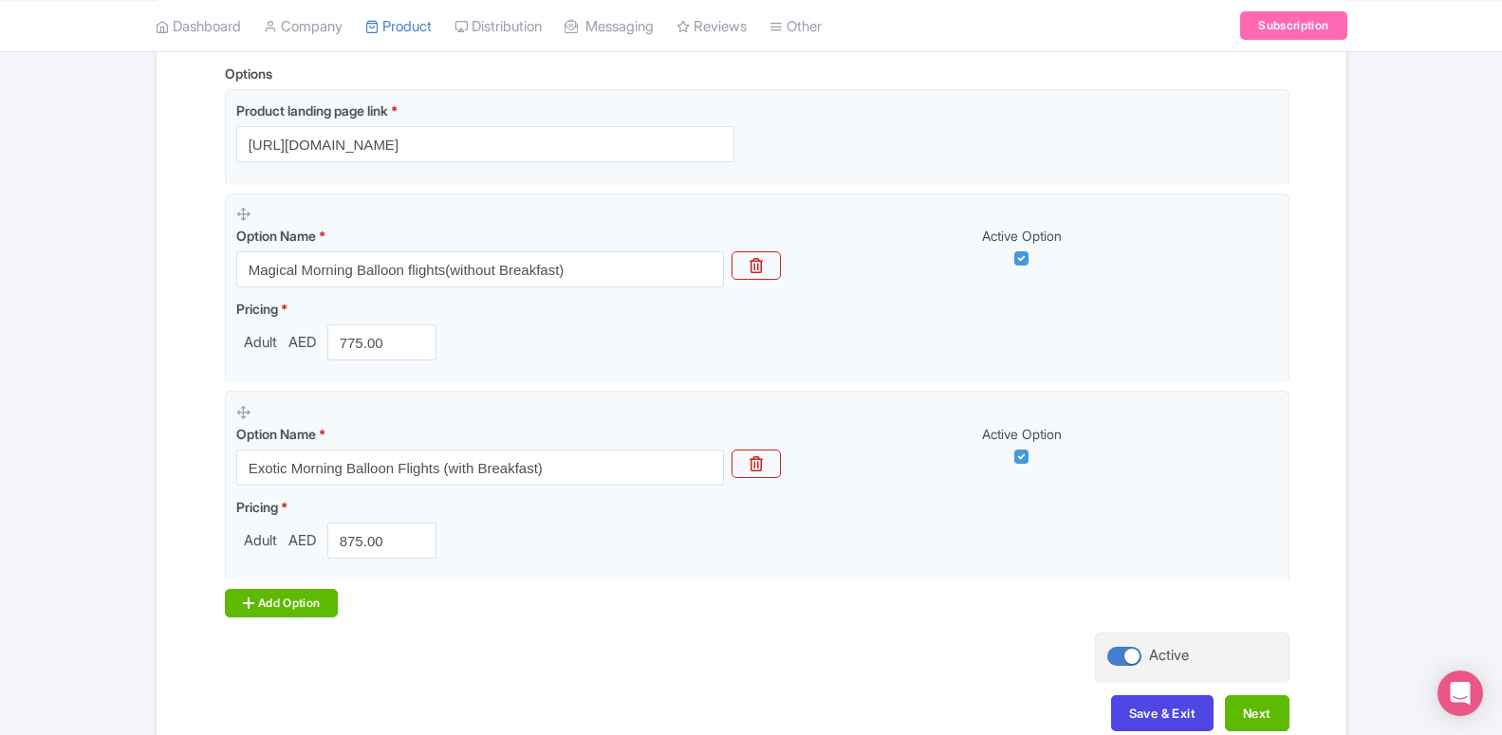
click at [303, 606] on div "Add Option" at bounding box center [282, 603] width 114 height 28
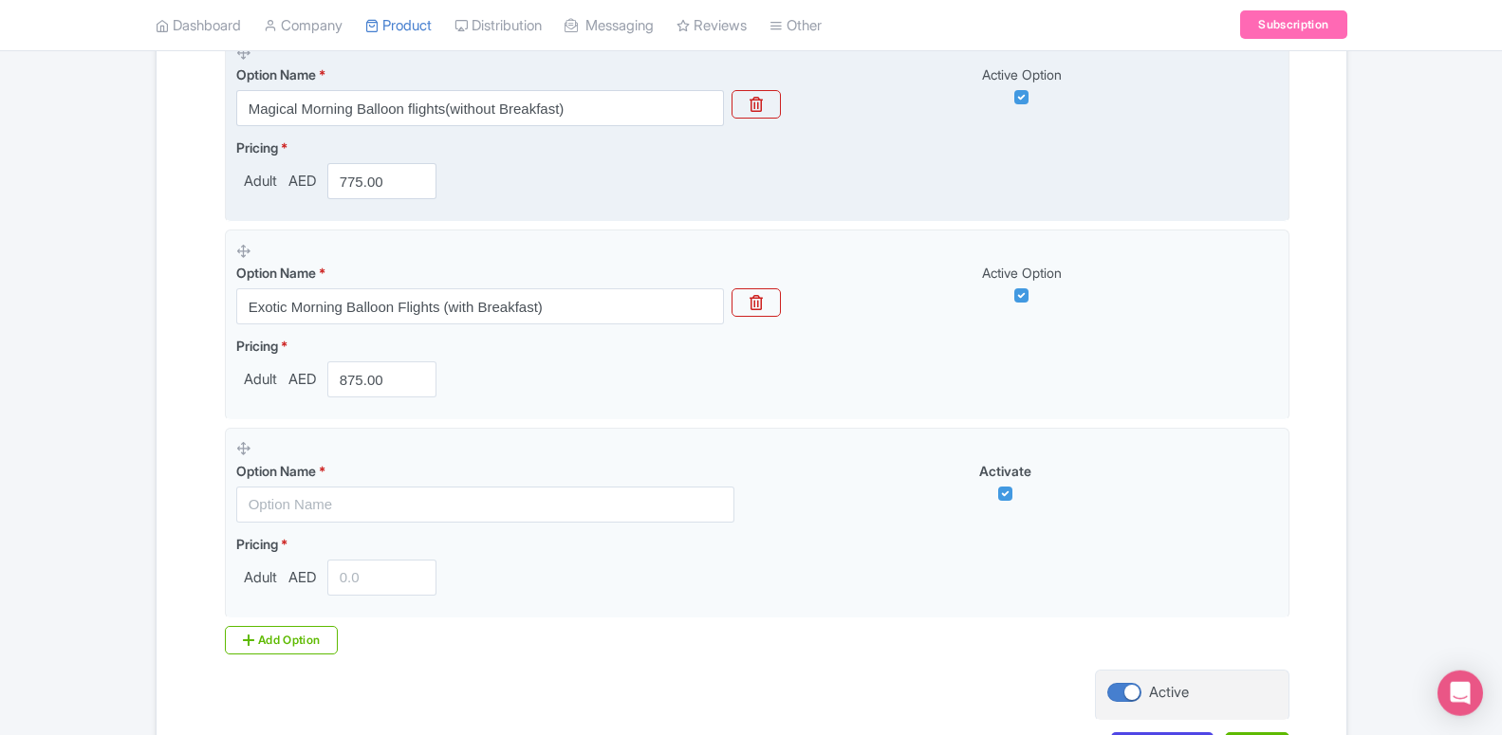
scroll to position [677, 0]
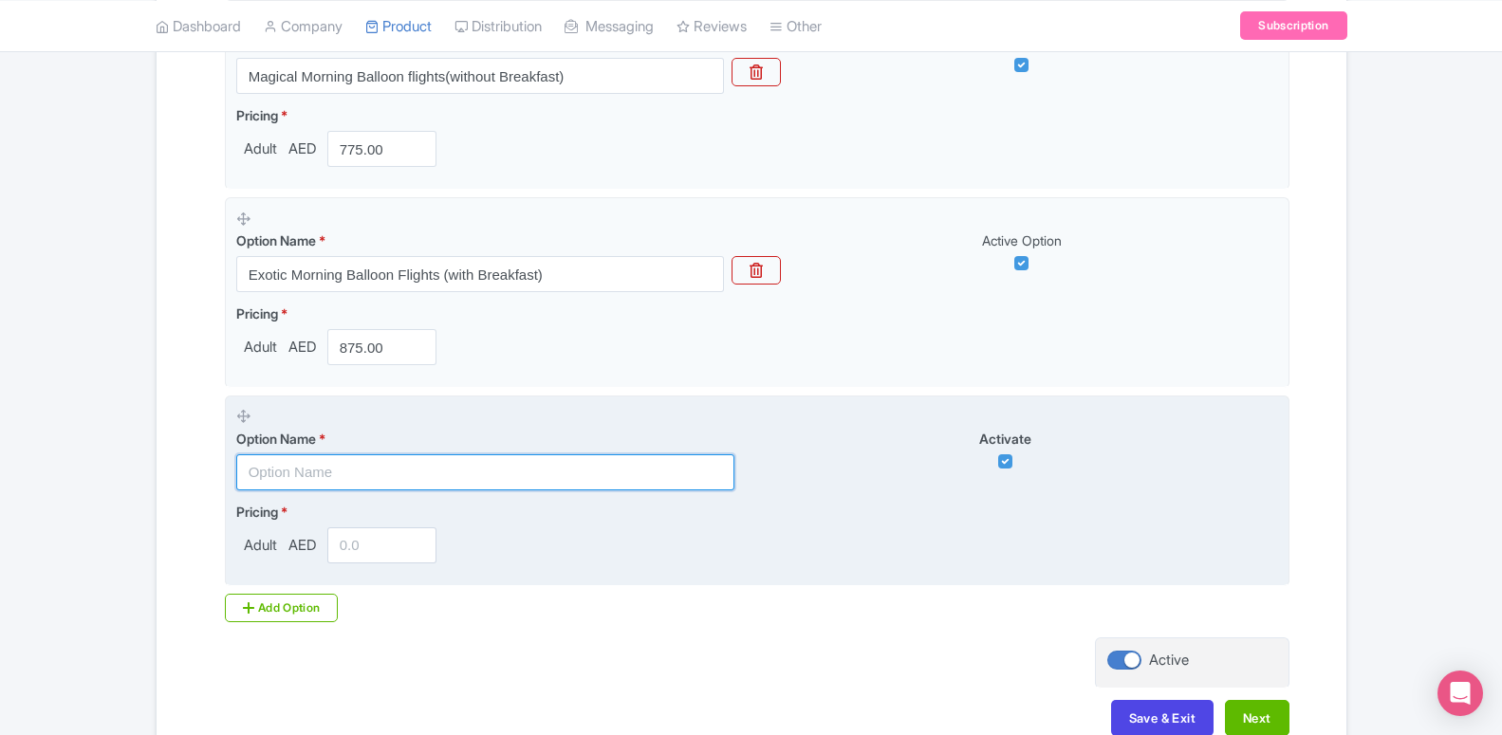
click at [339, 468] on input "text" at bounding box center [485, 472] width 498 height 36
paste input "Premium Adventure With Balloon Flights"
type input "Premium Adventure With Balloon Flights"
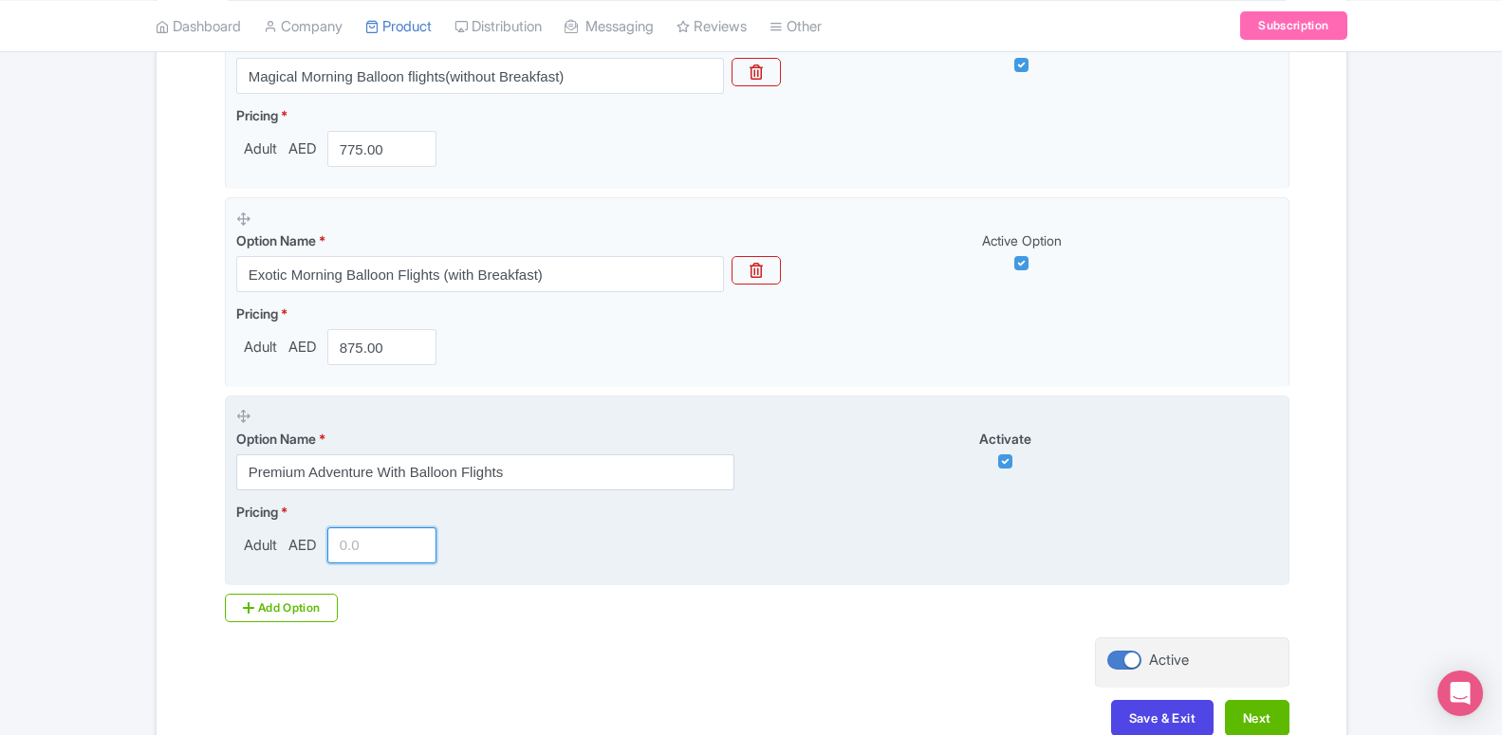
click at [331, 554] on input "number" at bounding box center [382, 545] width 110 height 36
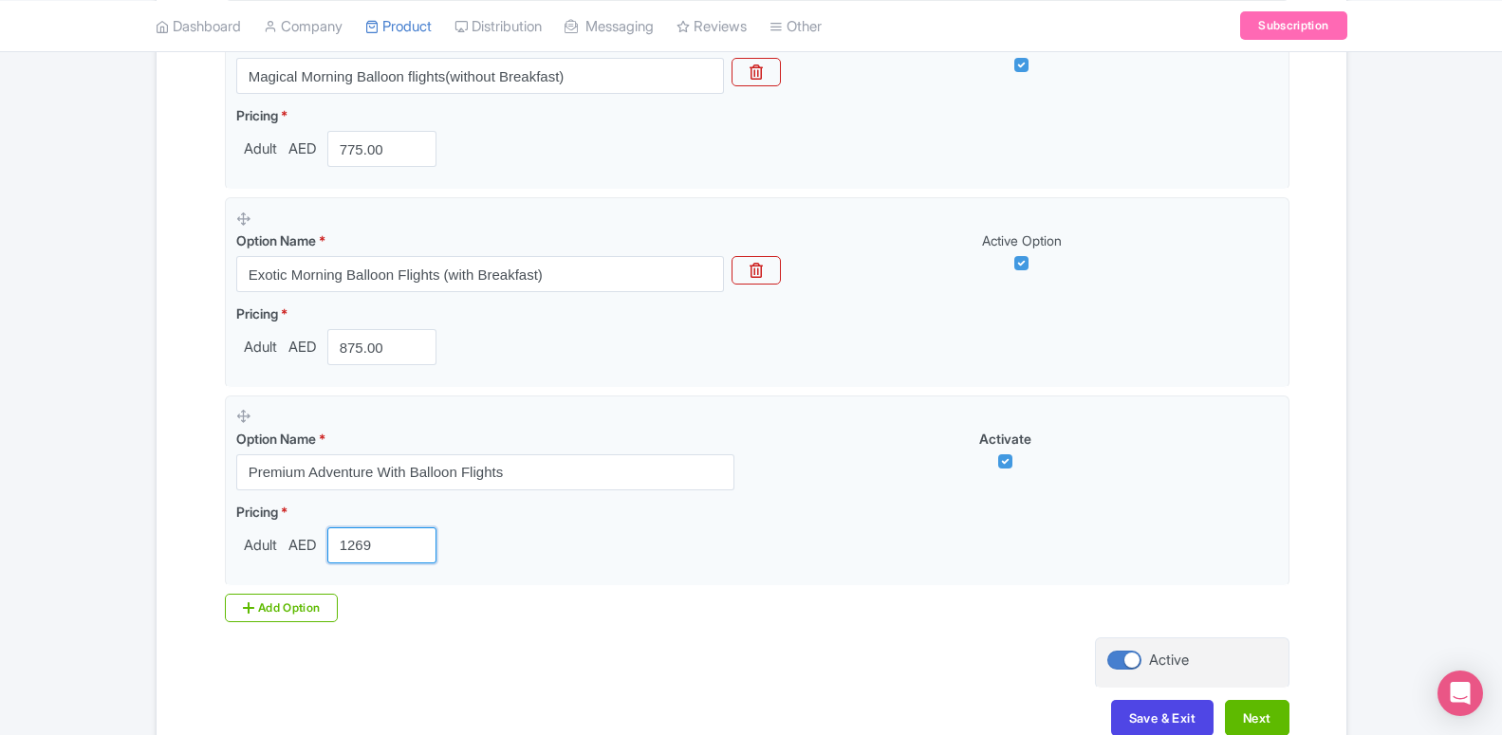
type input "1269"
click at [300, 589] on div "Options Product landing page link * [URL][DOMAIN_NAME] Option Name * Magical Mo…" at bounding box center [751, 246] width 1076 height 752
click at [296, 612] on div "Add Option" at bounding box center [282, 608] width 114 height 28
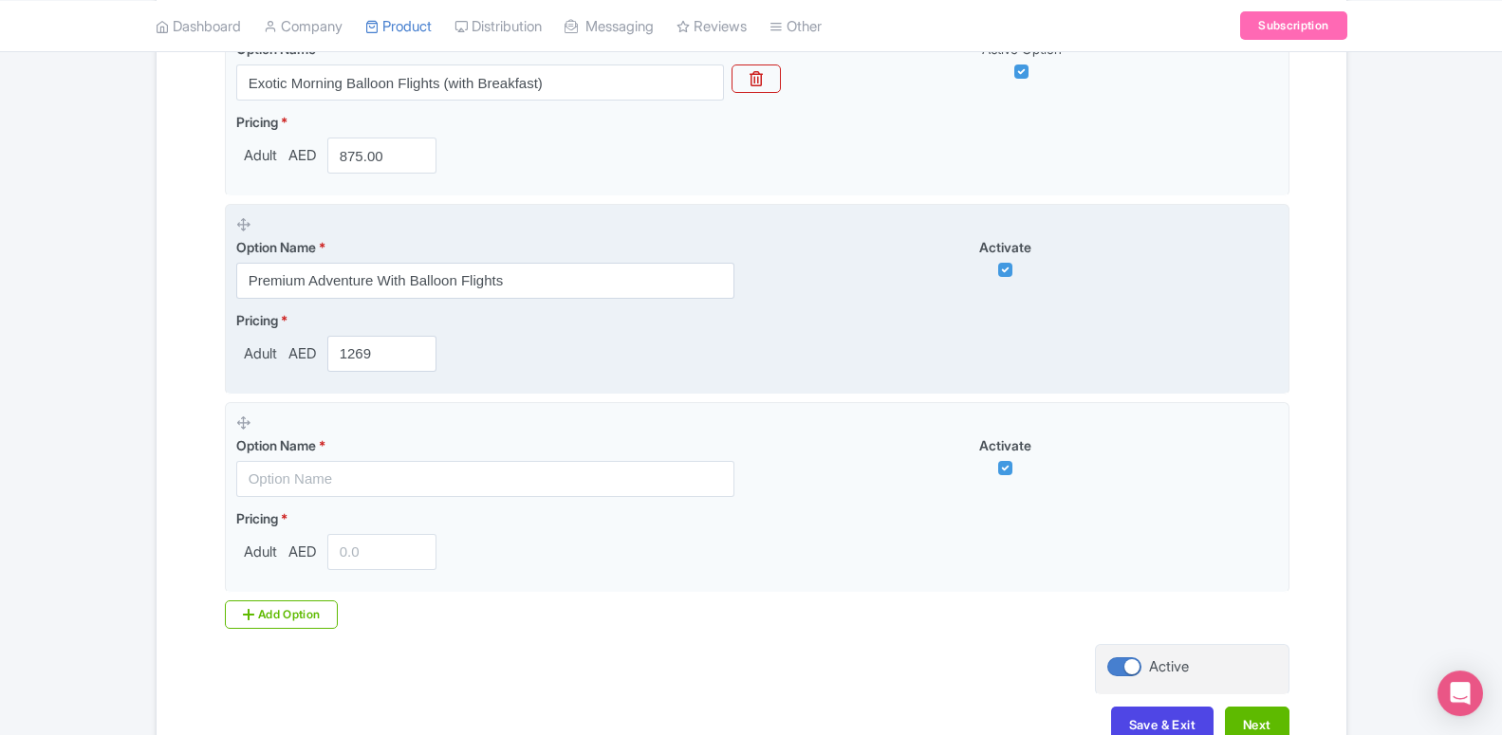
scroll to position [989, 0]
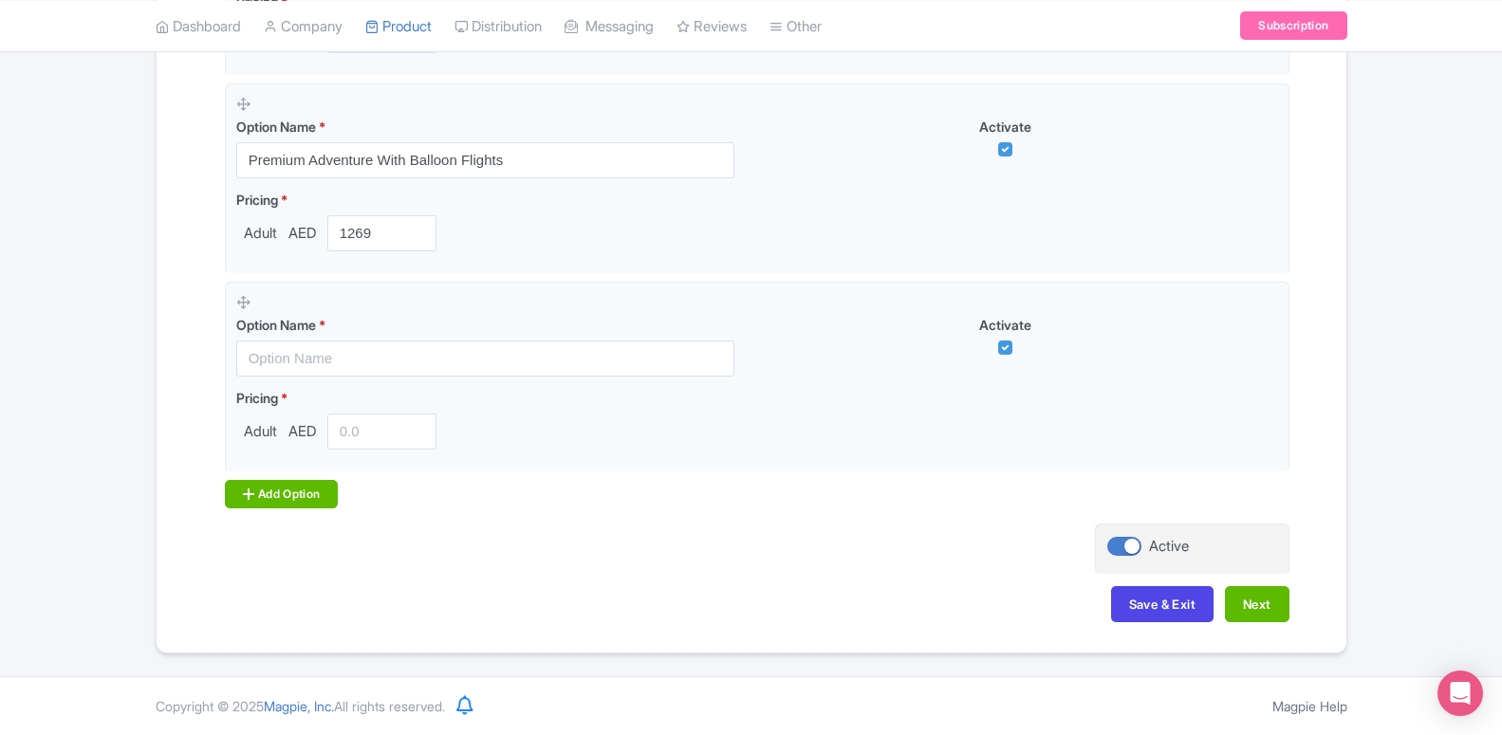
click at [265, 506] on div "Add Option" at bounding box center [282, 494] width 114 height 28
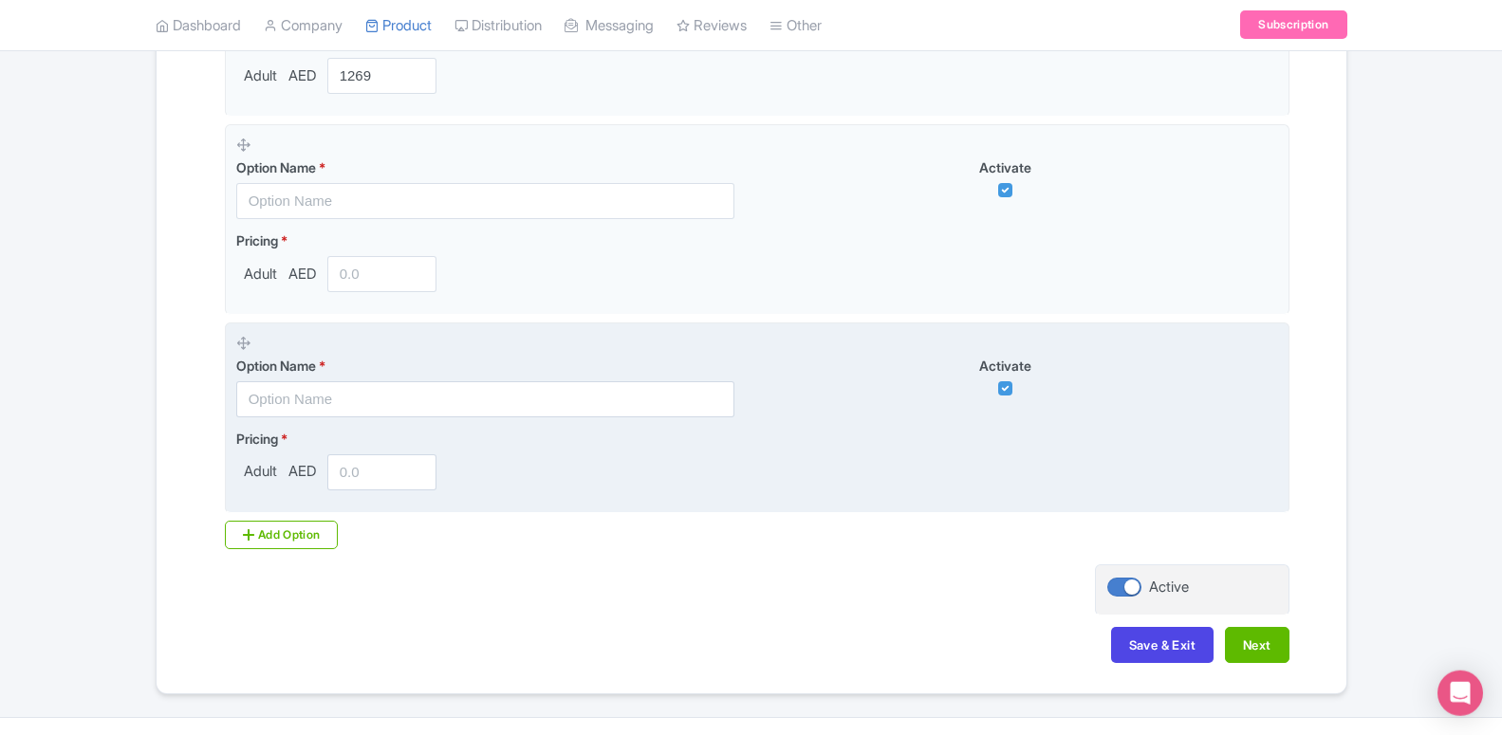
scroll to position [1188, 0]
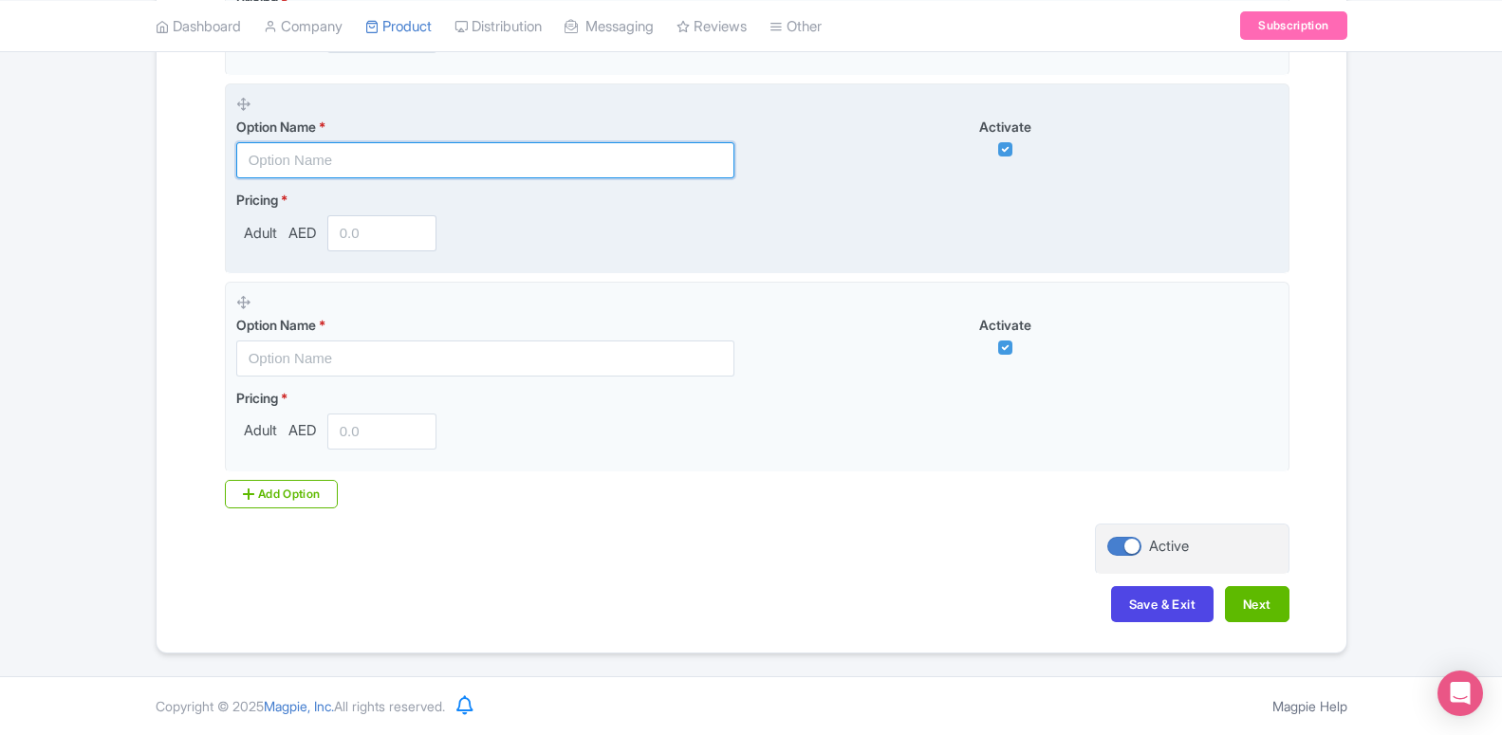
click at [326, 158] on input "text" at bounding box center [485, 160] width 498 height 36
paste input "Private Hot Air Balloon (10 Pax)"
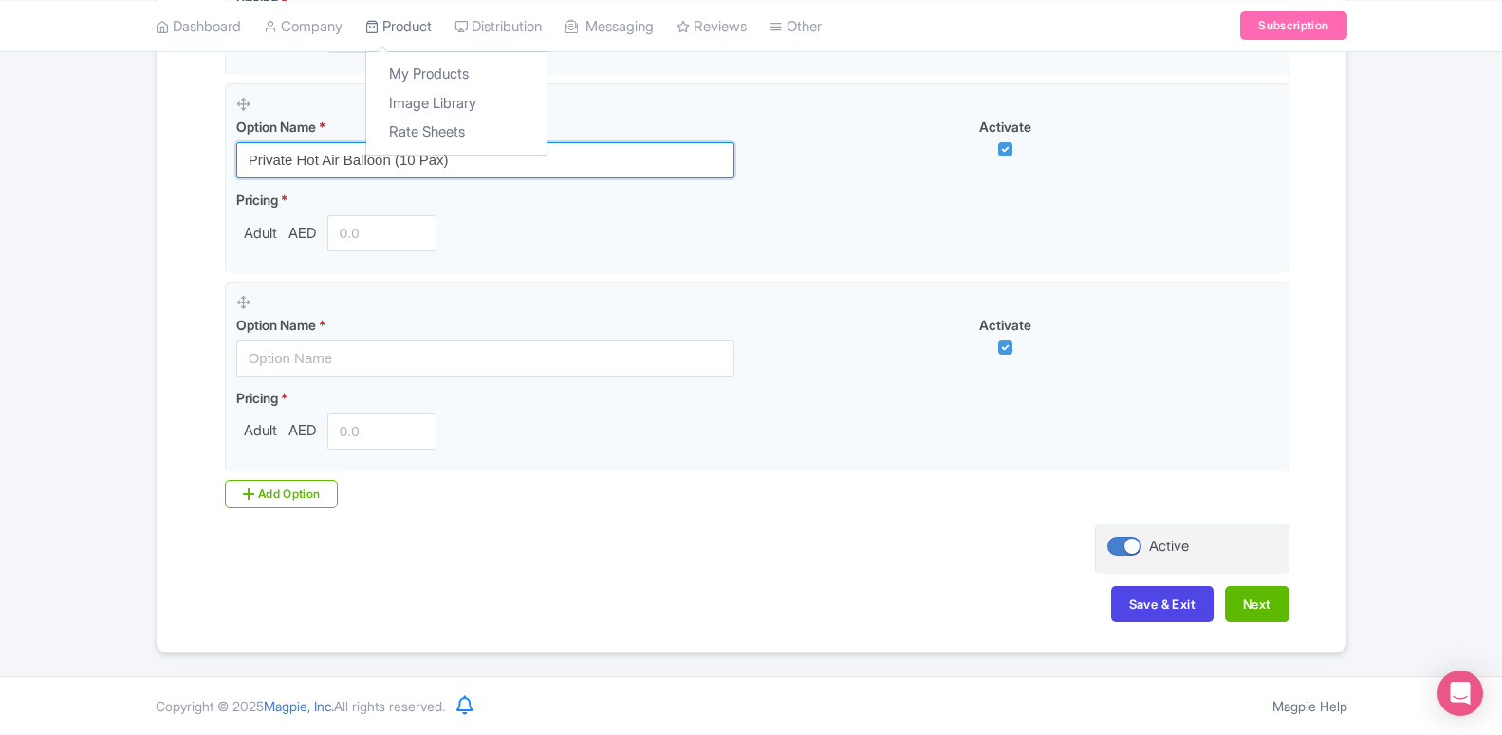
type input "Private Hot Air Balloon (10 Pax)"
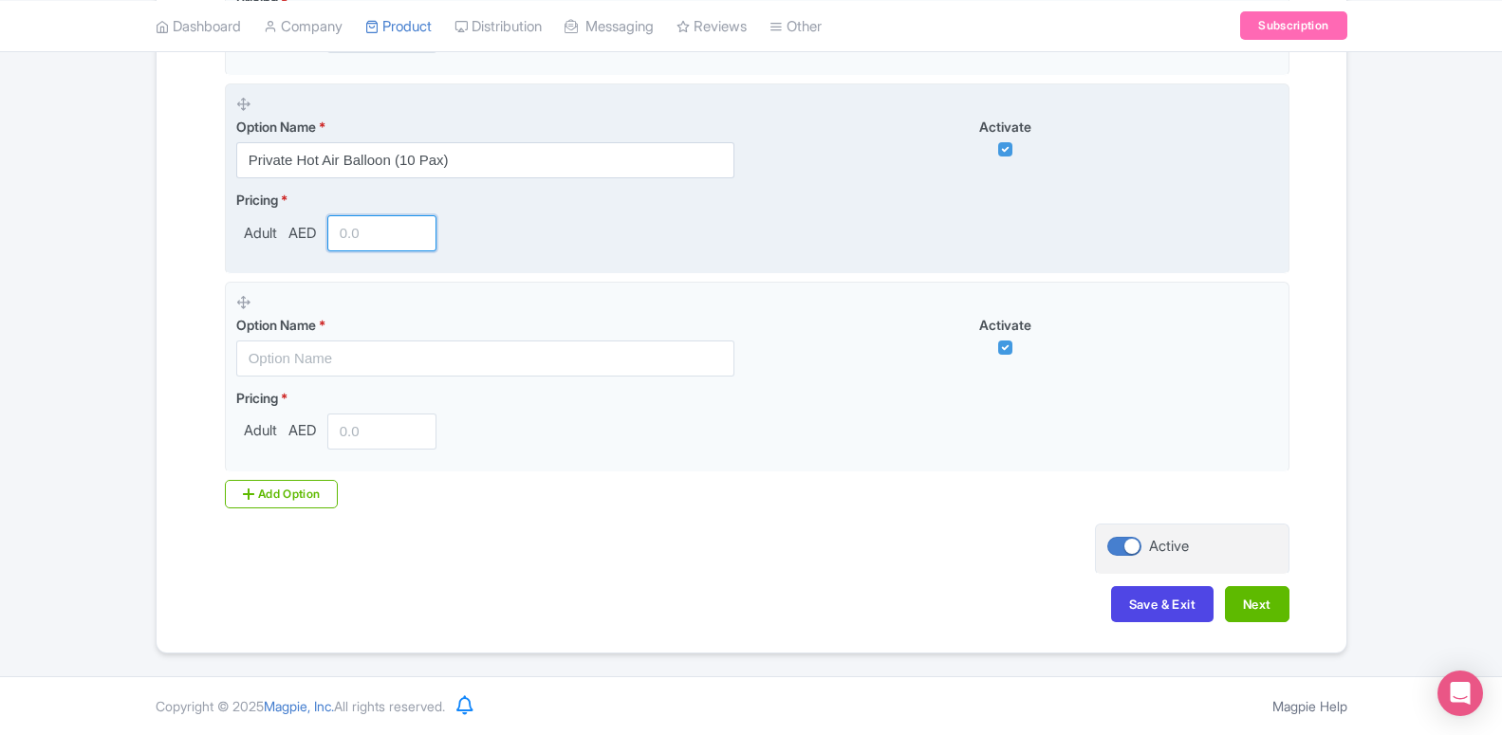
click at [355, 231] on input "number" at bounding box center [382, 233] width 110 height 36
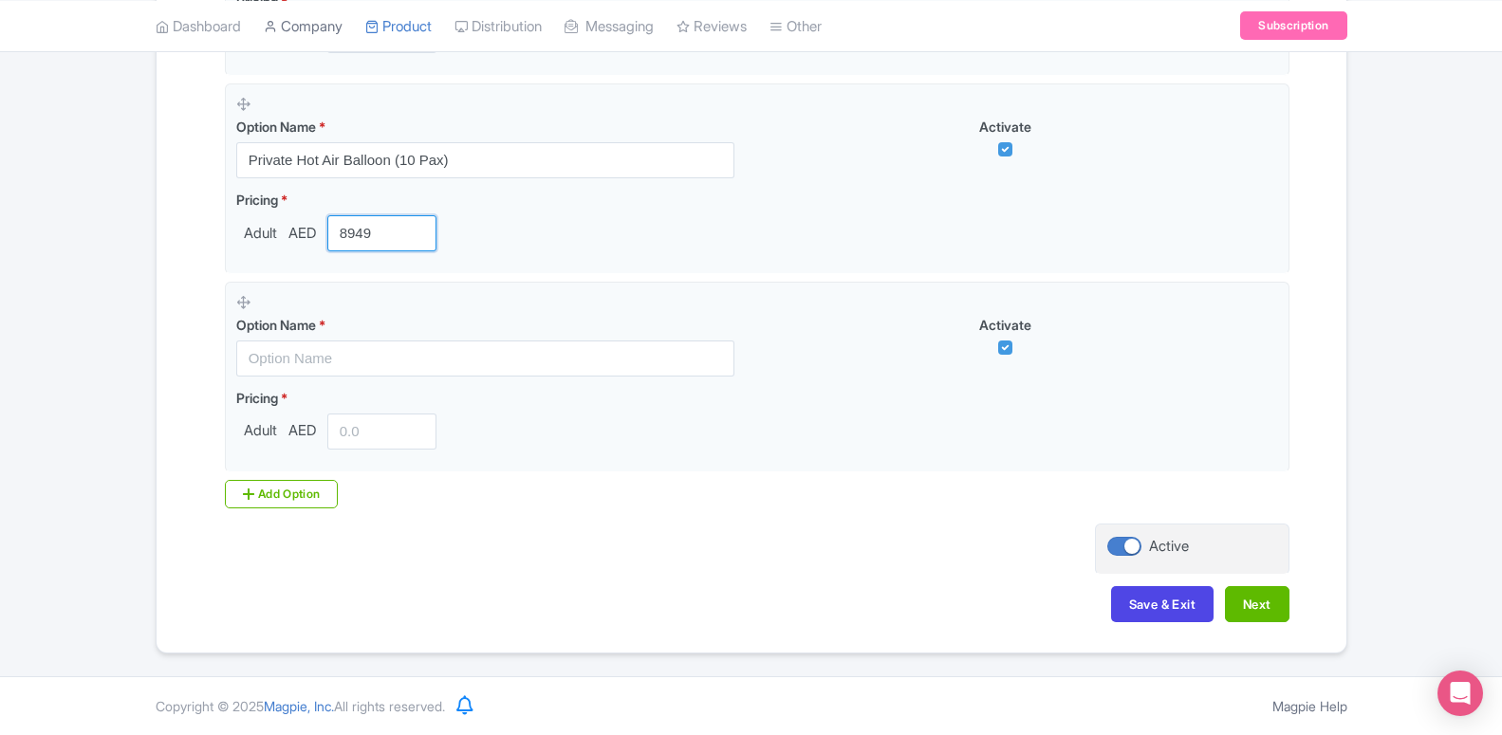
type input "8949"
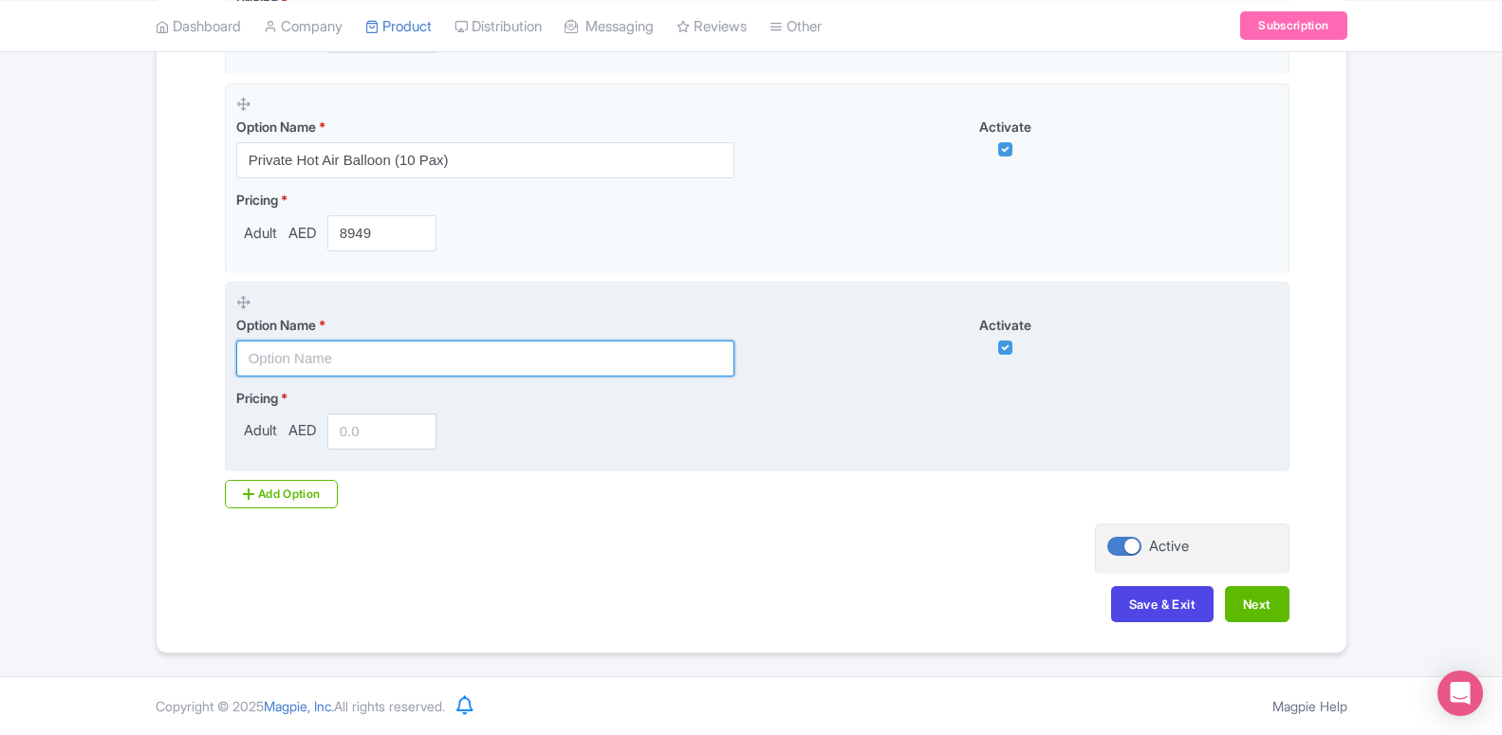
click at [393, 347] on input "text" at bounding box center [485, 359] width 498 height 36
paste input "Breakfast In The Sky With Balloon Flights (Upto 4 Pax)"
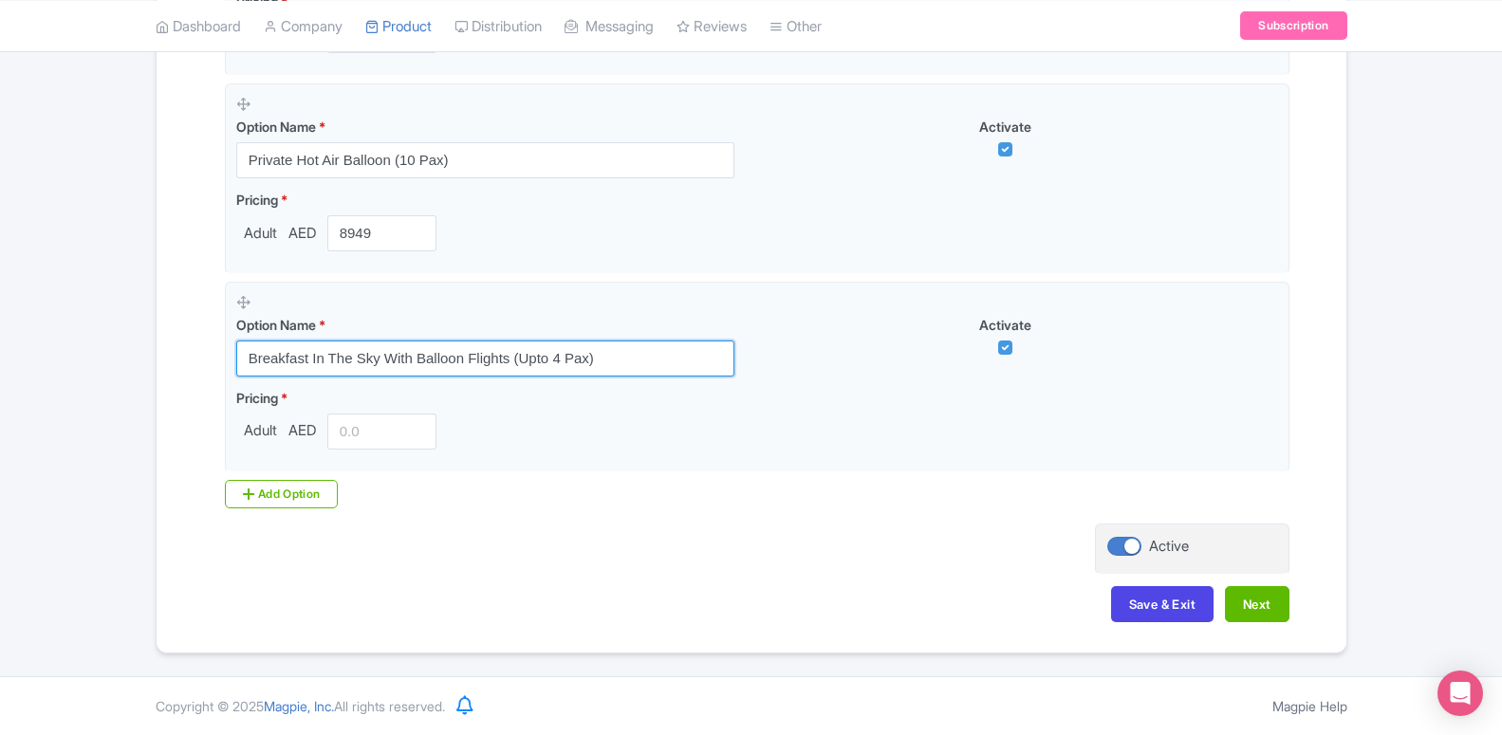
type input "Breakfast In The Sky With Balloon Flights (Upto 4 Pax)"
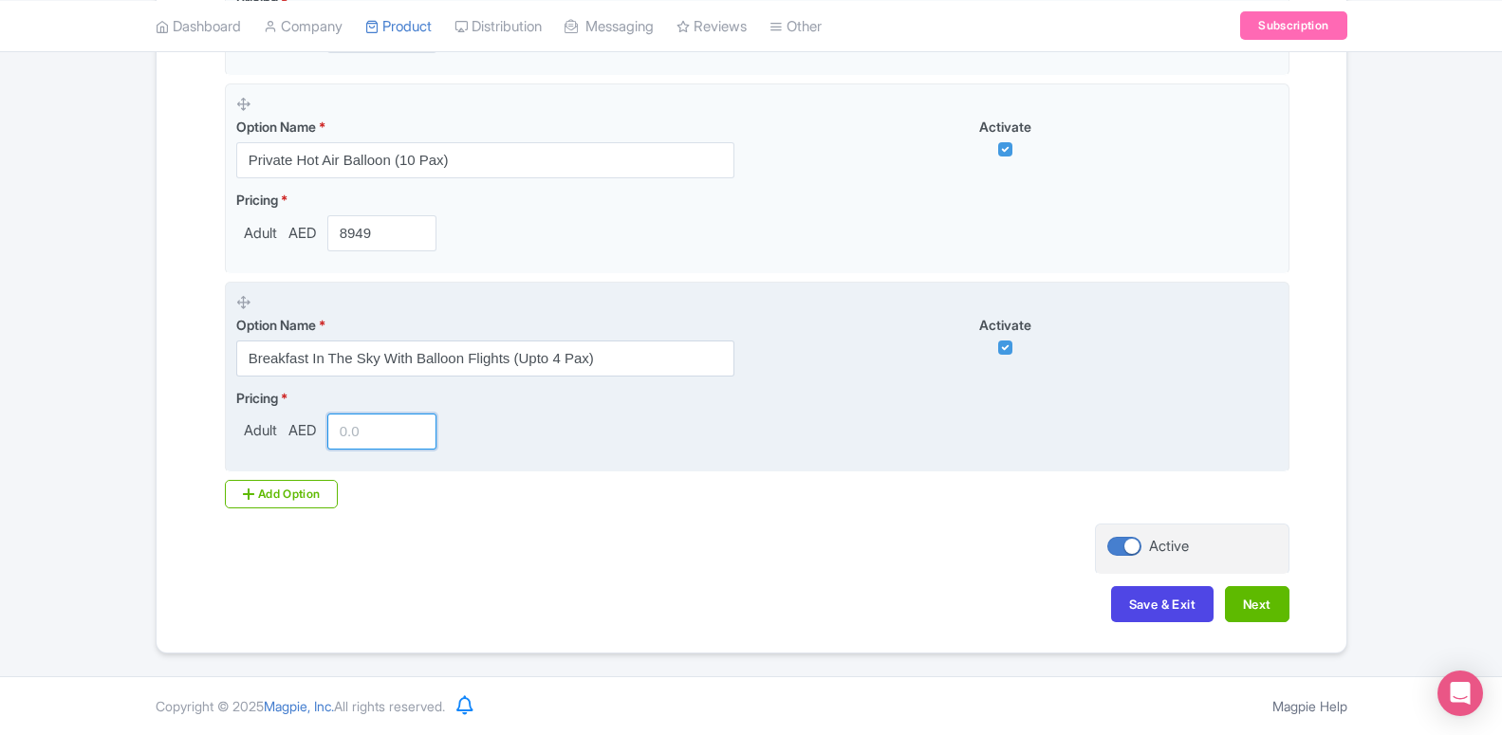
click at [347, 428] on input "number" at bounding box center [382, 432] width 110 height 36
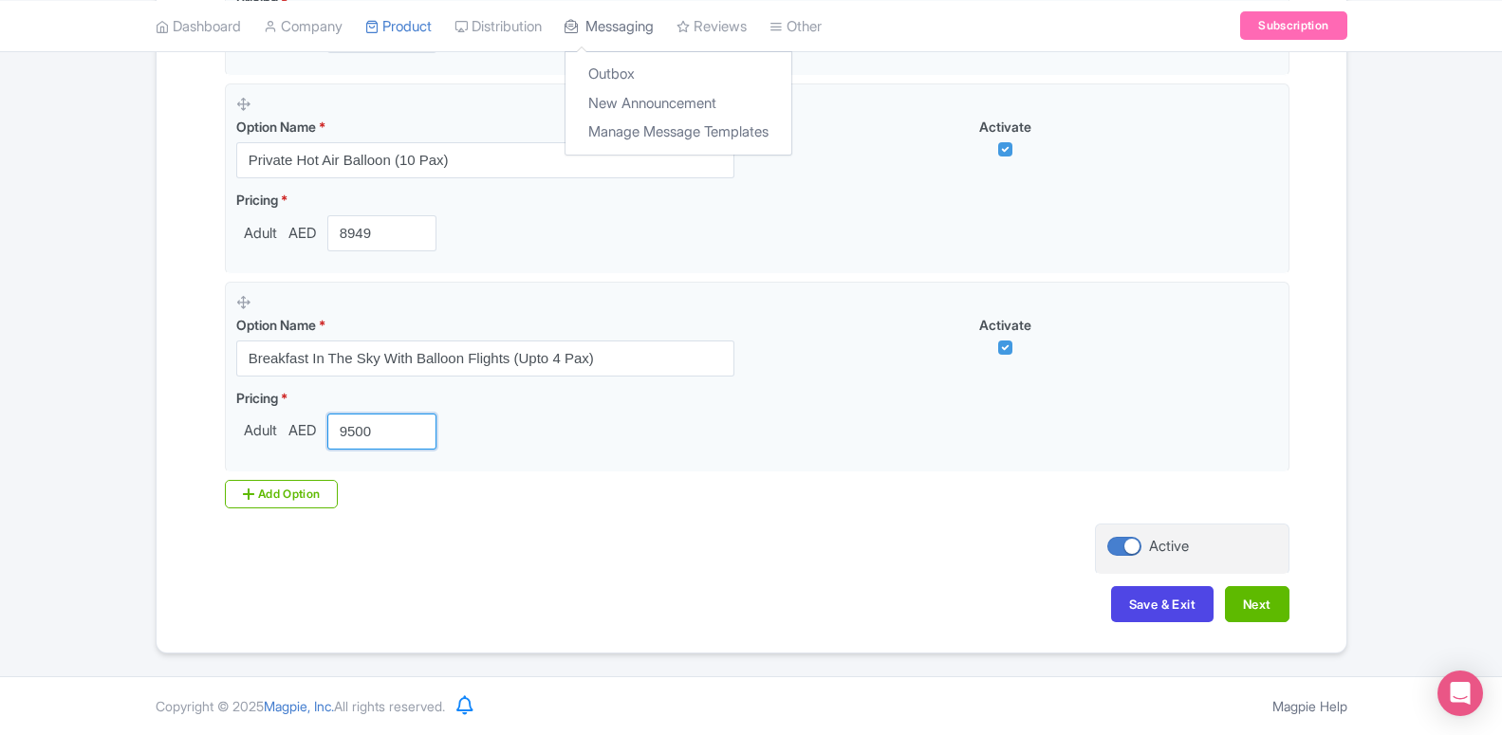
type input "9500"
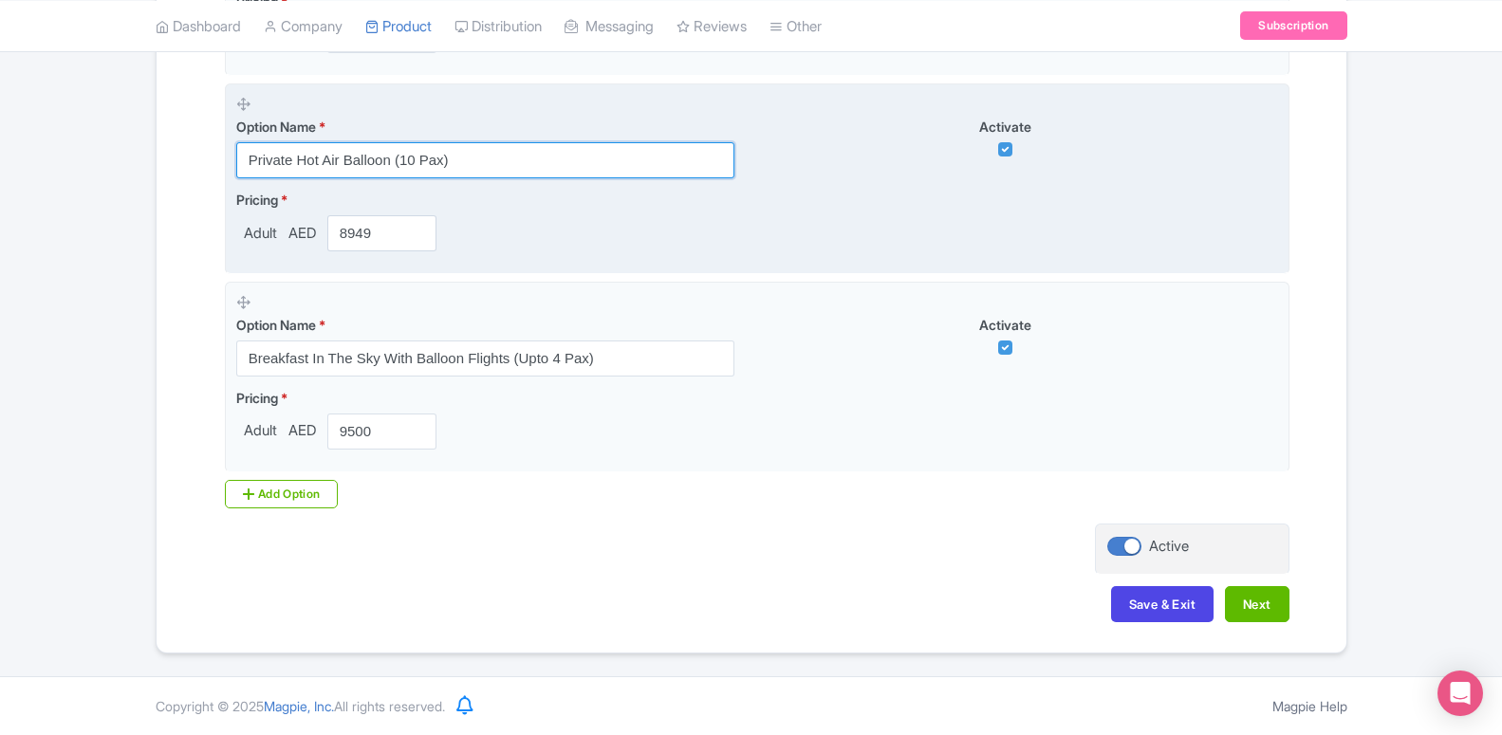
click at [468, 170] on input "Private Hot Air Balloon (10 Pax)" at bounding box center [485, 160] width 498 height 36
paste input "Hot Air Balloon with Dubai Standard Trio Package"
click at [468, 170] on input "Private Hot Air Balloon (10 PaxHot Air Balloon with Dubai Standard Trio Package" at bounding box center [485, 160] width 498 height 36
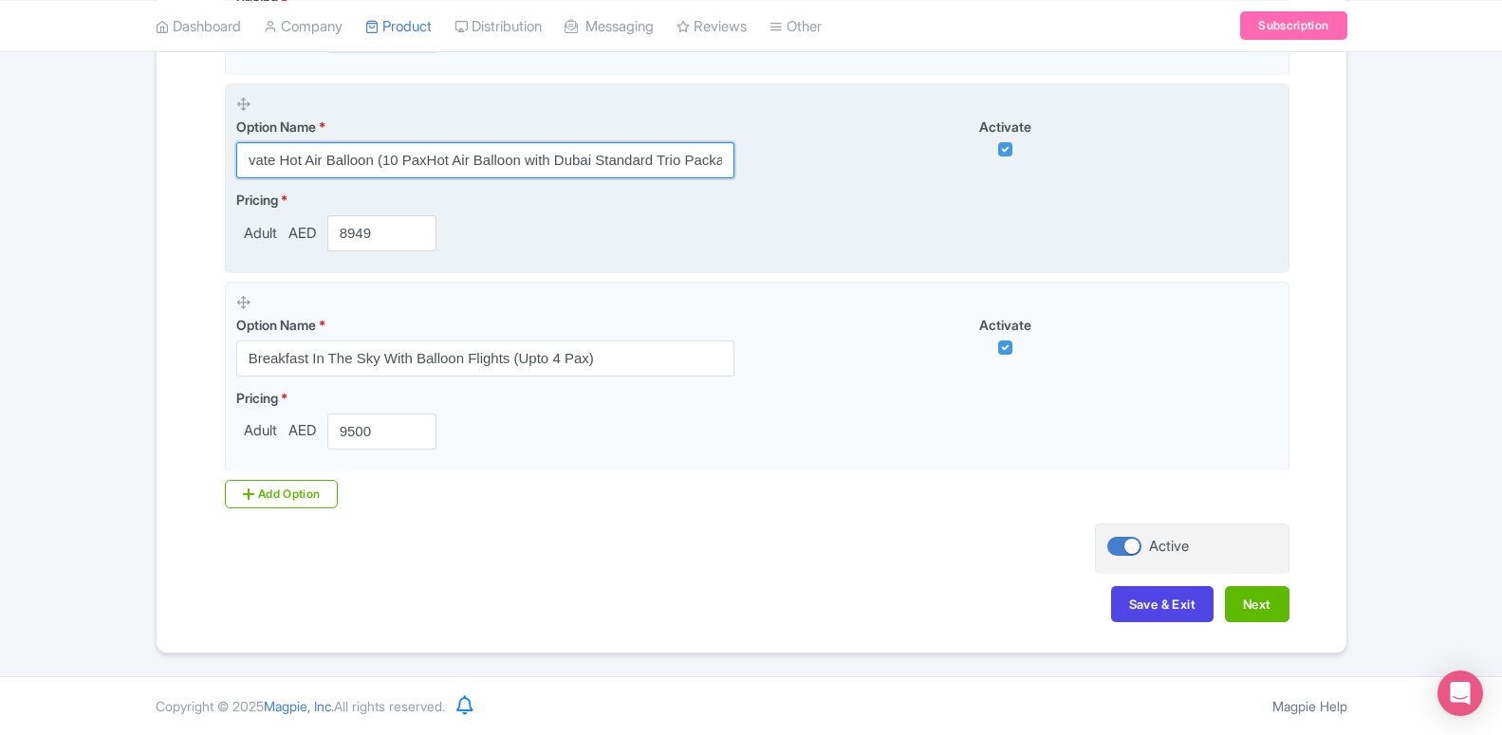
click at [468, 170] on input "Private Hot Air Balloon (10 PaxHot Air Balloon with Dubai Standard Trio Package" at bounding box center [485, 160] width 498 height 36
paste input "text"
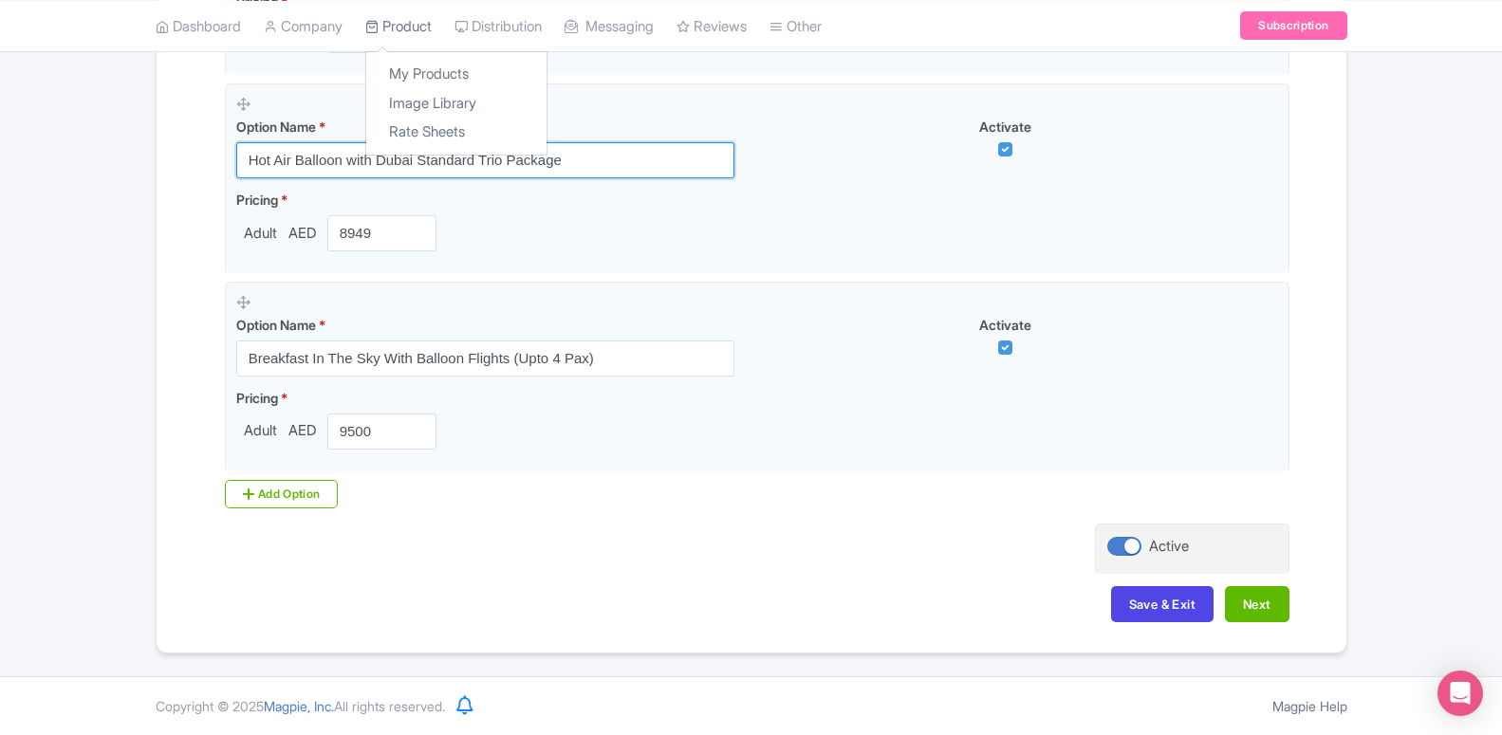
type input "Hot Air Balloon with Dubai Standard Trio Package"
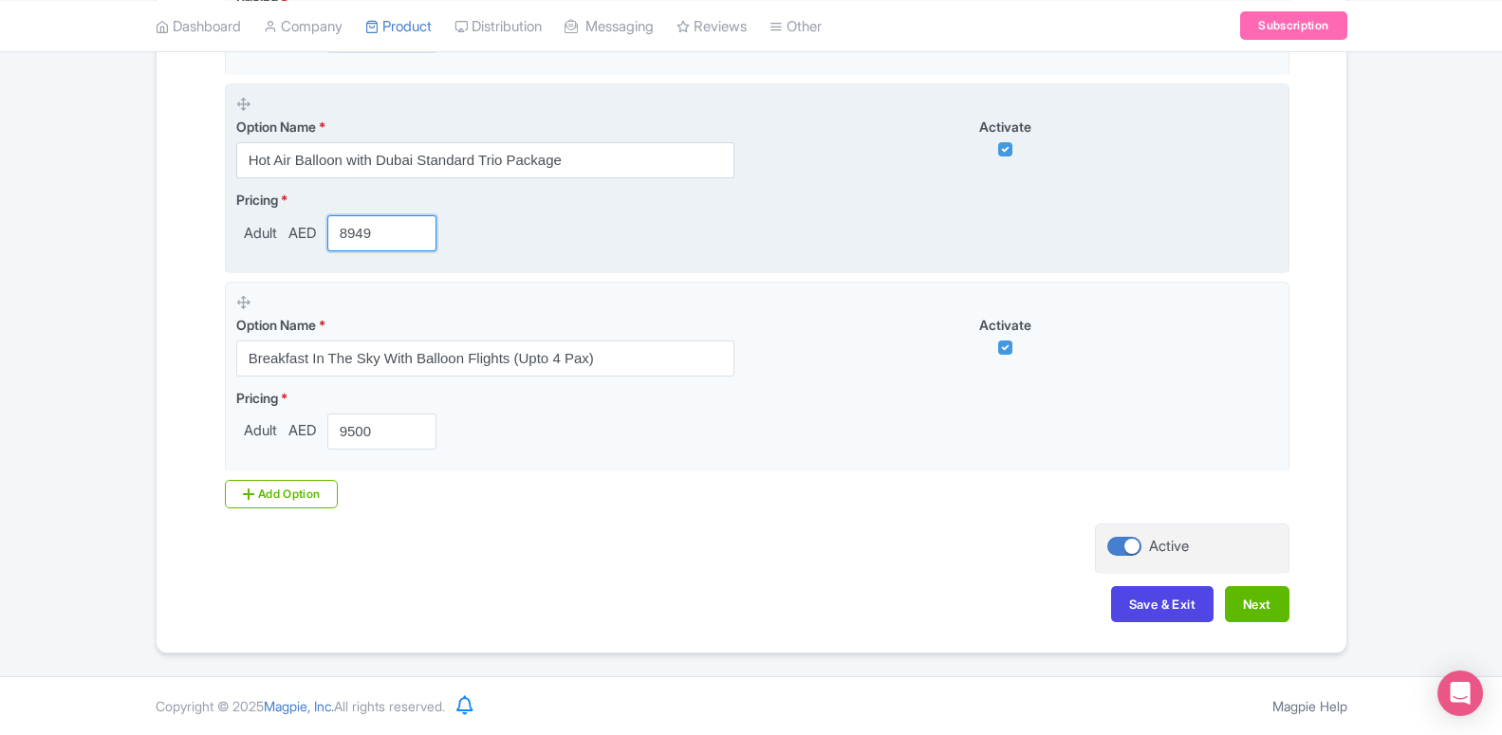
click at [398, 230] on input "8949" at bounding box center [382, 233] width 110 height 36
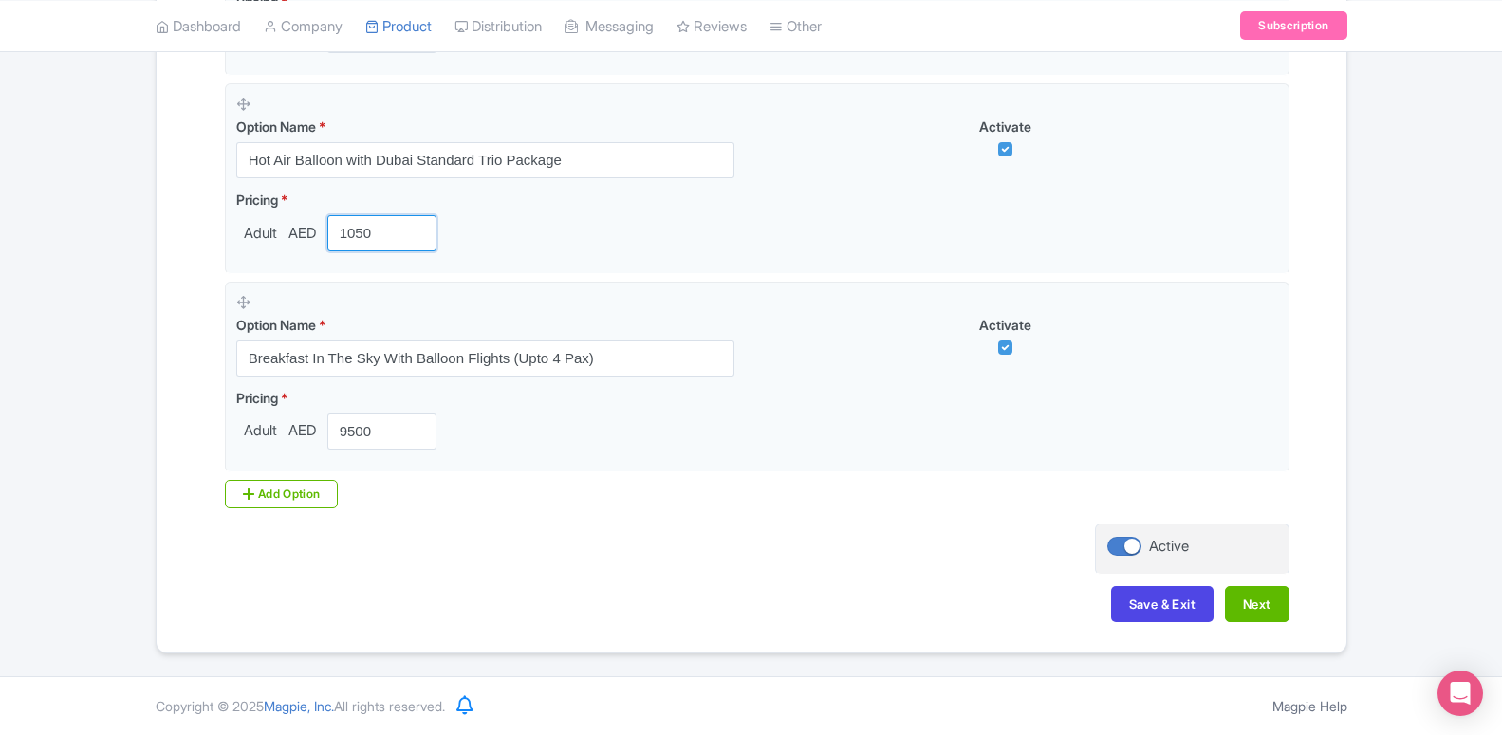
type input "1050"
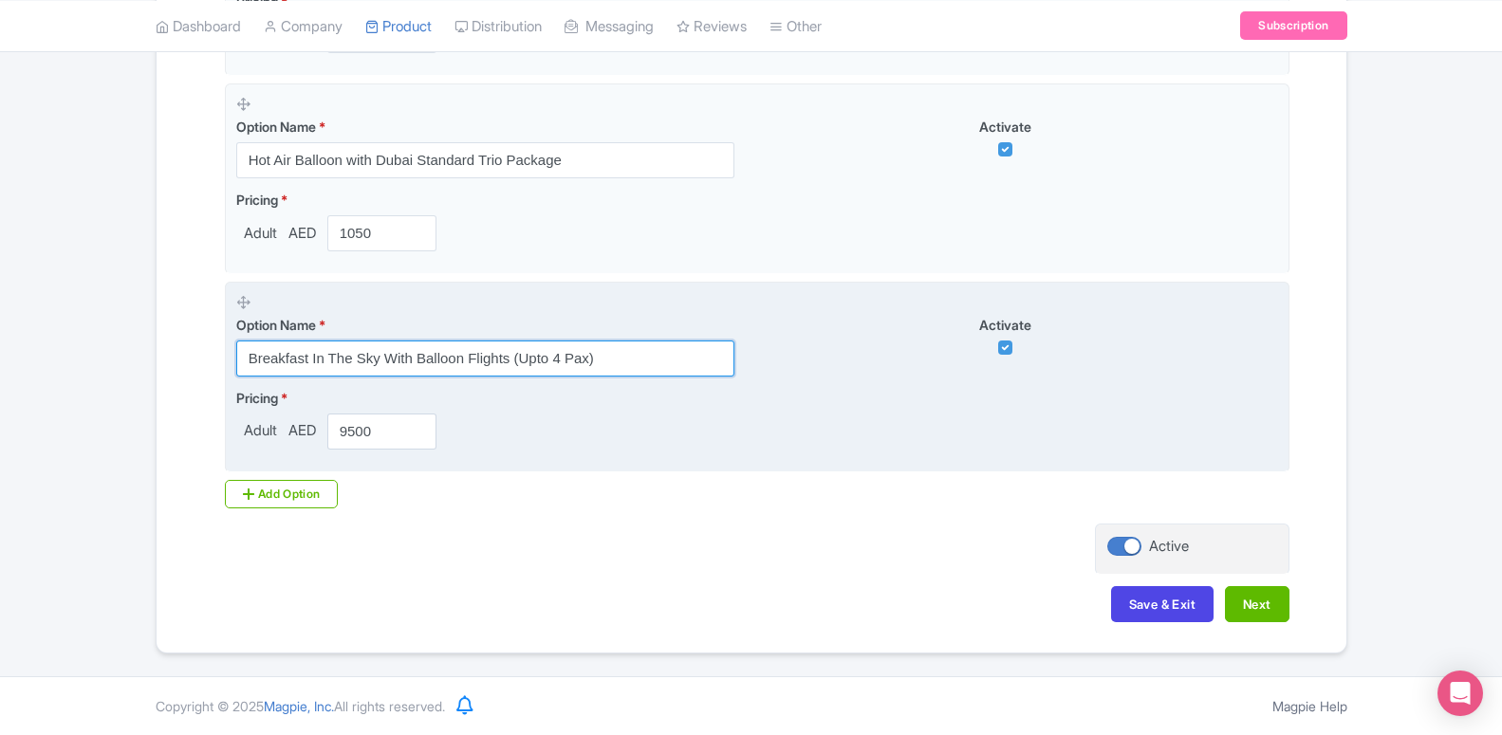
click at [381, 359] on input "Breakfast In The Sky With Balloon Flights (Upto 4 Pax)" at bounding box center [485, 359] width 498 height 36
paste input "Hot Air Balloon with Dubai Premium Trio Package"
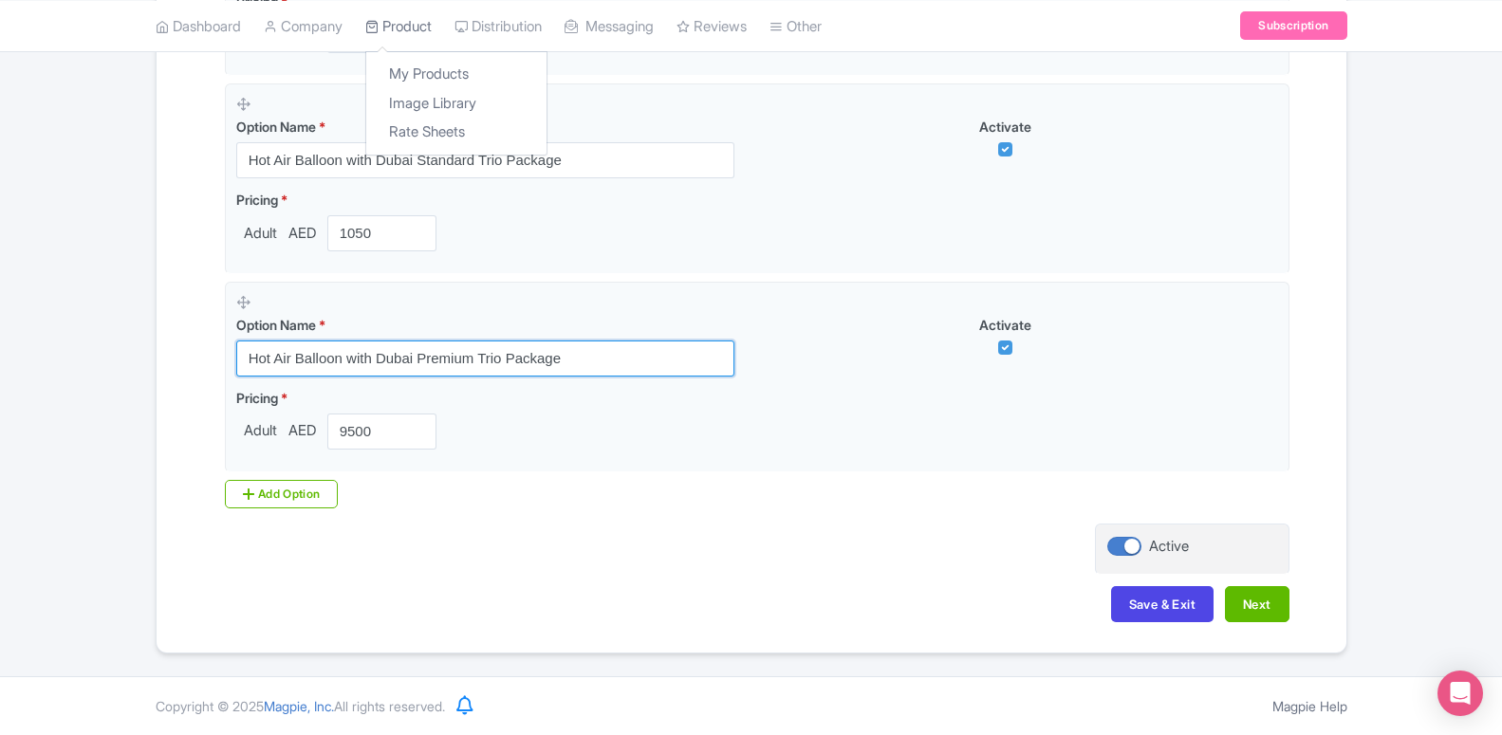
type input "Hot Air Balloon with Dubai Premium Trio Package"
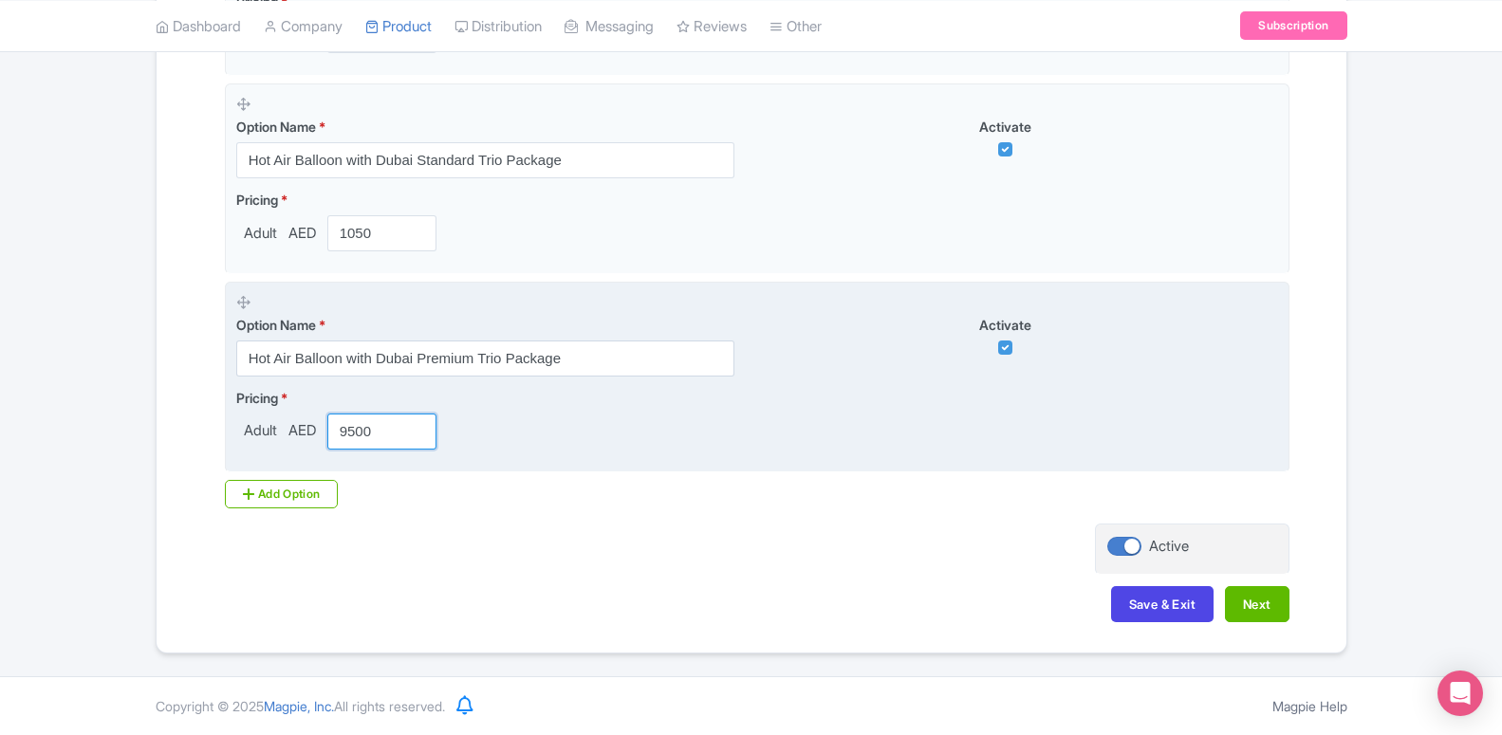
click at [370, 427] on input "9500" at bounding box center [382, 432] width 110 height 36
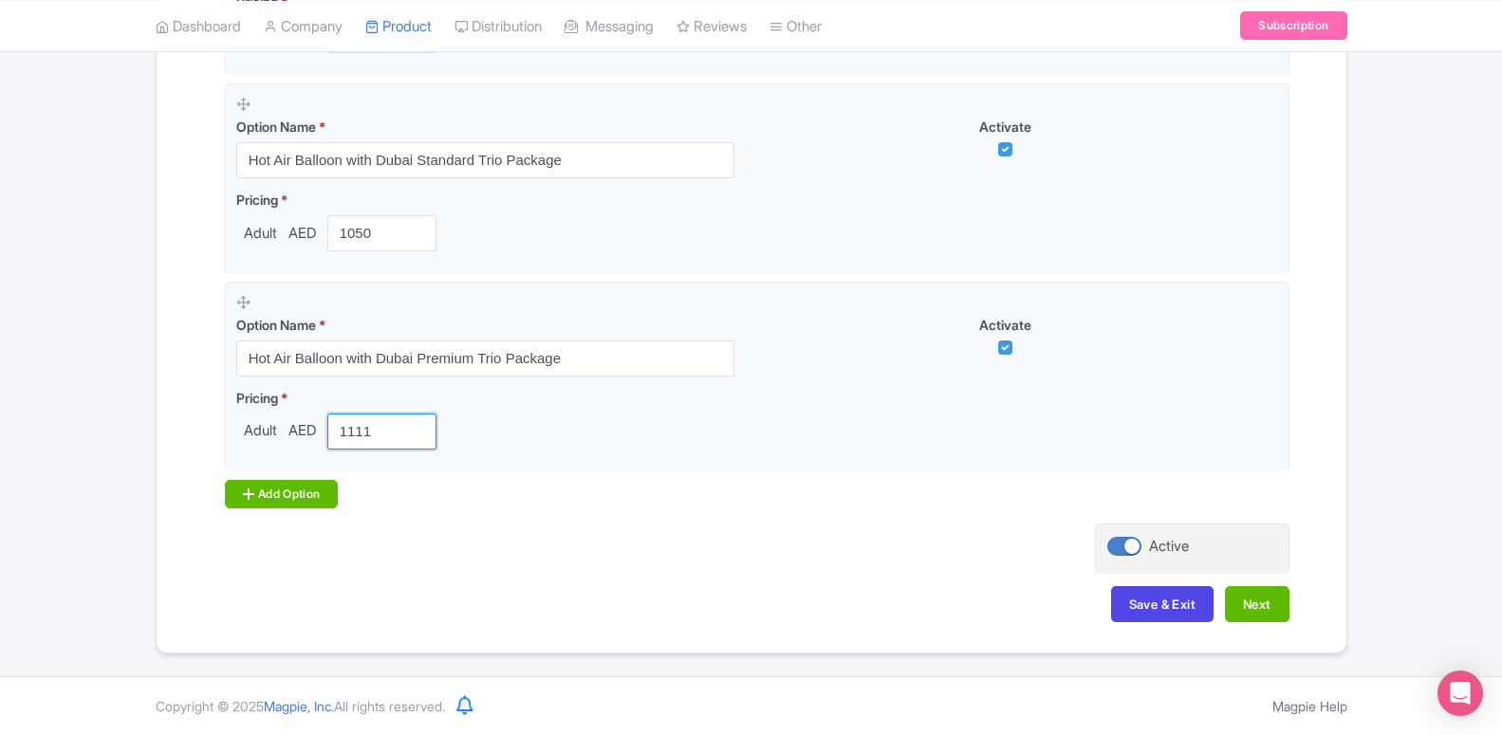
type input "1111"
click at [293, 496] on div "Add Option" at bounding box center [282, 494] width 114 height 28
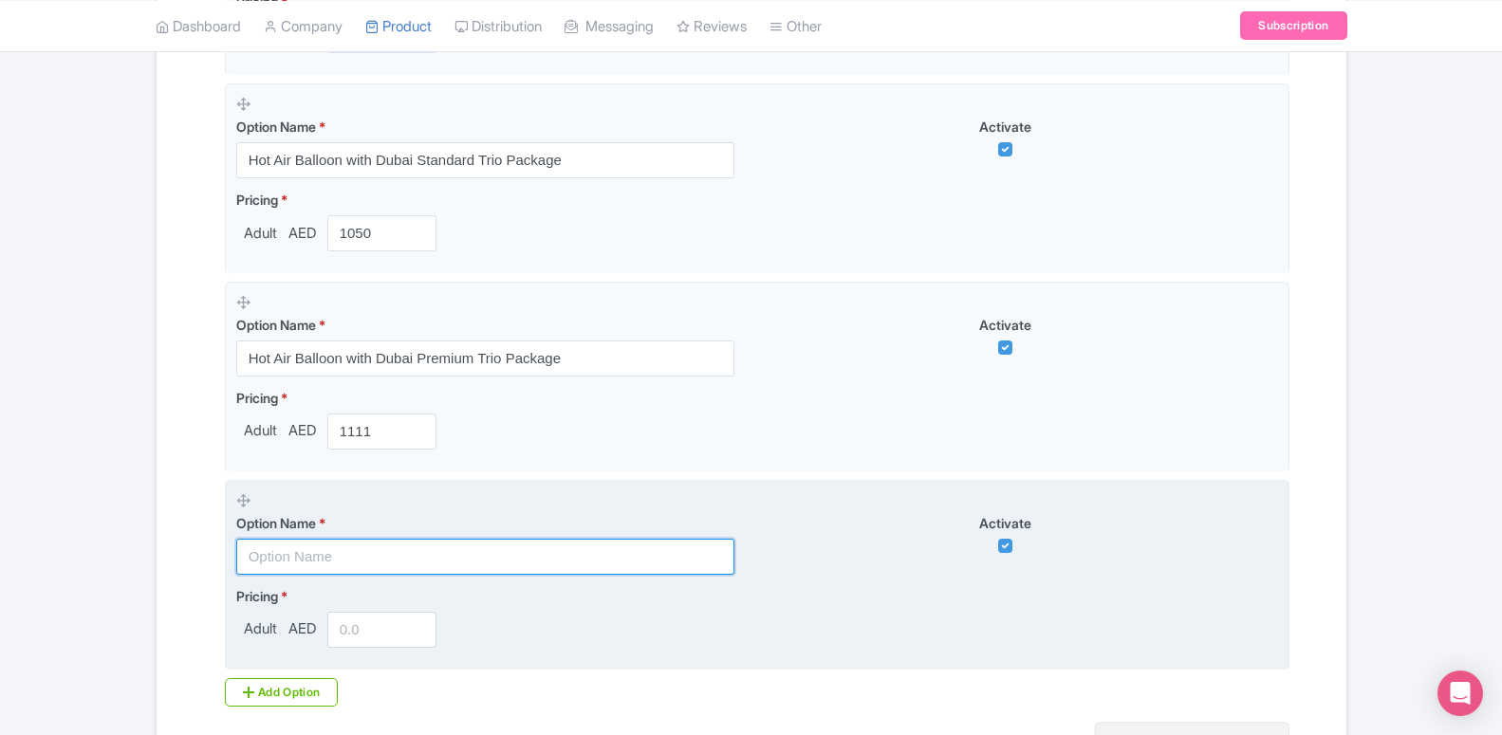
click at [341, 557] on input "text" at bounding box center [485, 557] width 498 height 36
paste input "Book Hot Air Balloon & Add Crocodile Park for only AED 40"
type input "Book Hot Air Balloon & Add Crocodile Park for only AED 40"
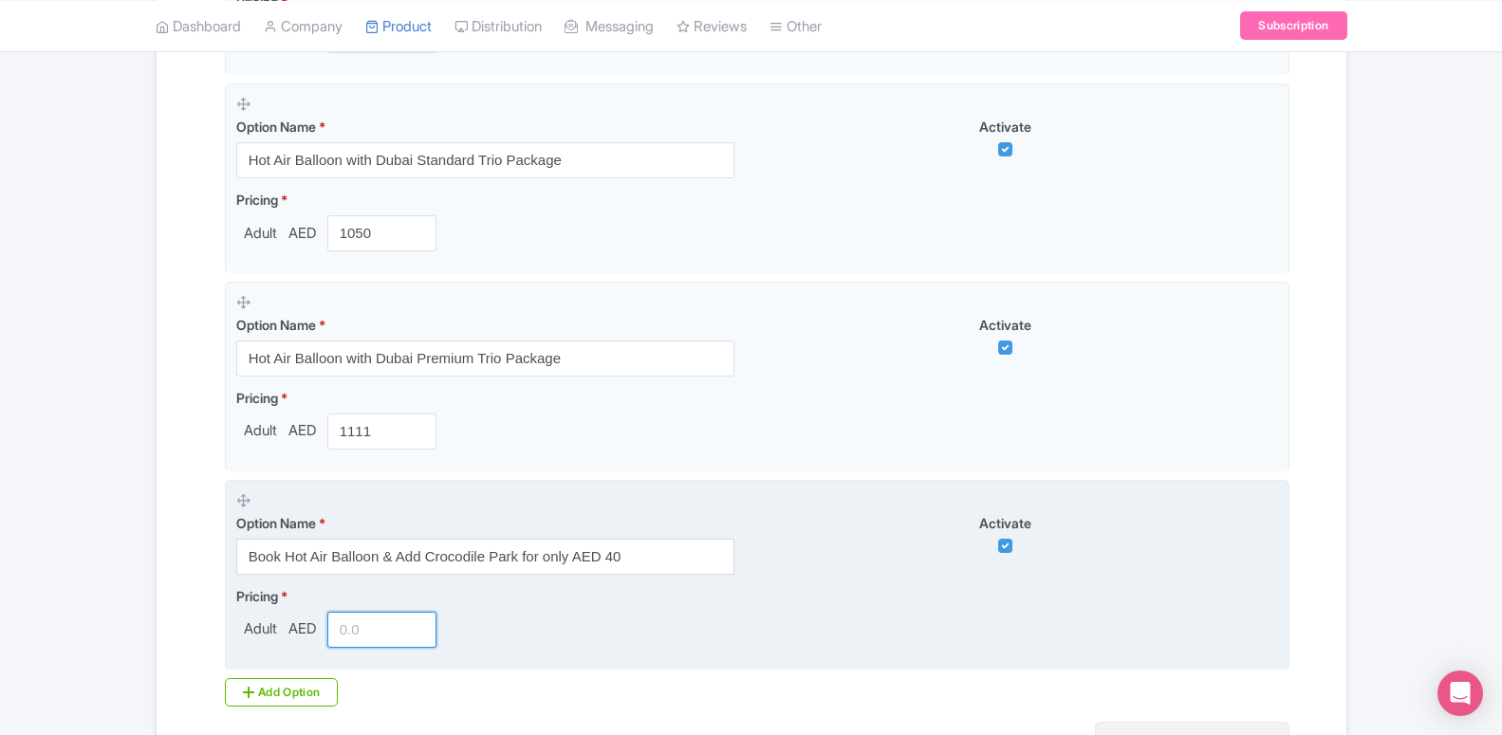
click at [346, 639] on input "number" at bounding box center [382, 630] width 110 height 36
type input "912"
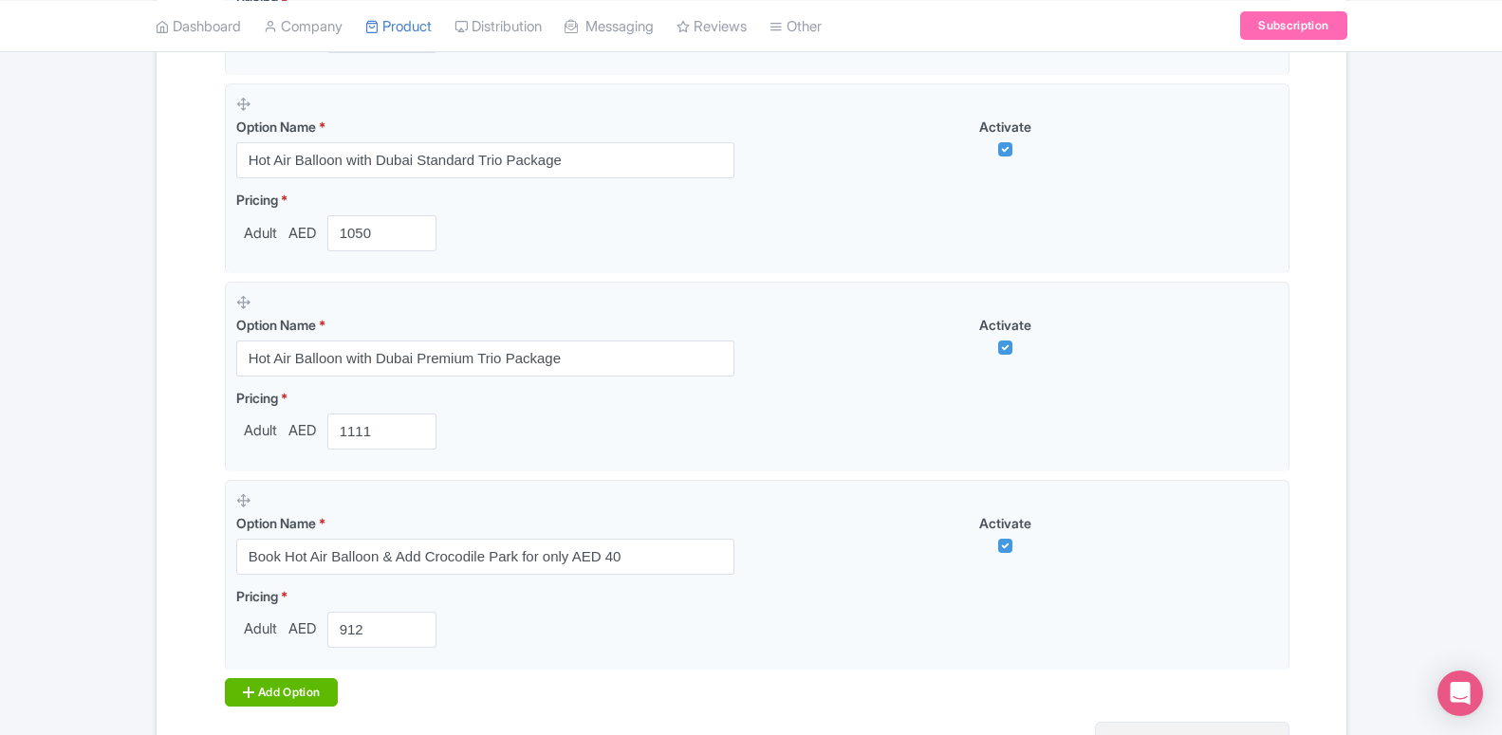
click at [321, 688] on div "Add Option" at bounding box center [282, 692] width 114 height 28
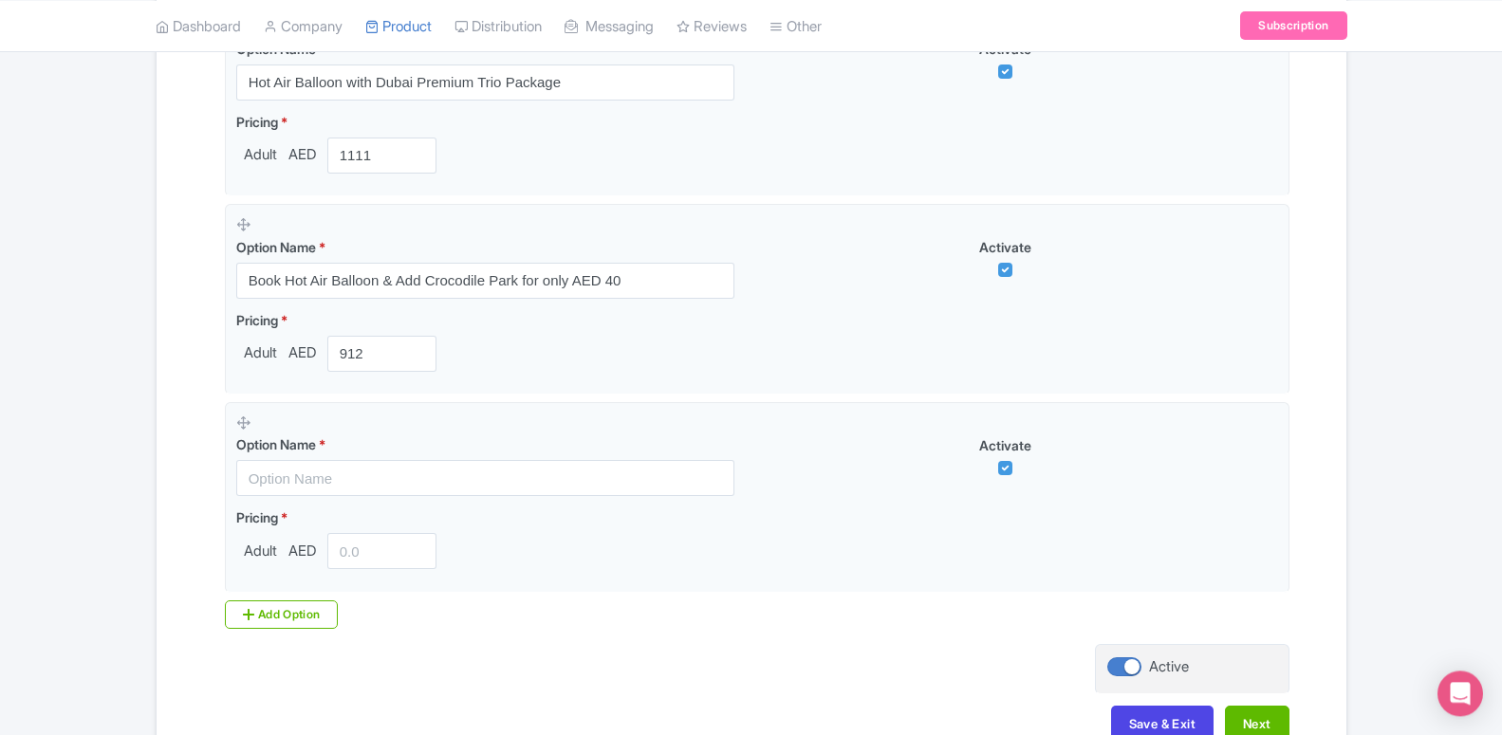
scroll to position [1478, 0]
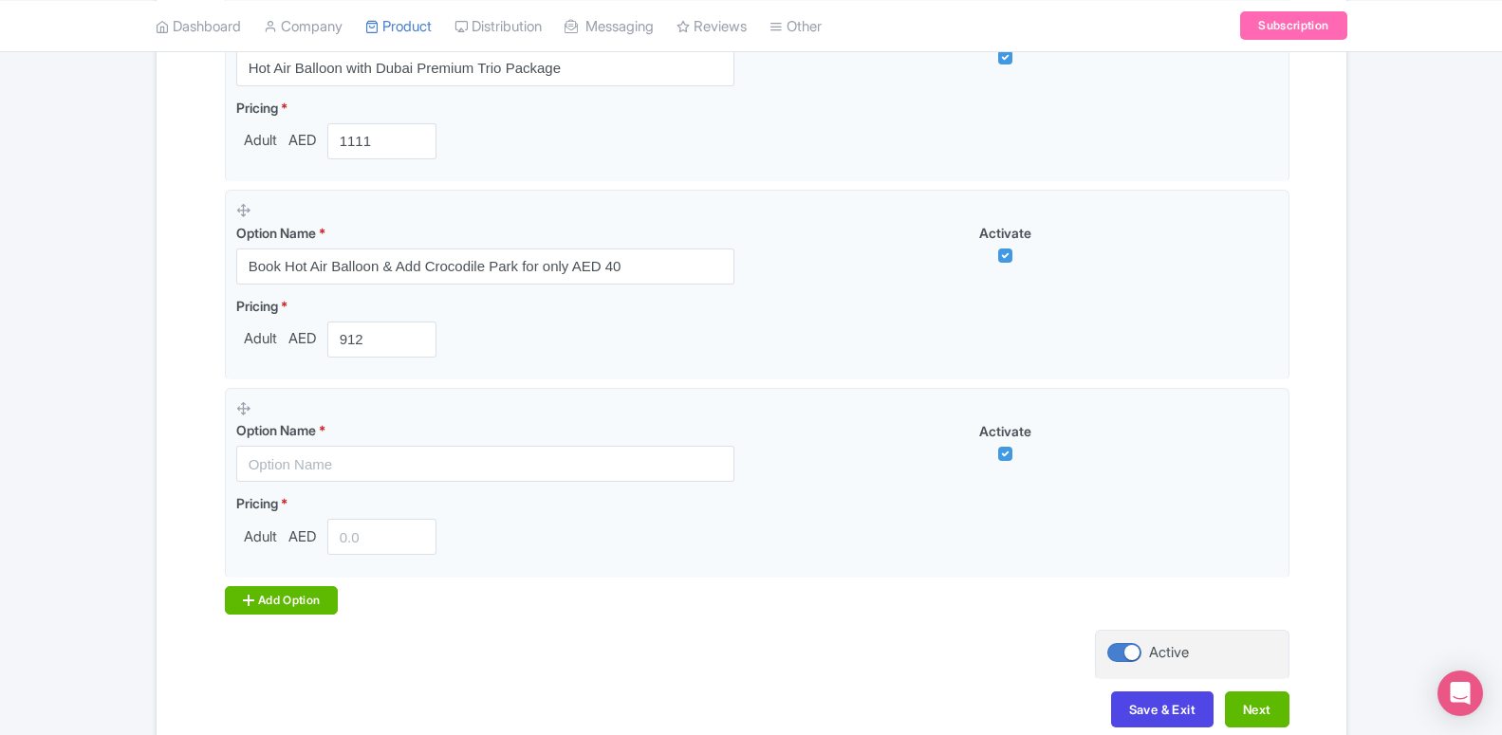
click at [314, 602] on div "Add Option" at bounding box center [282, 600] width 114 height 28
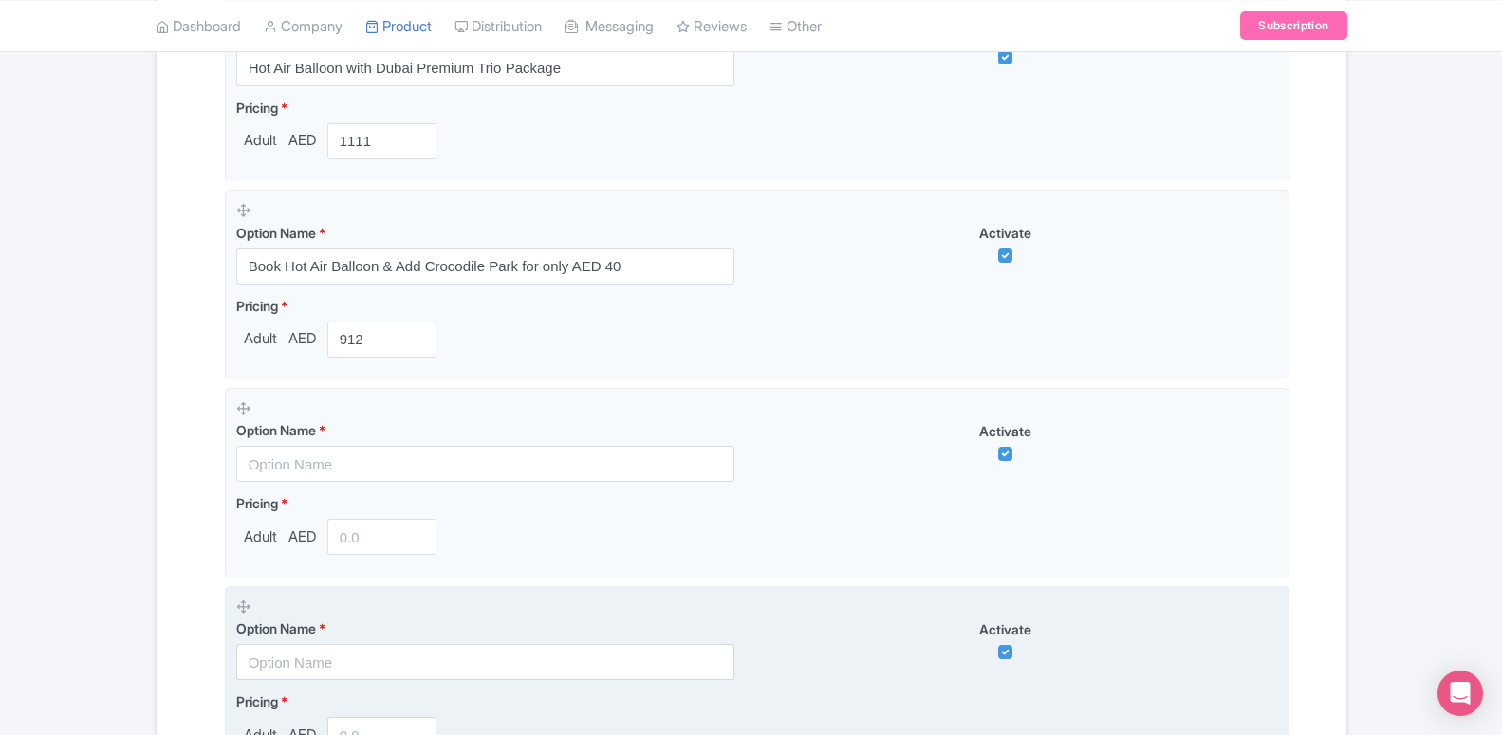
scroll to position [1768, 0]
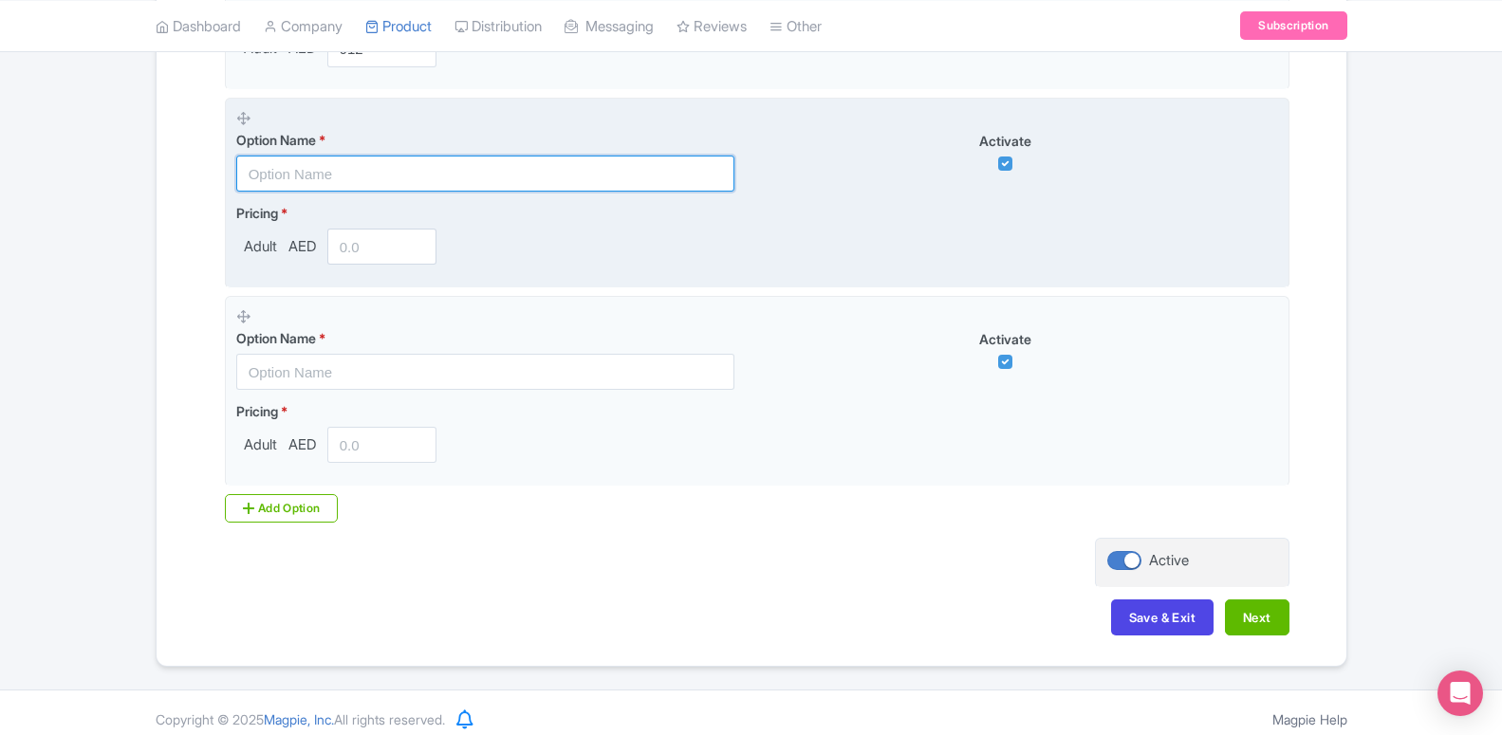
click at [326, 174] on input "text" at bounding box center [485, 174] width 498 height 36
paste input "Book Hot Air Balloon & Add IMG Worlds of Adventure for only AED 100"
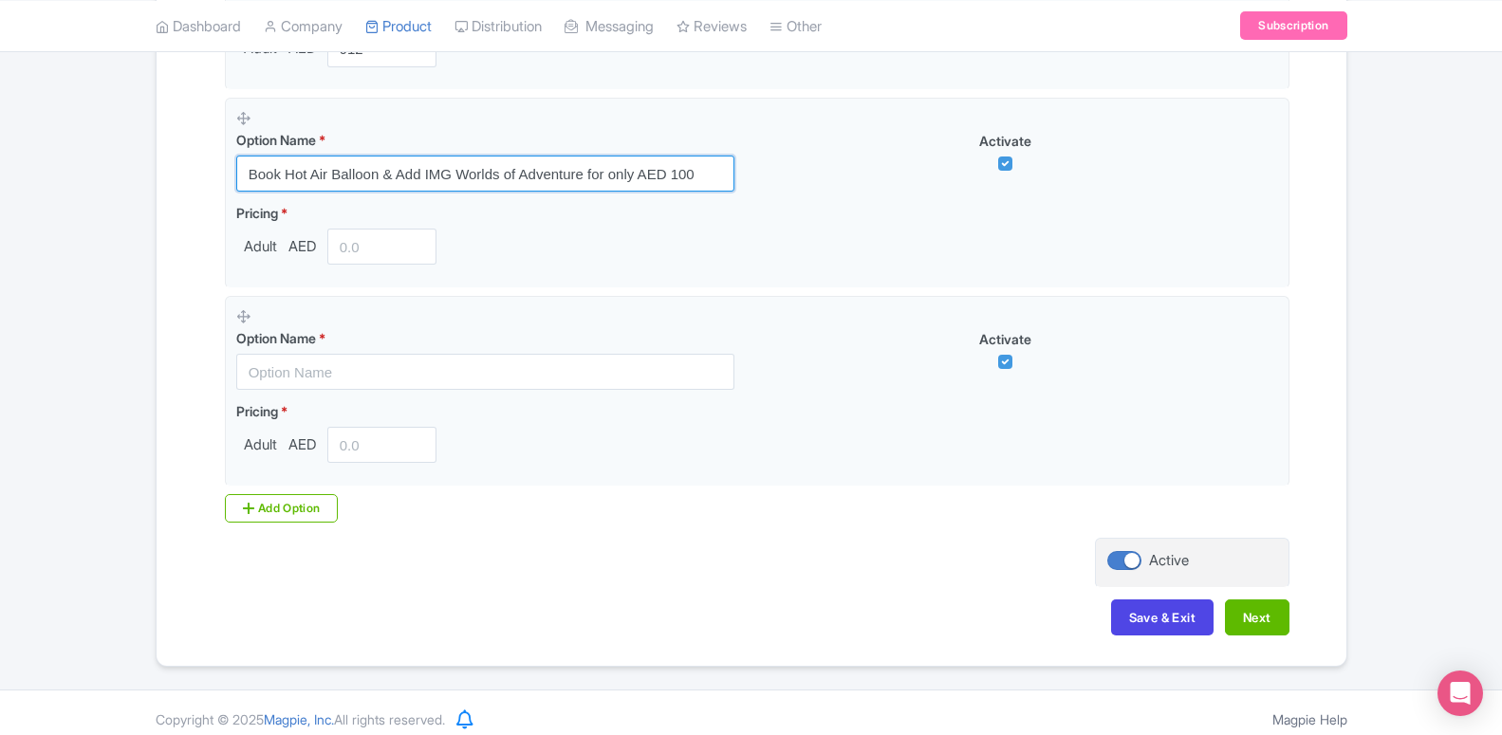
type input "Book Hot Air Balloon & Add IMG Worlds of Adventure for only AED 100"
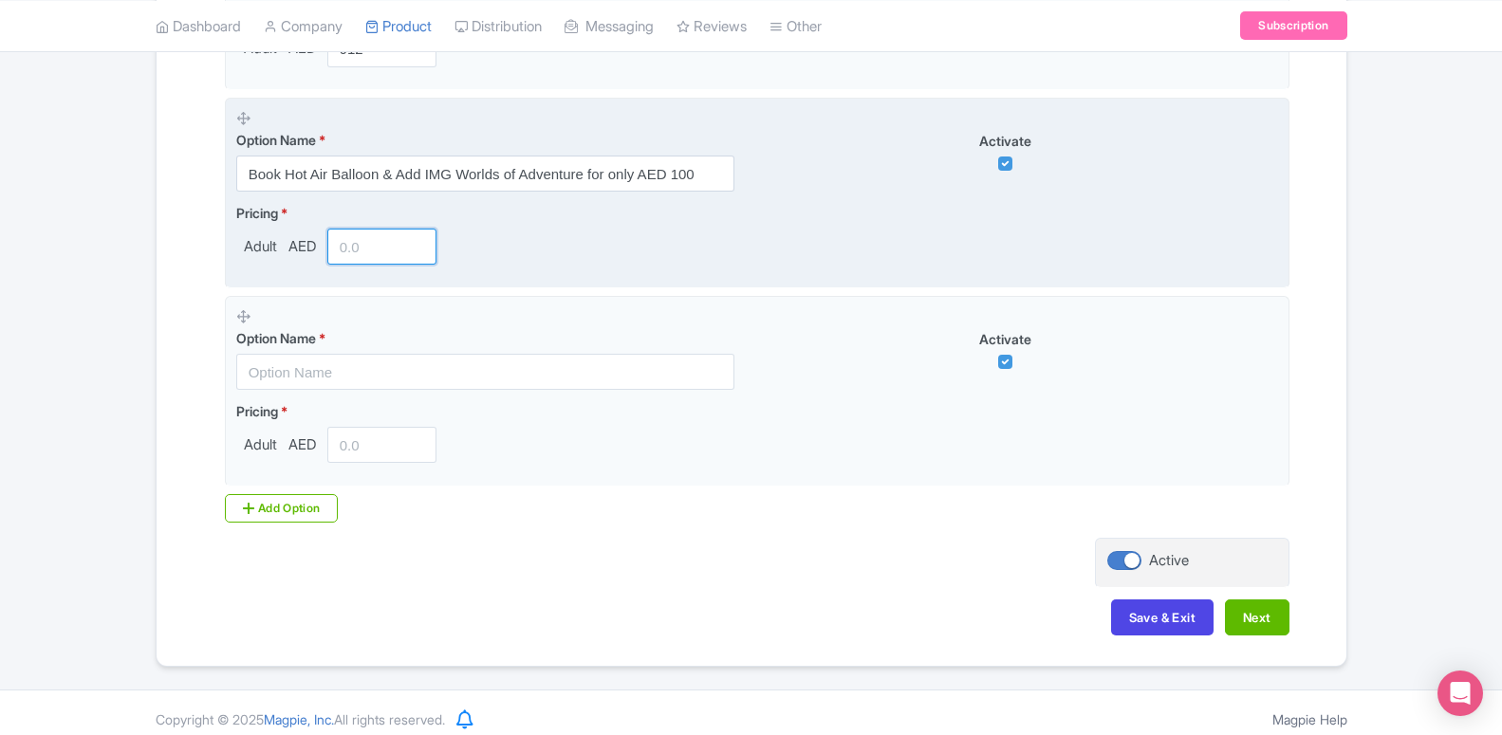
click at [354, 247] on input "number" at bounding box center [382, 247] width 110 height 36
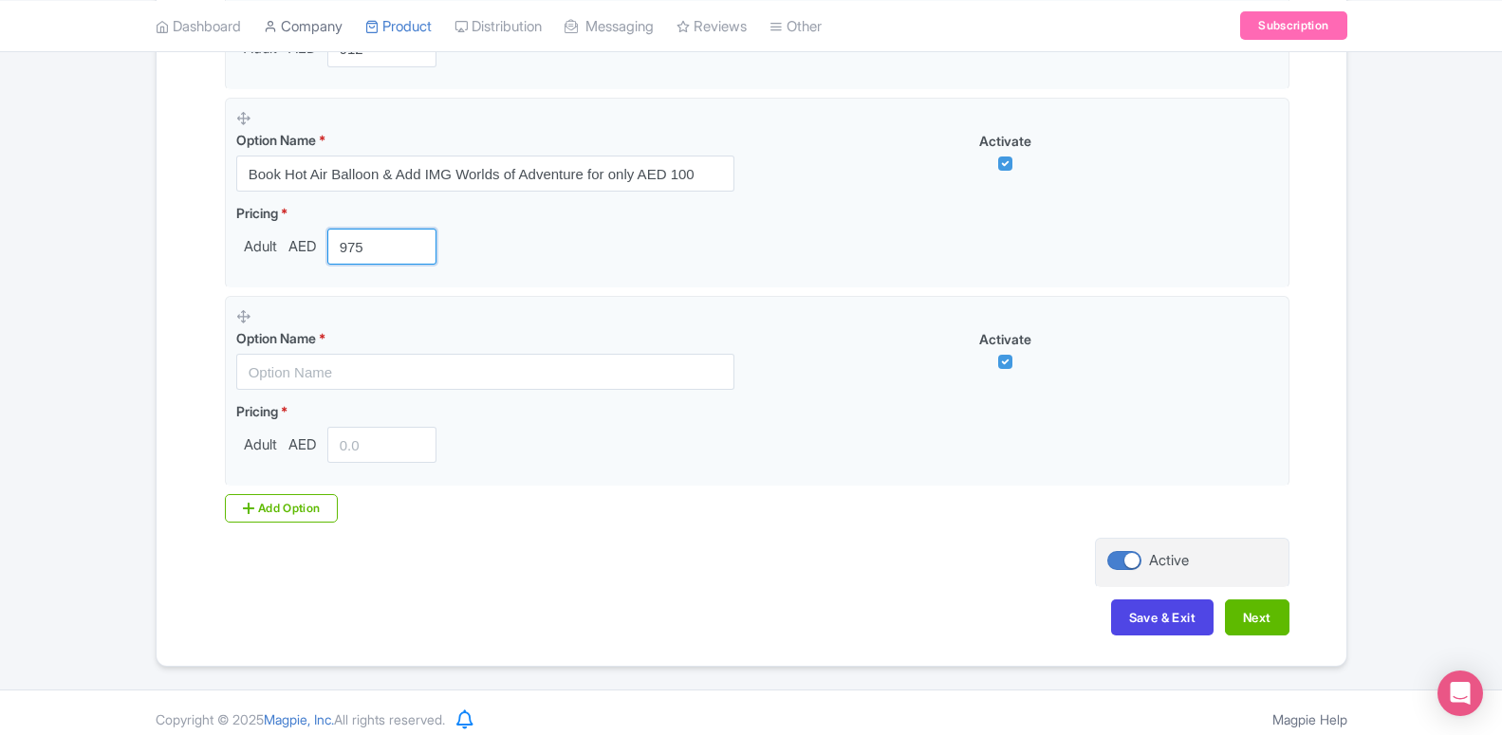
type input "975"
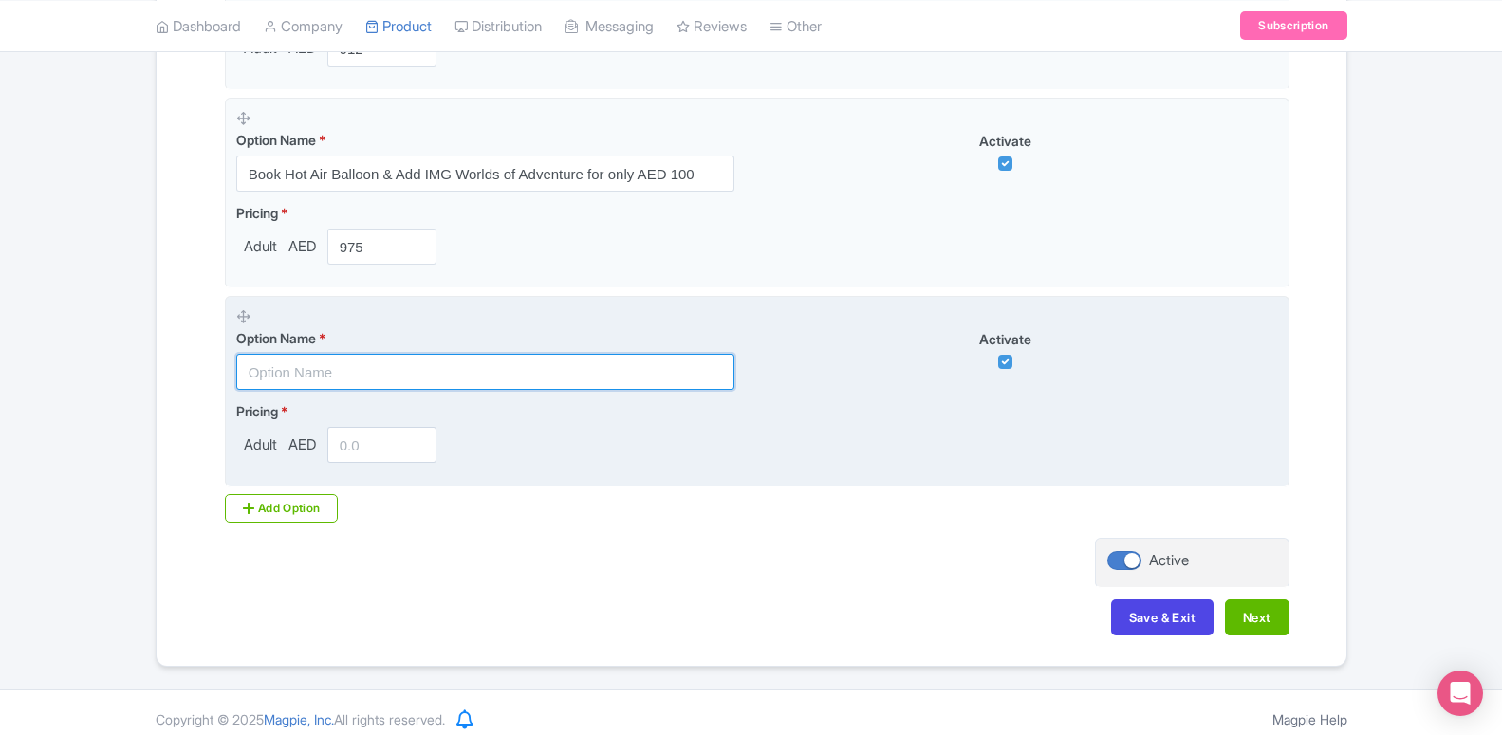
click at [395, 372] on input "text" at bounding box center [485, 372] width 498 height 36
paste input "Book Hot Air Balloon & Add AYA Universe for only AED 40"
type input "Book Hot Air Balloon & Add AYA Universe for only AED 40"
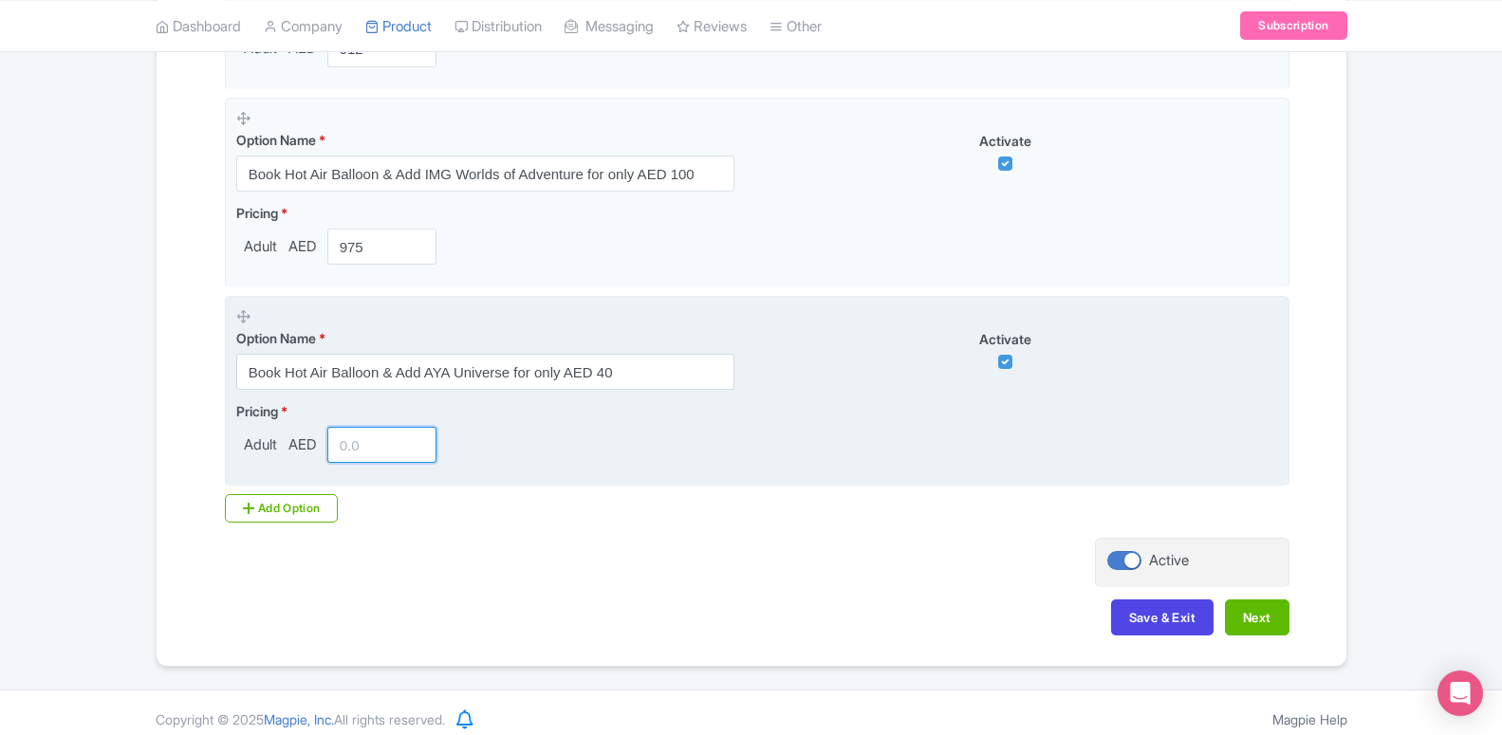
click at [382, 437] on input "number" at bounding box center [382, 445] width 110 height 36
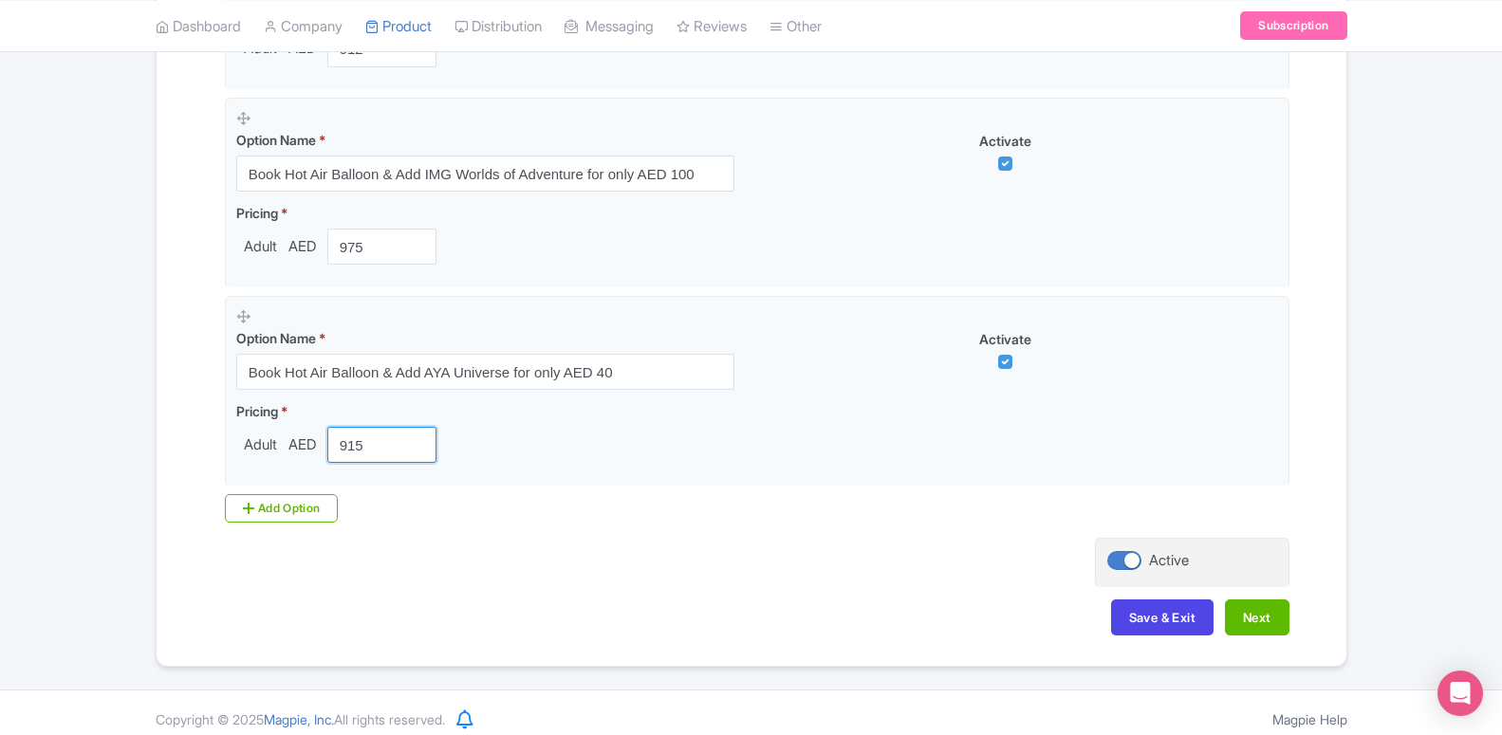
type input "915"
click at [304, 499] on div "Add Option" at bounding box center [282, 508] width 114 height 28
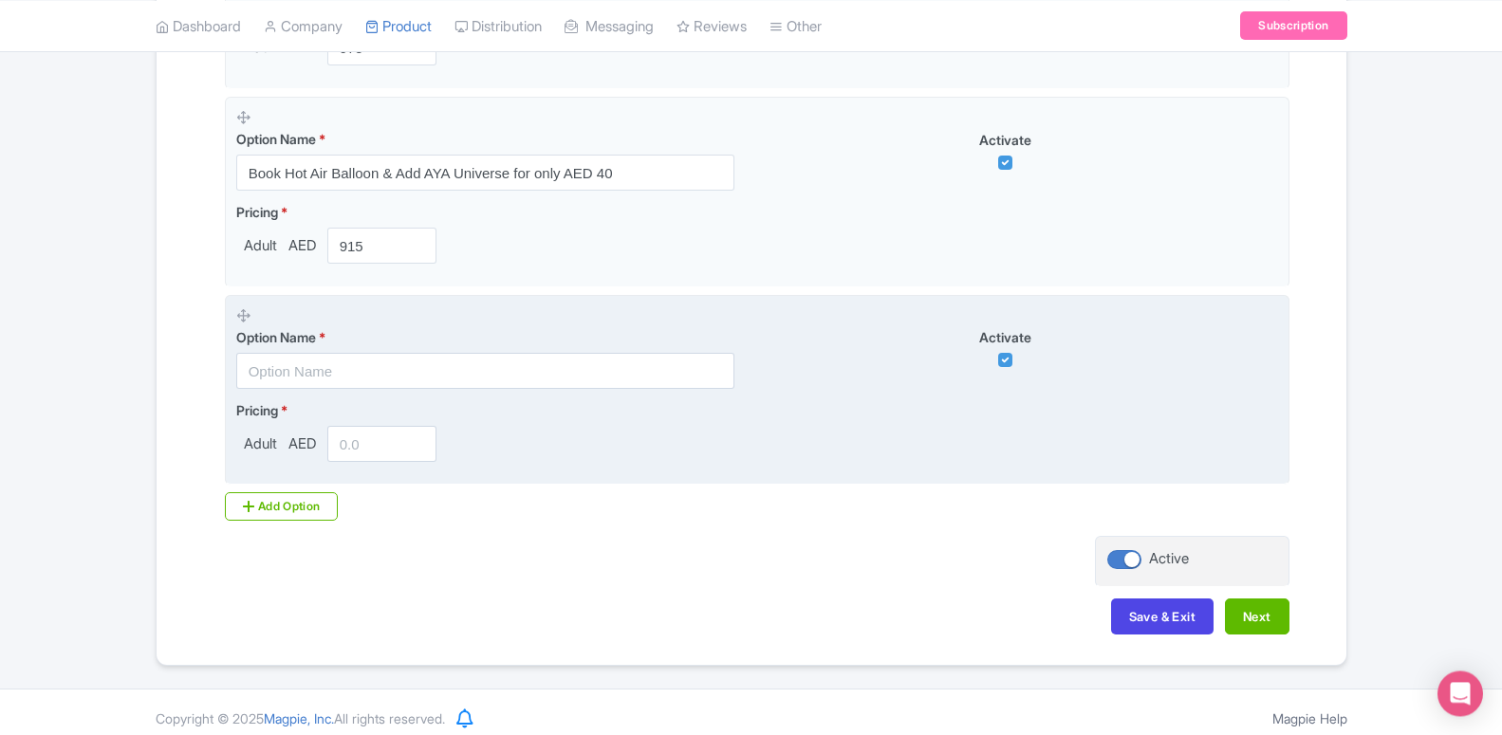
scroll to position [1981, 0]
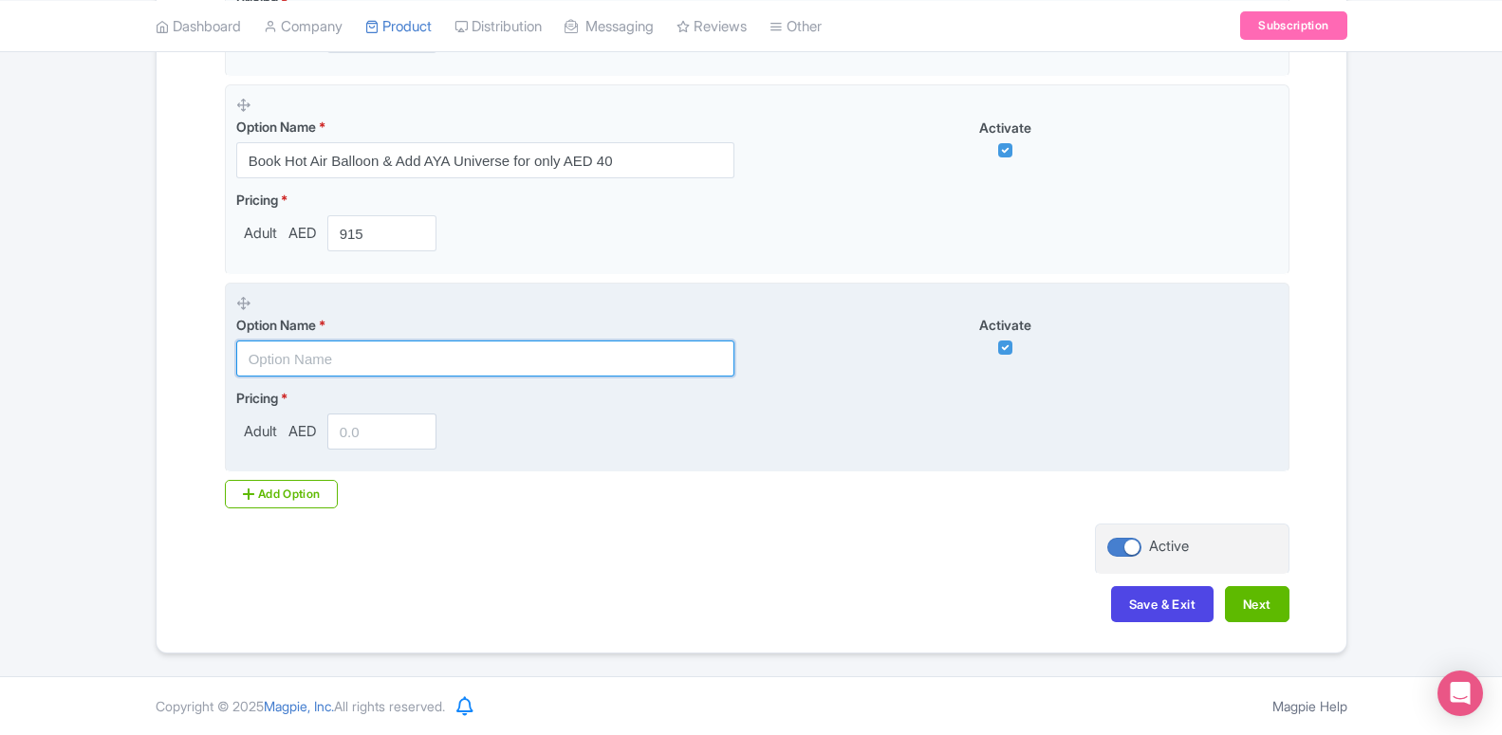
click at [302, 342] on input "text" at bounding box center [485, 359] width 498 height 36
paste input "Book Hot Air Balloon & Add House of Hype for only AED 50"
type input "Book Hot Air Balloon & Add House of Hype for only AED 50"
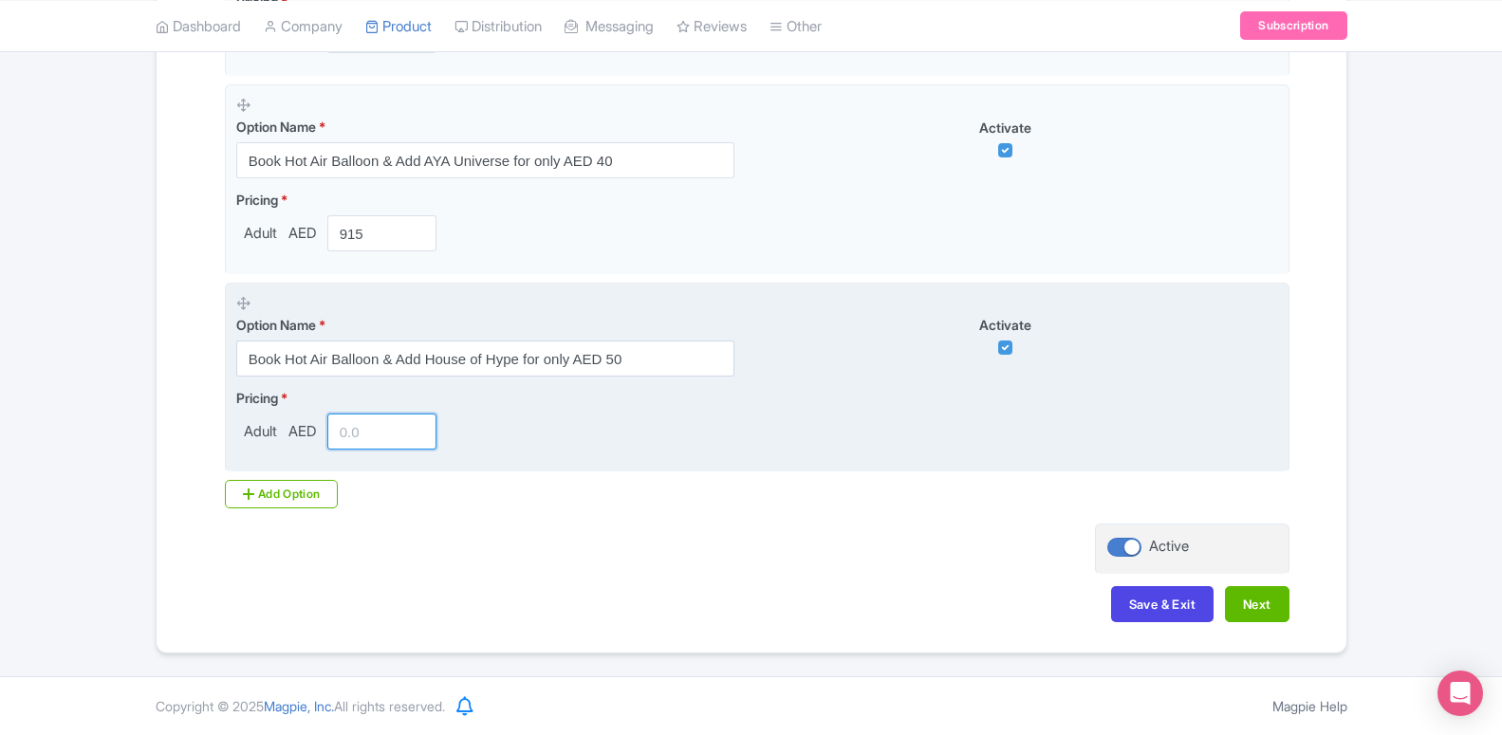
click at [348, 436] on input "number" at bounding box center [382, 432] width 110 height 36
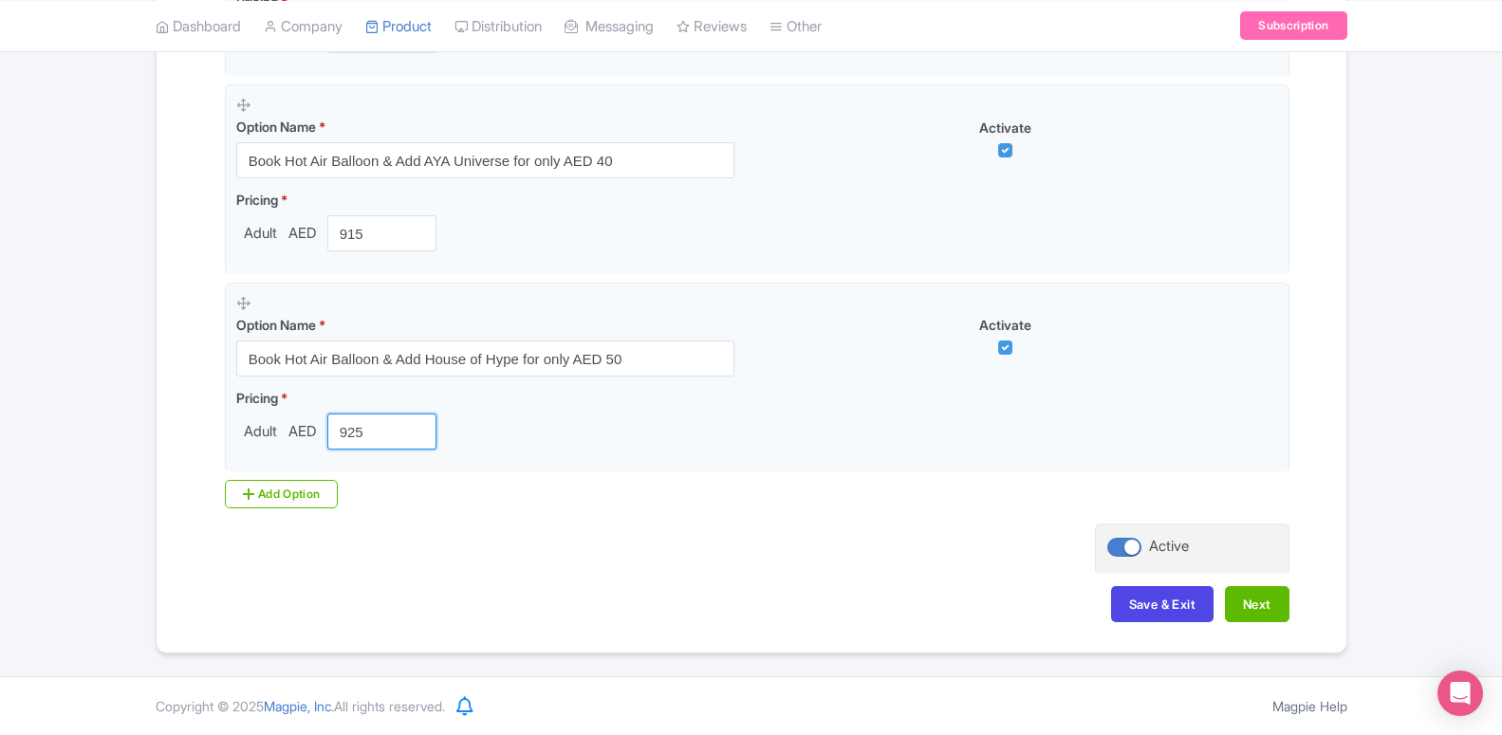
type input "925"
click at [275, 493] on div "Add Option" at bounding box center [282, 494] width 114 height 28
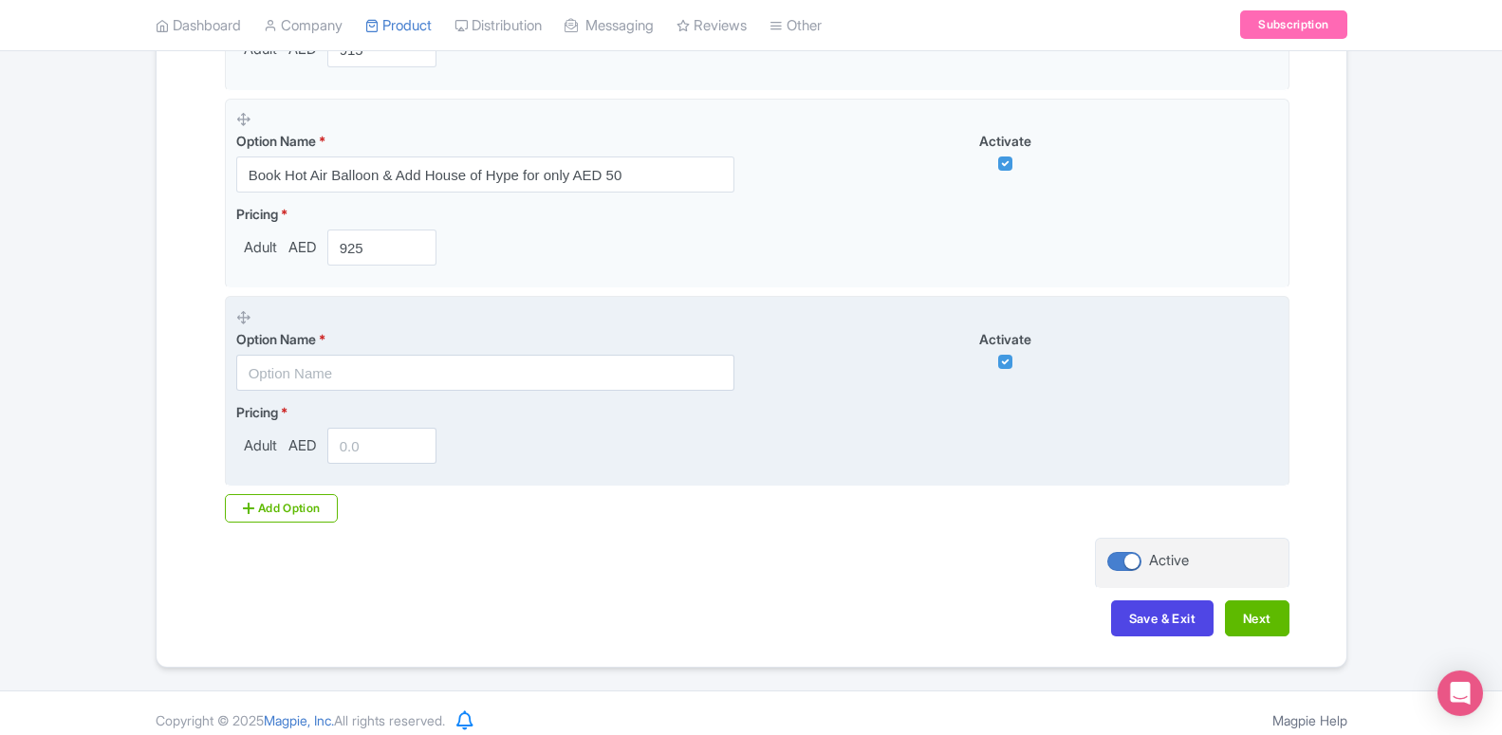
scroll to position [2174, 0]
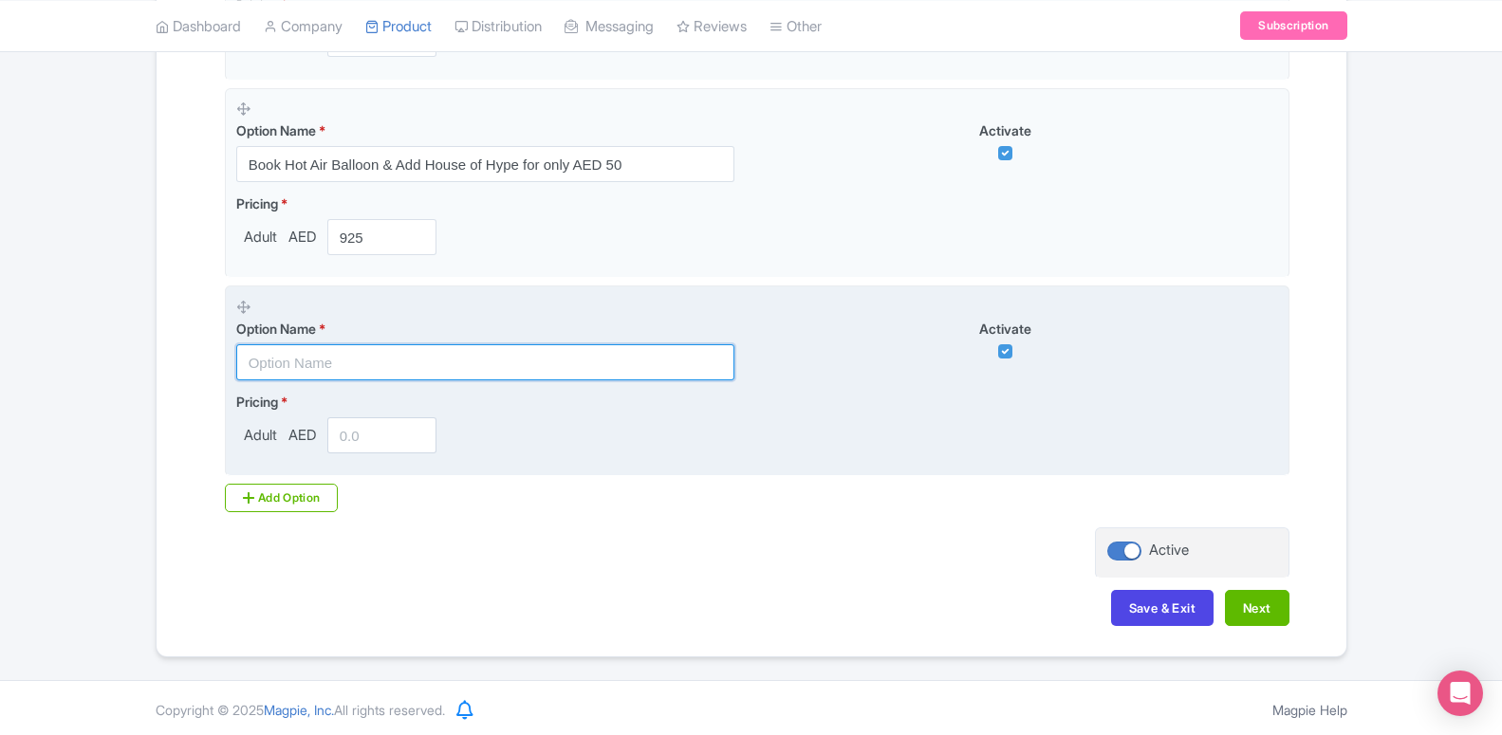
click at [286, 362] on input "text" at bounding box center [485, 362] width 498 height 36
paste input "Book Hot Air Balloon & Add Dubai Aquarium for only AED 50"
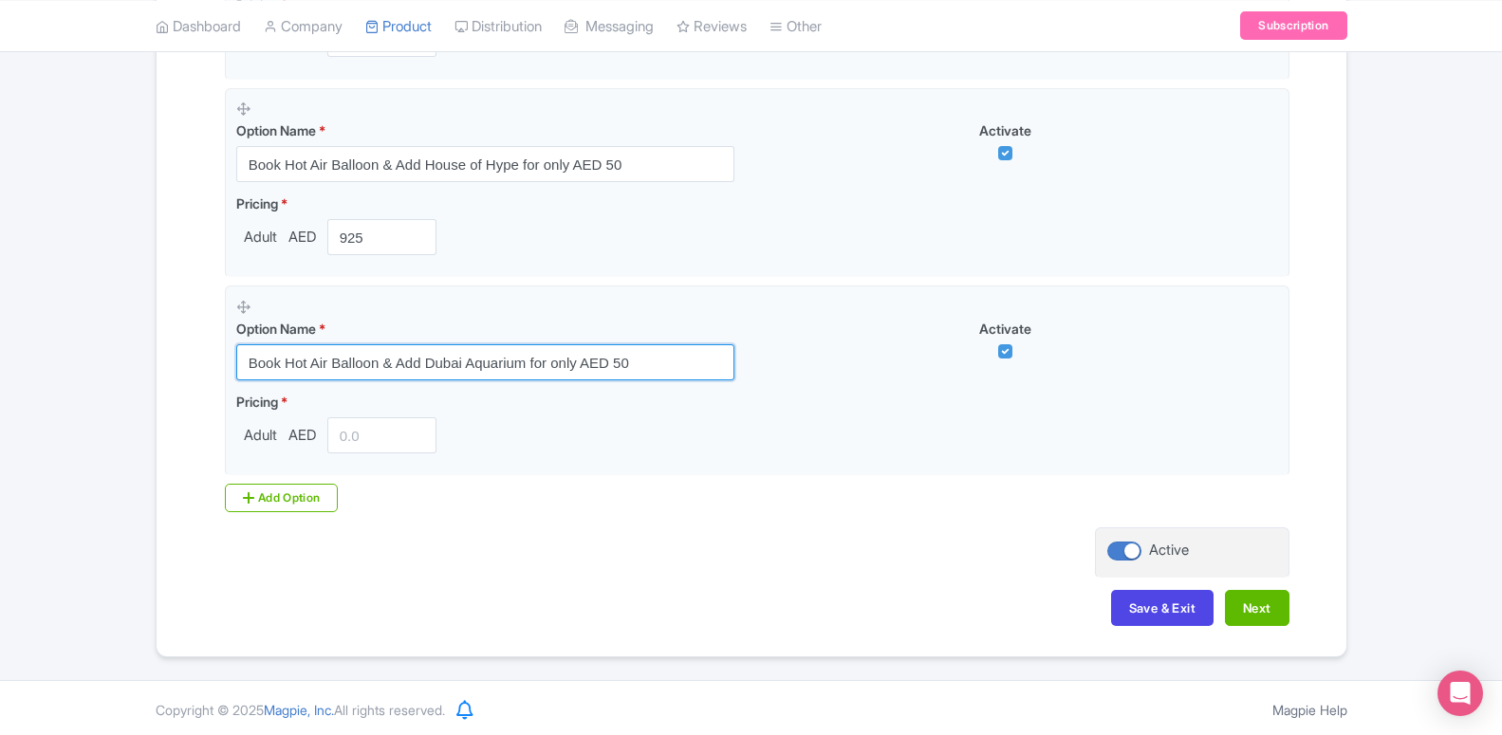
type input "Book Hot Air Balloon & Add Dubai Aquarium for only AED 50"
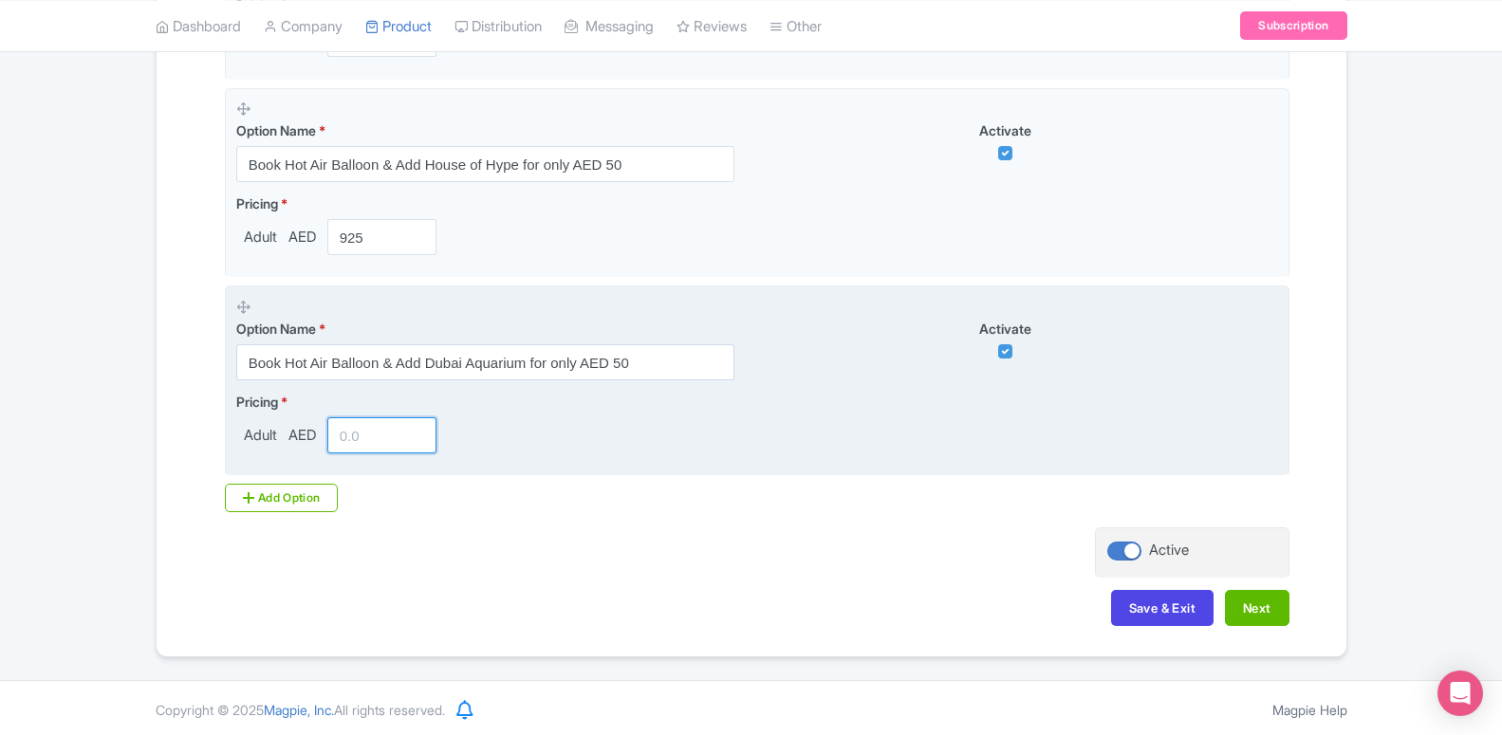
click at [355, 440] on input "number" at bounding box center [382, 435] width 110 height 36
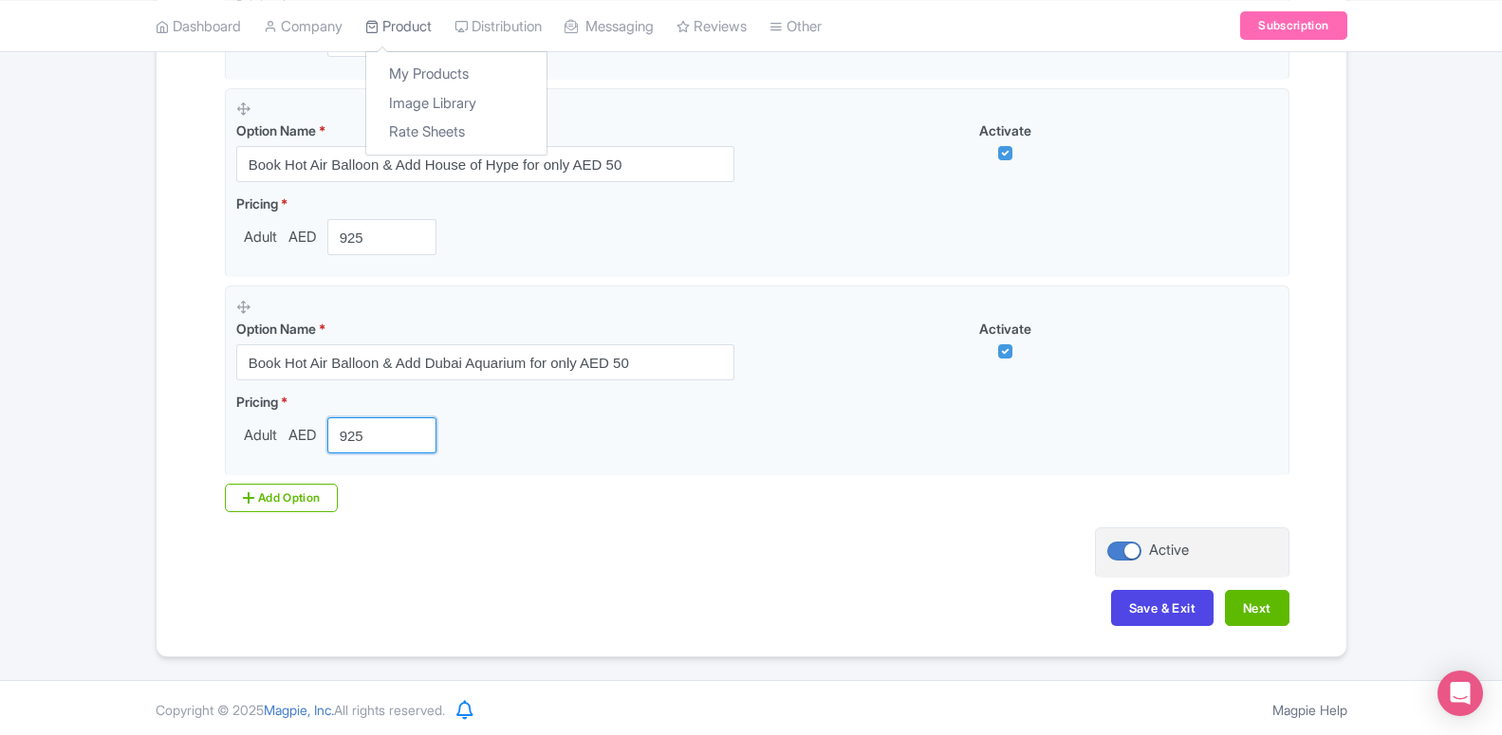
type input "925"
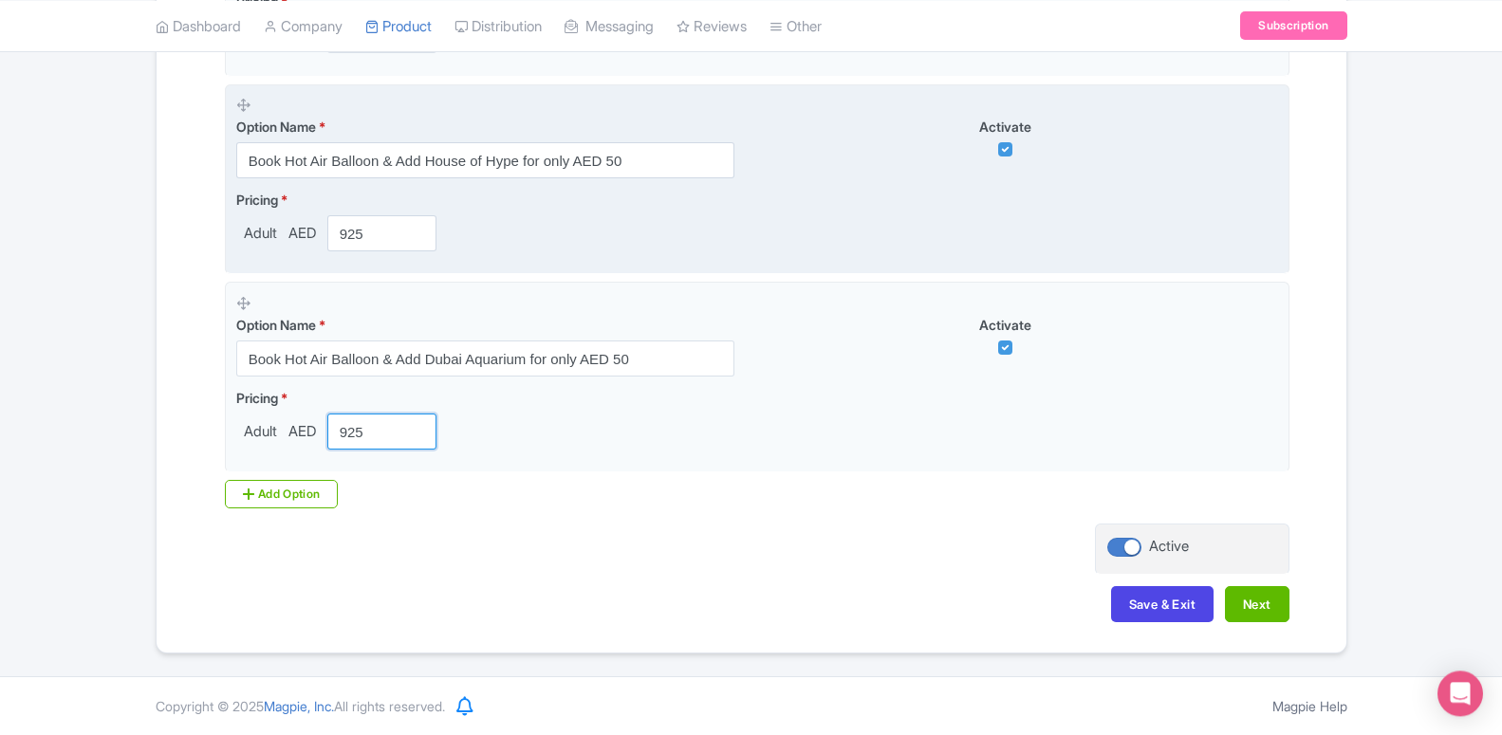
scroll to position [2179, 0]
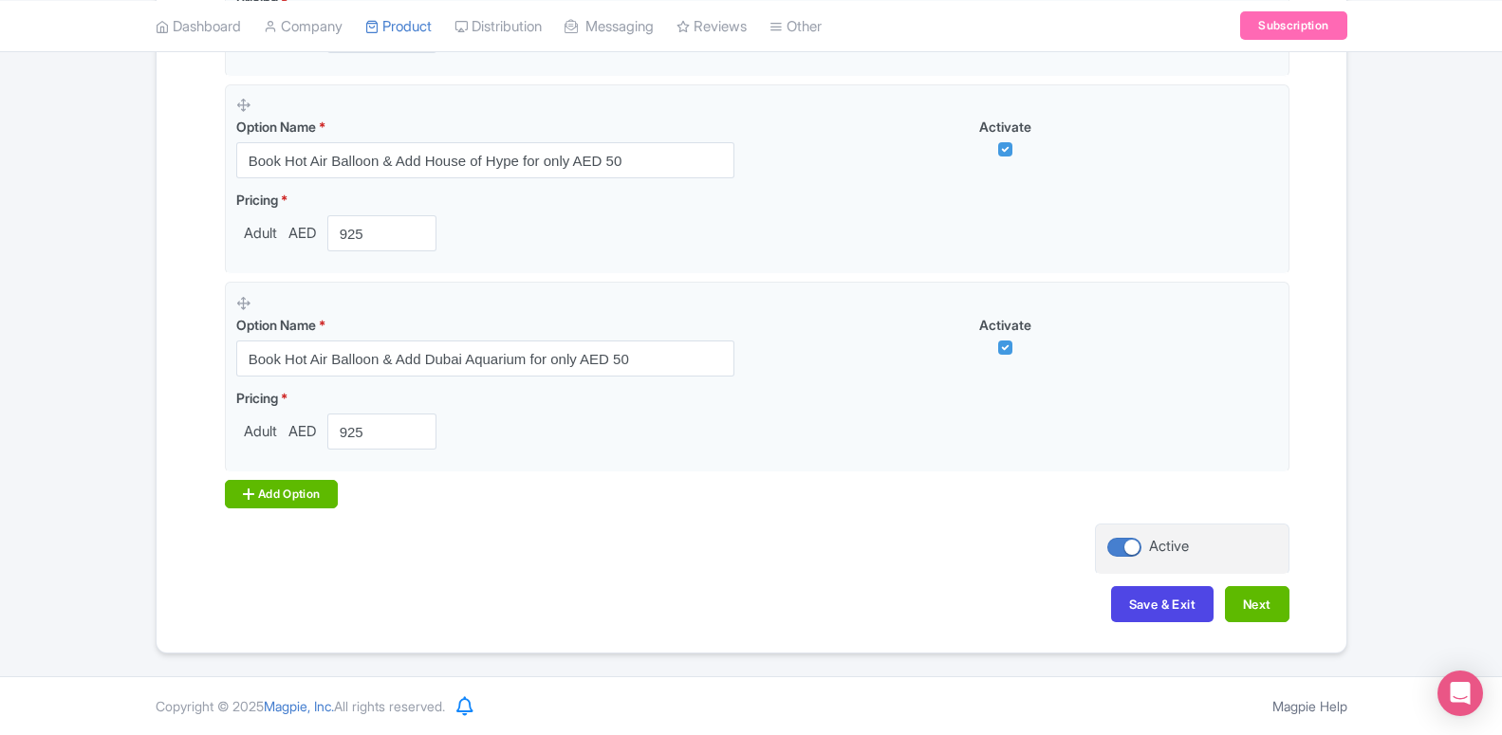
click at [287, 483] on div "Add Option" at bounding box center [282, 494] width 114 height 28
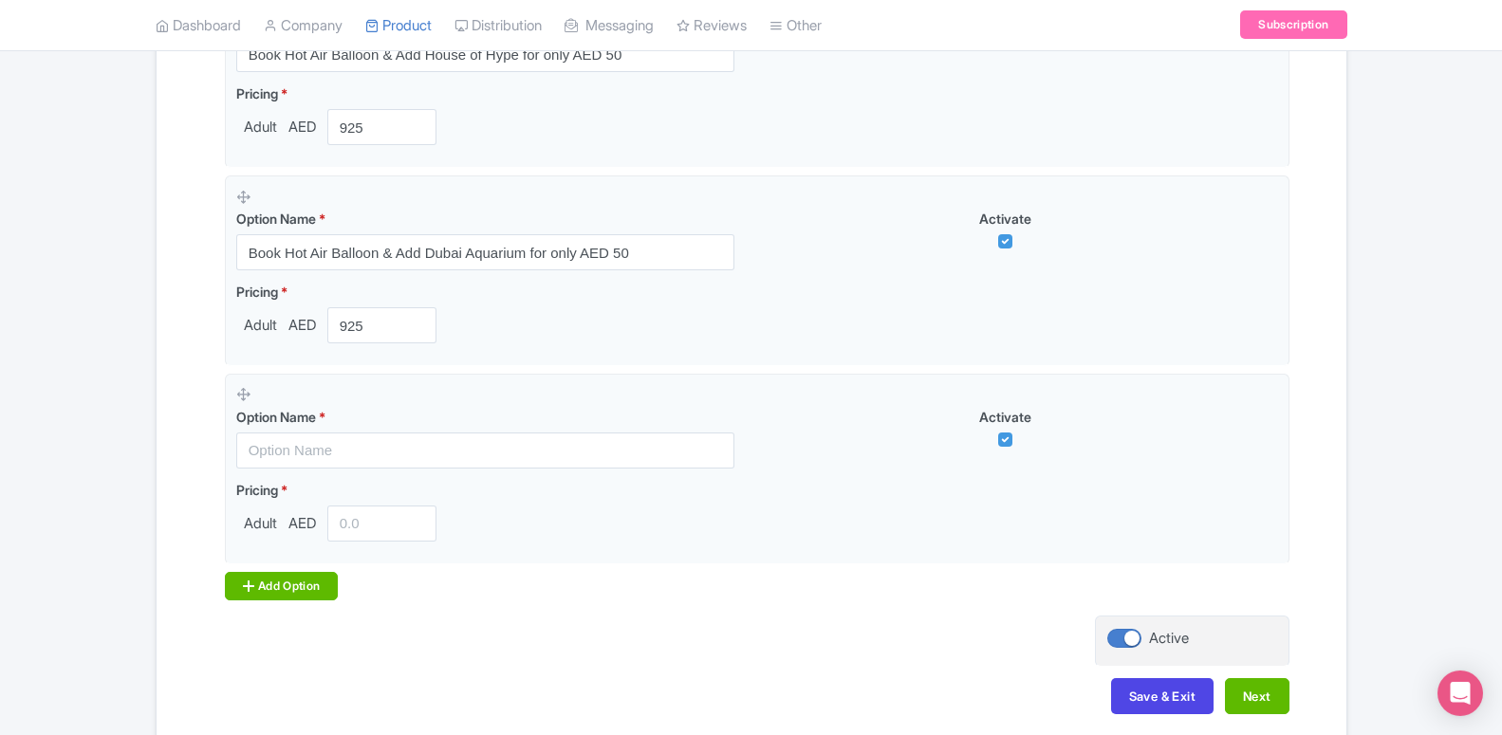
scroll to position [2377, 0]
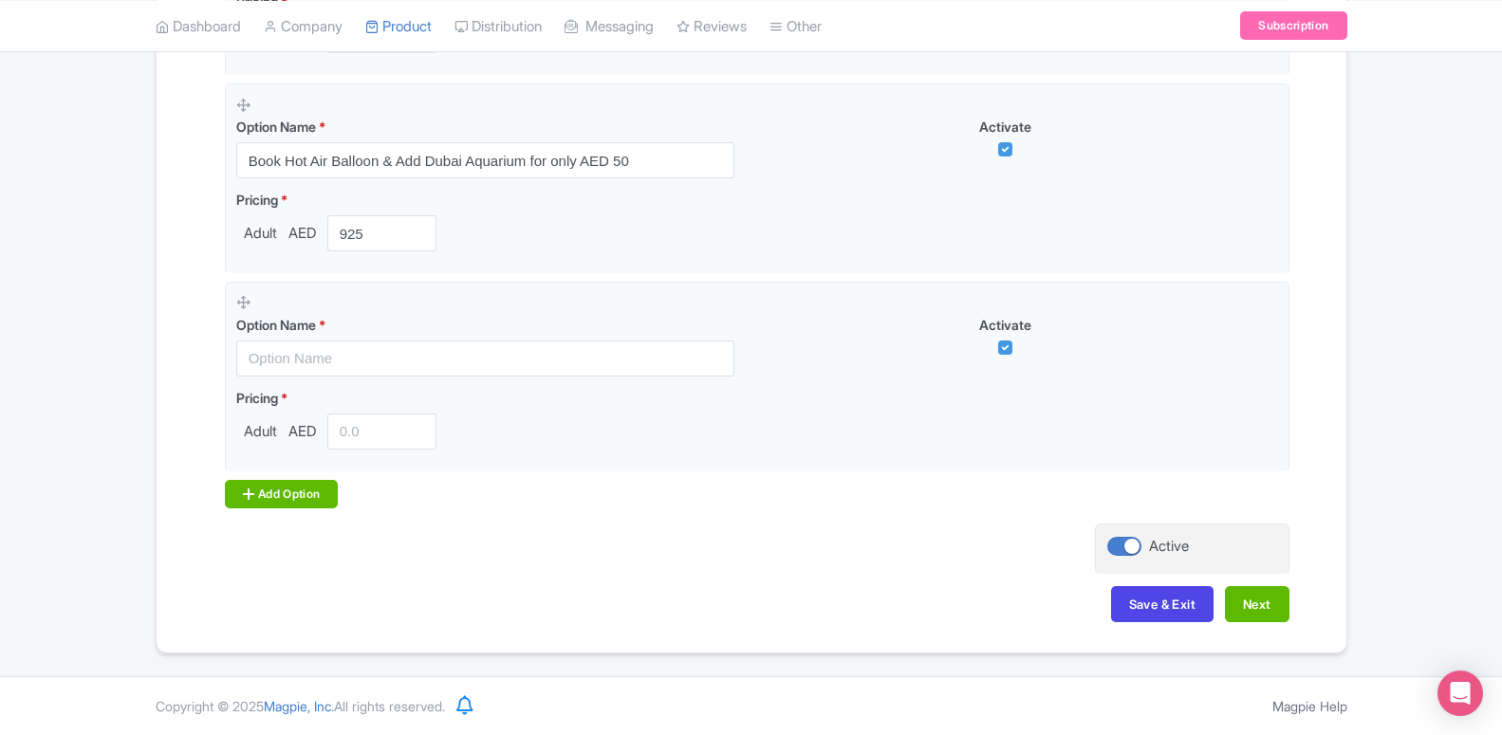
click at [287, 483] on div "Add Option" at bounding box center [282, 494] width 114 height 28
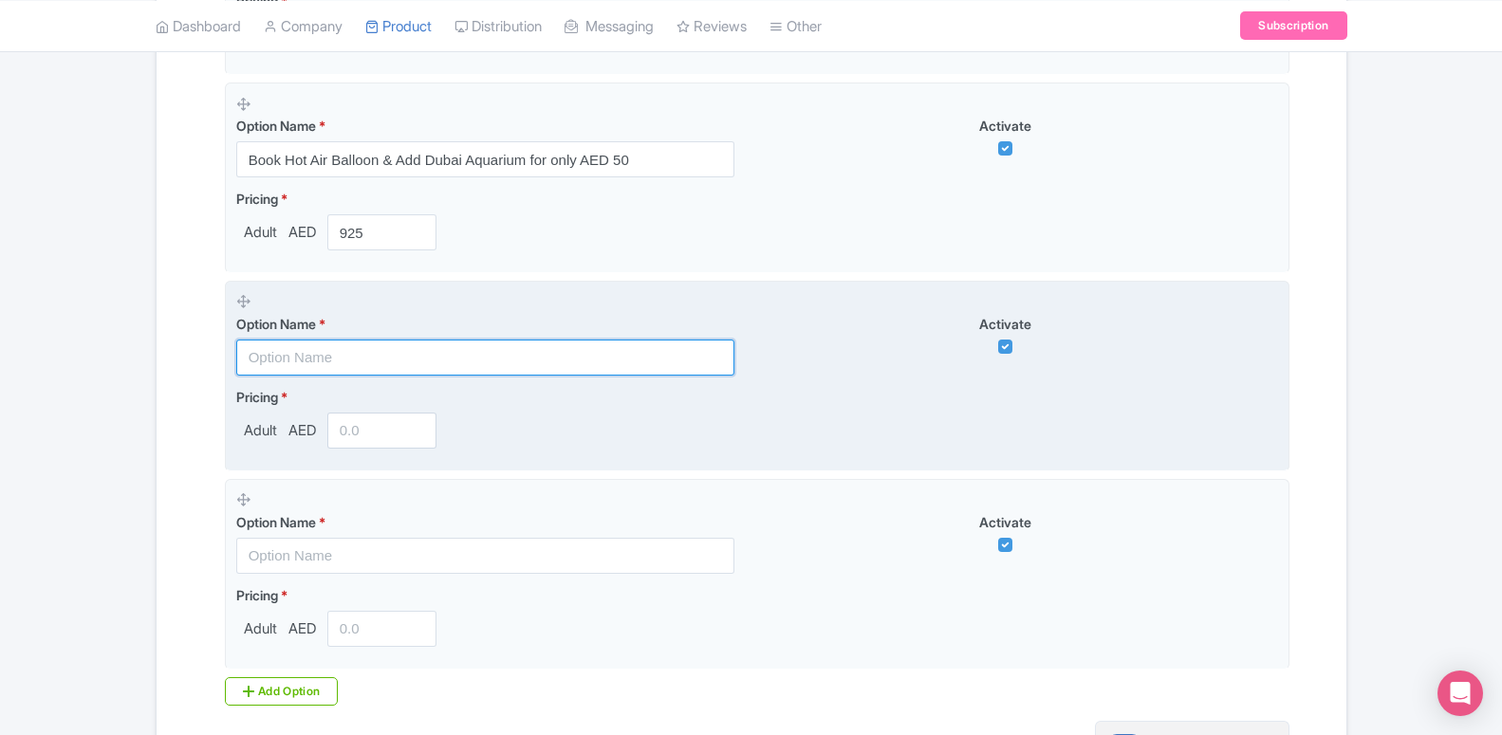
click at [286, 363] on input "text" at bounding box center [485, 358] width 498 height 36
paste input "Book Hot Air Balloon & Add Burj Khalifa for only AED 95"
type input "Book Hot Air Balloon & Add Burj Khalifa for only AED 95"
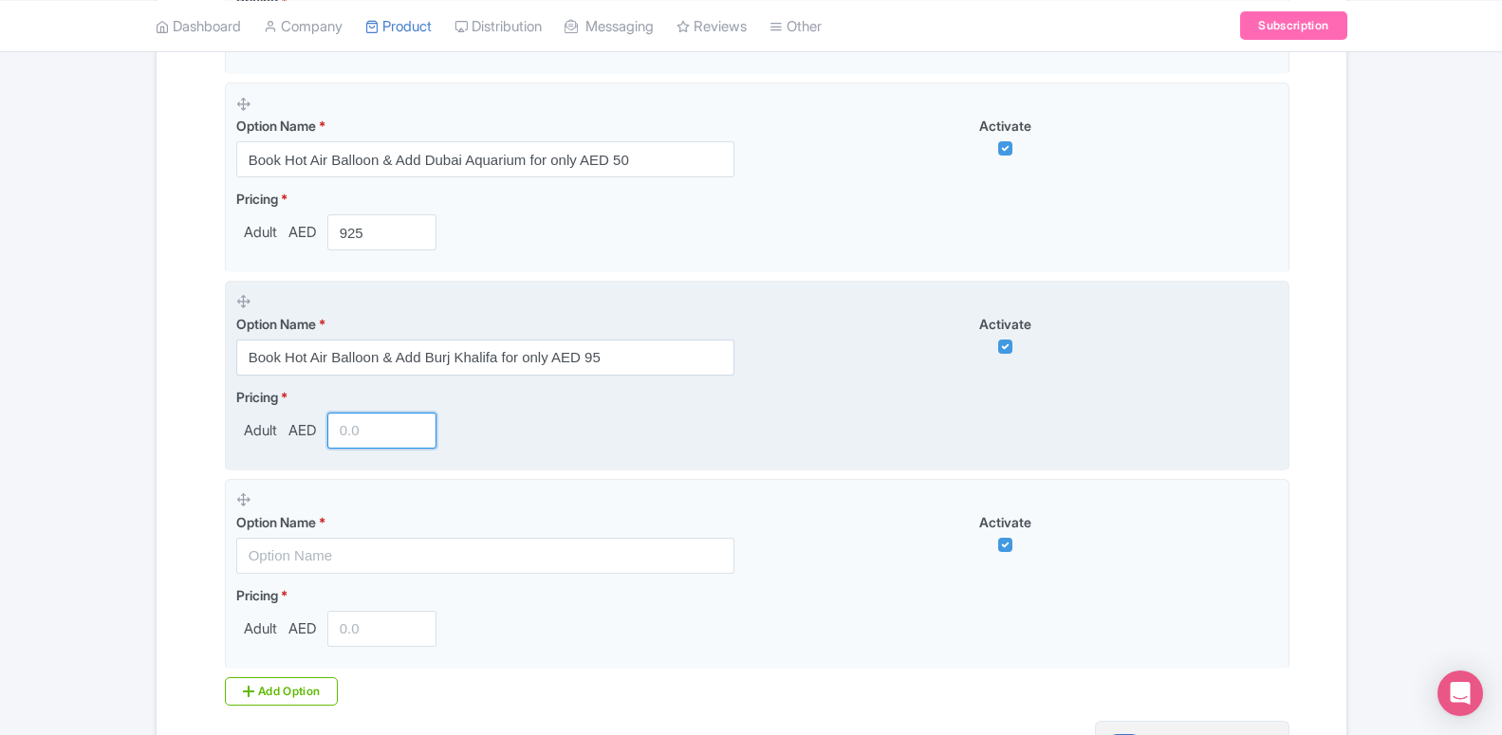
click at [350, 440] on input "number" at bounding box center [382, 431] width 110 height 36
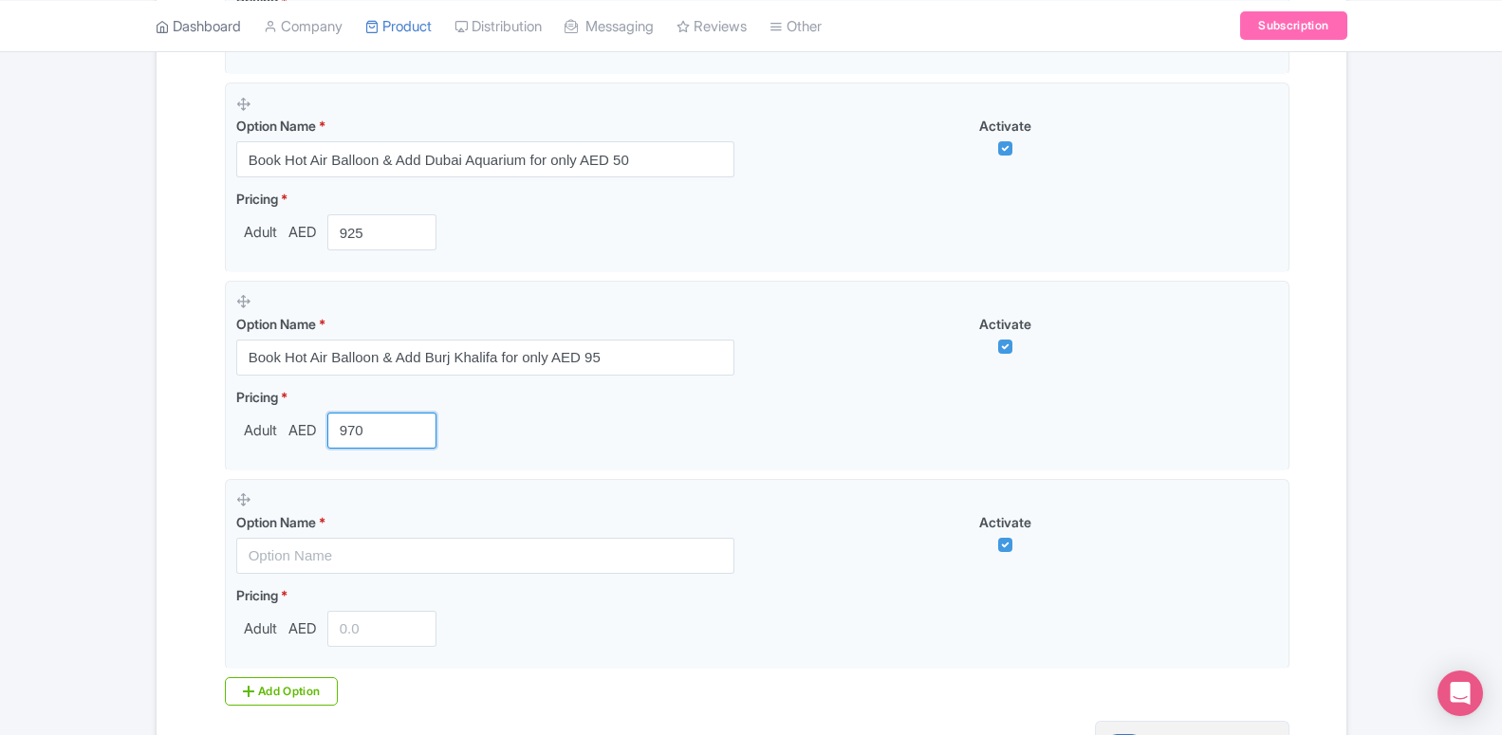
type input "970"
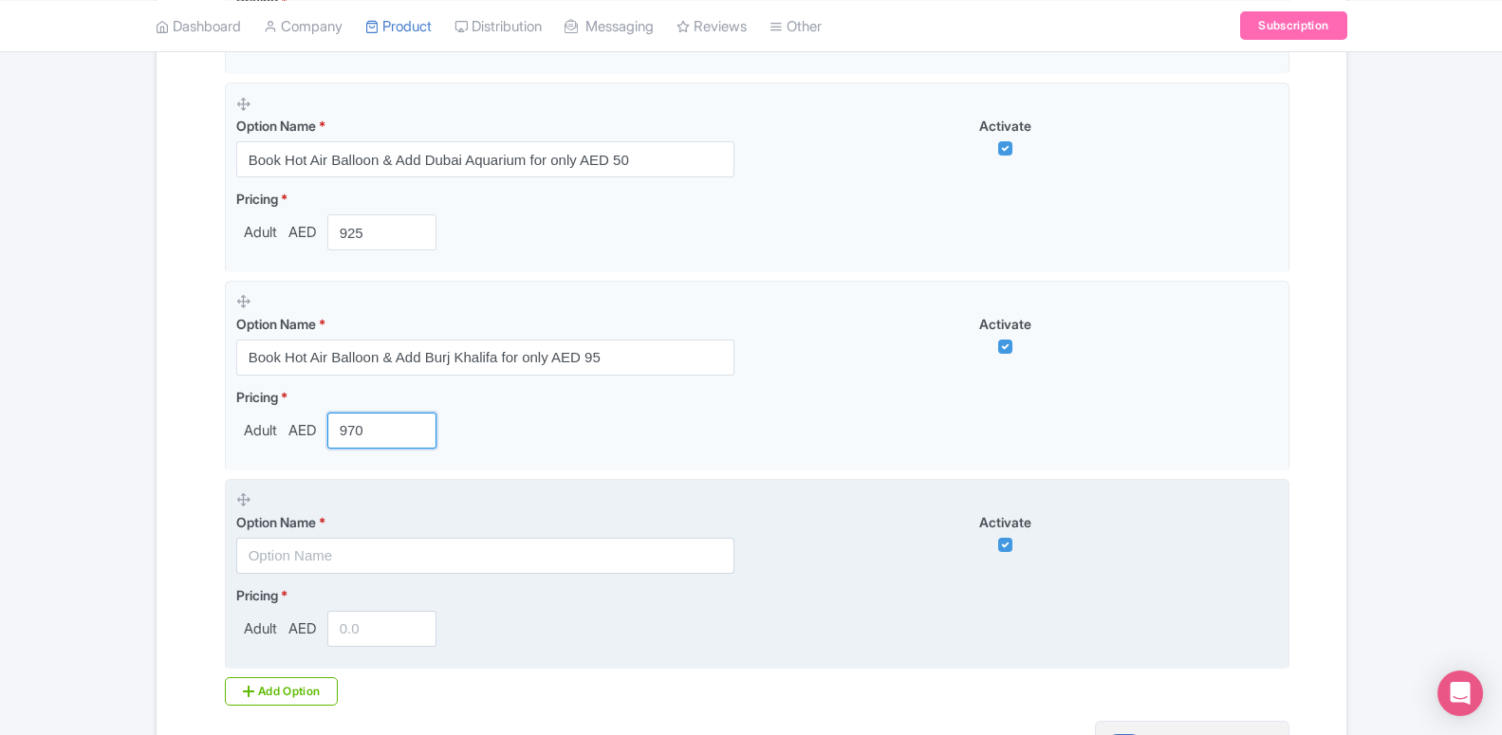
scroll to position [2571, 0]
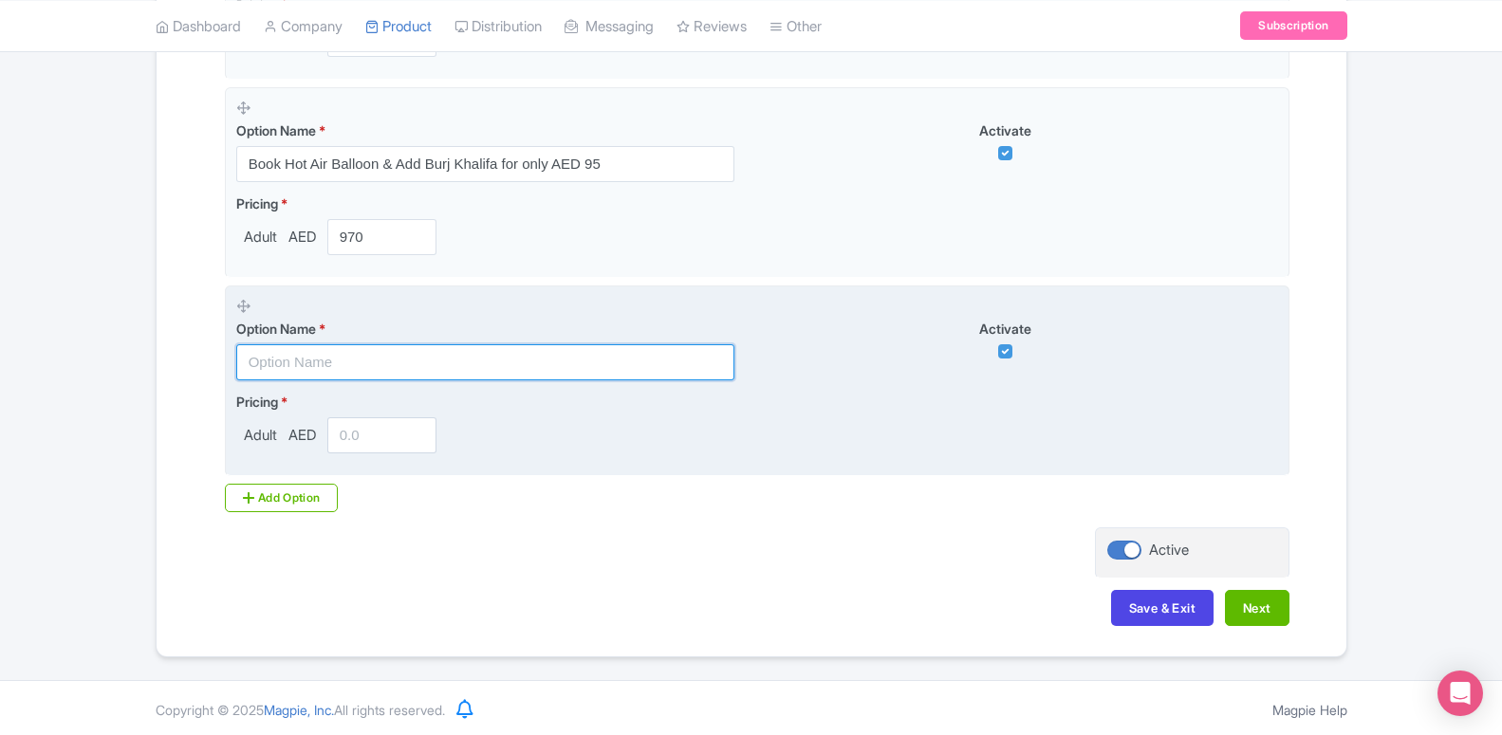
click at [401, 350] on input "text" at bounding box center [485, 362] width 498 height 36
paste input "Book Hot Air Balloon & Add Ski Dubai for only AED 124"
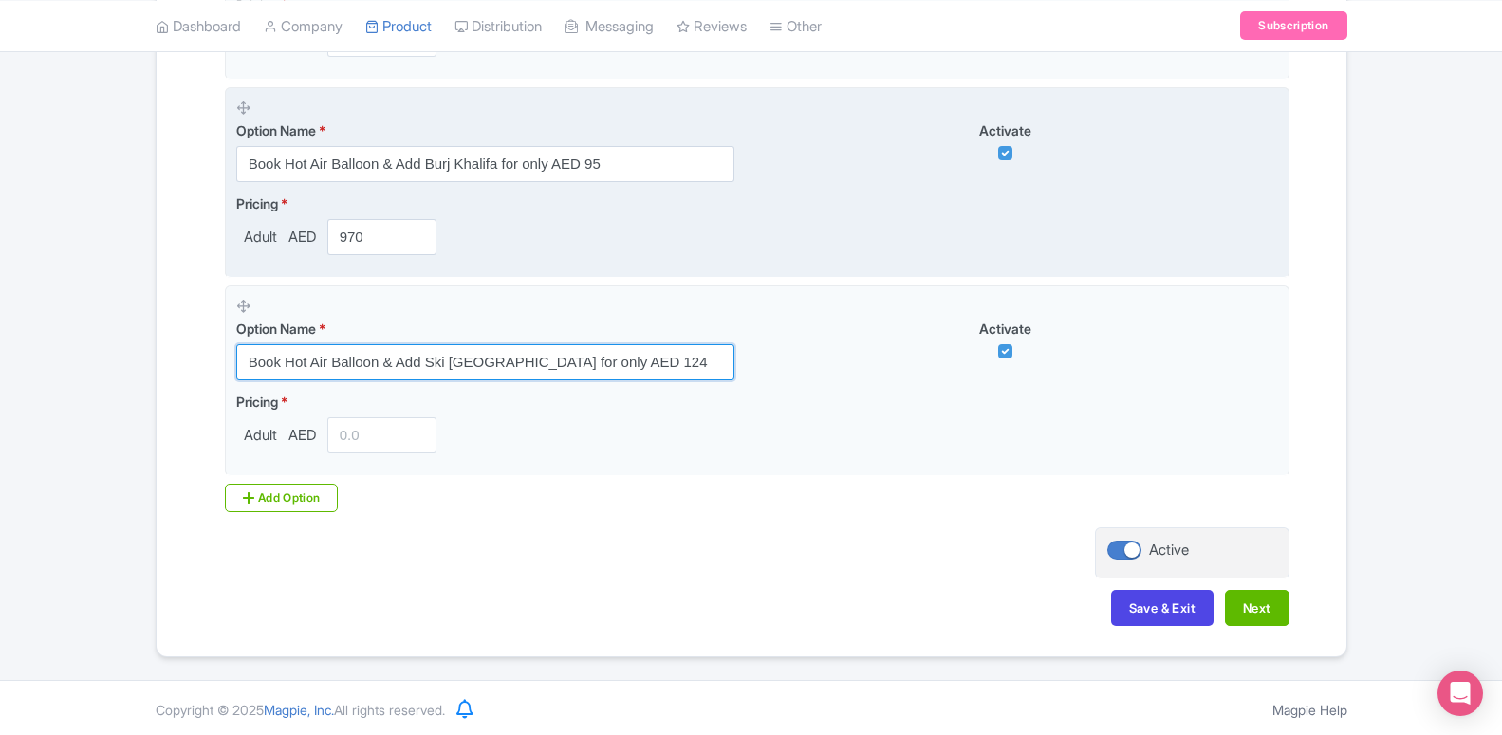
type input "Book Hot Air Balloon & Add Ski Dubai for only AED 124"
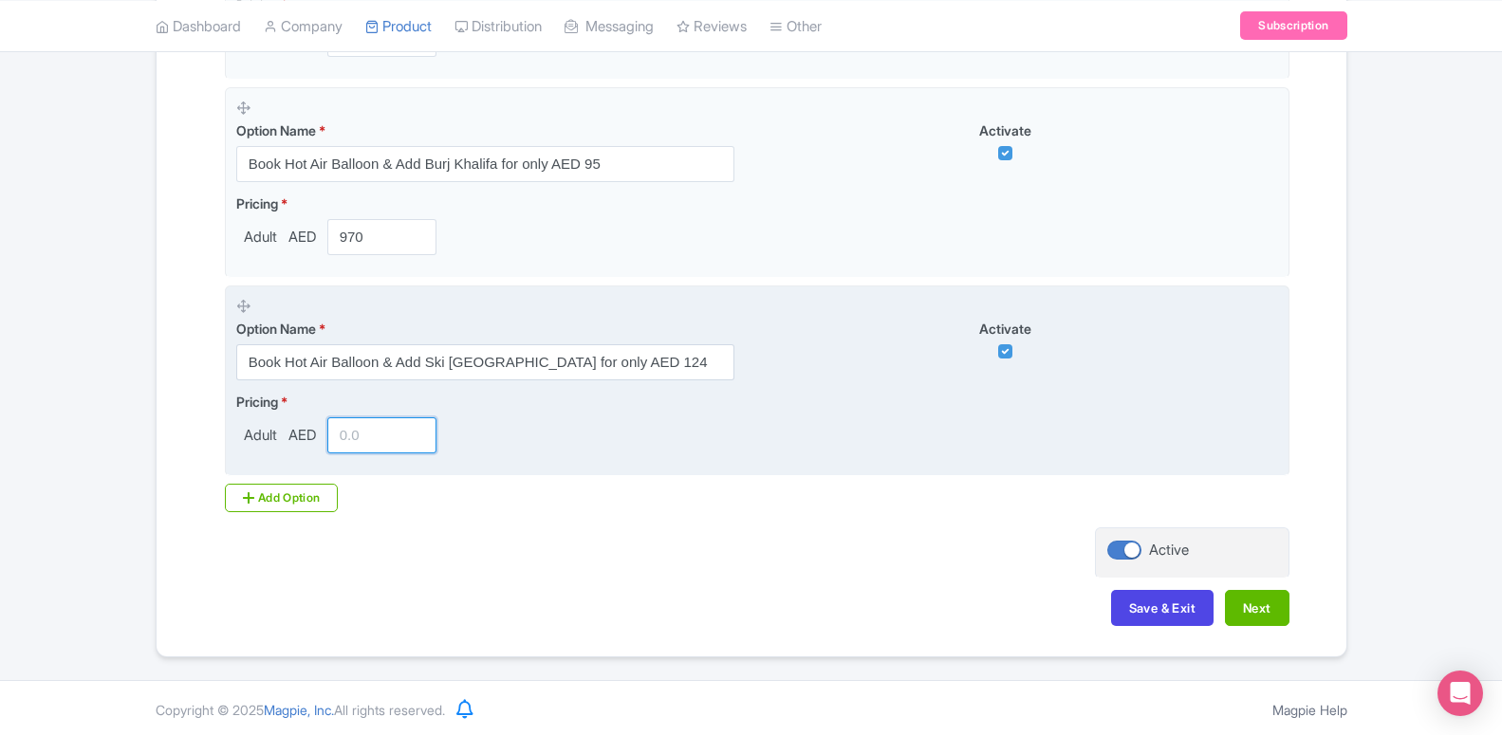
click at [348, 442] on input "number" at bounding box center [382, 435] width 110 height 36
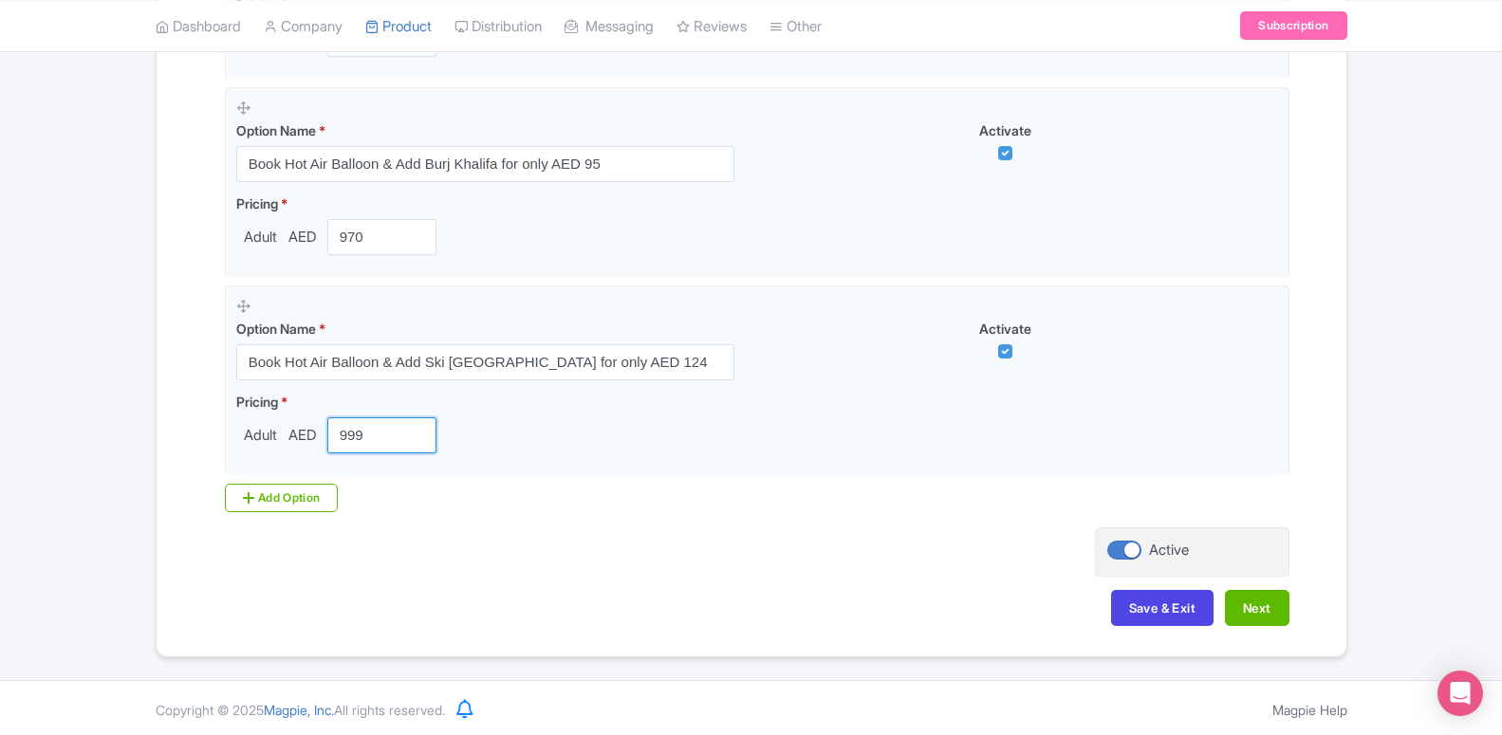
type input "999"
click at [313, 497] on div "Add Option" at bounding box center [282, 498] width 114 height 28
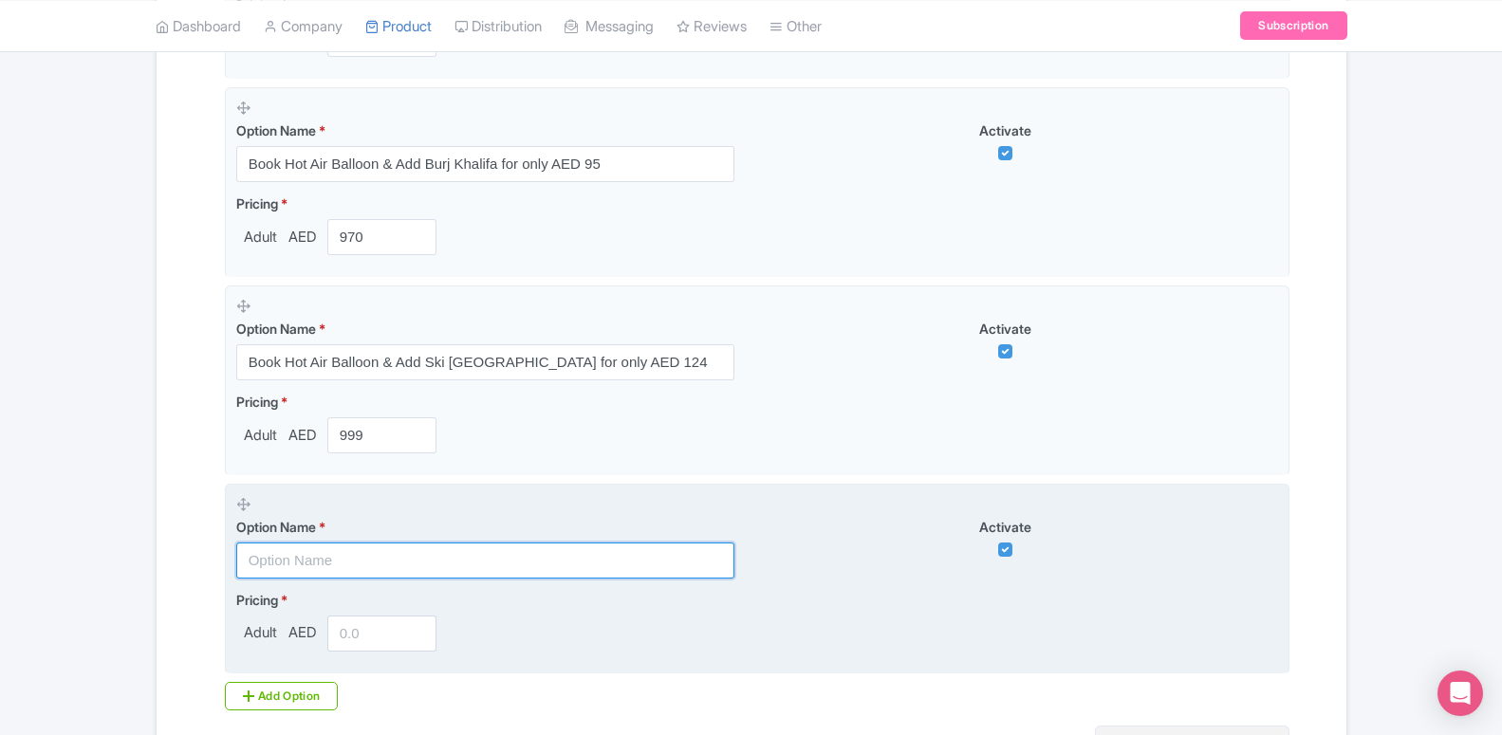
click at [359, 556] on input "text" at bounding box center [485, 561] width 498 height 36
paste input "Book Hot Air Balloon & Add Desert Safari Dubai for only AED 40"
type input "Book Hot Air Balloon & Add Desert Safari Dubai for only AED 40"
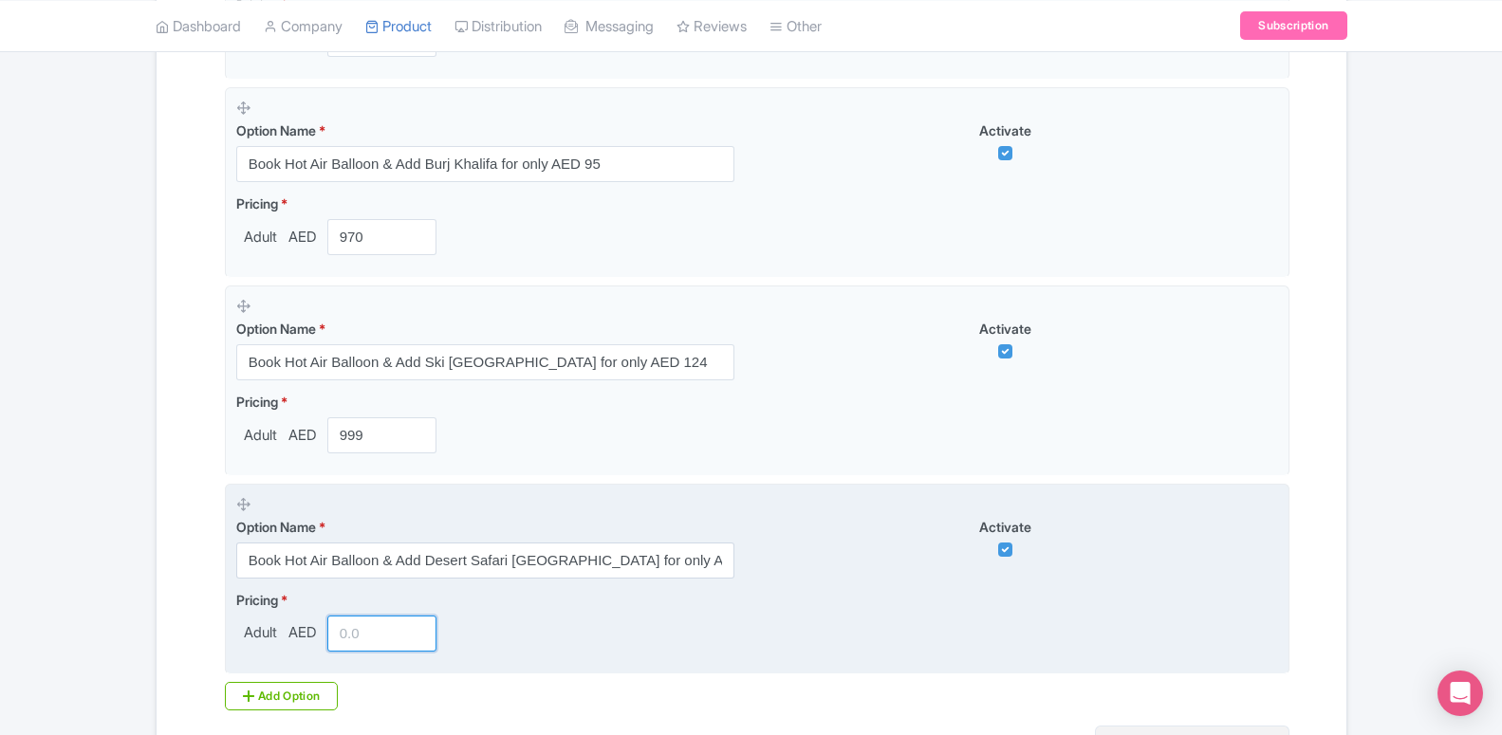
click at [378, 636] on input "number" at bounding box center [382, 634] width 110 height 36
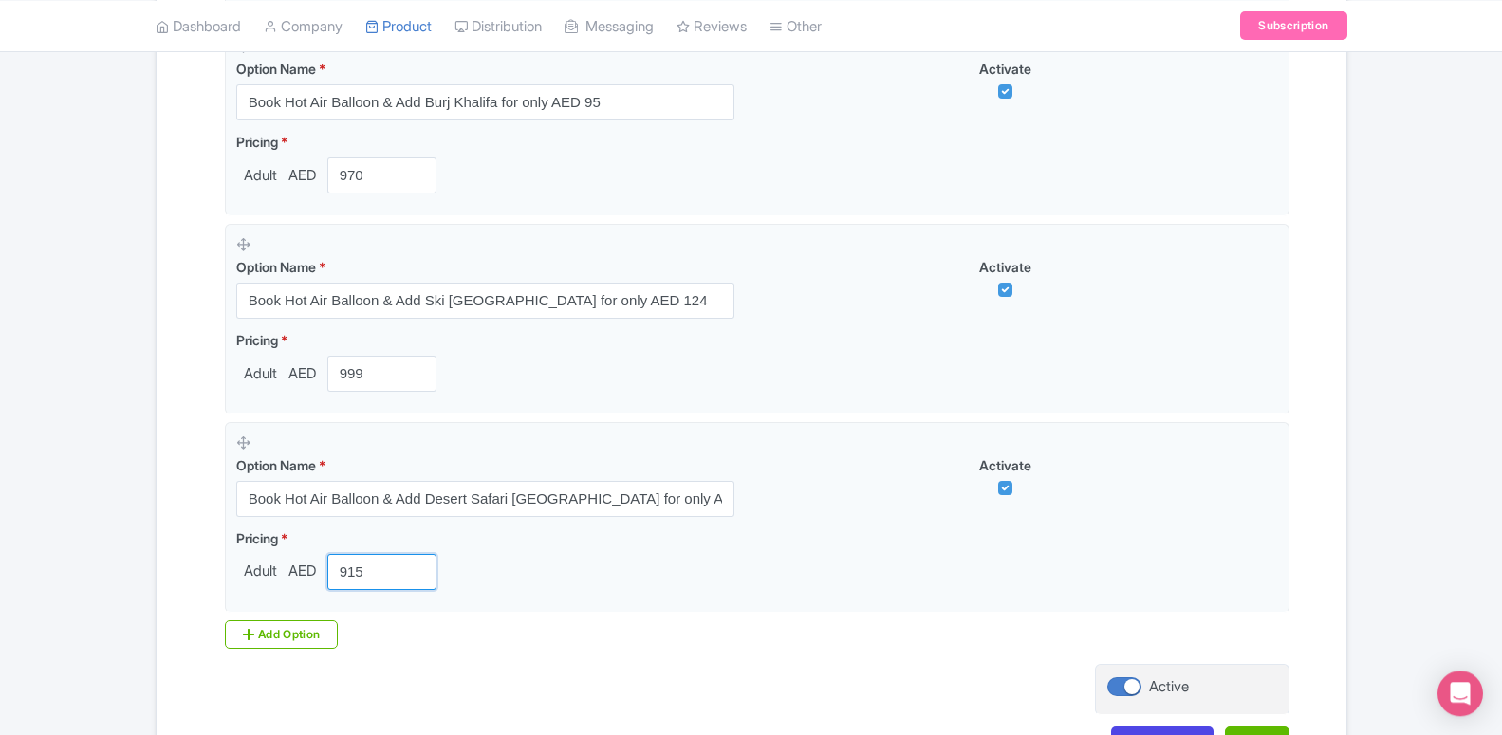
scroll to position [2764, 0]
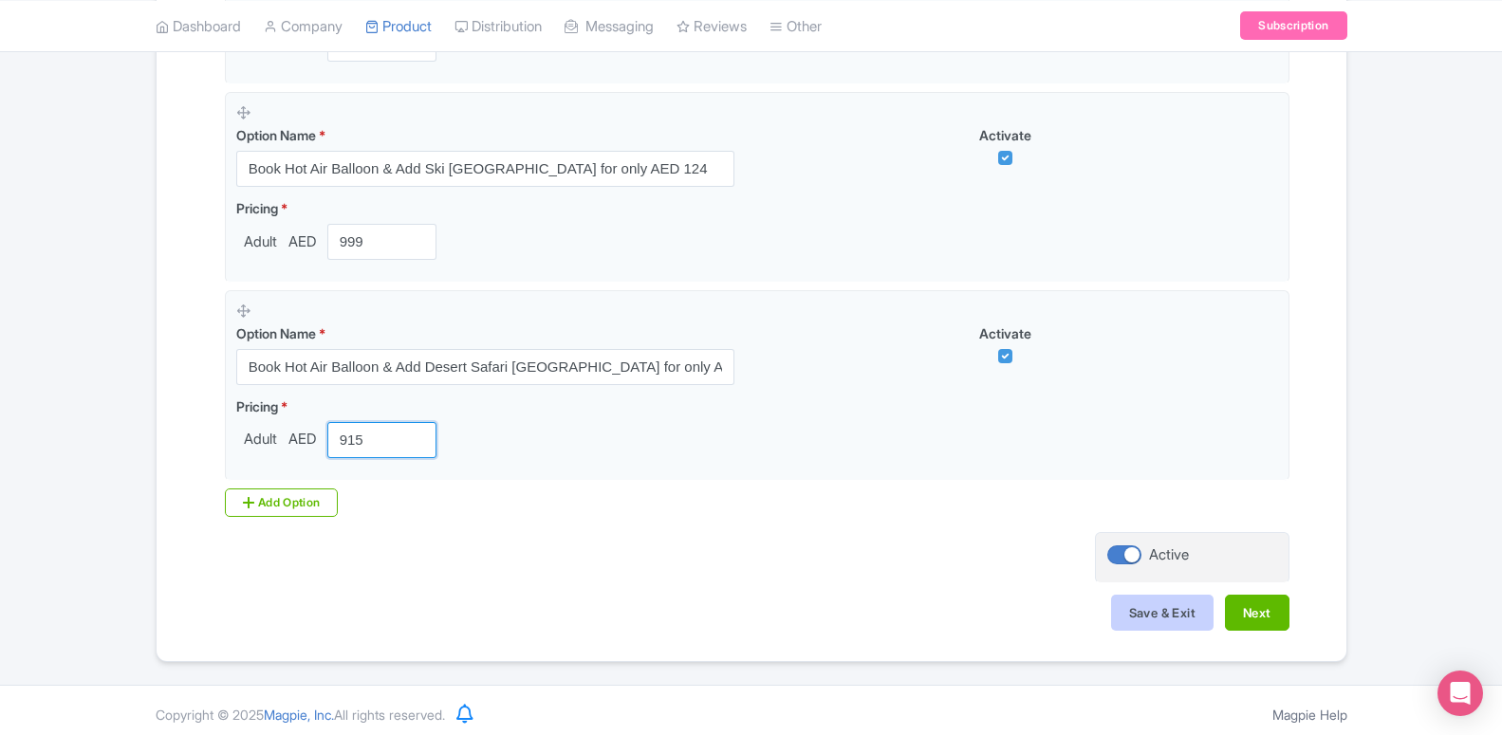
type input "915"
click at [1167, 627] on button "Save & Exit" at bounding box center [1162, 613] width 102 height 36
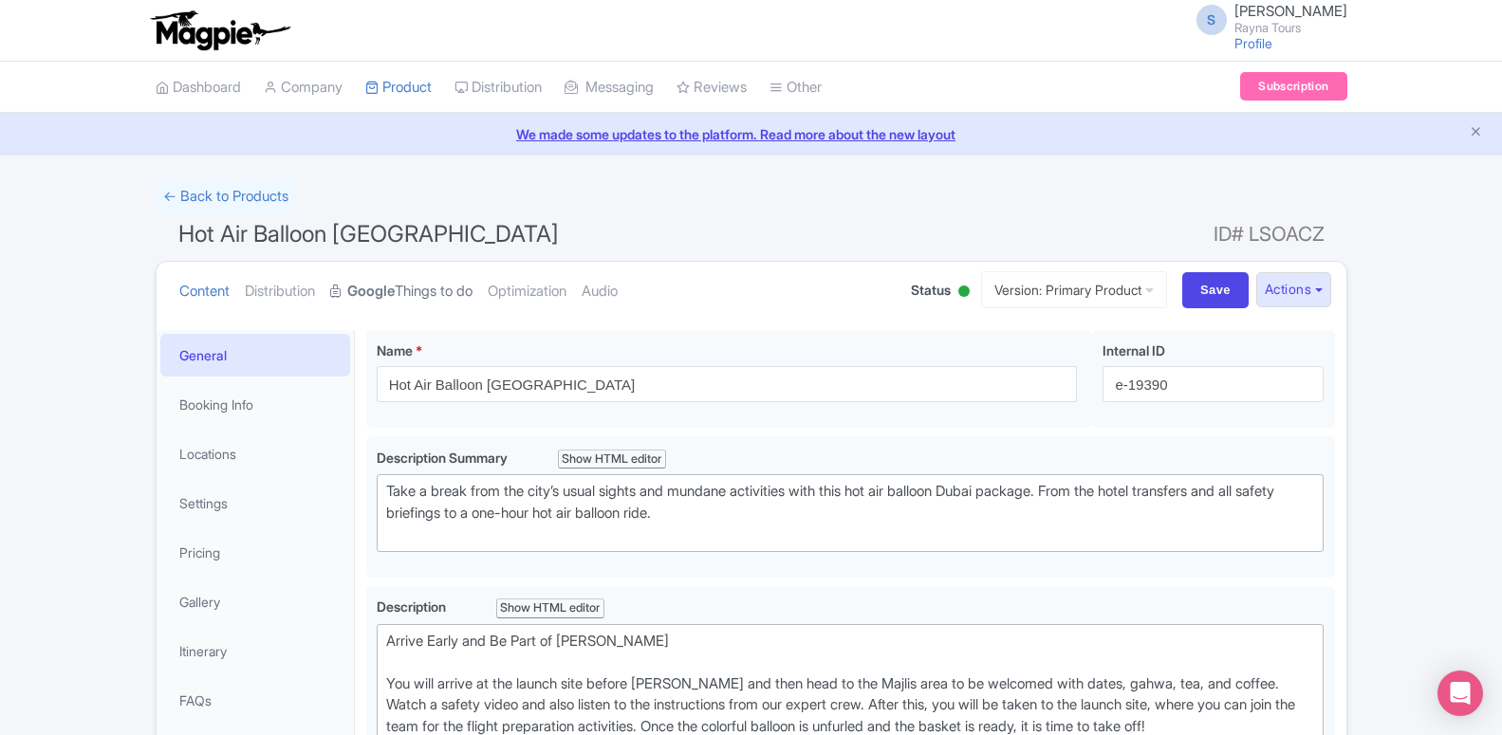
click at [409, 306] on link "Google Things to do" at bounding box center [401, 292] width 142 height 60
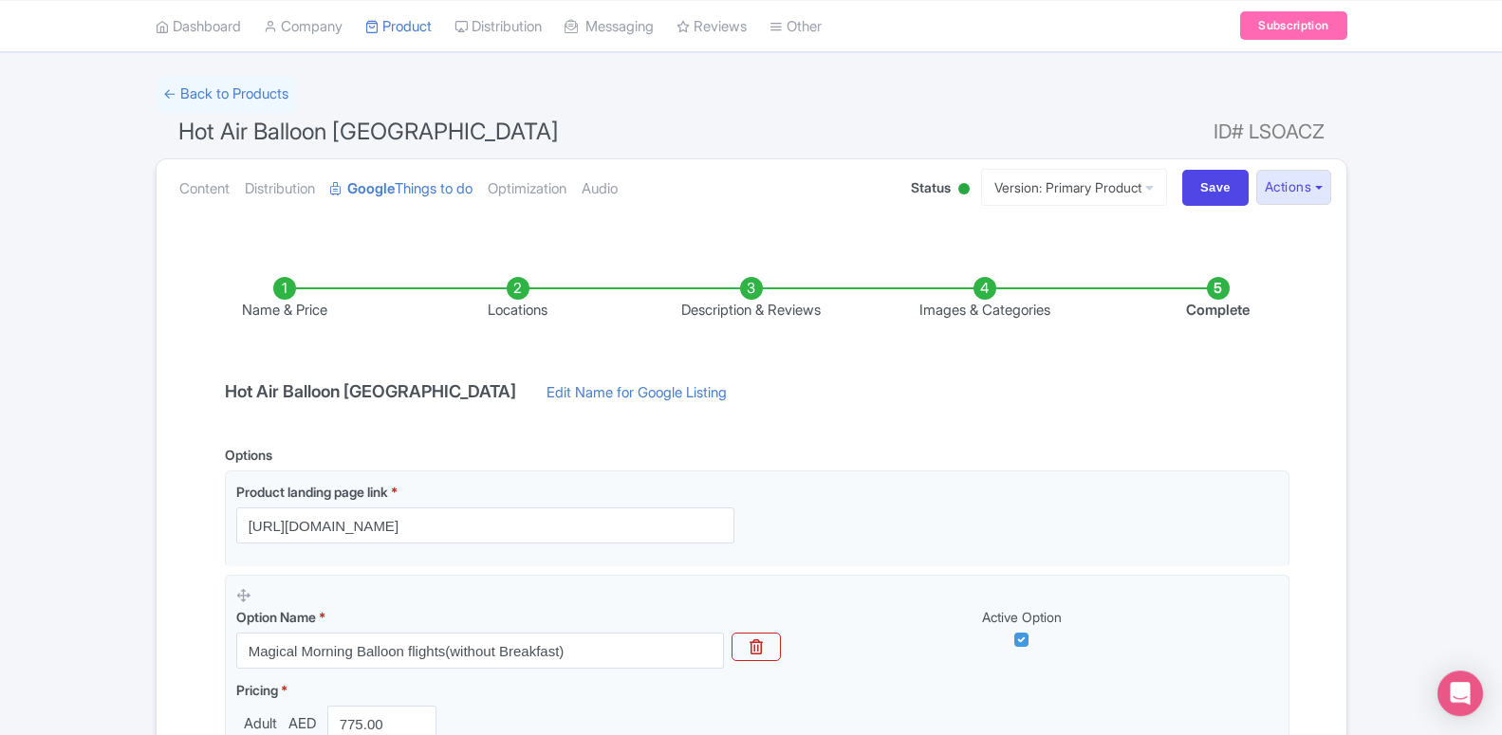
scroll to position [97, 0]
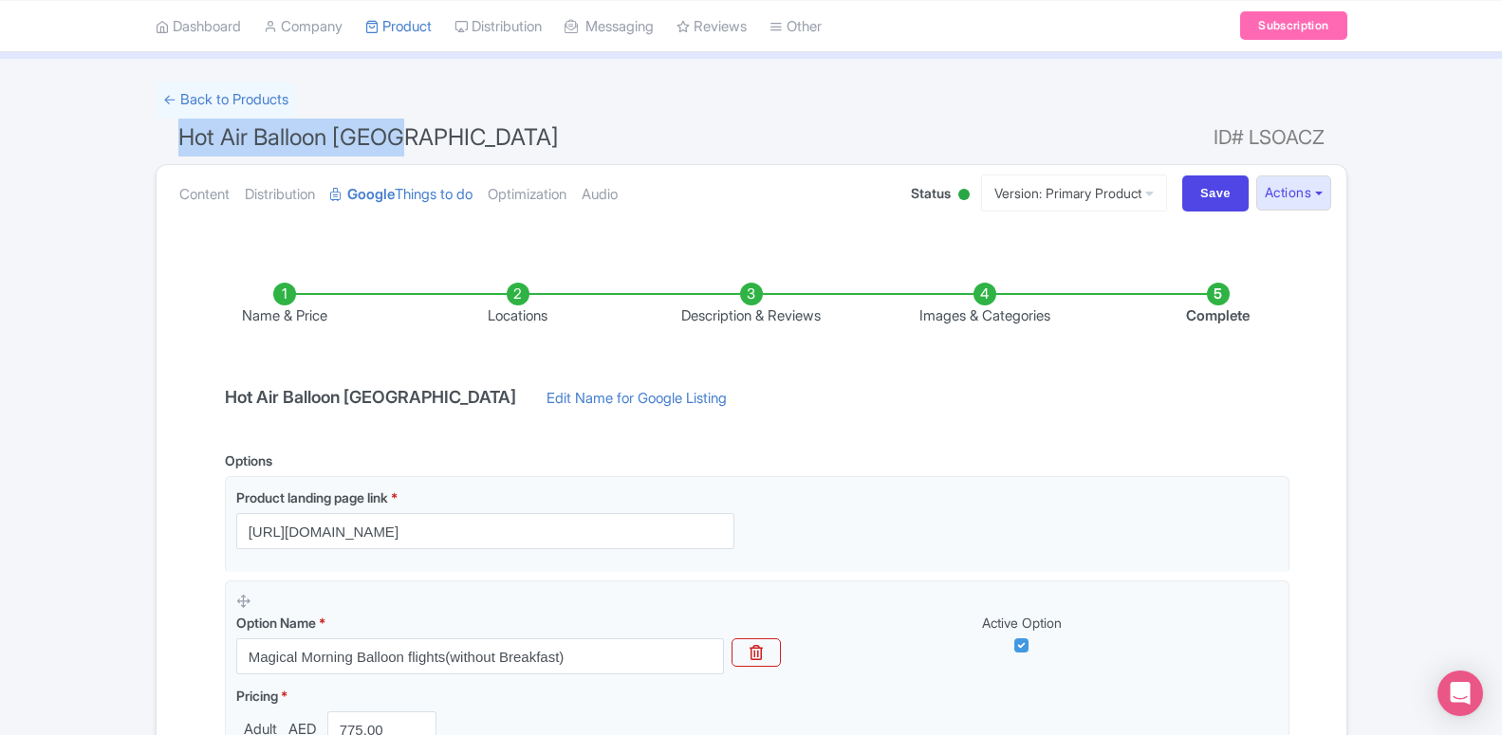
drag, startPoint x: 399, startPoint y: 137, endPoint x: 78, endPoint y: 157, distance: 322.2
copy span "Hot Air Balloon [GEOGRAPHIC_DATA]"
drag, startPoint x: 1206, startPoint y: 139, endPoint x: 1324, endPoint y: 137, distance: 118.6
click at [1324, 137] on h1 "Hot Air Balloon Dubai ID# LSOACZ" at bounding box center [751, 142] width 1191 height 46
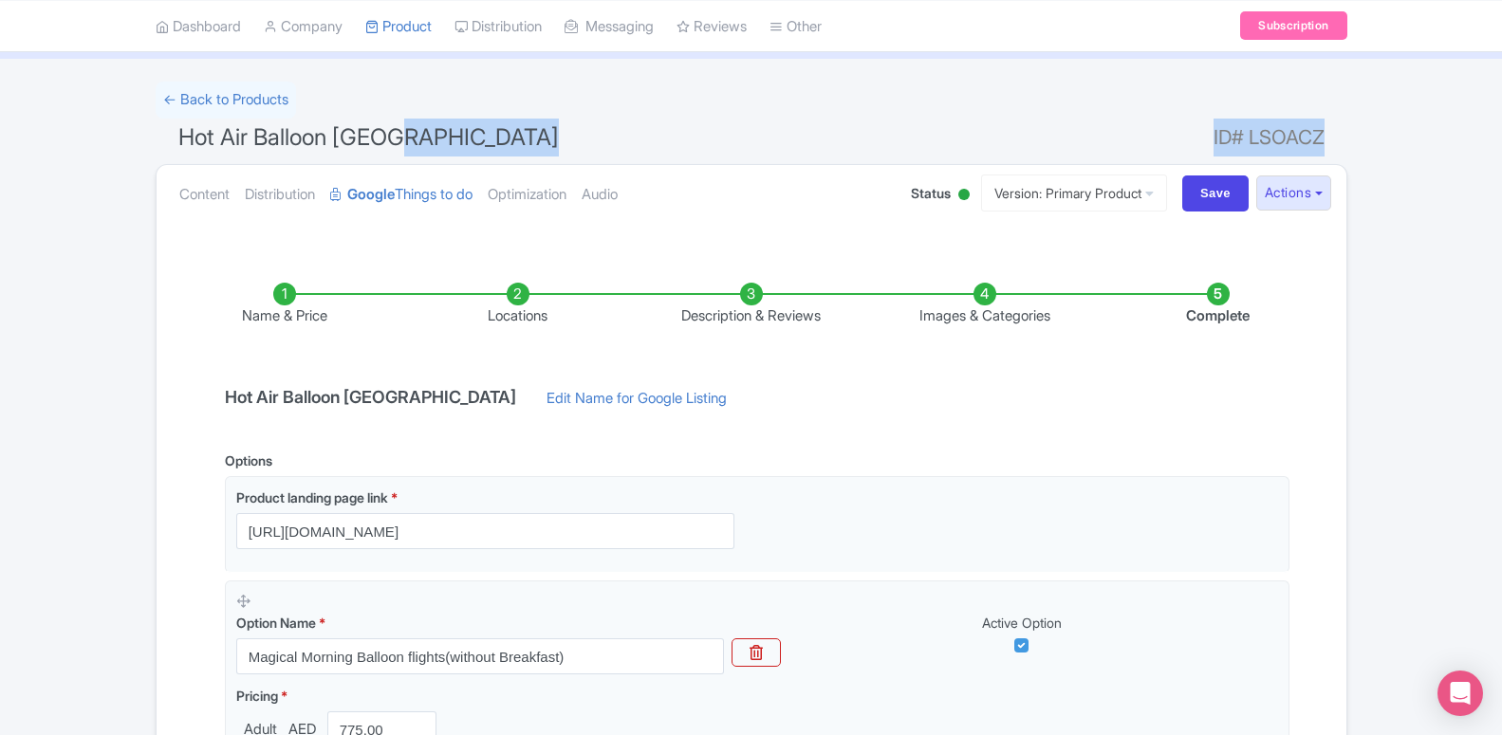
click at [1321, 128] on h1 "Hot Air Balloon Dubai ID# LSOACZ" at bounding box center [751, 142] width 1191 height 46
copy h1 "ID# LSOACZ"
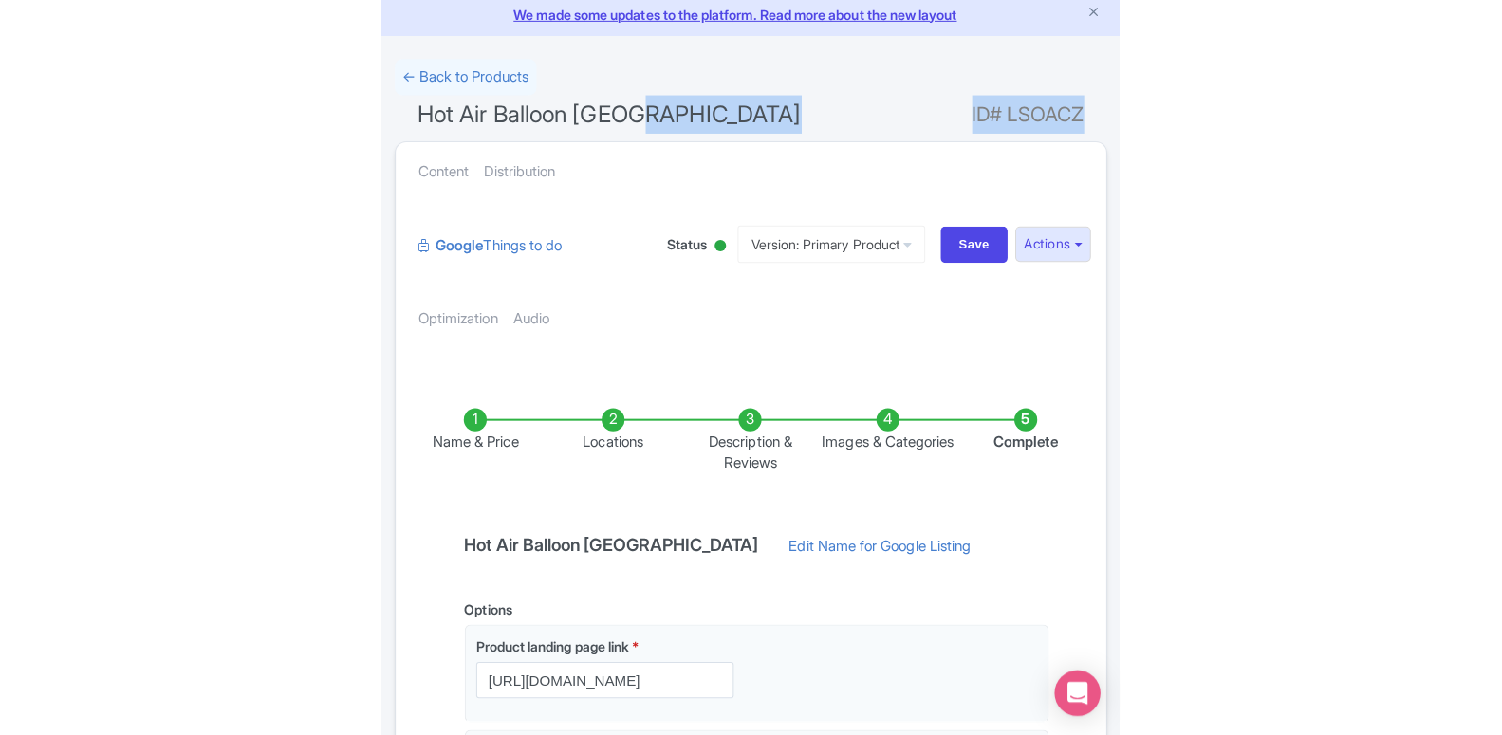
scroll to position [0, 0]
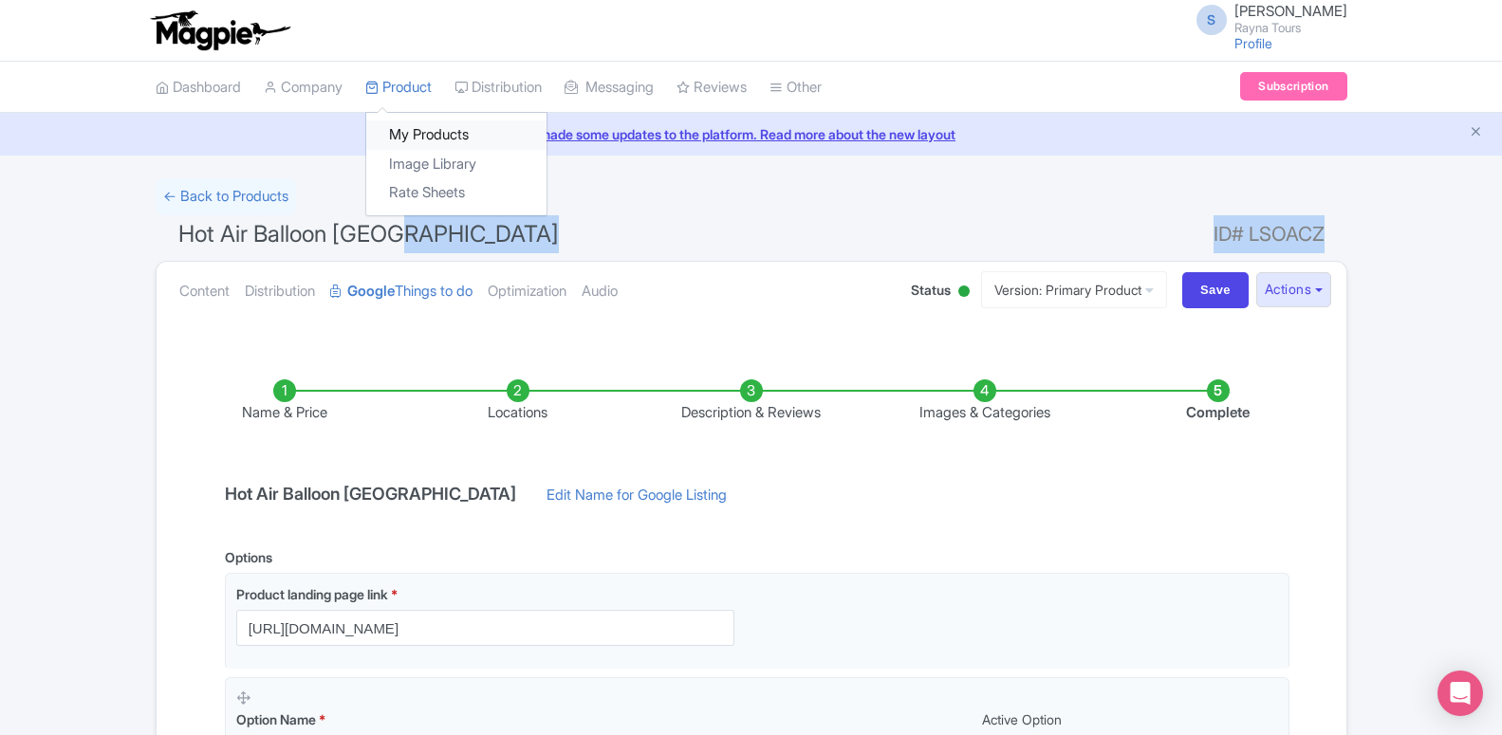
click at [405, 136] on link "My Products" at bounding box center [456, 134] width 180 height 29
